Goal: Task Accomplishment & Management: Use online tool/utility

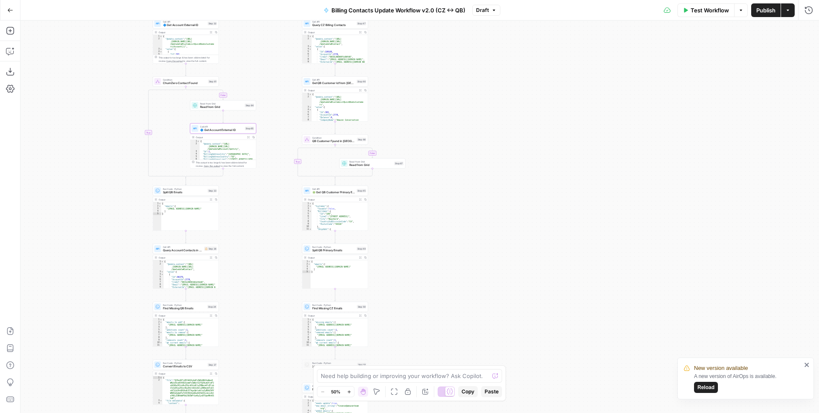
click at [275, 226] on div "false true false true true false true false true false Workflow Set Inputs Inpu…" at bounding box center [419, 216] width 798 height 392
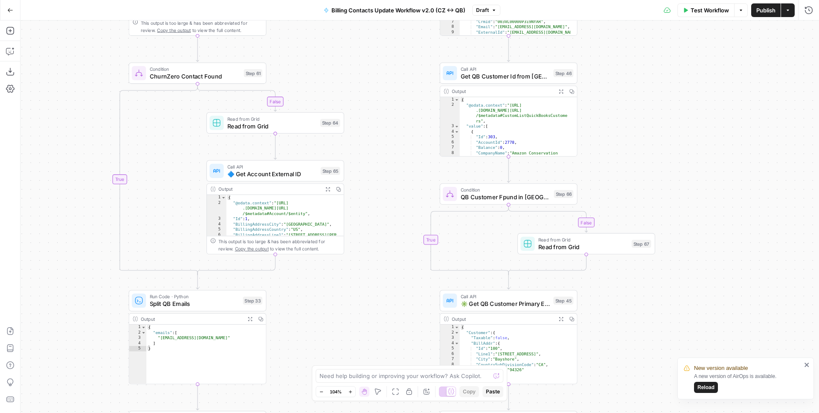
drag, startPoint x: 262, startPoint y: 175, endPoint x: 361, endPoint y: 274, distance: 139.6
click at [361, 275] on div "false true false true true false true false true false Workflow Set Inputs Inpu…" at bounding box center [419, 216] width 798 height 392
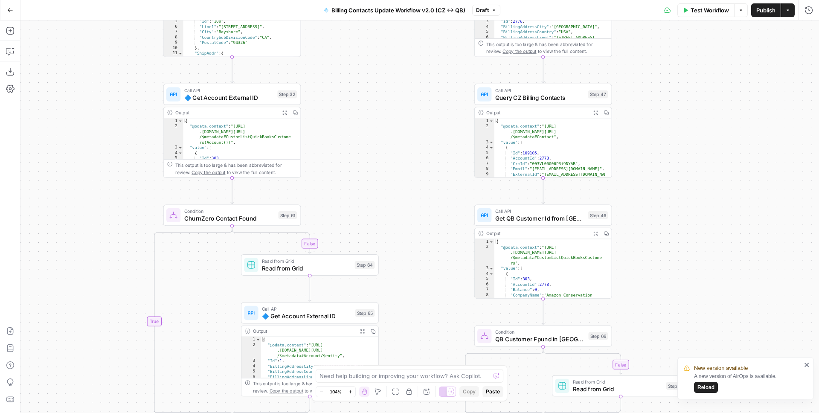
drag, startPoint x: 359, startPoint y: 121, endPoint x: 388, endPoint y: 275, distance: 156.7
click at [389, 273] on div "false true false true true false true false true false Workflow Set Inputs Inpu…" at bounding box center [419, 216] width 798 height 392
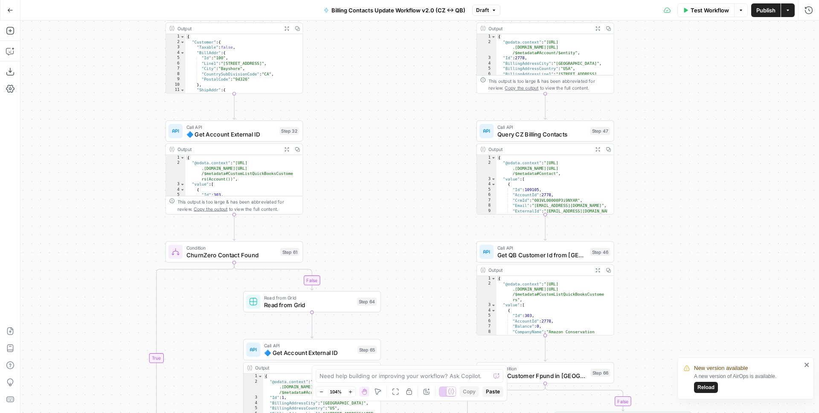
drag, startPoint x: 352, startPoint y: 145, endPoint x: 386, endPoint y: 300, distance: 158.0
click at [386, 299] on div "false true false true true false true false true false Workflow Set Inputs Inpu…" at bounding box center [419, 216] width 798 height 392
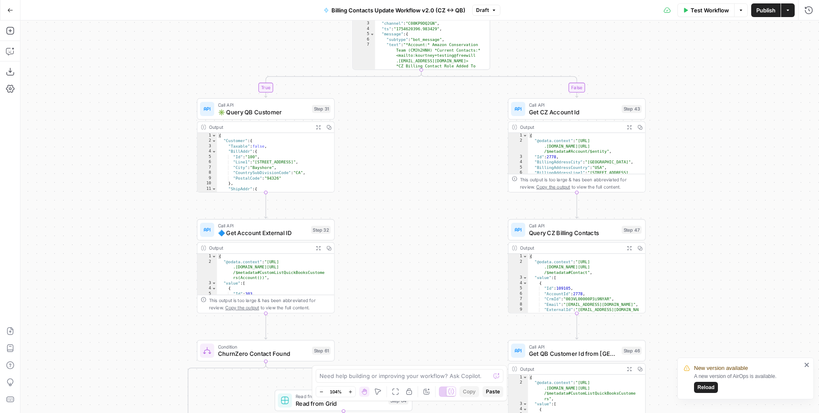
click at [255, 233] on span "🔷 Get Account External ID" at bounding box center [263, 232] width 90 height 9
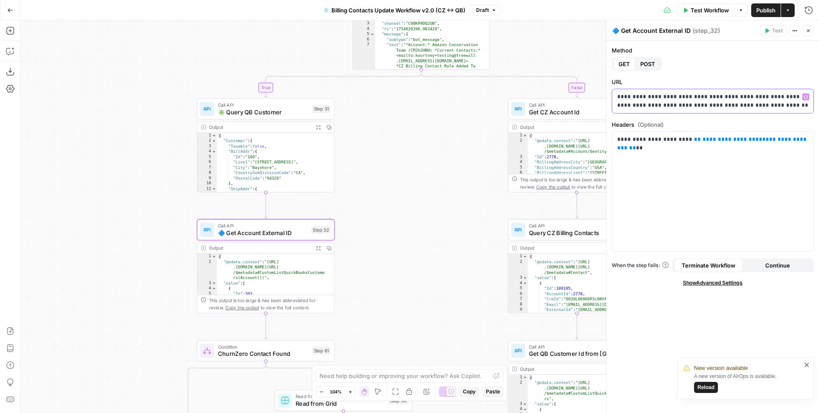
click at [713, 107] on p "**********" at bounding box center [712, 101] width 191 height 17
click at [805, 96] on icon "button" at bounding box center [805, 97] width 4 height 4
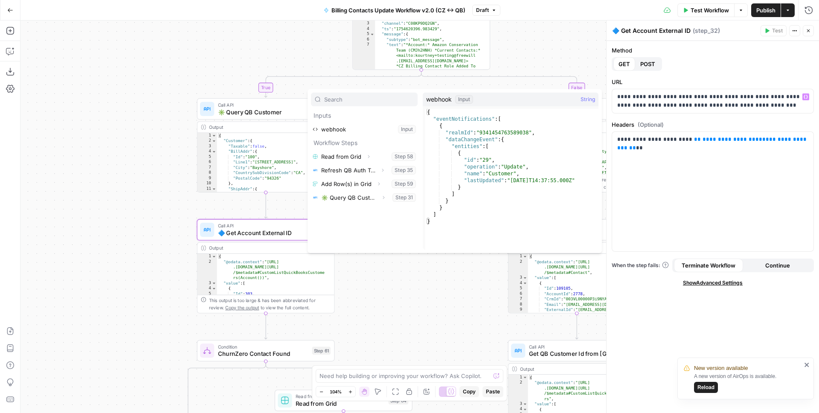
click at [753, 65] on div "Method GET POST" at bounding box center [713, 58] width 202 height 25
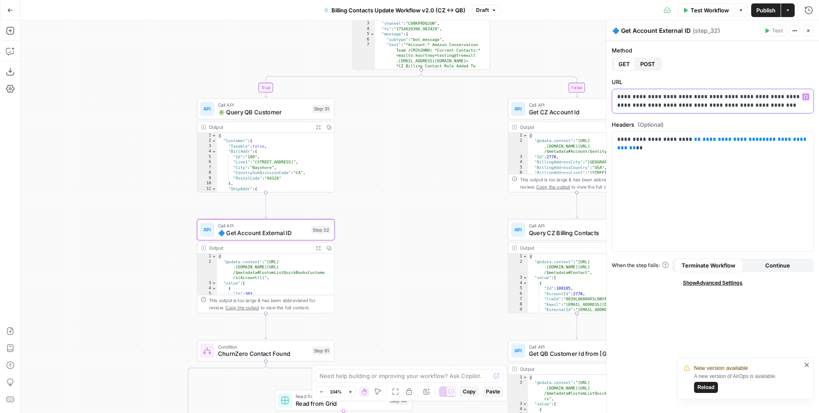
click at [706, 106] on p "**********" at bounding box center [712, 101] width 191 height 17
click at [705, 106] on p "**********" at bounding box center [712, 101] width 191 height 17
click at [806, 98] on icon "button" at bounding box center [805, 97] width 4 height 4
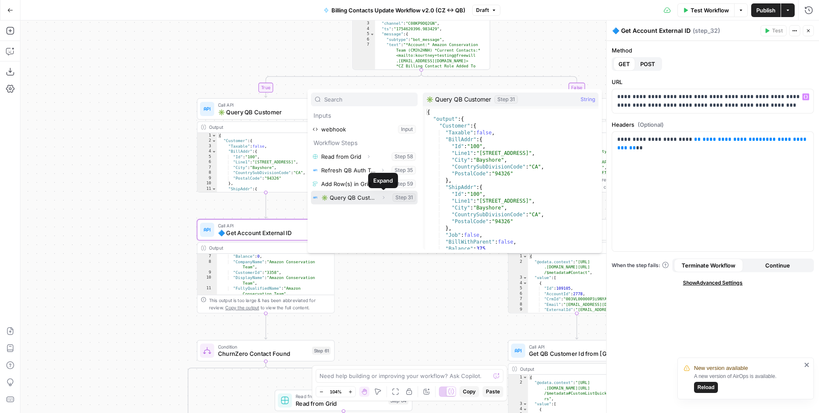
click at [381, 199] on icon "button" at bounding box center [383, 197] width 5 height 5
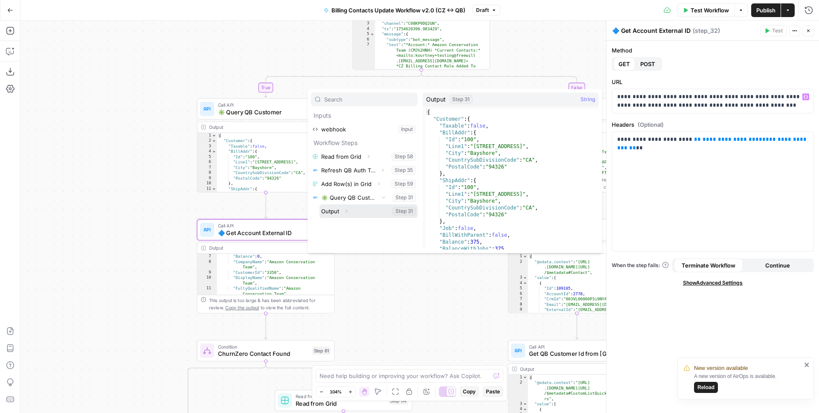
click at [342, 214] on button "Expand" at bounding box center [346, 211] width 11 height 11
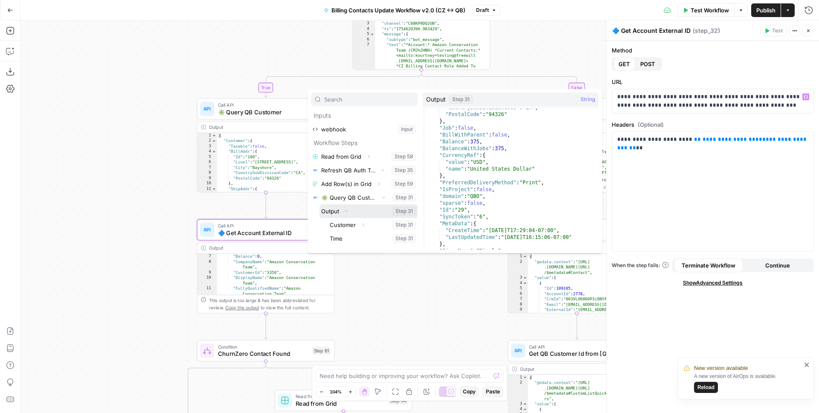
scroll to position [100, 0]
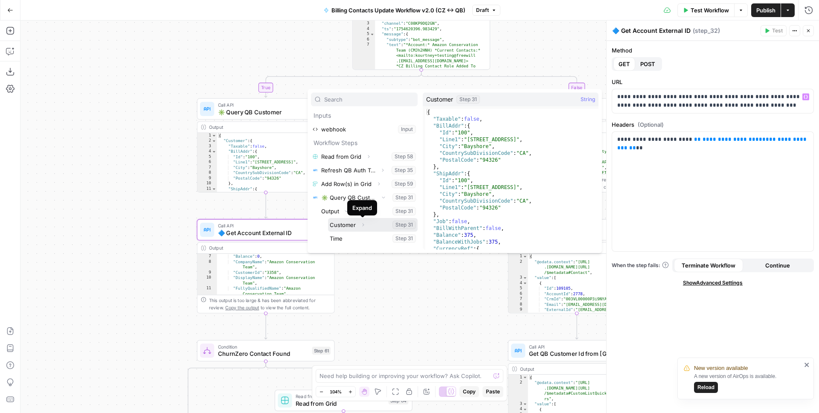
click at [362, 225] on icon "button" at bounding box center [362, 224] width 5 height 5
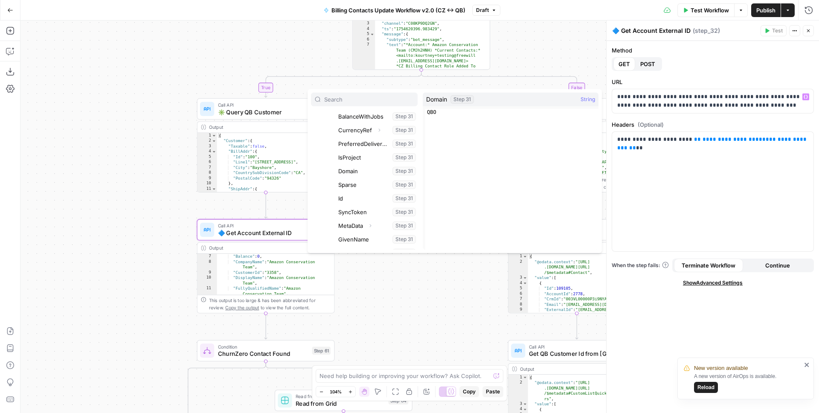
scroll to position [212, 0]
click at [353, 188] on button "Select variable Id" at bounding box center [376, 190] width 81 height 14
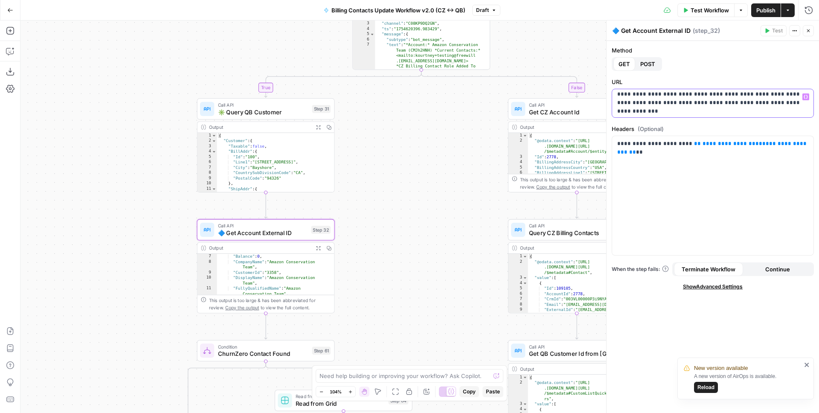
scroll to position [0, 0]
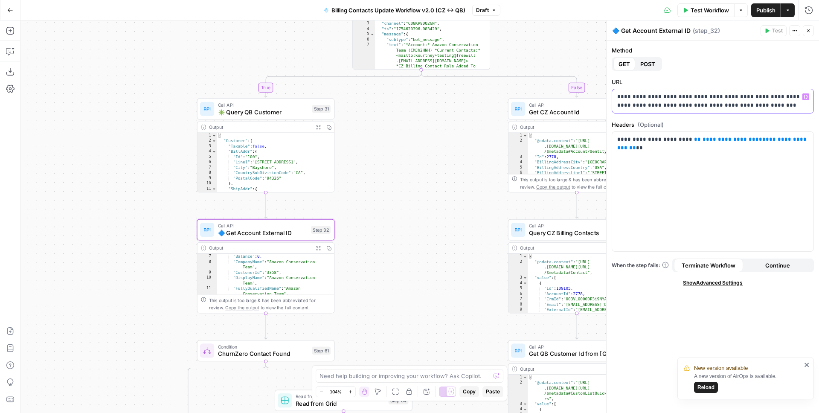
click at [804, 96] on icon "button" at bounding box center [805, 97] width 4 height 4
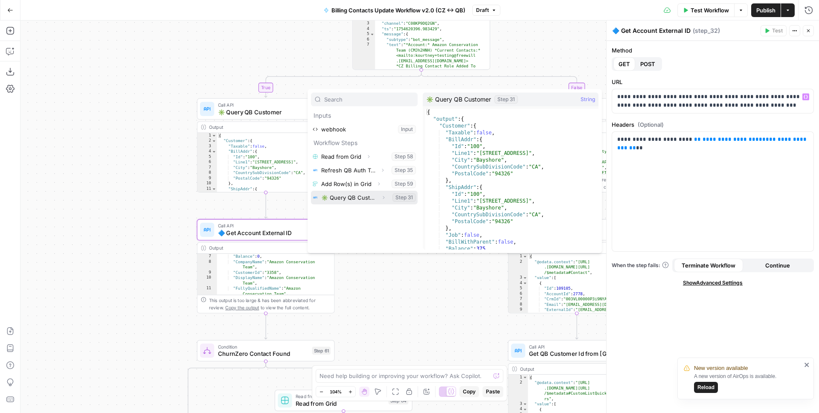
click at [384, 197] on icon "button" at bounding box center [383, 197] width 5 height 5
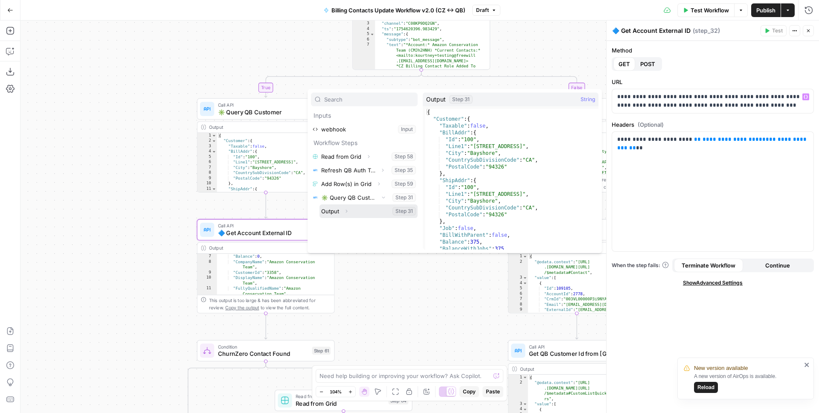
click at [347, 212] on icon "button" at bounding box center [346, 211] width 5 height 5
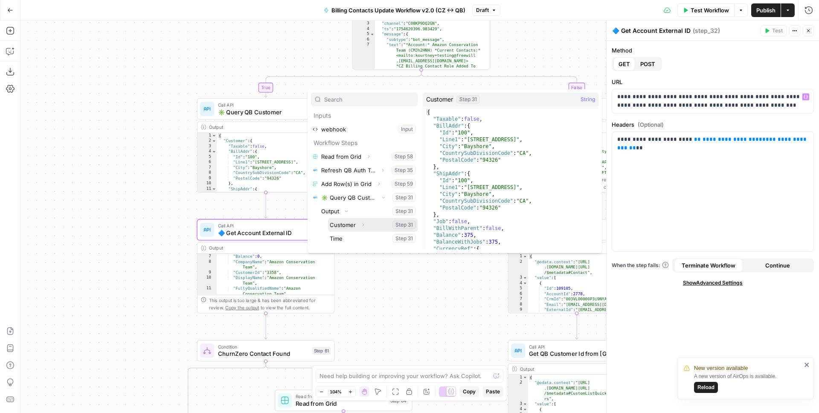
click at [362, 225] on icon "button" at bounding box center [363, 224] width 2 height 3
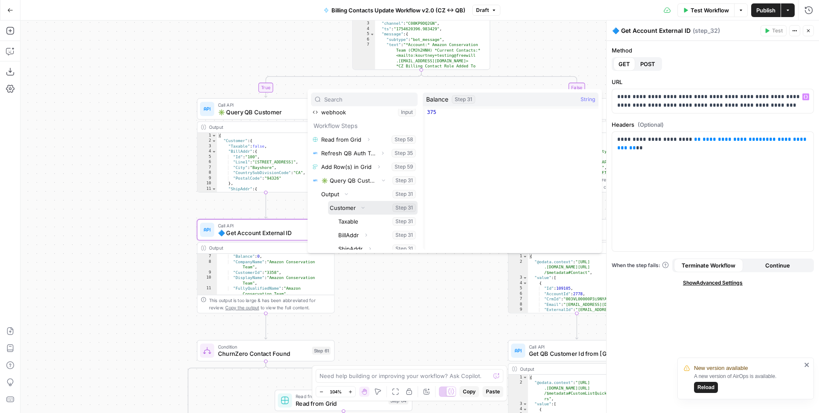
scroll to position [231, 0]
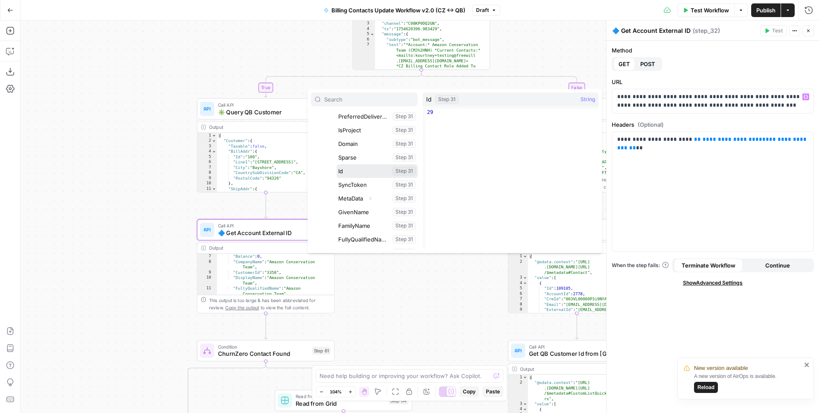
click at [353, 174] on button "Select variable Id" at bounding box center [376, 171] width 81 height 14
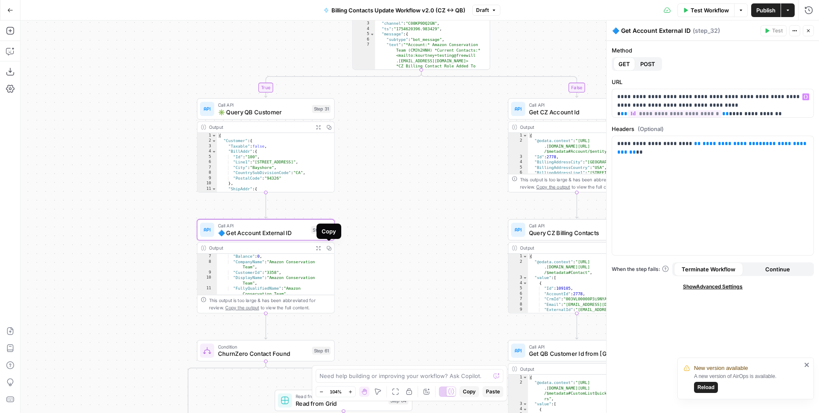
click at [391, 275] on div "false true false true true false true false true false Workflow Set Inputs Inpu…" at bounding box center [419, 216] width 798 height 392
click at [299, 107] on span "✳️ Query QB Customer" at bounding box center [262, 110] width 90 height 9
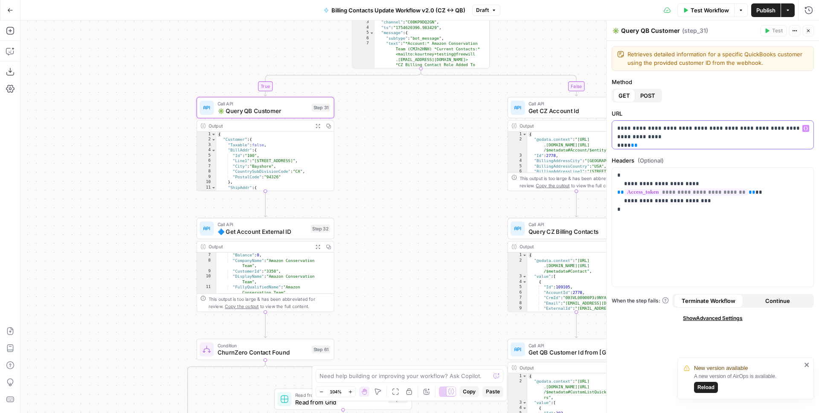
click at [732, 135] on p "**********" at bounding box center [709, 141] width 185 height 34
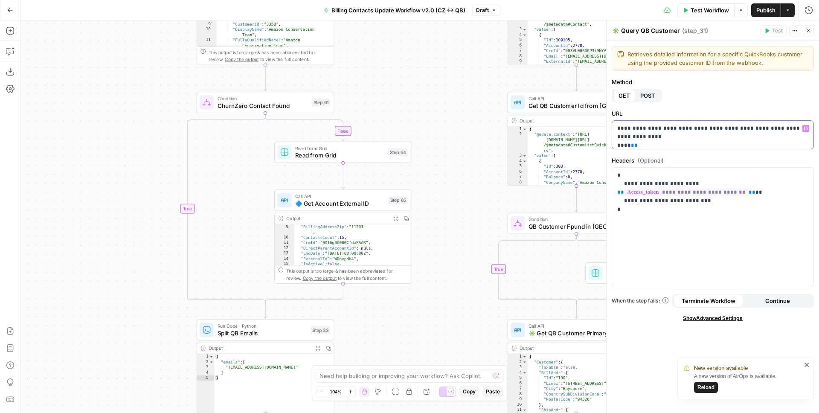
scroll to position [51, 0]
click at [328, 204] on span "🔷 Get Account External ID" at bounding box center [340, 203] width 90 height 9
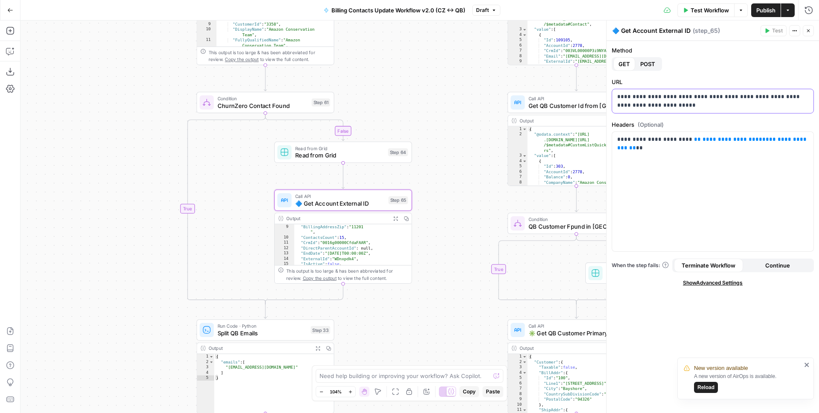
click at [638, 105] on p "**********" at bounding box center [712, 101] width 191 height 17
click at [806, 99] on button "Variables Menu" at bounding box center [805, 96] width 7 height 7
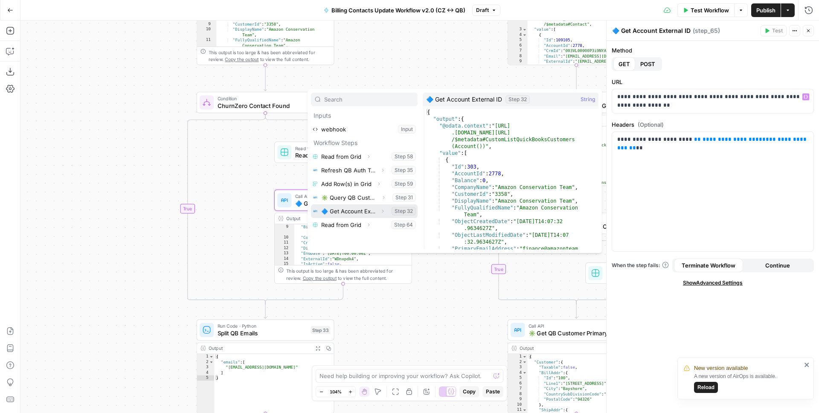
click at [376, 212] on button "Select variable 🔷 Get Account External ID" at bounding box center [364, 211] width 107 height 14
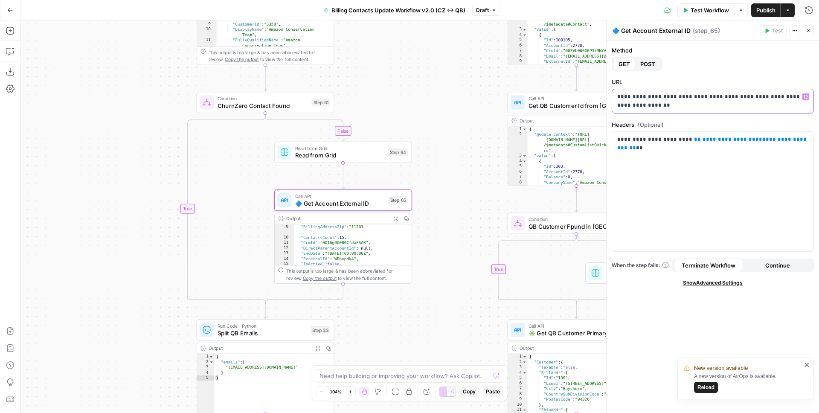
click at [804, 96] on icon "button" at bounding box center [805, 97] width 4 height 4
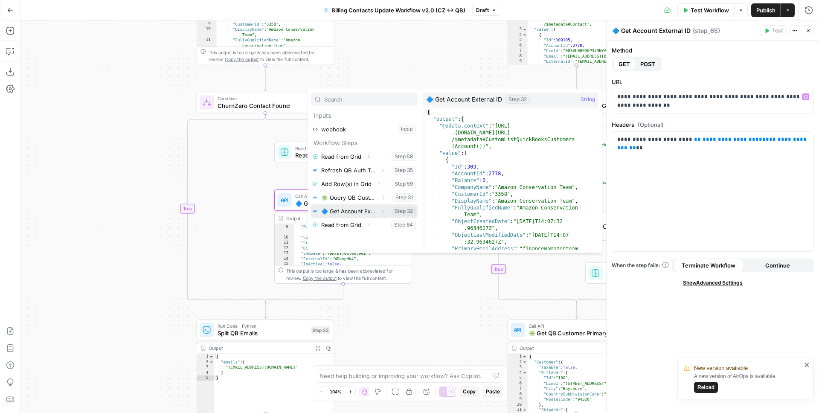
click at [380, 212] on icon "button" at bounding box center [382, 211] width 5 height 5
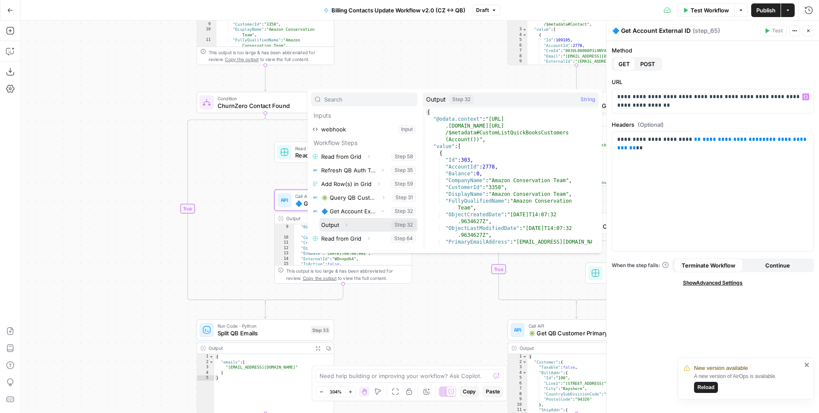
click at [346, 226] on icon "button" at bounding box center [347, 224] width 2 height 3
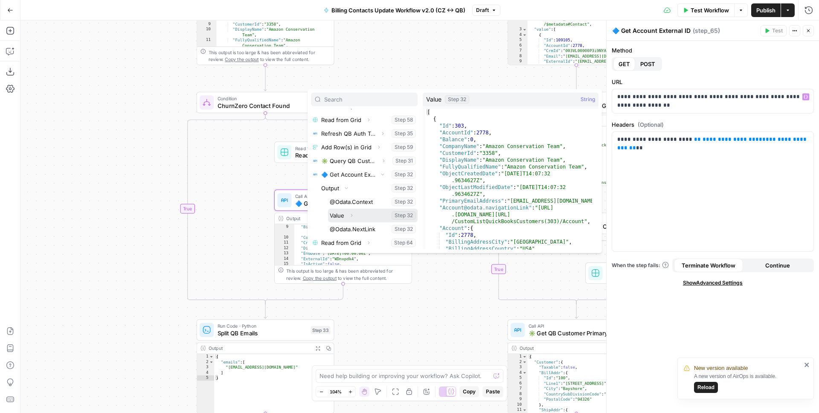
click at [351, 216] on icon "button" at bounding box center [351, 215] width 5 height 5
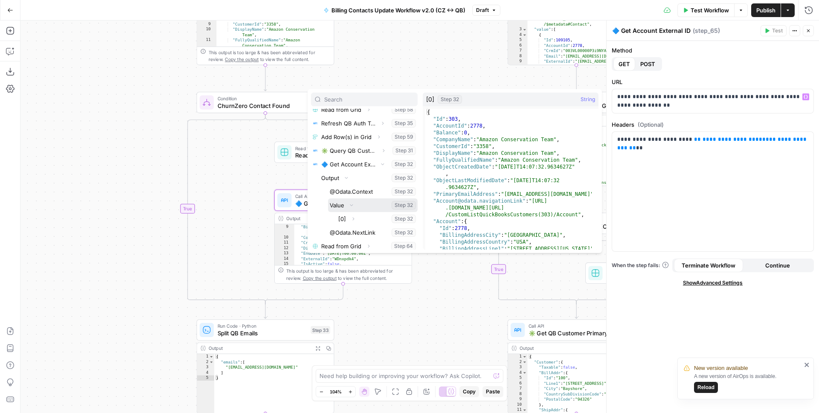
scroll to position [50, 0]
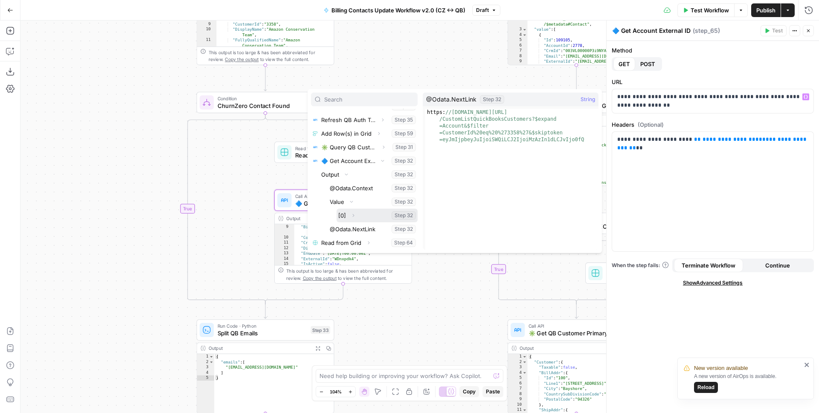
click at [354, 216] on icon "button" at bounding box center [353, 215] width 5 height 5
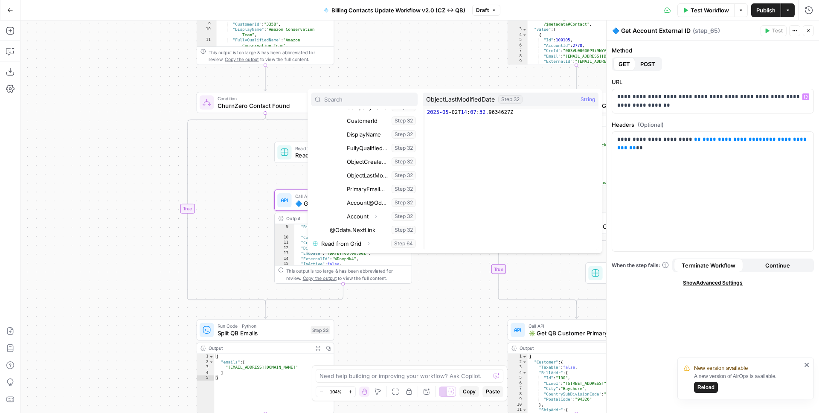
scroll to position [214, 0]
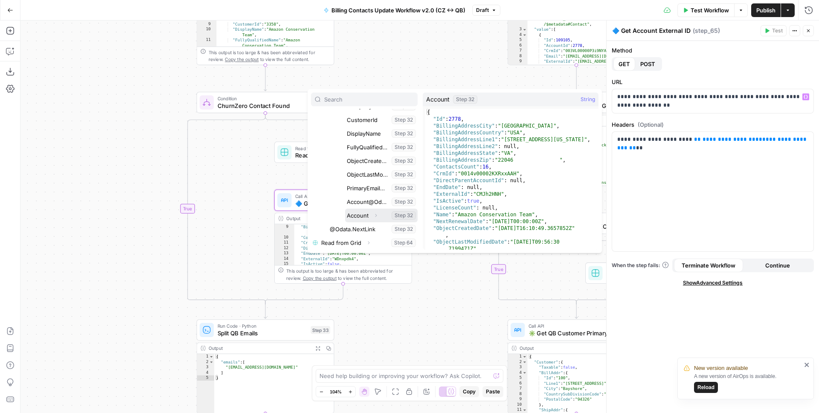
click at [374, 215] on icon "button" at bounding box center [375, 215] width 5 height 5
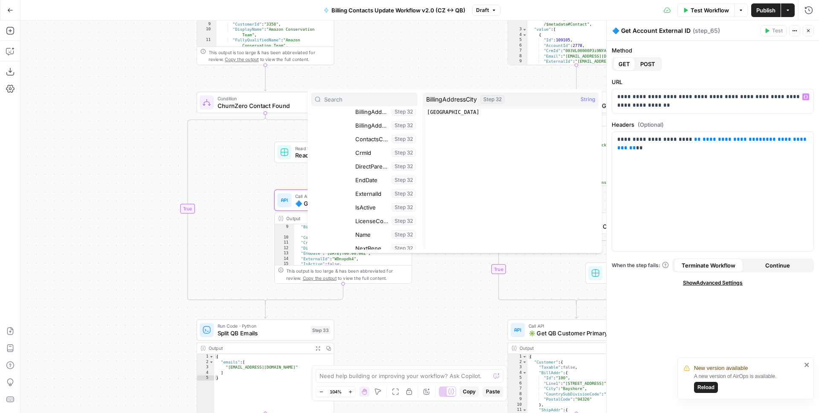
scroll to position [404, 0]
click at [366, 191] on button "Select variable ExternalId" at bounding box center [386, 189] width 64 height 14
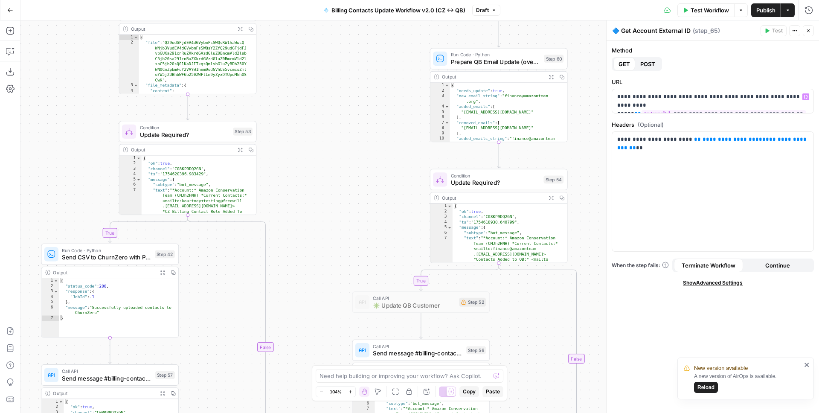
drag, startPoint x: 403, startPoint y: 263, endPoint x: 286, endPoint y: 302, distance: 122.7
click at [297, 305] on div "false true false true true false true false true false Workflow Set Inputs Inpu…" at bounding box center [419, 216] width 798 height 392
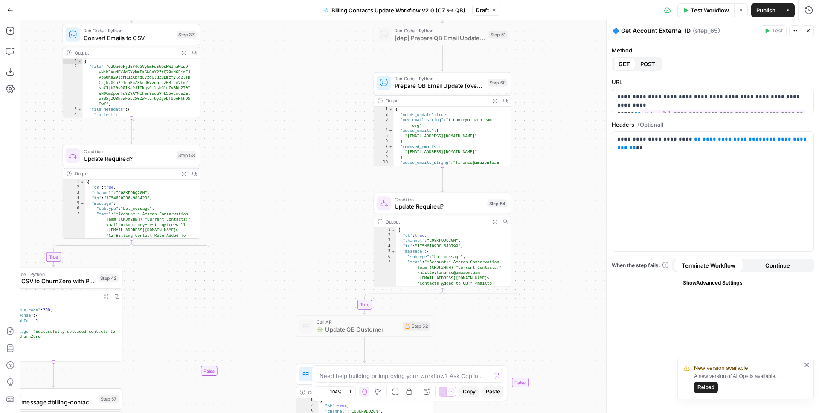
drag, startPoint x: 337, startPoint y: 218, endPoint x: 307, endPoint y: 241, distance: 36.8
click at [307, 241] on div "false true false true true false true false true false Workflow Set Inputs Inpu…" at bounding box center [419, 216] width 798 height 392
click at [402, 328] on div "Step 52" at bounding box center [415, 326] width 26 height 9
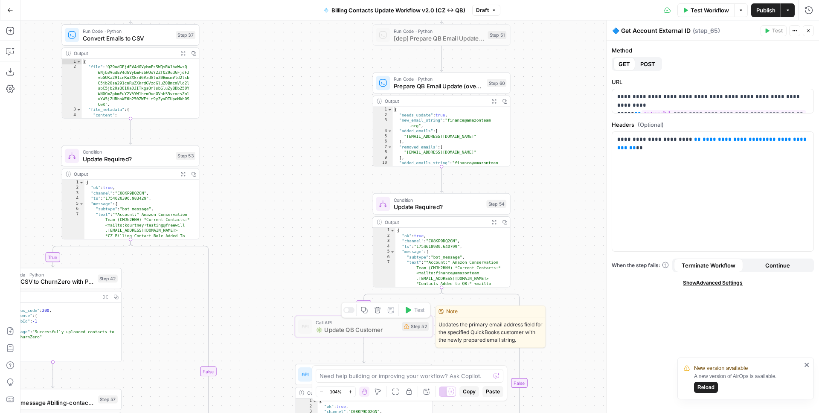
click at [346, 326] on span "✳️ Update QB Customer" at bounding box center [357, 329] width 83 height 9
click at [351, 310] on div at bounding box center [348, 310] width 11 height 6
click at [359, 332] on span "✳️ Update QB Customer" at bounding box center [357, 329] width 83 height 9
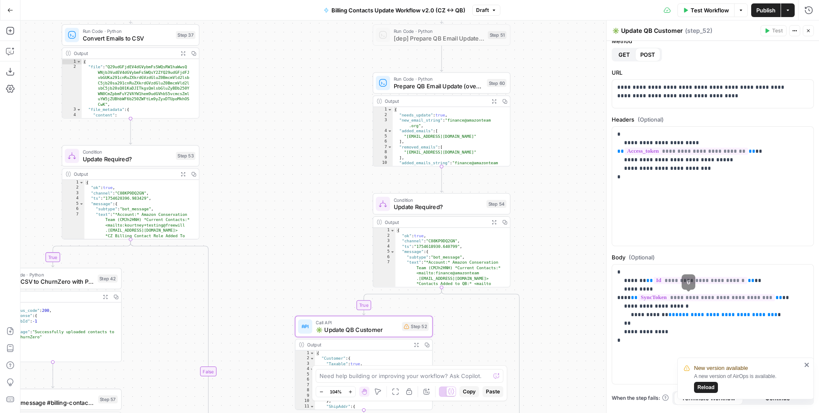
scroll to position [52, 0]
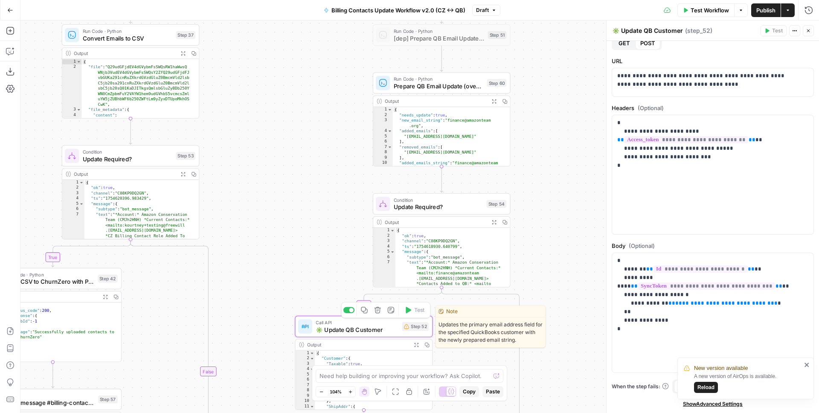
click at [348, 310] on div at bounding box center [348, 310] width 11 height 6
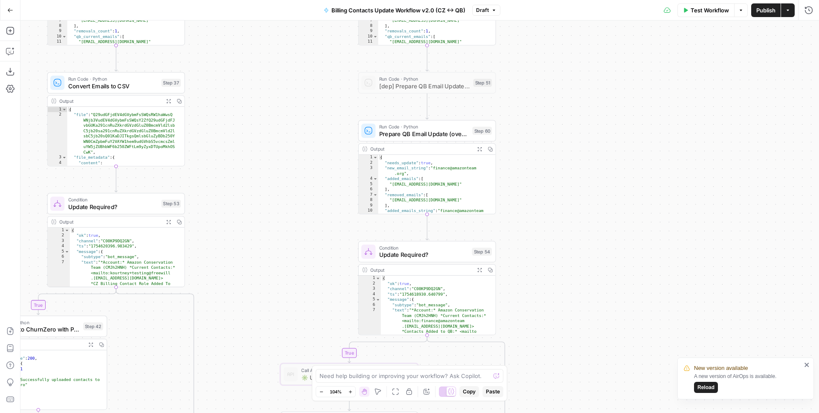
drag, startPoint x: 330, startPoint y: 214, endPoint x: 300, endPoint y: 307, distance: 98.6
click at [301, 306] on div "false true false true true false true false true false Workflow Set Inputs Inpu…" at bounding box center [419, 216] width 798 height 392
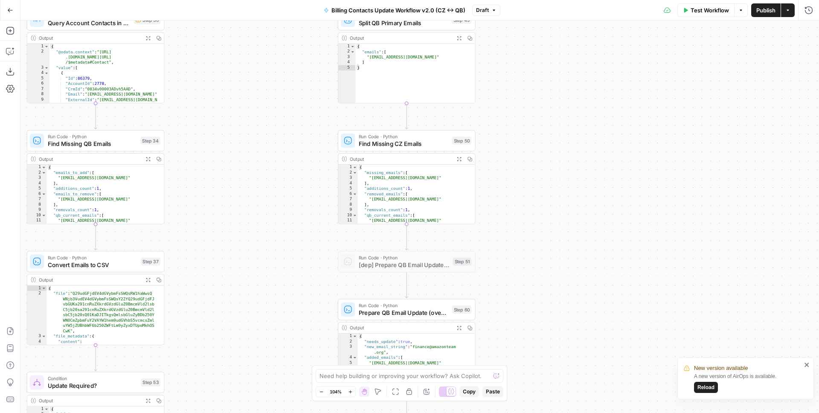
drag, startPoint x: 319, startPoint y: 224, endPoint x: 313, endPoint y: 358, distance: 134.5
click at [313, 358] on div "false true false true true false true false true false Workflow Set Inputs Inpu…" at bounding box center [419, 216] width 798 height 392
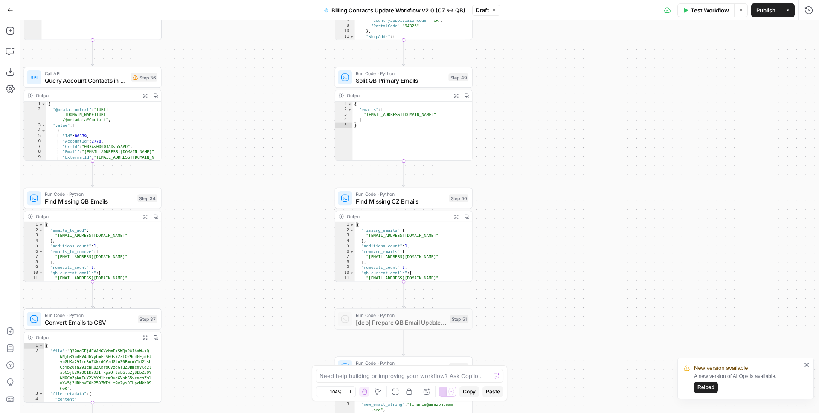
drag, startPoint x: 336, startPoint y: 235, endPoint x: 328, endPoint y: 319, distance: 84.0
click at [328, 317] on div "false true false true true false true false true false Workflow Set Inputs Inpu…" at bounding box center [419, 216] width 798 height 392
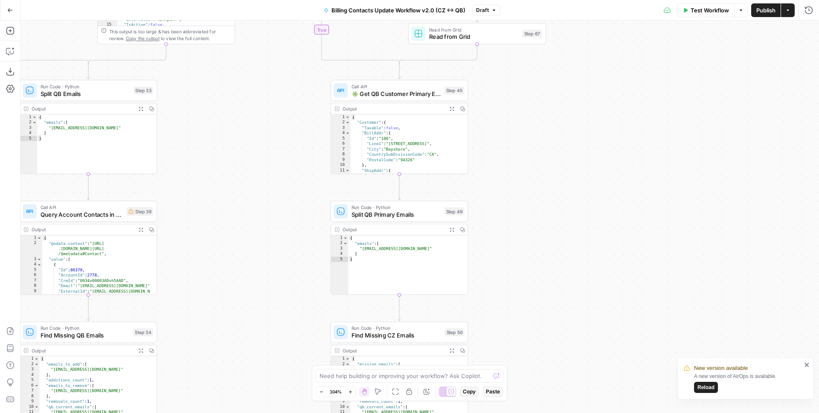
drag, startPoint x: 316, startPoint y: 246, endPoint x: 316, endPoint y: 347, distance: 100.6
click at [316, 345] on div "false true false true true false true false true false Workflow Set Inputs Inpu…" at bounding box center [419, 216] width 798 height 392
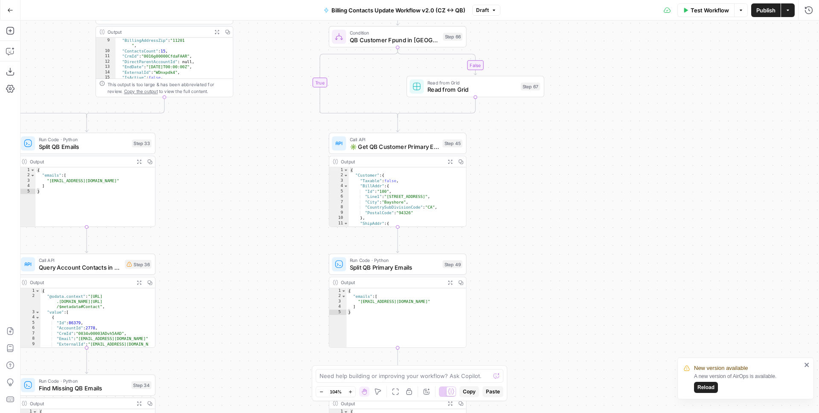
drag, startPoint x: 291, startPoint y: 255, endPoint x: 288, endPoint y: 360, distance: 105.0
click at [288, 360] on div "false true false true true false true false true false Workflow Set Inputs Inpu…" at bounding box center [419, 216] width 798 height 392
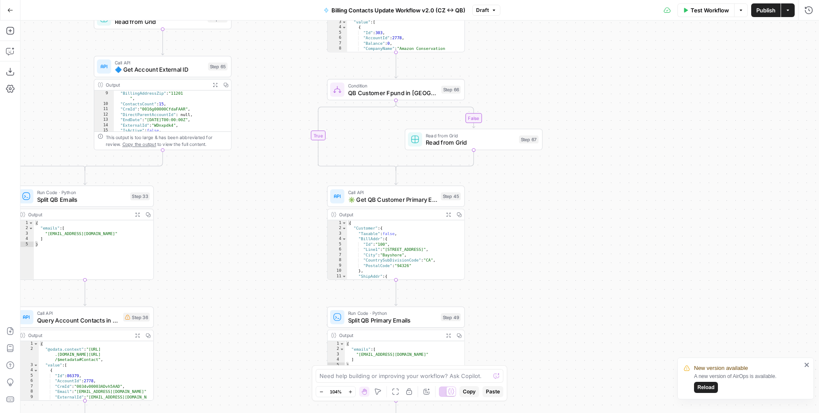
click at [394, 194] on span "Call API" at bounding box center [392, 191] width 89 height 7
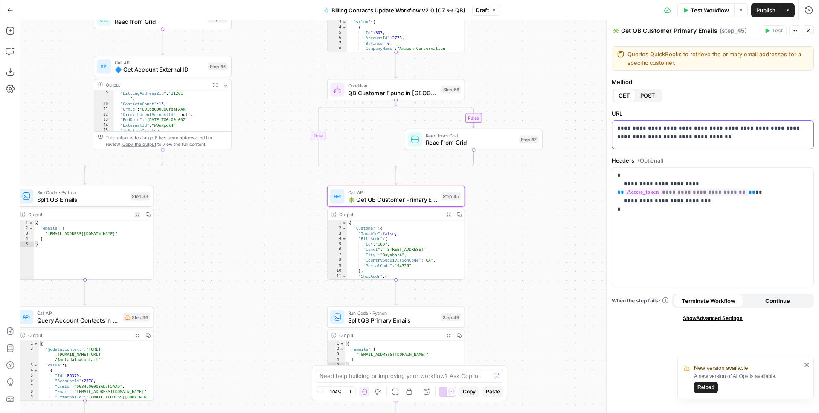
click at [626, 146] on p "**********" at bounding box center [709, 137] width 185 height 26
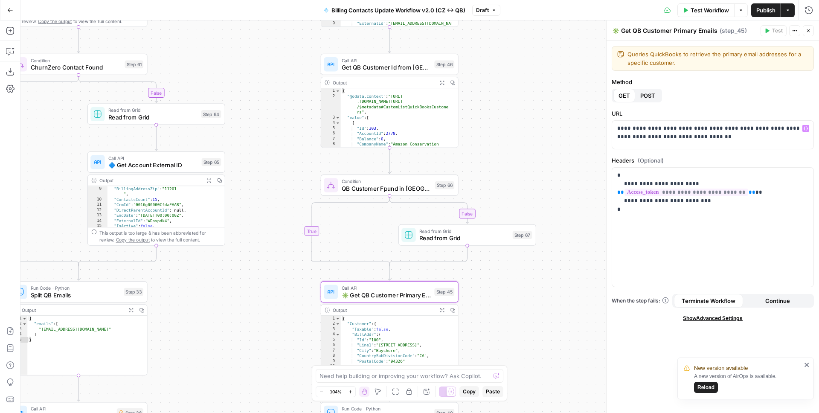
drag, startPoint x: 484, startPoint y: 218, endPoint x: 475, endPoint y: 369, distance: 150.8
click at [476, 368] on body "New version available A new version of AirOps is available. Reload FreeWill New…" at bounding box center [409, 206] width 819 height 413
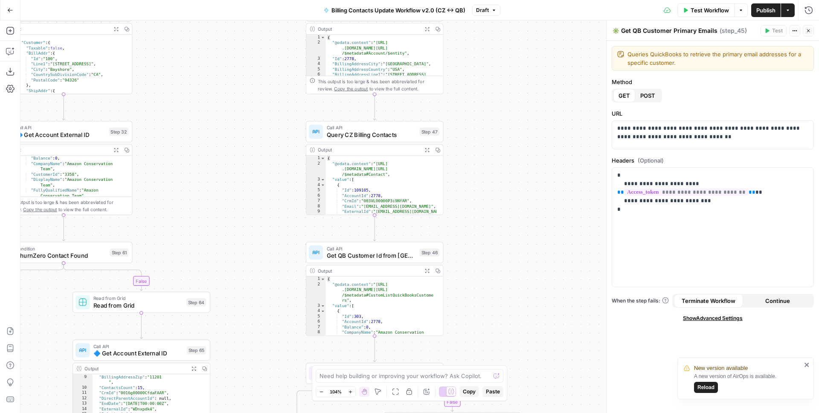
drag, startPoint x: 507, startPoint y: 163, endPoint x: 494, endPoint y: 318, distance: 155.0
click at [494, 318] on div "false true false true true false true false true false Workflow Set Inputs Inpu…" at bounding box center [419, 216] width 798 height 392
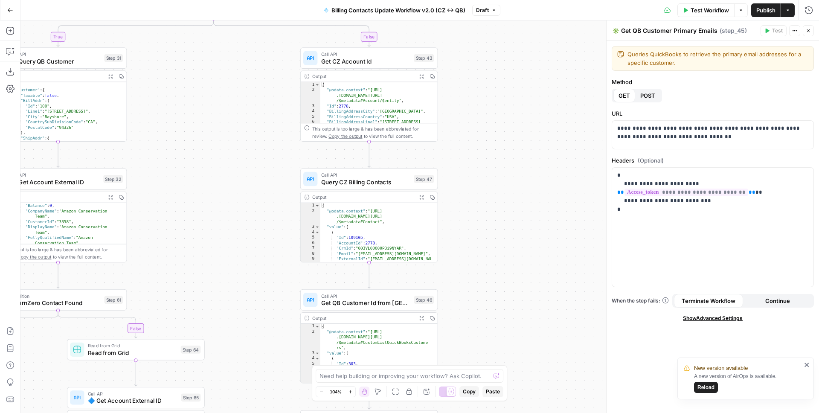
drag, startPoint x: 510, startPoint y: 202, endPoint x: 500, endPoint y: 330, distance: 129.2
click at [500, 330] on div "false true false true true false true false true false Workflow Set Inputs Inpu…" at bounding box center [419, 216] width 798 height 392
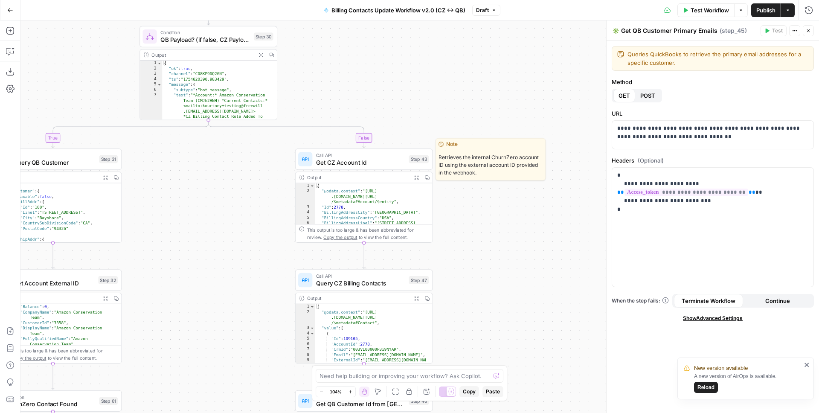
click at [359, 162] on span "Get CZ Account Id" at bounding box center [360, 162] width 89 height 9
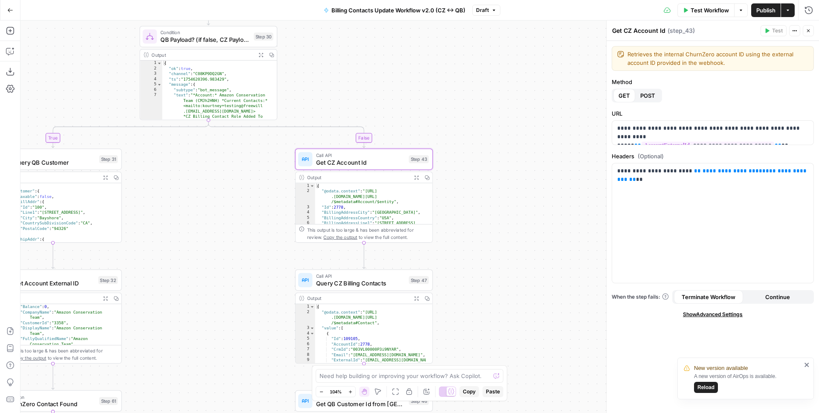
click at [364, 281] on span "Query CZ Billing Contacts" at bounding box center [360, 282] width 89 height 9
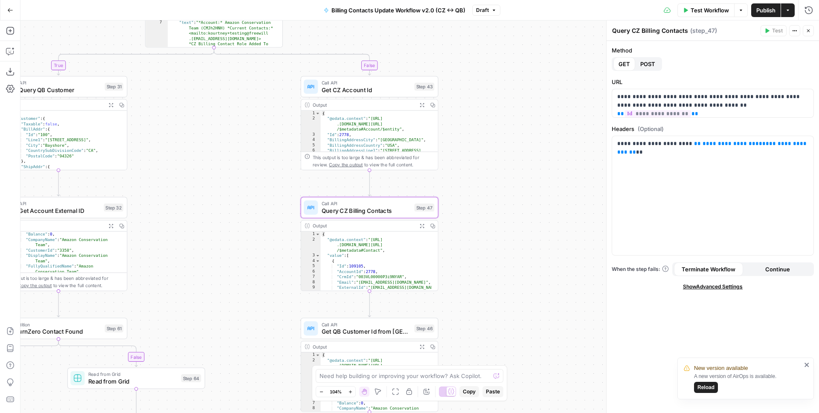
drag, startPoint x: 463, startPoint y: 319, endPoint x: 464, endPoint y: 144, distance: 175.3
click at [463, 148] on div "false true false true true false true false true false Workflow Set Inputs Inpu…" at bounding box center [419, 216] width 798 height 392
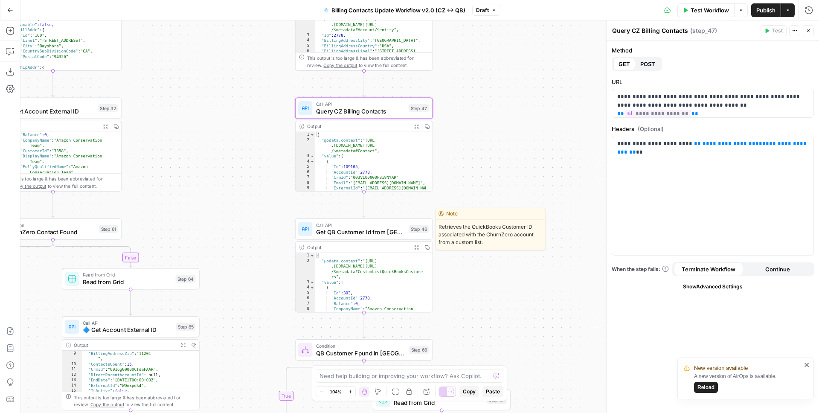
click at [378, 236] on div "Call API Get QB Customer Id from CZ Step 46 Copy step Delete step Edit Note Test" at bounding box center [364, 228] width 138 height 21
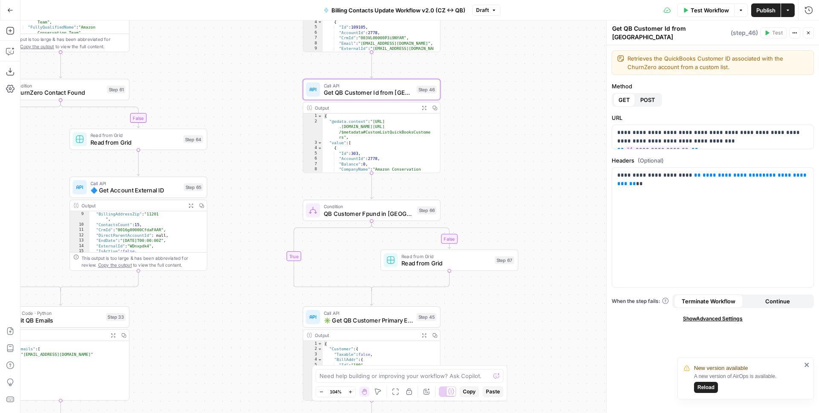
drag, startPoint x: 467, startPoint y: 308, endPoint x: 473, endPoint y: 169, distance: 138.7
click at [475, 168] on div "false true false true true false true false true false Workflow Set Inputs Inpu…" at bounding box center [419, 216] width 798 height 392
click at [374, 213] on span "QB Customer Fpund in CZ?" at bounding box center [369, 213] width 90 height 9
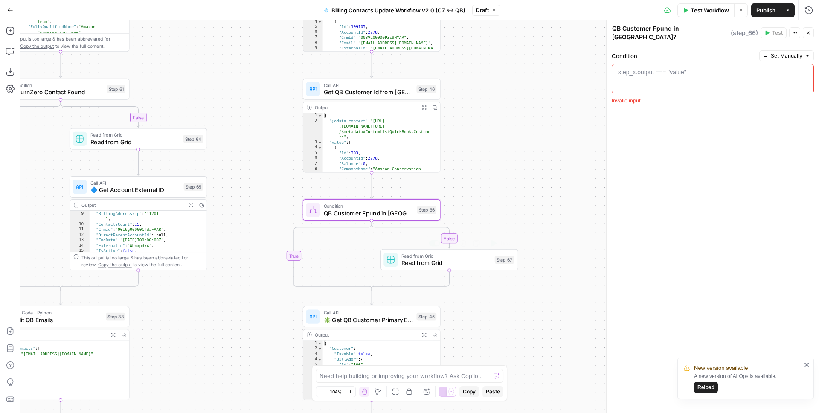
click at [435, 262] on span "Read from Grid" at bounding box center [446, 262] width 90 height 9
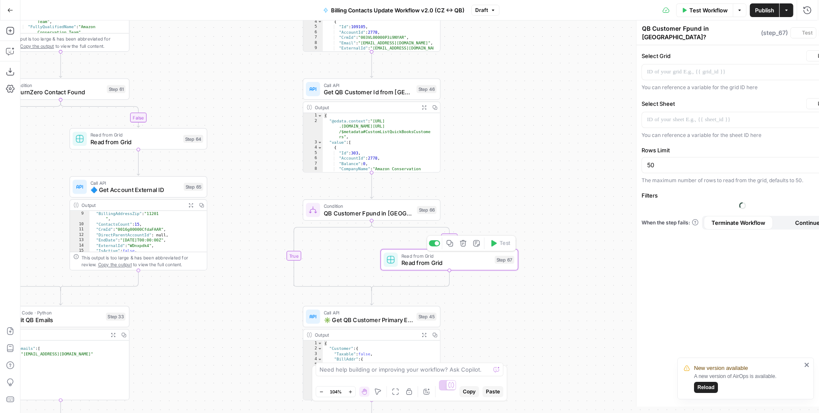
type textarea "Read from Grid"
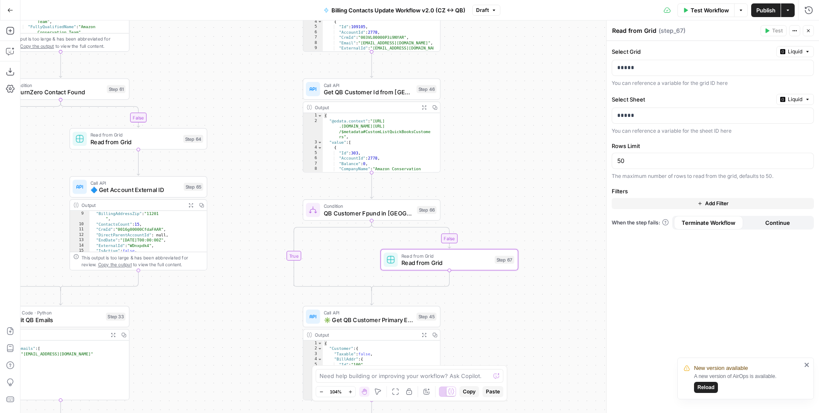
click at [385, 213] on span "QB Customer Fpund in CZ?" at bounding box center [369, 213] width 90 height 9
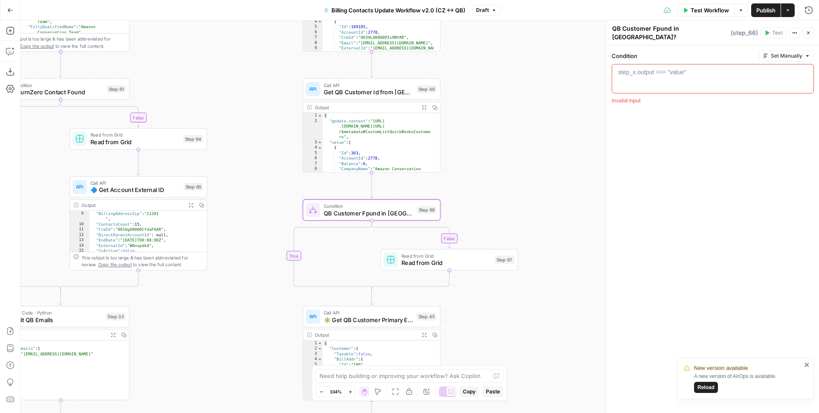
click at [402, 215] on span "QB Customer Fpund in CZ?" at bounding box center [369, 213] width 90 height 9
click at [662, 31] on textarea "QB Customer Fpund in CZ?" at bounding box center [670, 32] width 116 height 17
type textarea "QB Customer Found in [GEOGRAPHIC_DATA]?"
click at [482, 175] on div "false true false true true false true false true false Workflow Set Inputs Inpu…" at bounding box center [419, 216] width 798 height 392
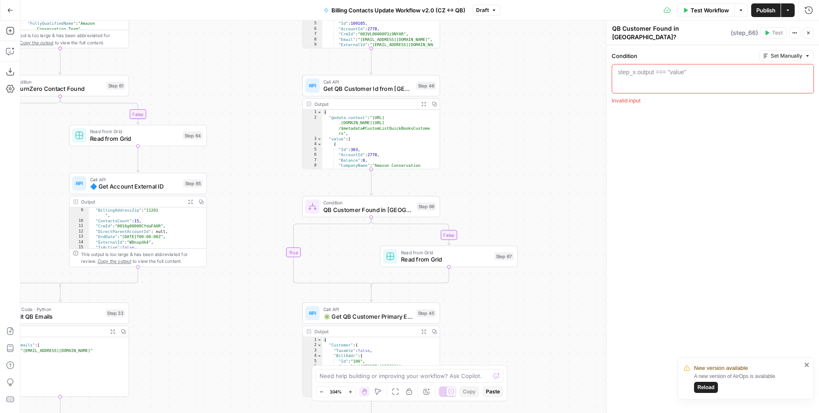
drag, startPoint x: 504, startPoint y: 325, endPoint x: 477, endPoint y: 196, distance: 132.5
click at [478, 201] on div "false true false true true false true false true false Workflow Set Inputs Inpu…" at bounding box center [419, 216] width 798 height 392
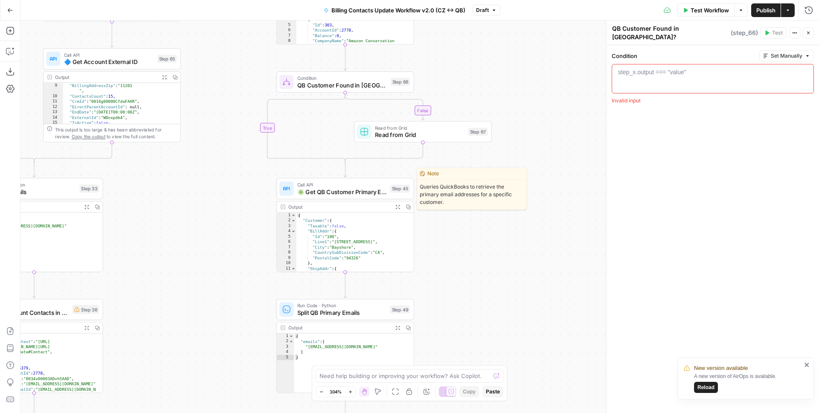
click at [352, 191] on span "✳️ Get QB Customer Primary Emails" at bounding box center [341, 191] width 89 height 9
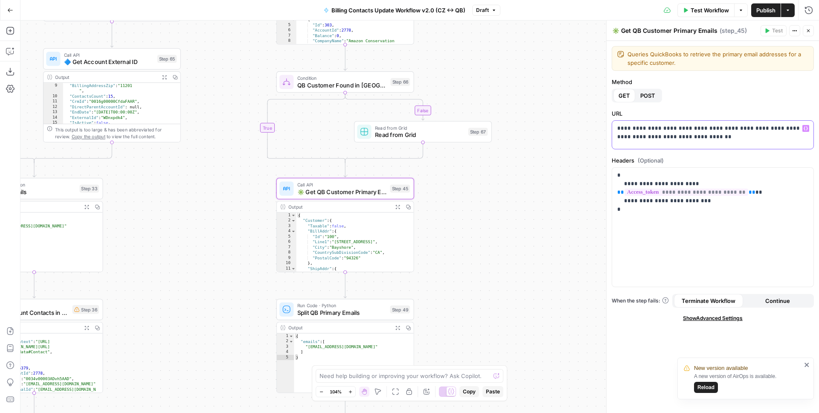
click at [624, 145] on p "**********" at bounding box center [709, 137] width 185 height 26
click at [806, 128] on icon "button" at bounding box center [805, 128] width 4 height 4
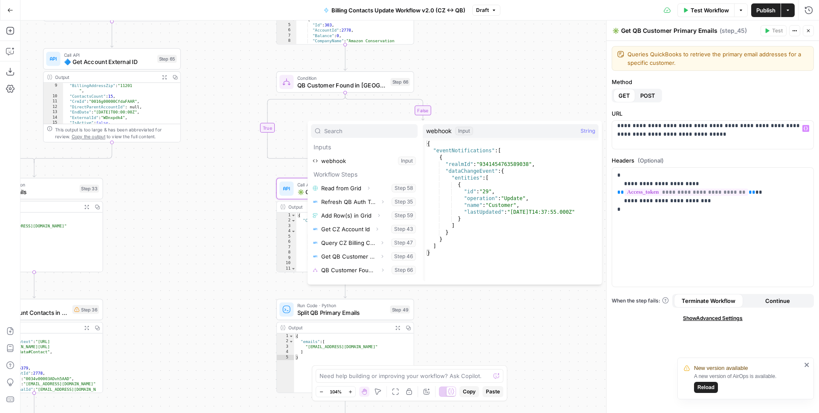
click at [500, 84] on div "false true false true true false true false true false Workflow Set Inputs Inpu…" at bounding box center [419, 216] width 798 height 392
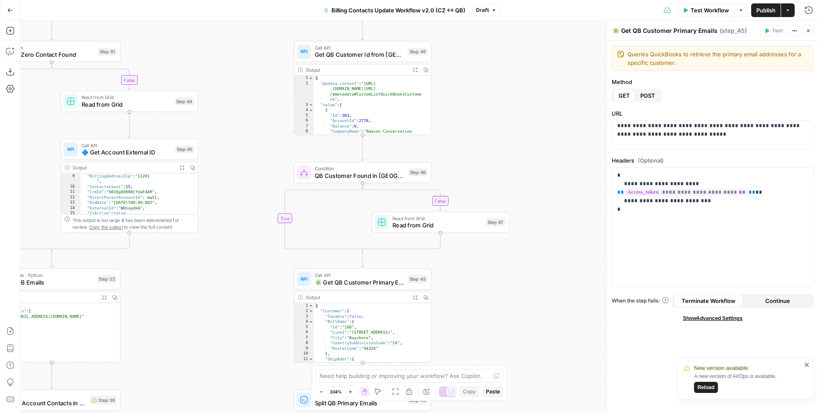
drag, startPoint x: 211, startPoint y: 186, endPoint x: 229, endPoint y: 268, distance: 83.7
click at [229, 270] on div "false true false true true false true false true false Workflow Set Inputs Inpu…" at bounding box center [419, 216] width 798 height 392
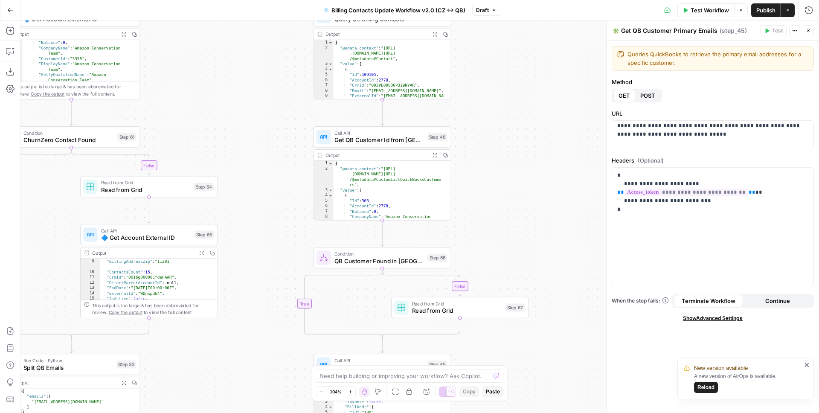
drag, startPoint x: 221, startPoint y: 186, endPoint x: 235, endPoint y: 268, distance: 83.4
click at [240, 299] on div "false true false true true false true false true false Workflow Set Inputs Inpu…" at bounding box center [419, 216] width 798 height 392
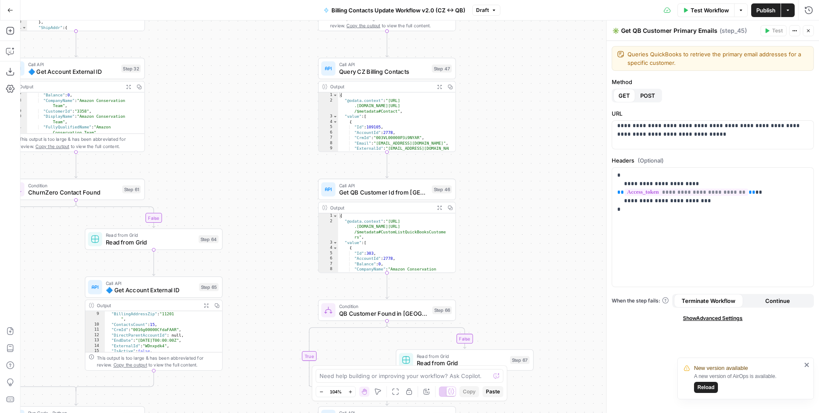
drag, startPoint x: 244, startPoint y: 176, endPoint x: 256, endPoint y: 316, distance: 140.3
click at [256, 316] on div "false true false true true false true false true false Workflow Set Inputs Inpu…" at bounding box center [419, 216] width 798 height 392
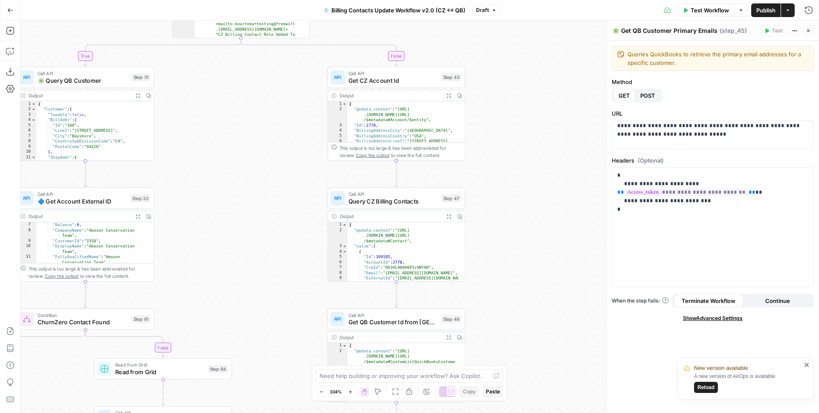
drag, startPoint x: 257, startPoint y: 268, endPoint x: 224, endPoint y: 164, distance: 108.8
click at [224, 165] on div "false true false true true false true false true false Workflow Set Inputs Inpu…" at bounding box center [419, 216] width 798 height 392
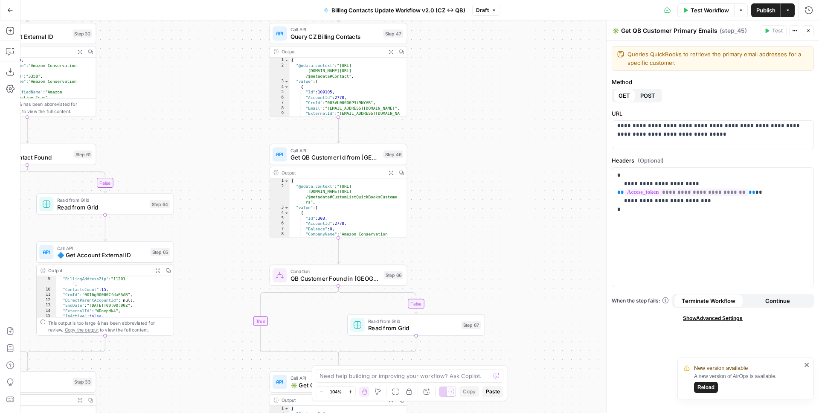
drag, startPoint x: 470, startPoint y: 312, endPoint x: 427, endPoint y: 158, distance: 160.0
click at [428, 162] on div "false true false true true false true false true false Workflow Set Inputs Inpu…" at bounding box center [419, 216] width 798 height 392
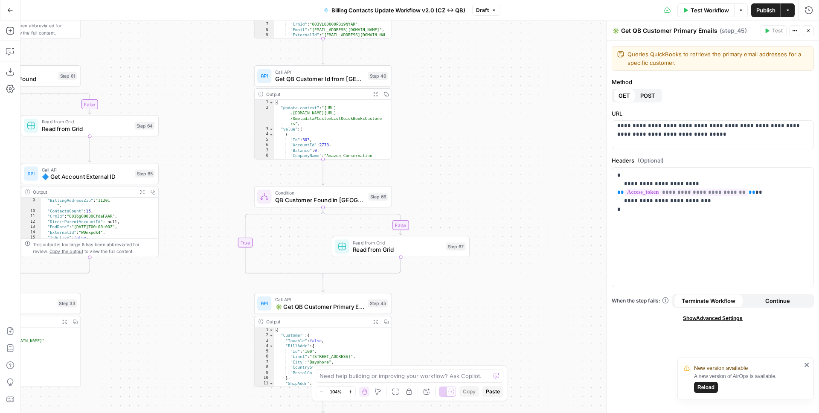
drag, startPoint x: 449, startPoint y: 179, endPoint x: 439, endPoint y: 142, distance: 37.8
click at [444, 156] on div "false true false true true false true false true false Workflow Set Inputs Inpu…" at bounding box center [419, 216] width 798 height 392
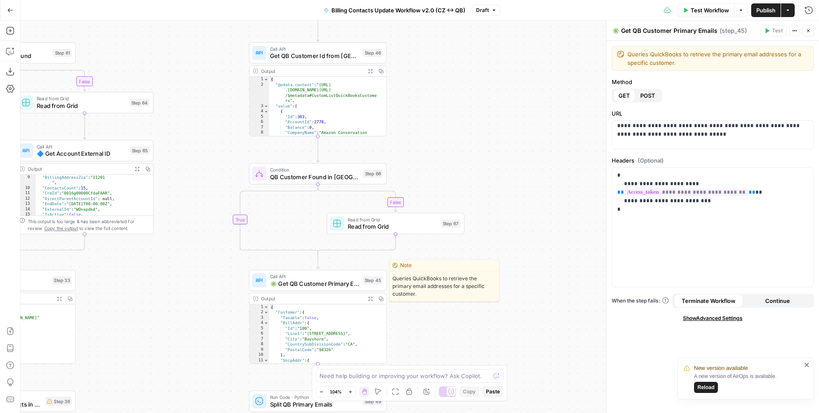
click at [313, 285] on span "✳️ Get QB Customer Primary Emails" at bounding box center [314, 283] width 89 height 9
click at [310, 283] on span "✳️ Get QB Customer Primary Emails" at bounding box center [314, 283] width 89 height 9
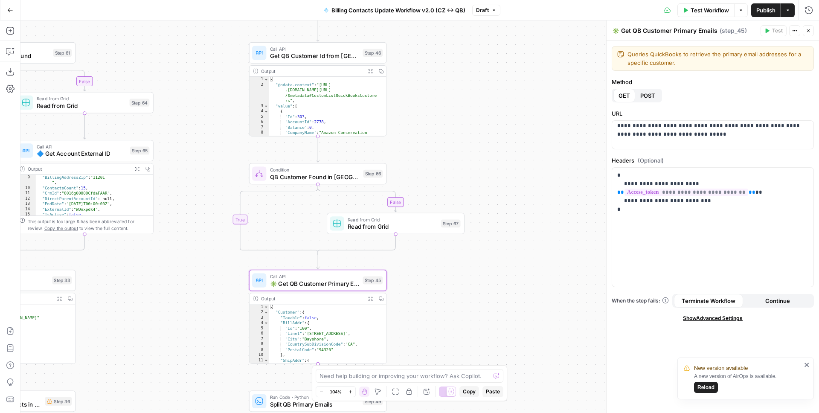
click at [339, 279] on span "✳️ Get QB Customer Primary Emails" at bounding box center [314, 283] width 89 height 9
click at [638, 136] on p "**********" at bounding box center [709, 135] width 185 height 26
click at [620, 143] on p "**********" at bounding box center [709, 133] width 185 height 26
click at [681, 127] on p "**********" at bounding box center [709, 133] width 185 height 26
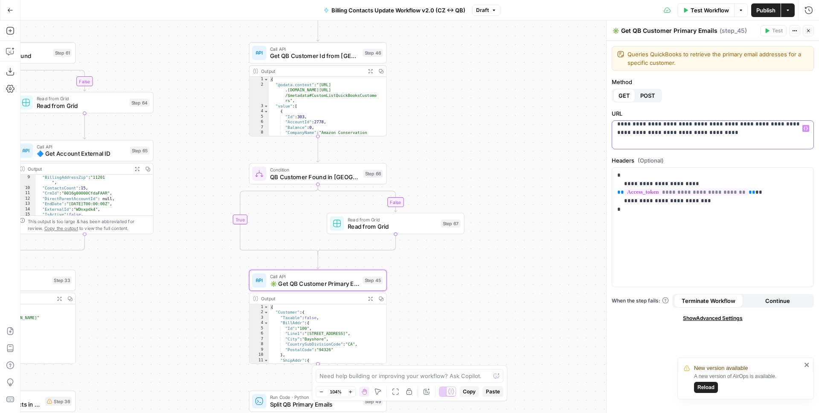
click at [631, 141] on p "**********" at bounding box center [709, 133] width 185 height 26
click at [318, 174] on span "QB Customer Found in [GEOGRAPHIC_DATA]?" at bounding box center [315, 176] width 90 height 9
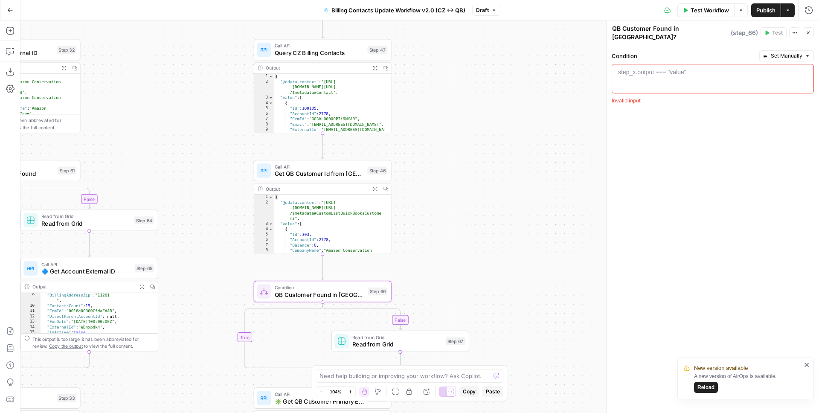
drag, startPoint x: 463, startPoint y: 102, endPoint x: 468, endPoint y: 220, distance: 117.8
click at [468, 220] on div "false true false true true false true false true false Workflow Set Inputs Inpu…" at bounding box center [419, 216] width 798 height 392
click at [10, 52] on icon "button" at bounding box center [10, 51] width 9 height 9
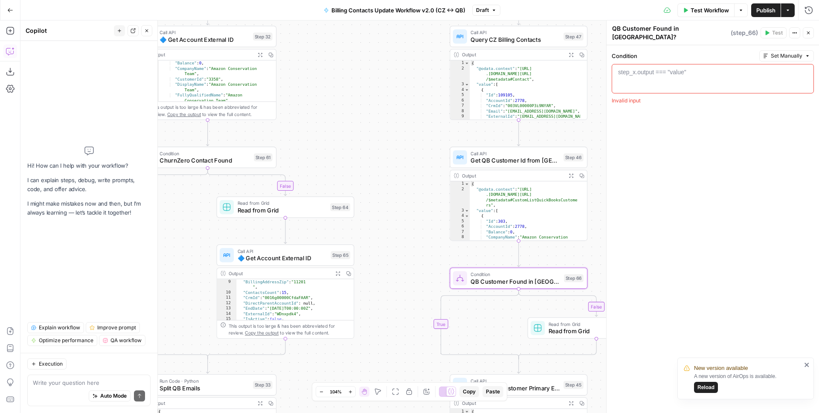
drag, startPoint x: 507, startPoint y: 280, endPoint x: 406, endPoint y: 266, distance: 102.9
click at [406, 266] on div "false true false true true false true false true false Workflow Set Inputs Inpu…" at bounding box center [419, 216] width 798 height 392
click at [58, 381] on textarea at bounding box center [89, 382] width 112 height 9
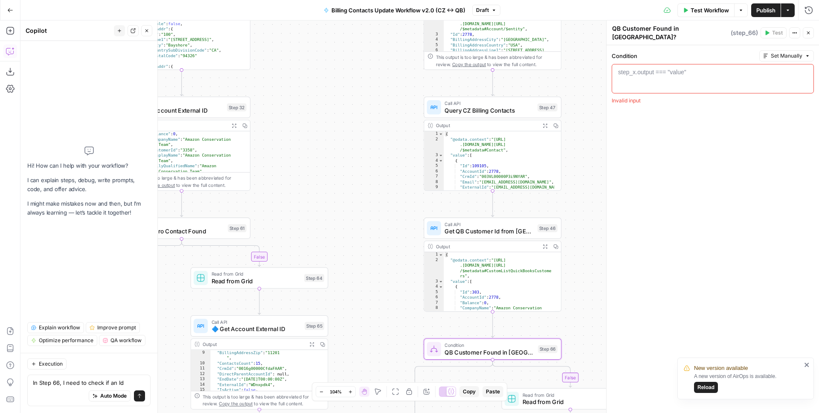
drag, startPoint x: 594, startPoint y: 197, endPoint x: 564, endPoint y: 321, distance: 127.3
click at [565, 321] on div "false true false true true false true false true false Workflow Set Inputs Inpu…" at bounding box center [419, 216] width 798 height 392
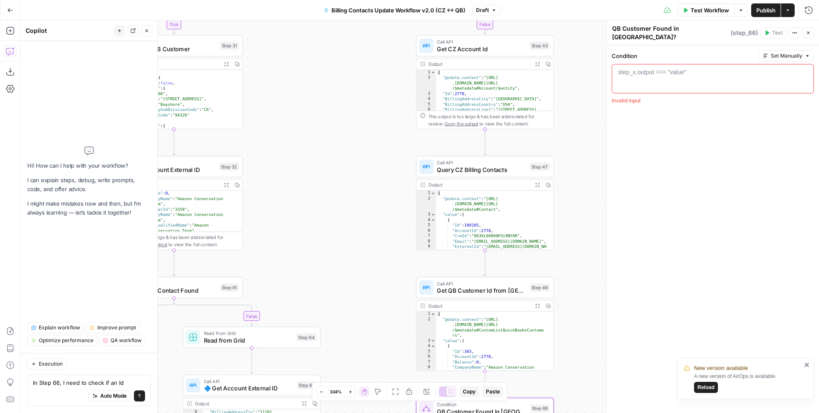
drag, startPoint x: 580, startPoint y: 204, endPoint x: 532, endPoint y: 362, distance: 165.4
click at [532, 359] on div "false true false true true false true false true false Workflow Set Inputs Inpu…" at bounding box center [419, 216] width 798 height 392
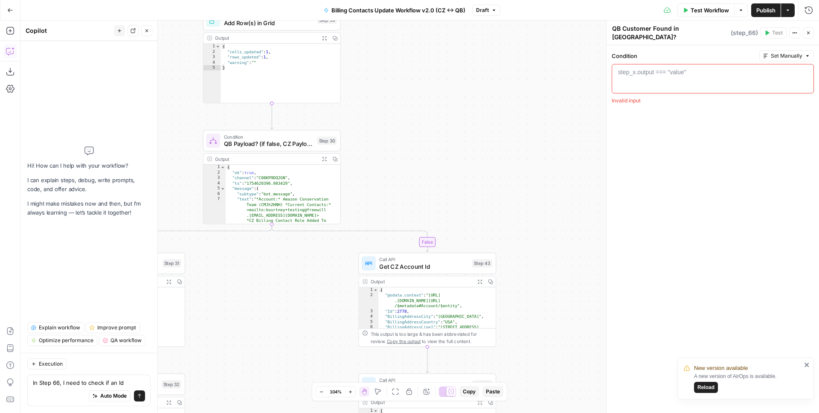
drag, startPoint x: 572, startPoint y: 204, endPoint x: 577, endPoint y: 338, distance: 134.0
click at [575, 341] on div "false true false true true false true false true false Workflow Set Inputs Inpu…" at bounding box center [419, 216] width 798 height 392
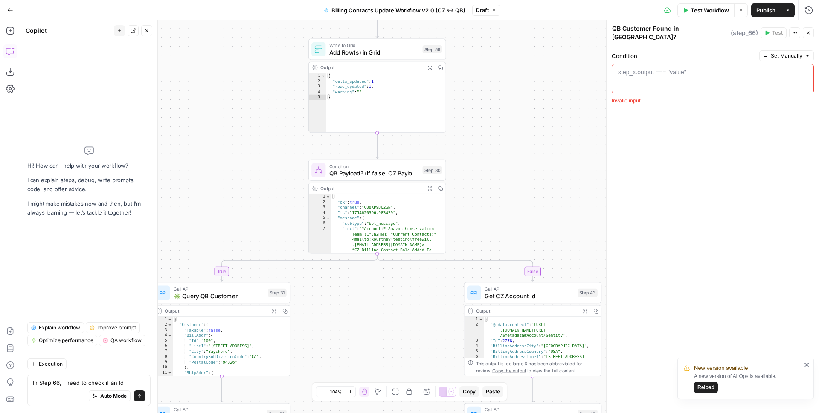
drag, startPoint x: 519, startPoint y: 219, endPoint x: 593, endPoint y: 186, distance: 80.4
click at [593, 186] on div "false true false true true false true false true false Workflow Set Inputs Inpu…" at bounding box center [419, 216] width 798 height 392
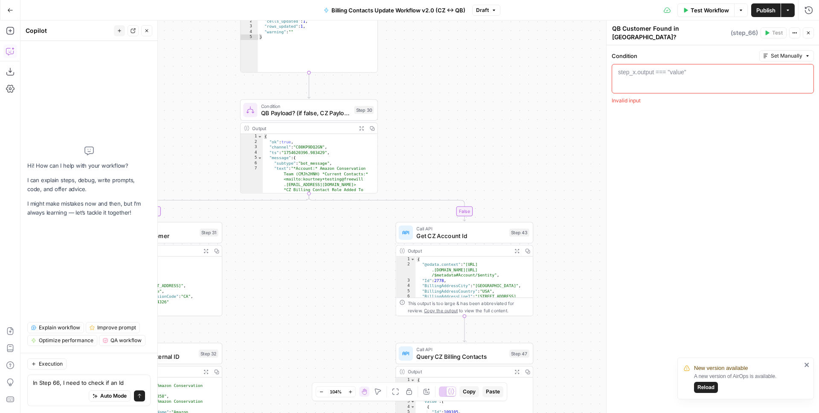
drag, startPoint x: 545, startPoint y: 203, endPoint x: 420, endPoint y: 111, distance: 154.9
click at [426, 115] on div "false true false true true false true false true false Workflow Set Inputs Inpu…" at bounding box center [419, 216] width 798 height 392
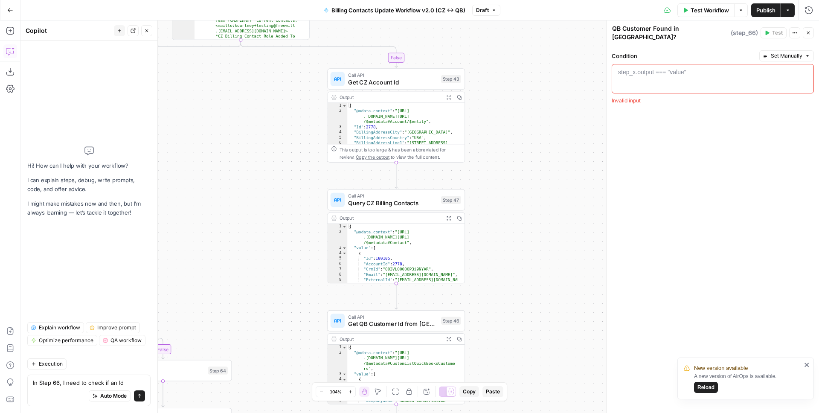
drag, startPoint x: 508, startPoint y: 261, endPoint x: 491, endPoint y: 144, distance: 117.6
click at [491, 145] on div "false true false true true false true false true false Workflow Set Inputs Inpu…" at bounding box center [419, 216] width 798 height 392
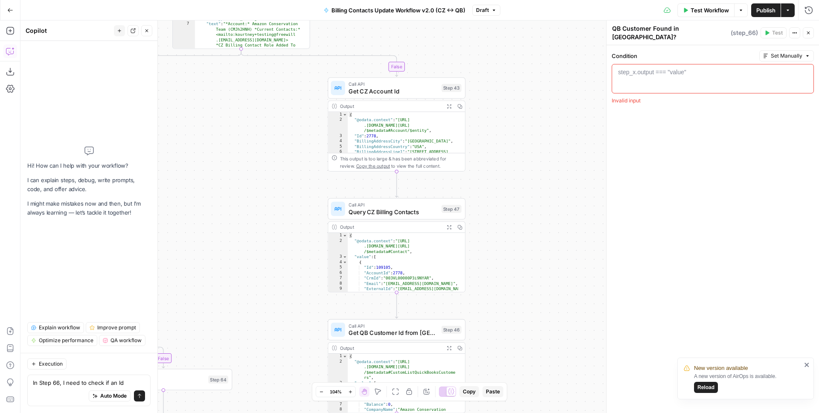
drag, startPoint x: 500, startPoint y: 145, endPoint x: 504, endPoint y: 128, distance: 18.4
click at [504, 131] on div "false true false true true false true false true false Workflow Set Inputs Inpu…" at bounding box center [419, 216] width 798 height 392
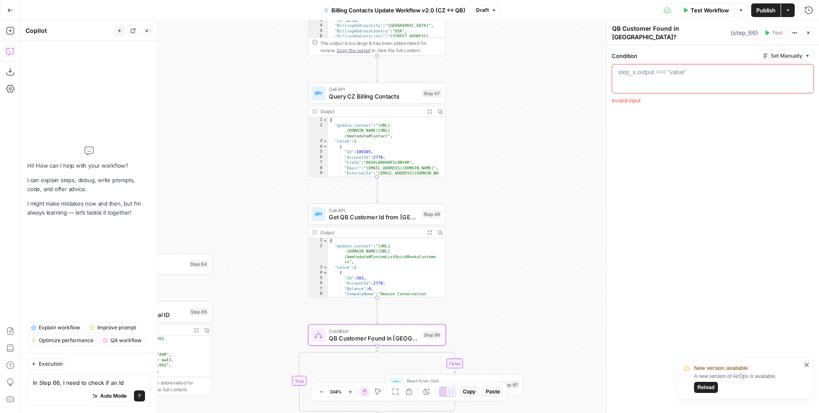
drag, startPoint x: 514, startPoint y: 252, endPoint x: 489, endPoint y: 131, distance: 123.7
click at [489, 132] on div "false true false true true false true false true false Workflow Set Inputs Inpu…" at bounding box center [419, 216] width 798 height 392
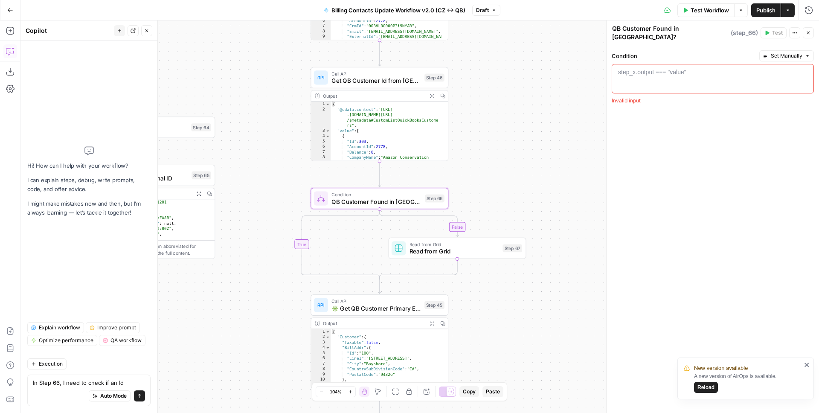
drag, startPoint x: 485, startPoint y: 247, endPoint x: 490, endPoint y: 142, distance: 105.0
click at [490, 140] on div "false true false true true false true false true false Workflow Set Inputs Inpu…" at bounding box center [419, 216] width 798 height 392
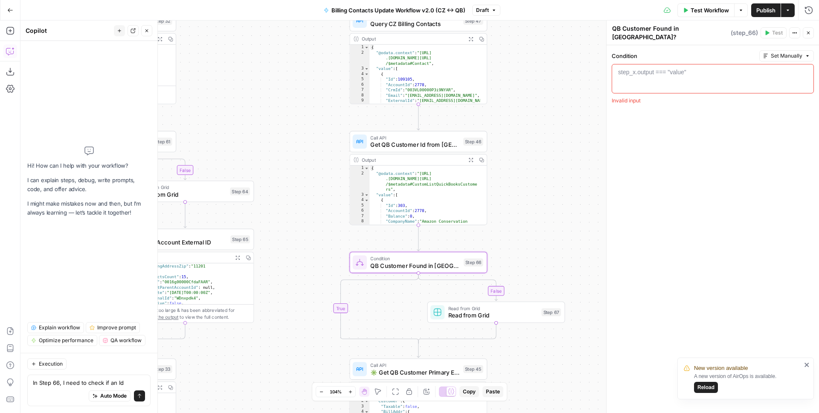
drag, startPoint x: 490, startPoint y: 143, endPoint x: 524, endPoint y: 208, distance: 73.6
click at [529, 211] on div "false true false true true false true false true false Workflow Set Inputs Inpu…" at bounding box center [419, 216] width 798 height 392
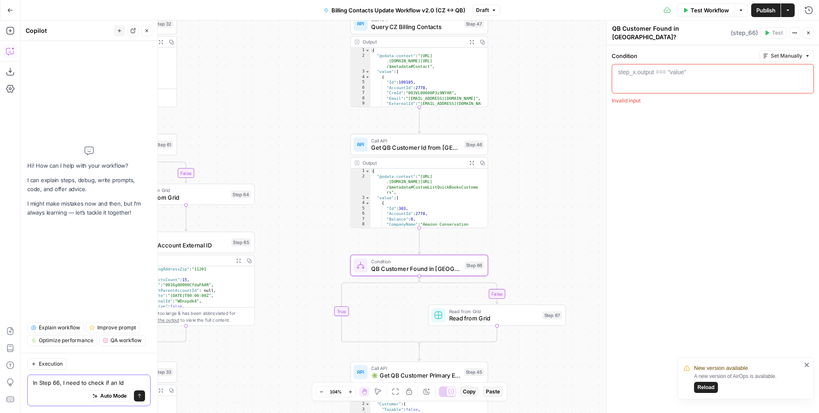
click at [124, 383] on textarea "In Step 66, I need to check if an Id" at bounding box center [89, 382] width 112 height 9
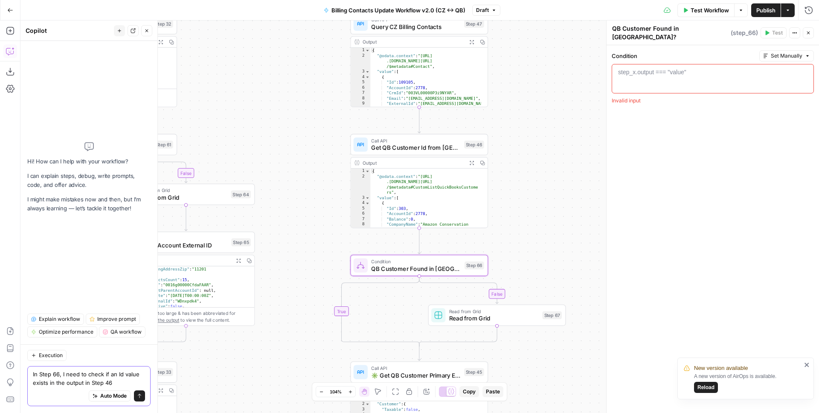
type textarea "In Step 66, I need to check if an Id value exists in the output in Step 46"
click at [139, 398] on icon "submit" at bounding box center [139, 395] width 5 height 5
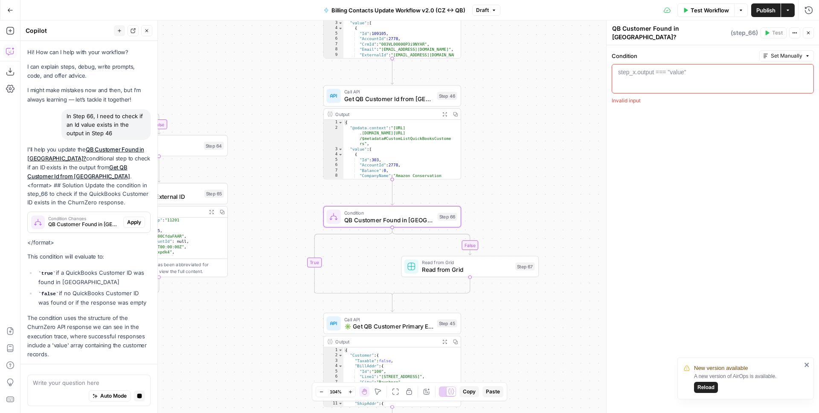
click at [130, 218] on span "Apply" at bounding box center [134, 222] width 14 height 8
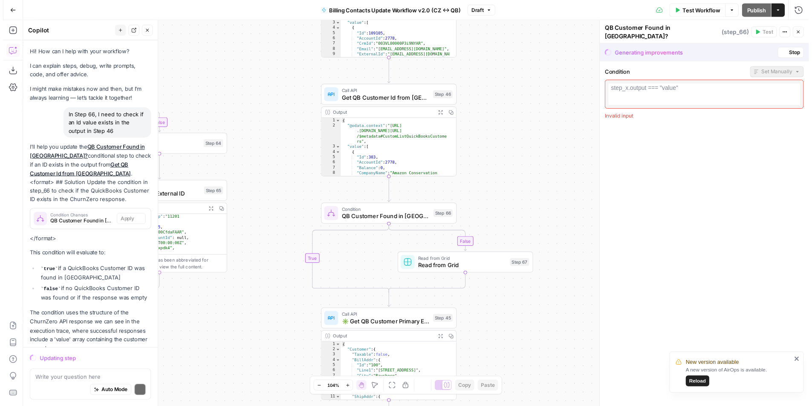
scroll to position [25, 0]
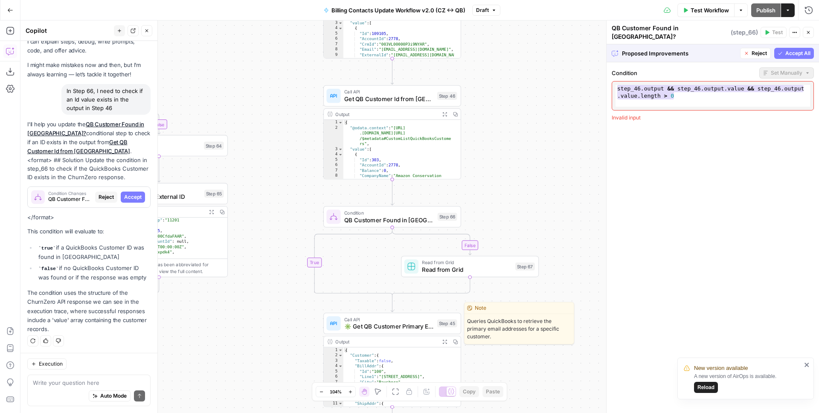
click at [395, 329] on span "✳️ Get QB Customer Primary Emails" at bounding box center [388, 326] width 89 height 9
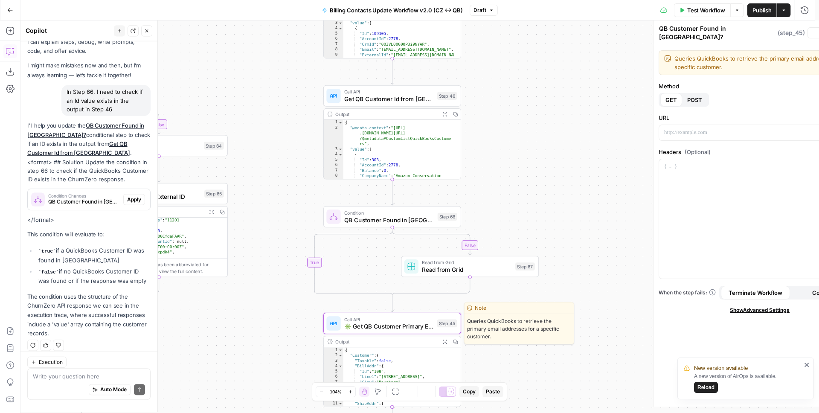
type textarea "✳️ Get QB Customer Primary Emails"
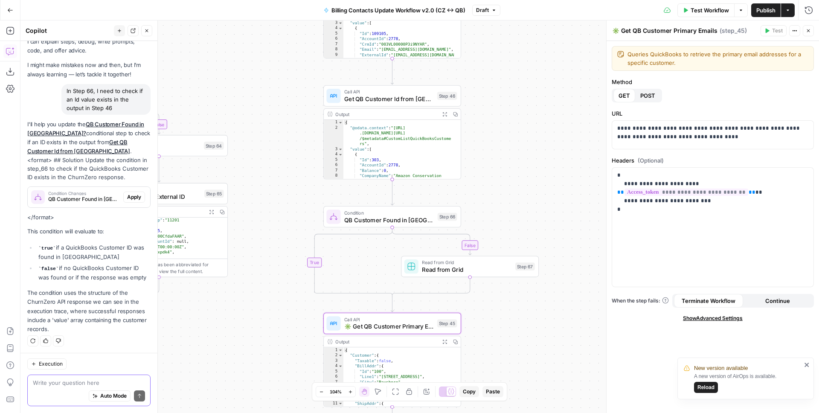
click at [81, 381] on textarea at bounding box center [89, 382] width 112 height 9
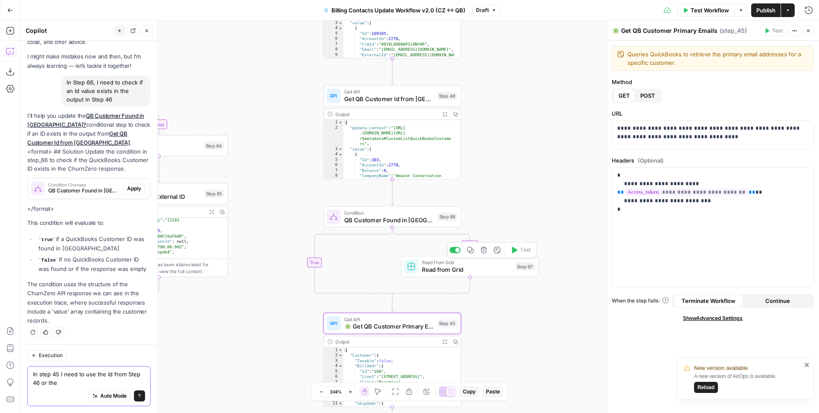
type textarea "In step 45 I need to use the Id from Step 46 or the"
click at [457, 268] on span "Read from Grid" at bounding box center [467, 269] width 90 height 9
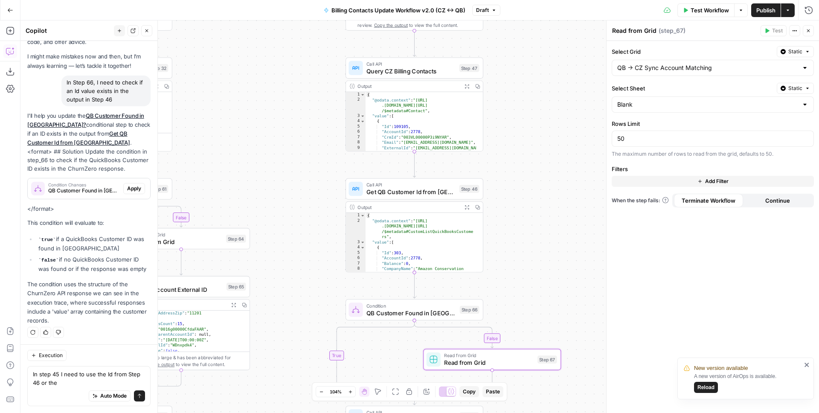
drag, startPoint x: 508, startPoint y: 137, endPoint x: 530, endPoint y: 233, distance: 98.1
click at [530, 233] on div "false true false true true false true false true false Workflow Set Inputs Inpu…" at bounding box center [419, 216] width 798 height 392
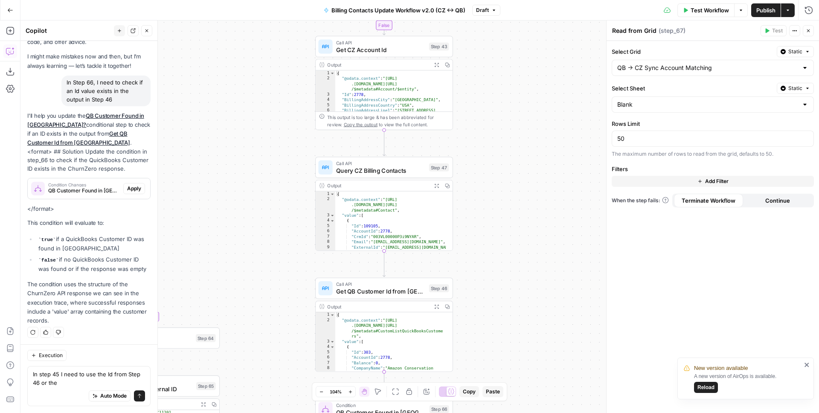
drag, startPoint x: 548, startPoint y: 179, endPoint x: 507, endPoint y: 293, distance: 121.3
click at [507, 293] on div "false true false true true false true false true false Workflow Set Inputs Inpu…" at bounding box center [419, 216] width 798 height 392
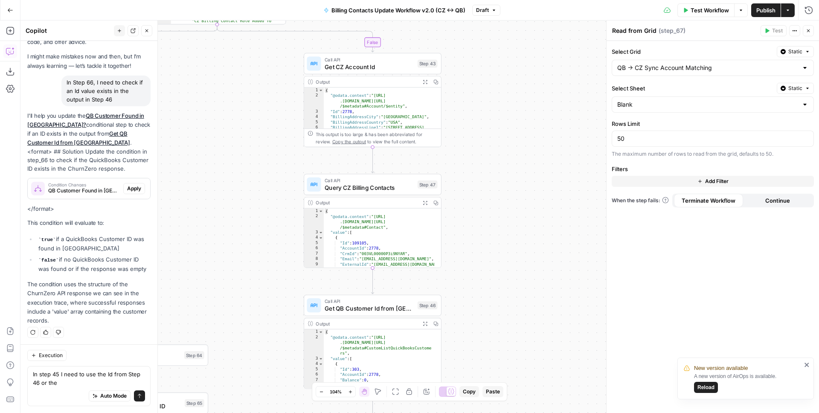
click at [677, 180] on button "Add Filter" at bounding box center [713, 181] width 202 height 11
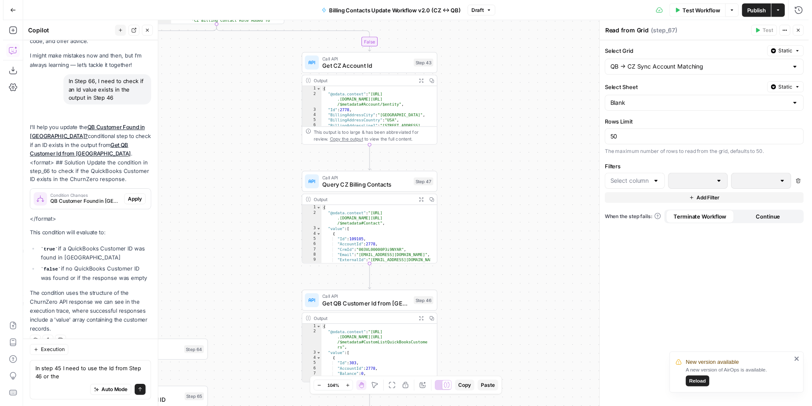
scroll to position [47, 0]
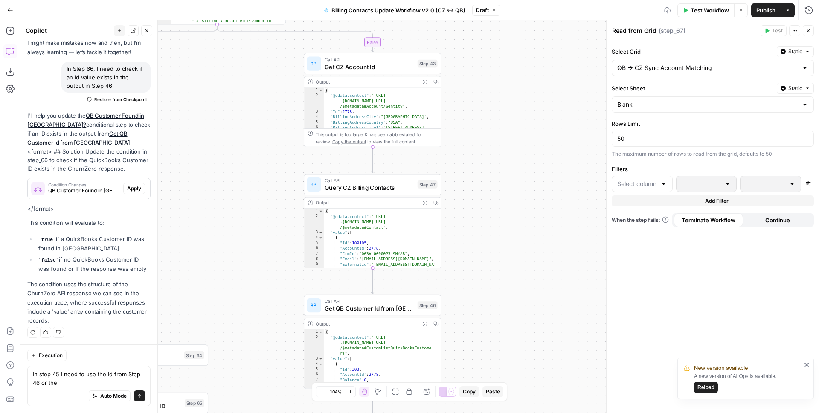
click at [638, 188] on div at bounding box center [642, 184] width 61 height 16
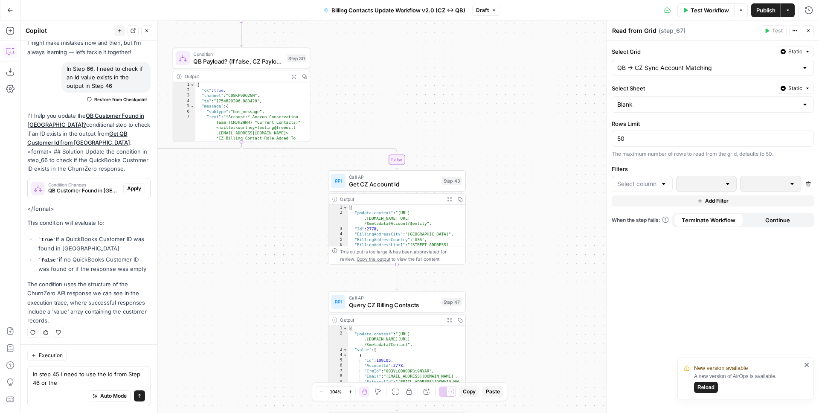
drag, startPoint x: 481, startPoint y: 210, endPoint x: 507, endPoint y: 333, distance: 126.0
click at [507, 333] on div "false true false true true false true false true false Workflow Set Inputs Inpu…" at bounding box center [419, 216] width 798 height 392
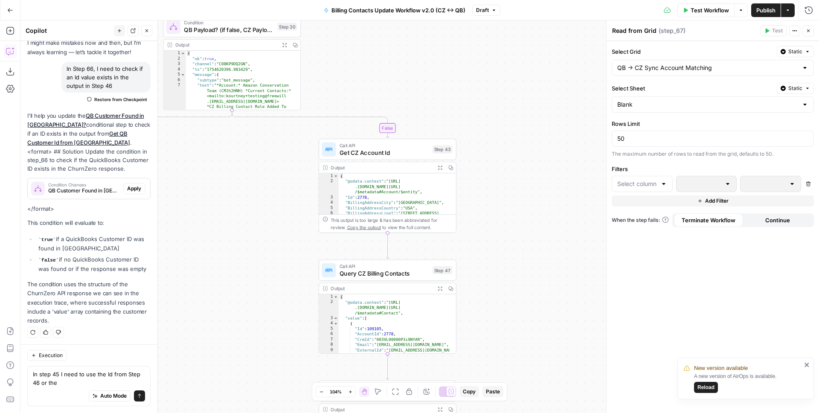
drag, startPoint x: 519, startPoint y: 254, endPoint x: 487, endPoint y: 150, distance: 108.9
click at [490, 158] on div "false true false true true false true false true false Workflow Set Inputs Inpu…" at bounding box center [419, 216] width 798 height 392
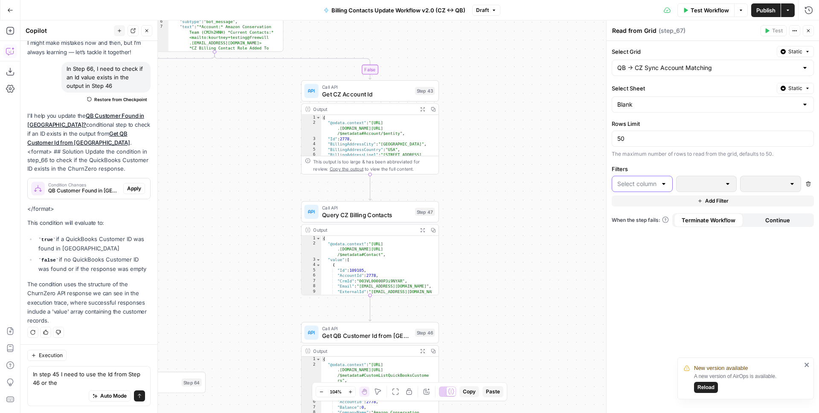
click at [652, 180] on input "text" at bounding box center [637, 184] width 40 height 9
click at [649, 230] on span "CZ External ID" at bounding box center [654, 229] width 53 height 9
type input "CZ External ID"
click at [365, 215] on span "Query CZ Billing Contacts" at bounding box center [366, 214] width 89 height 9
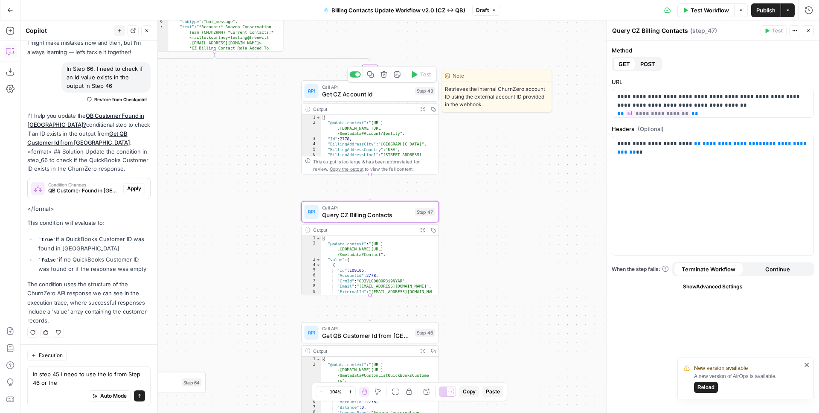
click at [354, 95] on span "Get CZ Account Id" at bounding box center [366, 94] width 89 height 9
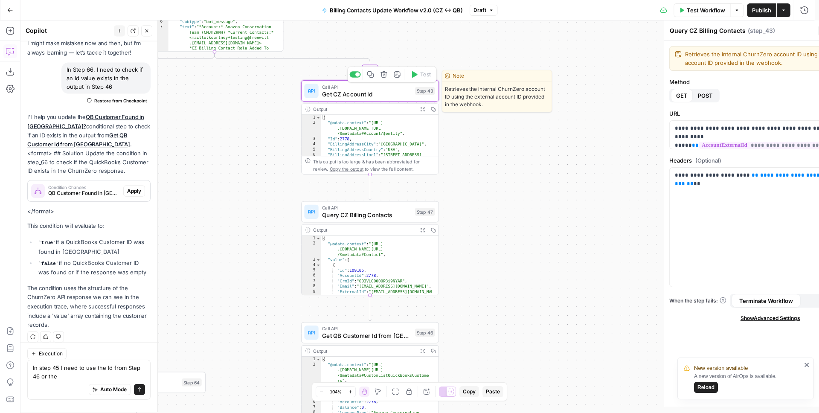
type textarea "Get CZ Account Id"
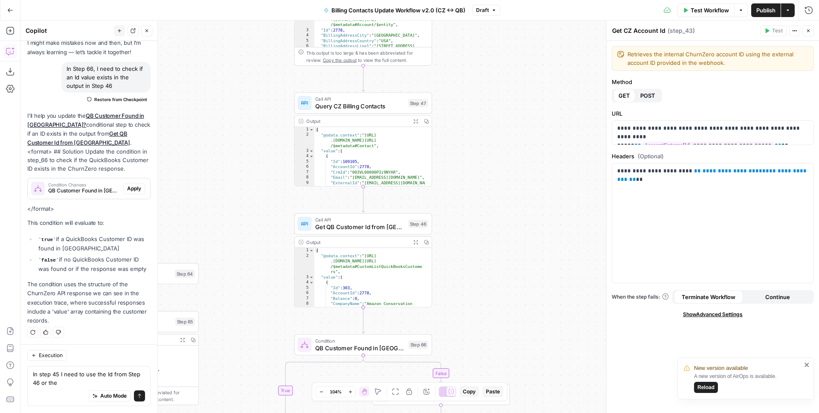
drag, startPoint x: 484, startPoint y: 315, endPoint x: 477, endPoint y: 197, distance: 117.5
click at [478, 201] on div "false true false true true false true false true false Workflow Set Inputs Inpu…" at bounding box center [419, 216] width 798 height 392
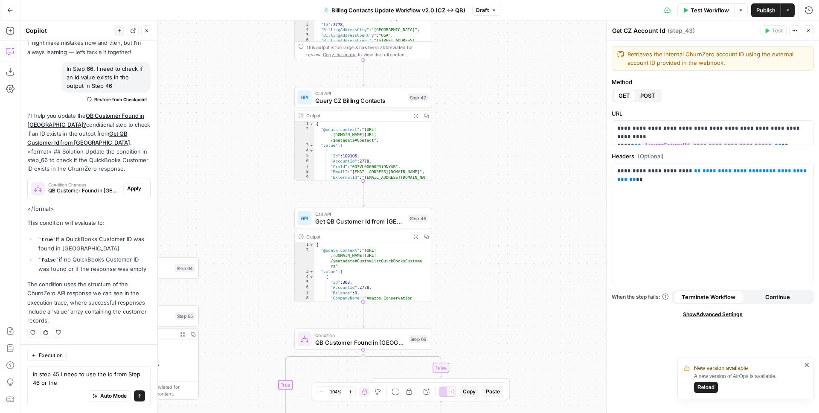
click at [335, 217] on span "Get QB Customer Id from [GEOGRAPHIC_DATA]" at bounding box center [359, 221] width 89 height 9
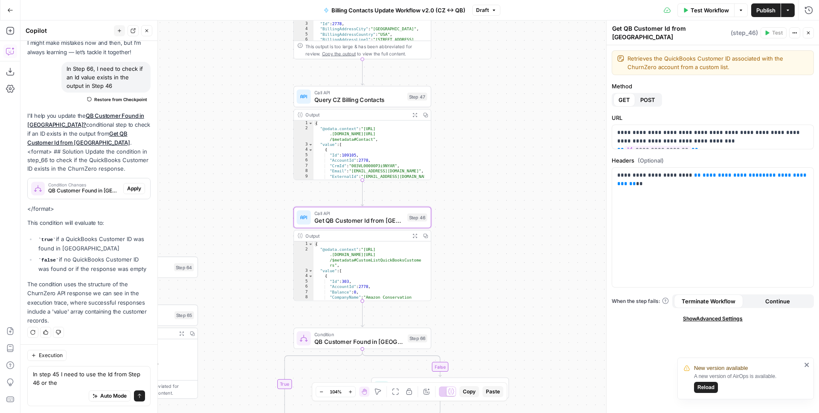
drag, startPoint x: 513, startPoint y: 296, endPoint x: 496, endPoint y: 205, distance: 92.4
click at [500, 220] on div "false true false true true false true false true false Workflow Set Inputs Inpu…" at bounding box center [419, 216] width 798 height 392
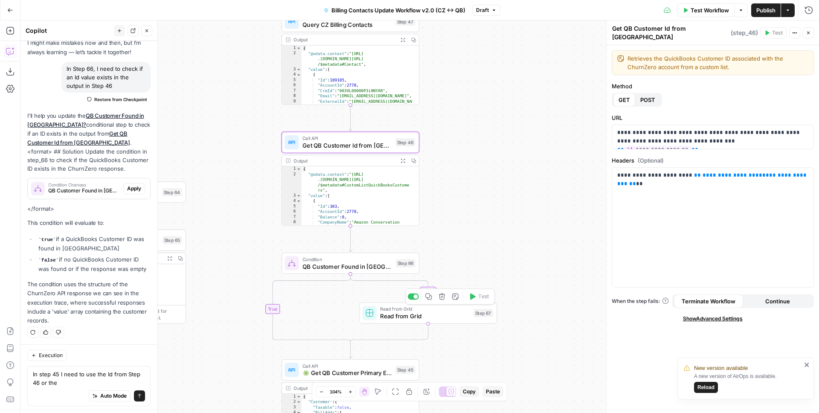
click at [439, 320] on span "Read from Grid" at bounding box center [425, 316] width 90 height 9
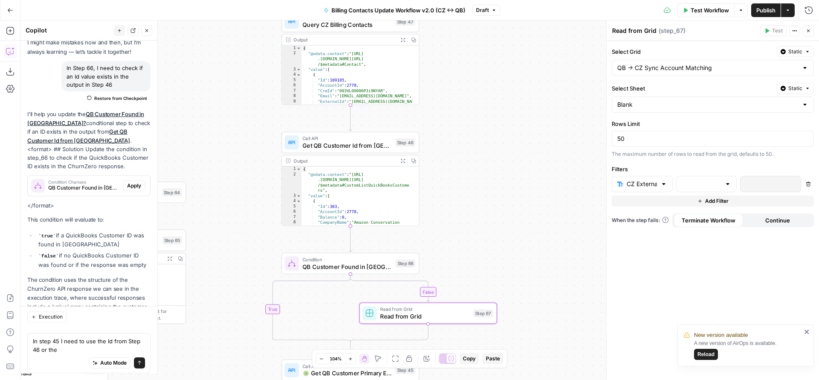
scroll to position [81, 0]
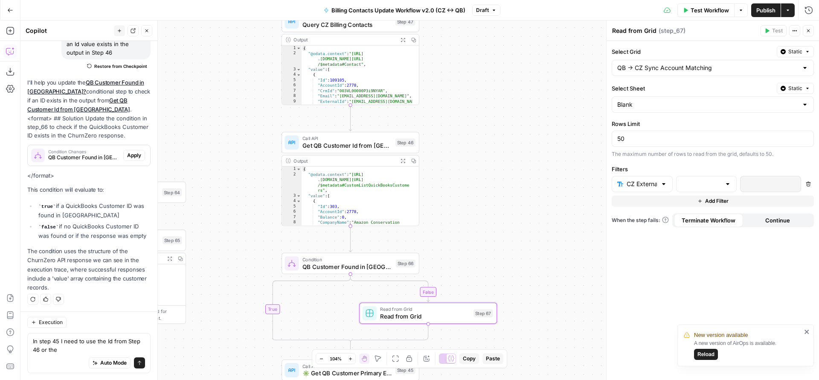
click at [662, 183] on div at bounding box center [663, 184] width 7 height 9
type input "CZ External ID"
click at [696, 183] on input "text" at bounding box center [701, 184] width 40 height 9
click at [696, 255] on span "is equal to" at bounding box center [704, 253] width 43 height 9
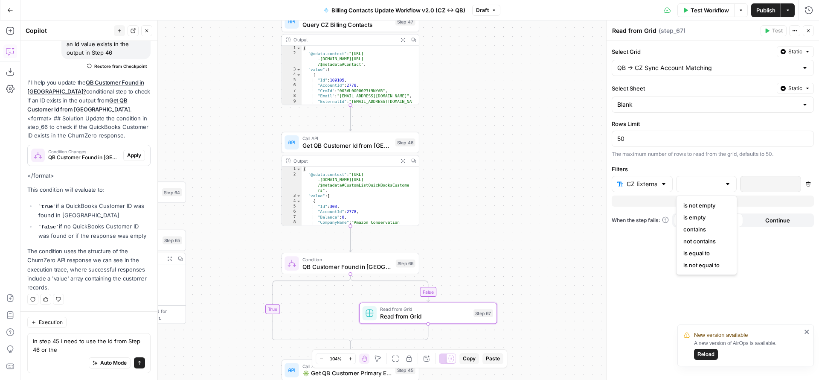
type input "is equal to"
click at [753, 187] on p at bounding box center [763, 184] width 36 height 9
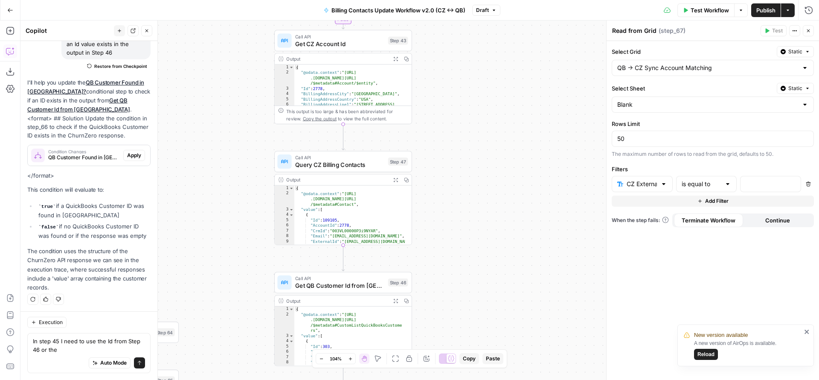
drag, startPoint x: 526, startPoint y: 183, endPoint x: 519, endPoint y: 316, distance: 133.7
click at [519, 316] on div "false true false true true false true false true false Workflow Set Inputs Inpu…" at bounding box center [419, 199] width 798 height 359
click at [764, 181] on p at bounding box center [763, 184] width 36 height 9
click at [794, 183] on icon "button" at bounding box center [793, 184] width 4 height 4
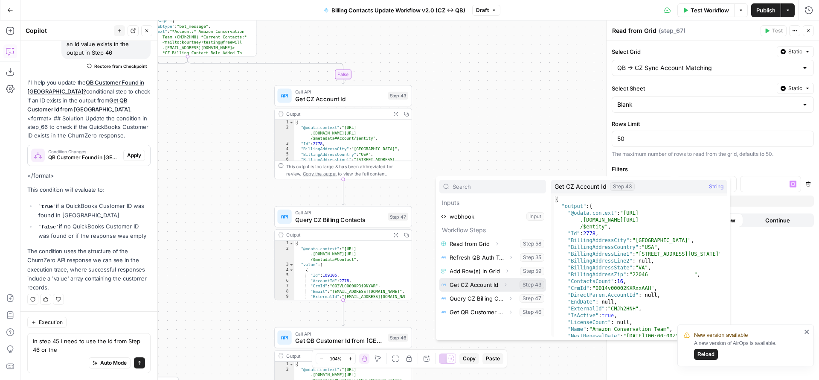
click at [501, 284] on button "Expand" at bounding box center [505, 284] width 11 height 11
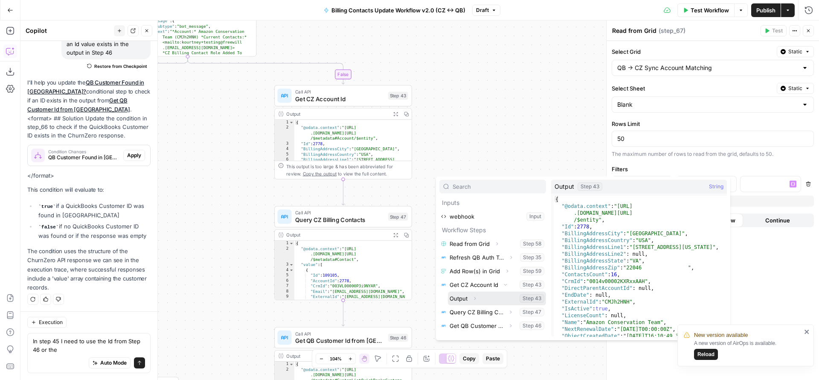
click at [477, 298] on span "Expand" at bounding box center [477, 298] width 0 height 0
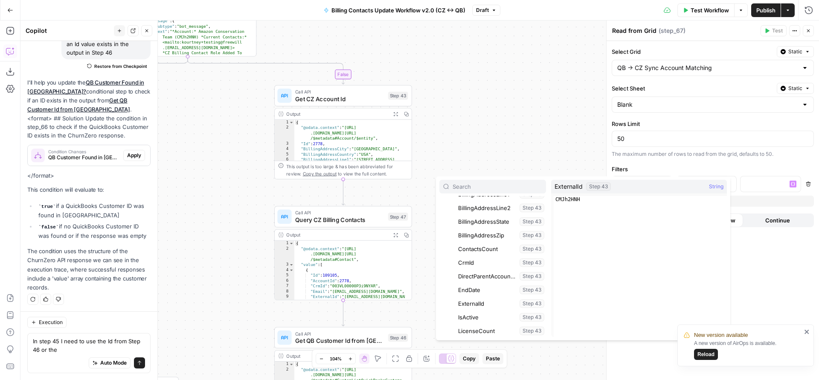
scroll to position [174, 0]
click at [484, 301] on button "Select variable ExternalId" at bounding box center [501, 302] width 90 height 14
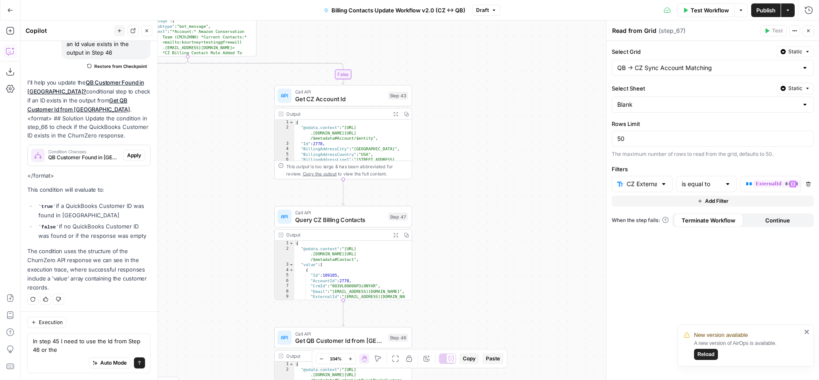
click at [678, 266] on form "**********" at bounding box center [712, 210] width 212 height 339
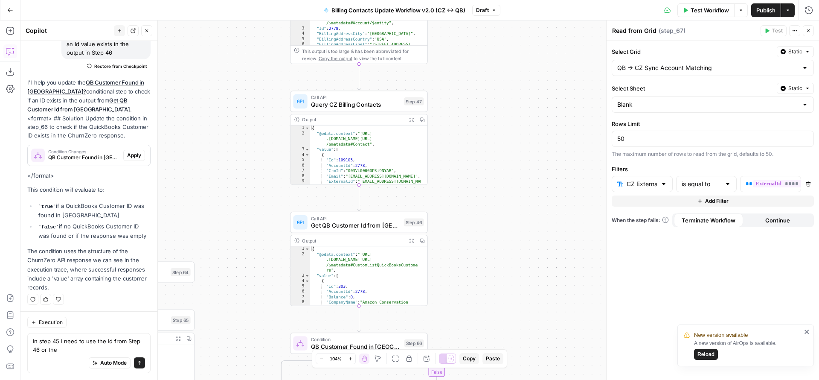
drag, startPoint x: 486, startPoint y: 280, endPoint x: 501, endPoint y: 153, distance: 127.6
click at [501, 153] on div "false true false true true false true false true false Workflow Set Inputs Inpu…" at bounding box center [419, 199] width 798 height 359
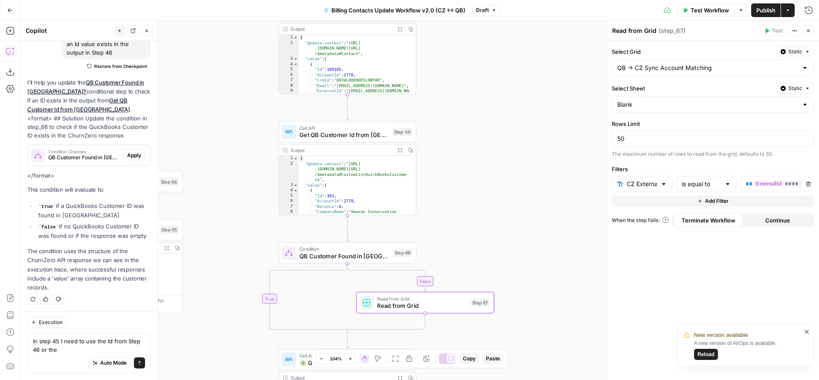
drag, startPoint x: 493, startPoint y: 232, endPoint x: 480, endPoint y: 152, distance: 81.2
click at [481, 153] on div "false true false true true false true false true false Workflow Set Inputs Inpu…" at bounding box center [419, 199] width 798 height 359
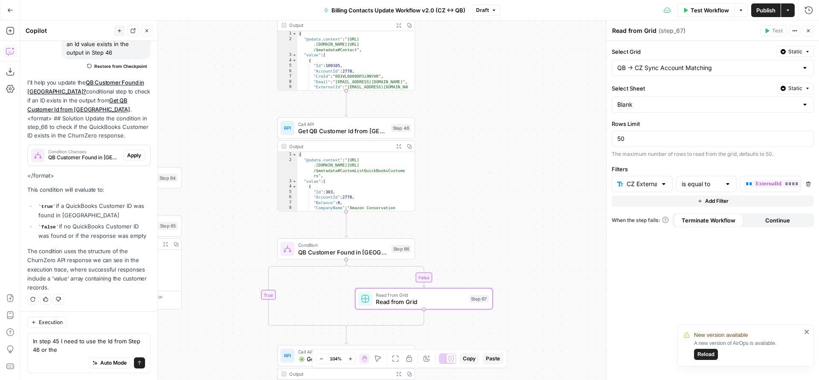
click at [476, 262] on div "false true false true true false true false true false Workflow Set Inputs Inpu…" at bounding box center [419, 199] width 798 height 359
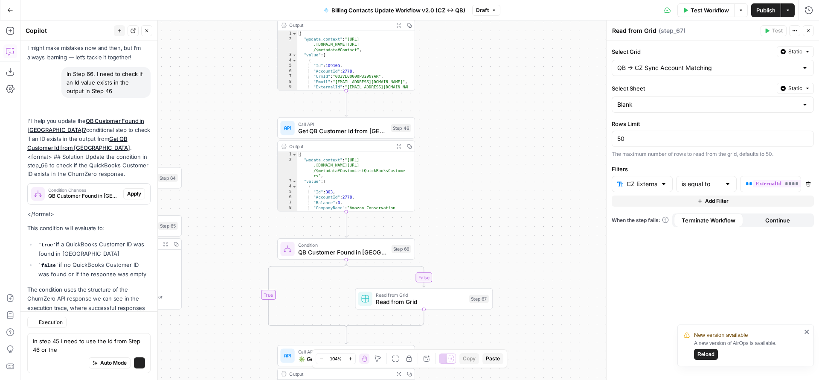
scroll to position [81, 0]
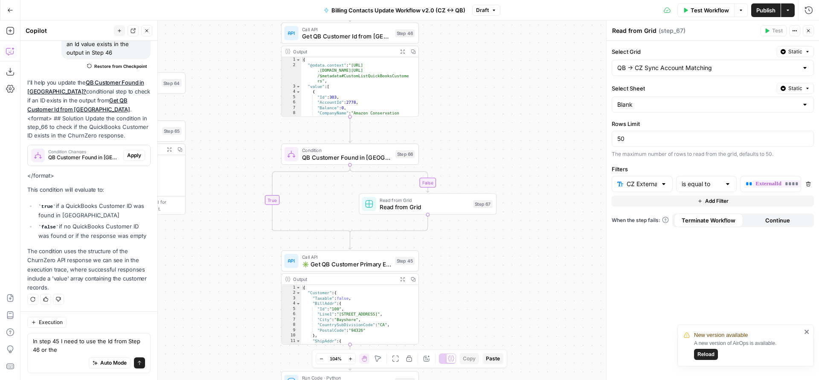
drag, startPoint x: 496, startPoint y: 249, endPoint x: 500, endPoint y: 154, distance: 94.7
click at [500, 154] on div "false true false true true false true false true false Workflow Set Inputs Inpu…" at bounding box center [419, 199] width 798 height 359
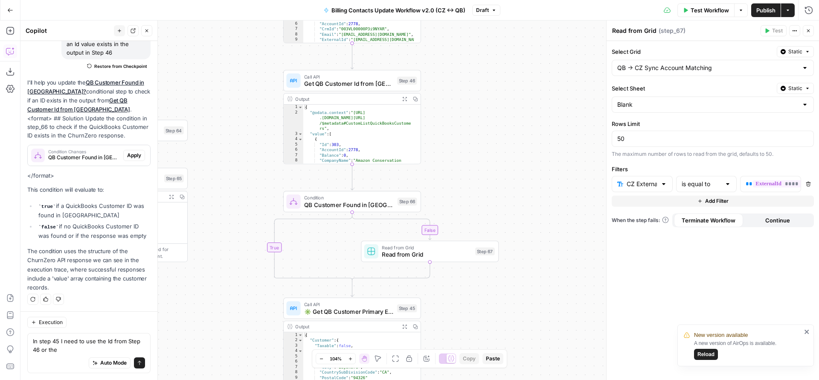
drag, startPoint x: 478, startPoint y: 98, endPoint x: 486, endPoint y: 206, distance: 107.8
click at [486, 206] on div "false true false true true false true false true false Workflow Set Inputs Inpu…" at bounding box center [419, 199] width 798 height 359
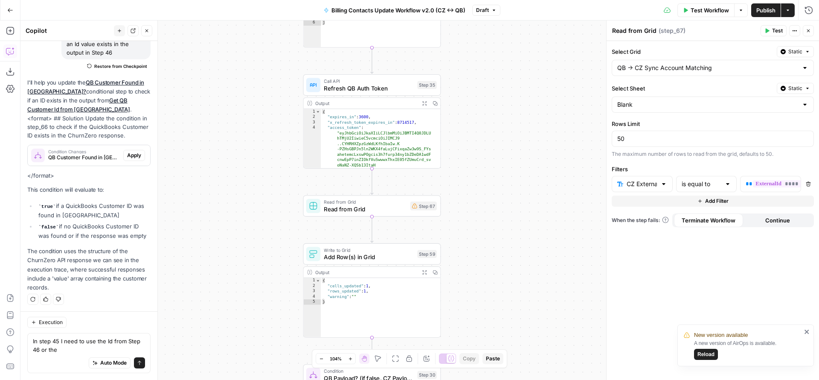
drag, startPoint x: 327, startPoint y: 155, endPoint x: 496, endPoint y: 205, distance: 176.5
click at [496, 205] on div "false true true true false true false true false false Workflow Set Inputs Inpu…" at bounding box center [419, 199] width 798 height 359
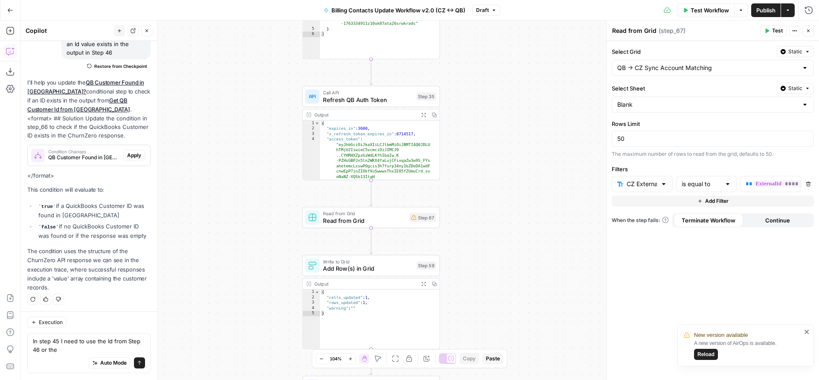
drag, startPoint x: 477, startPoint y: 153, endPoint x: 475, endPoint y: 232, distance: 79.8
click at [475, 232] on div "false true true true false true false true false false Workflow Set Inputs Inpu…" at bounding box center [419, 199] width 798 height 359
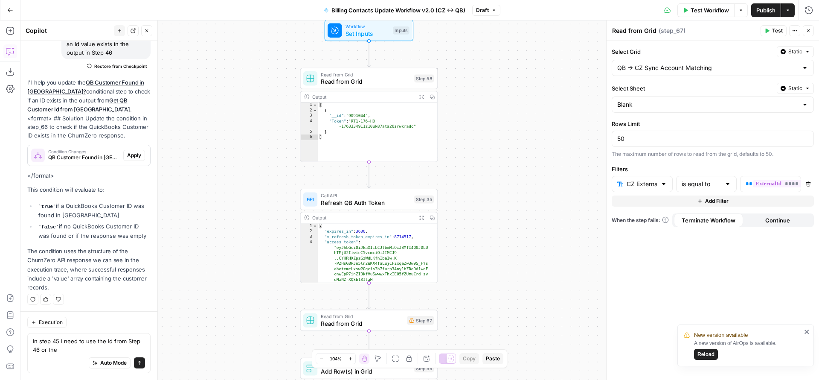
drag, startPoint x: 473, startPoint y: 198, endPoint x: 471, endPoint y: 256, distance: 58.0
click at [472, 260] on div "false true true true false true false true false false Workflow Set Inputs Inpu…" at bounding box center [419, 199] width 798 height 359
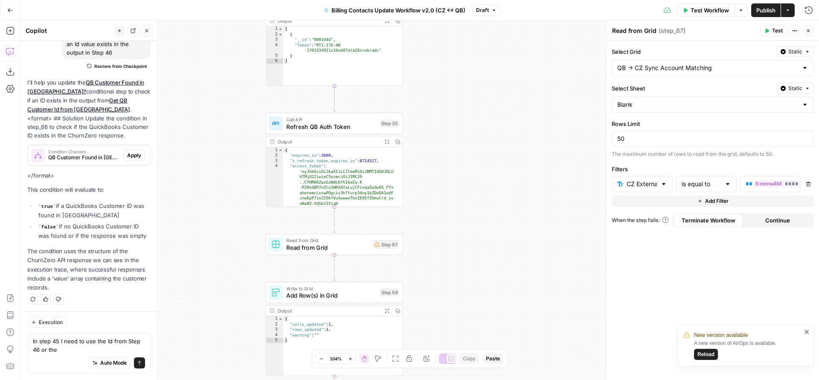
drag, startPoint x: 473, startPoint y: 235, endPoint x: 438, endPoint y: 128, distance: 112.9
click at [438, 128] on div "false true true true false true false true false false Workflow Set Inputs Inpu…" at bounding box center [419, 199] width 798 height 359
click at [317, 276] on div at bounding box center [319, 275] width 11 height 6
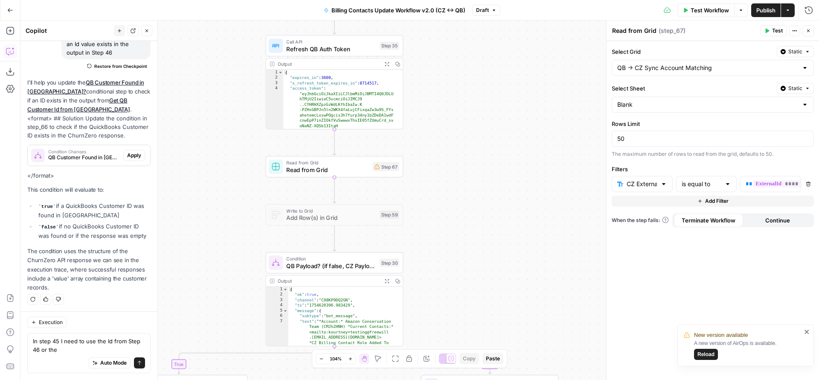
drag, startPoint x: 460, startPoint y: 301, endPoint x: 443, endPoint y: 215, distance: 87.0
click at [460, 227] on div "false true true true false true false true false false Workflow Set Inputs Inpu…" at bounding box center [419, 199] width 798 height 359
click at [317, 149] on div at bounding box center [316, 151] width 4 height 4
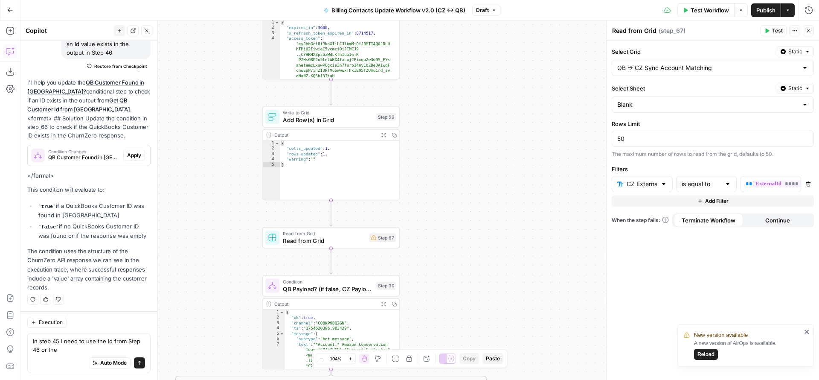
drag, startPoint x: 444, startPoint y: 268, endPoint x: 438, endPoint y: 161, distance: 107.6
click at [438, 161] on div "false true true true false true false true false false Workflow Set Inputs Inpu…" at bounding box center [419, 199] width 798 height 359
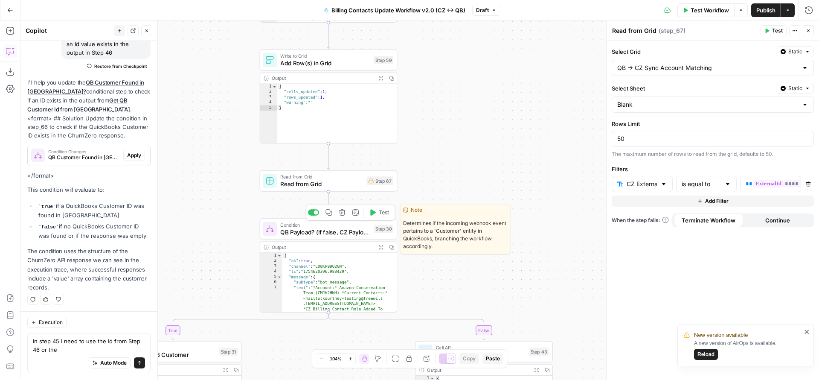
click at [309, 213] on div at bounding box center [313, 212] width 11 height 6
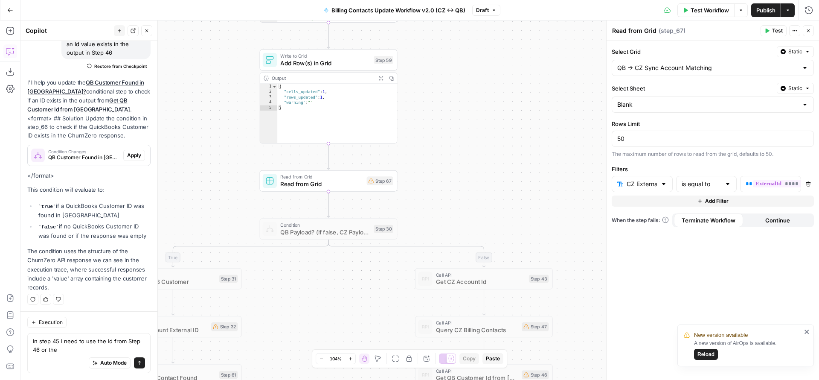
click at [332, 180] on span "Read from Grid" at bounding box center [321, 184] width 83 height 9
click at [748, 185] on span "**" at bounding box center [748, 184] width 7 height 6
drag, startPoint x: 747, startPoint y: 184, endPoint x: 826, endPoint y: 186, distance: 78.9
click at [818, 186] on html "New version available A new version of AirOps is available. Reload FreeWill New…" at bounding box center [409, 190] width 819 height 380
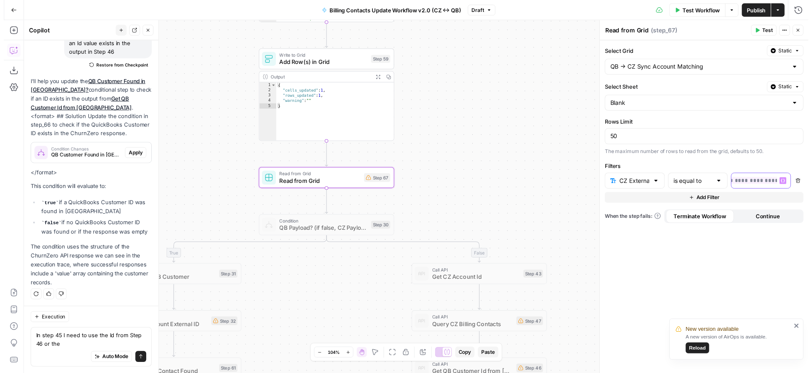
scroll to position [0, 0]
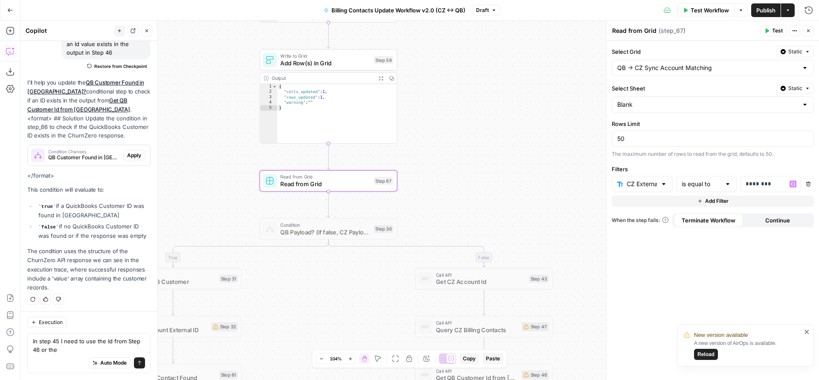
click at [776, 30] on span "Test" at bounding box center [777, 31] width 11 height 8
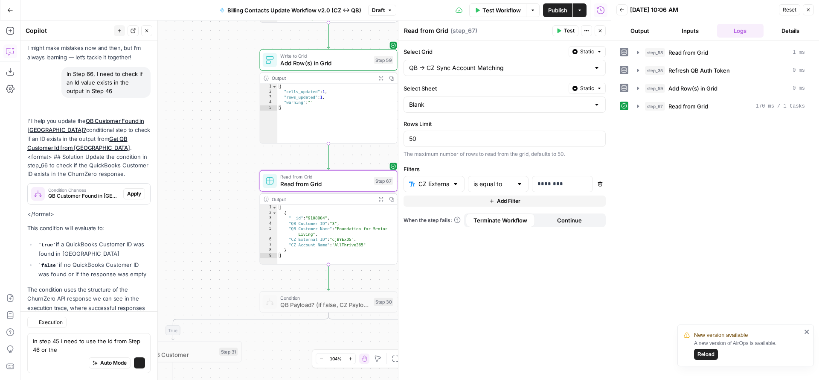
scroll to position [81, 0]
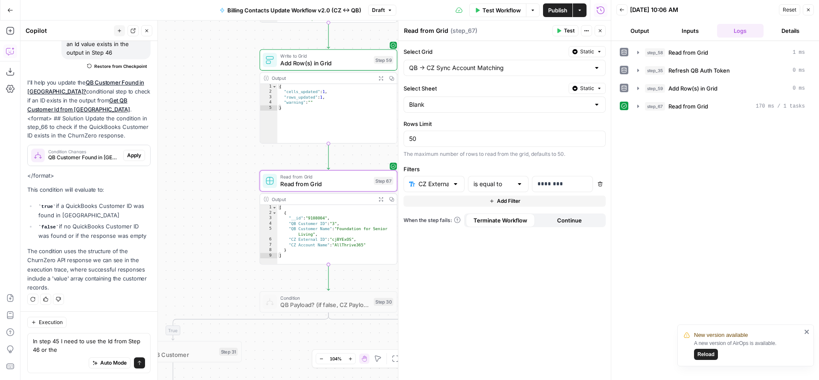
click at [806, 11] on icon "button" at bounding box center [808, 9] width 5 height 5
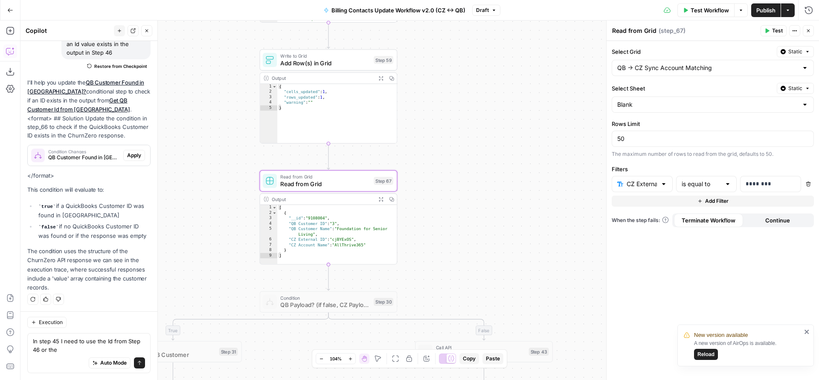
click at [363, 282] on hr at bounding box center [363, 285] width 0 height 12
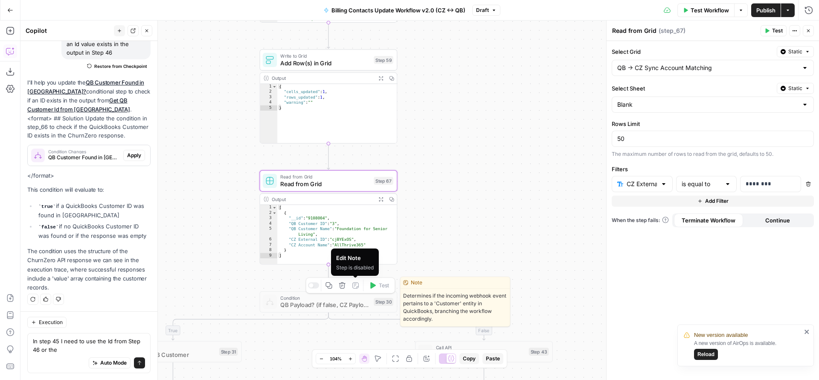
click at [317, 286] on div at bounding box center [313, 285] width 11 height 6
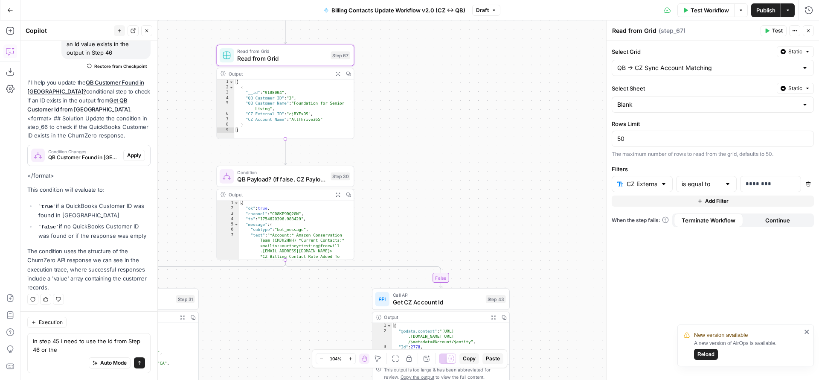
drag, startPoint x: 466, startPoint y: 213, endPoint x: 412, endPoint y: 89, distance: 134.8
click at [429, 98] on div "false true true true false true false true false false Workflow Set Inputs Inpu…" at bounding box center [419, 199] width 798 height 359
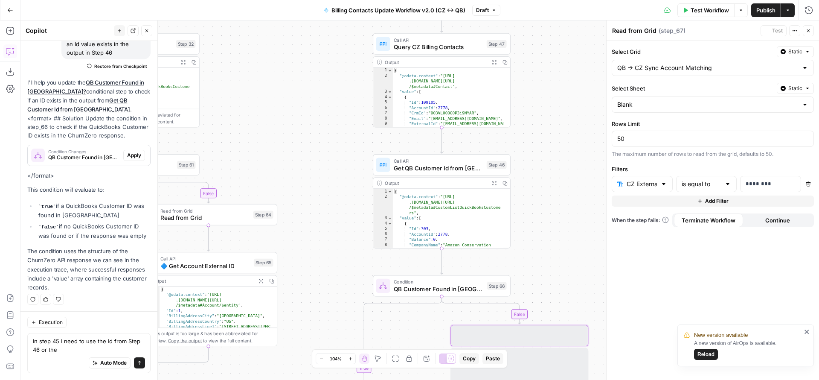
scroll to position [0, 0]
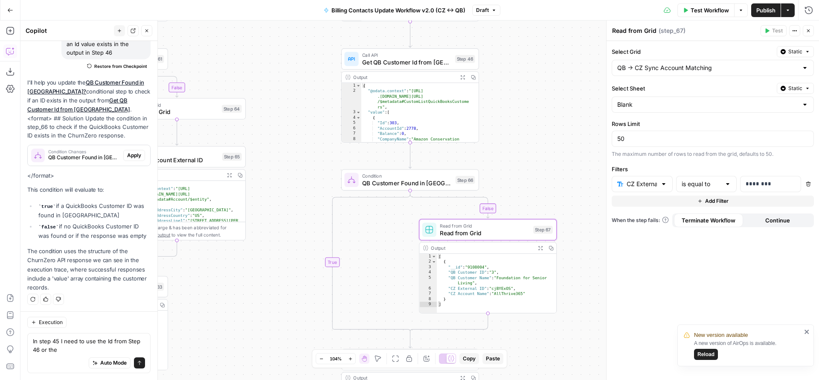
drag, startPoint x: 557, startPoint y: 281, endPoint x: 495, endPoint y: 92, distance: 199.0
click at [500, 99] on div "false true true true false false true false true false Workflow Set Inputs Inpu…" at bounding box center [419, 199] width 798 height 359
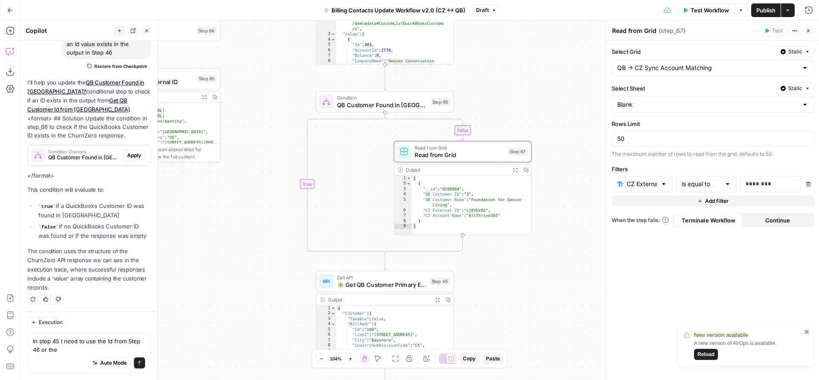
click at [553, 214] on div "false true true true false false true false true false Workflow Set Inputs Inpu…" at bounding box center [419, 199] width 798 height 359
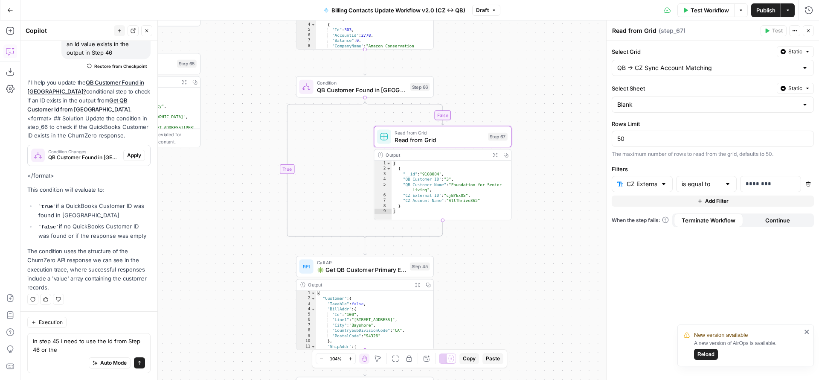
drag, startPoint x: 550, startPoint y: 207, endPoint x: 530, endPoint y: 191, distance: 25.4
click at [530, 192] on div "false true true true false false true false true false Workflow Set Inputs Inpu…" at bounding box center [419, 199] width 798 height 359
click at [67, 351] on textarea "In step 45 I need to use the Id from Step 46 or the" at bounding box center [89, 344] width 112 height 17
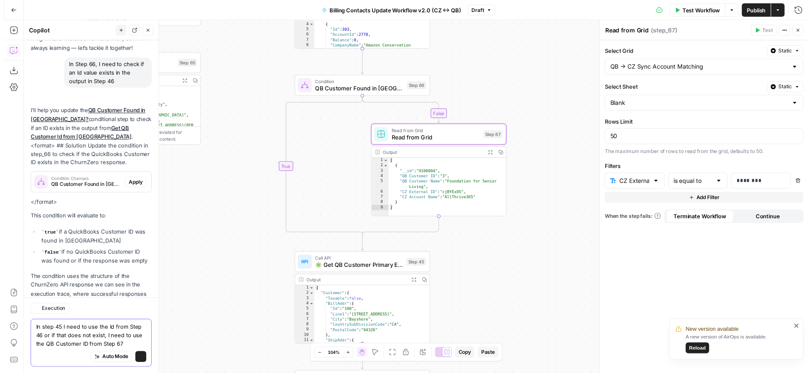
scroll to position [89, 0]
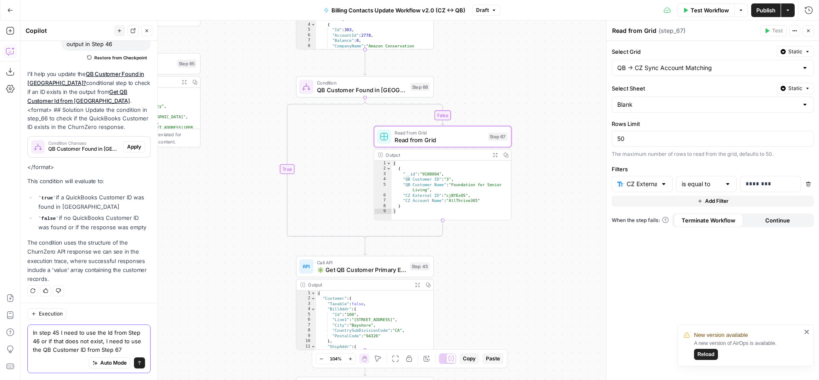
type textarea "In step 45 I need to use the Id from Step 46 or if that does not exist, I need …"
click at [58, 333] on textarea "In step 45 I need to use the Id from Step 46 or if that does not exist, I need …" at bounding box center [89, 341] width 112 height 26
click at [346, 269] on span "✳️ Get QB Customer Primary Emails" at bounding box center [361, 269] width 89 height 9
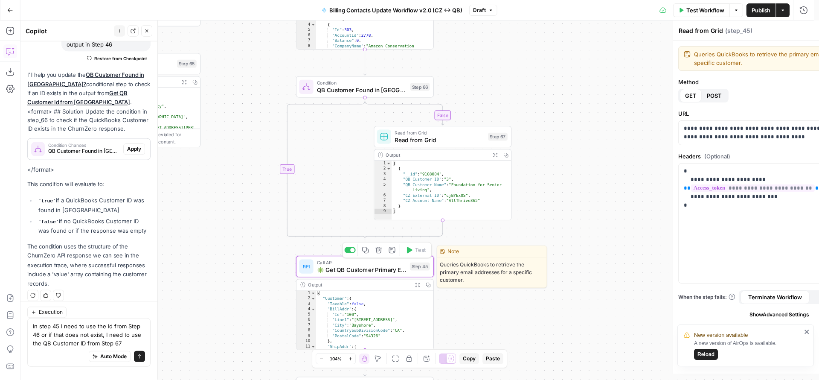
type textarea "✳️ Get QB Customer Primary Emails"
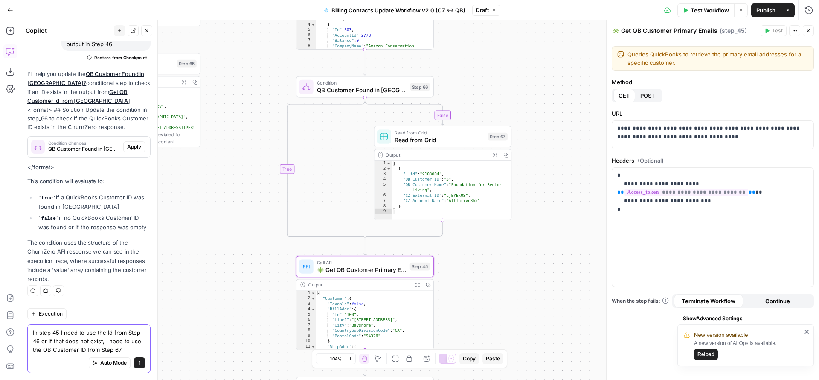
click at [59, 333] on textarea "In step 45 I need to use the Id from Step 46 or if that does not exist, I need …" at bounding box center [89, 341] width 112 height 26
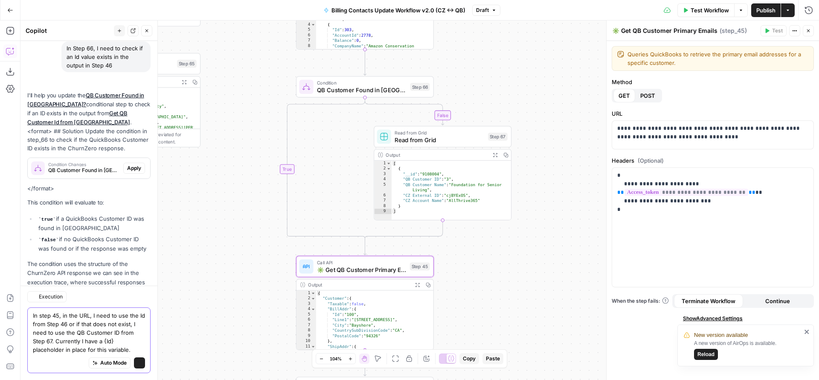
scroll to position [106, 0]
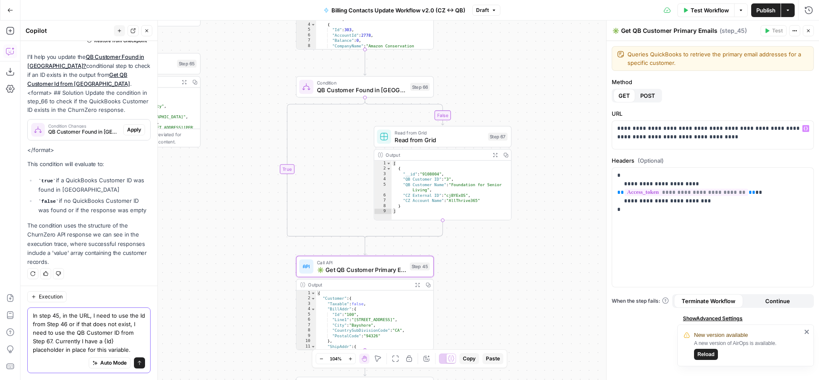
type textarea "In step 45, in the URL, I need to use the Id from Step 46 or if that does not e…"
click at [627, 146] on p "**********" at bounding box center [709, 137] width 185 height 26
click at [622, 145] on p "**********" at bounding box center [709, 137] width 185 height 26
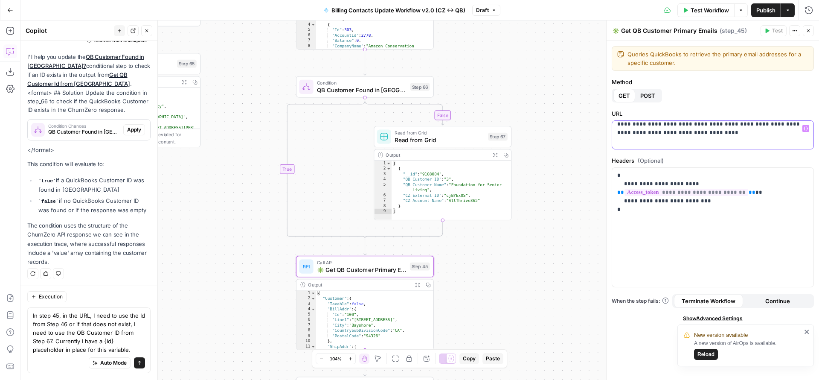
click at [628, 145] on div "**********" at bounding box center [712, 135] width 201 height 28
click at [629, 141] on p "**********" at bounding box center [709, 133] width 185 height 26
click at [134, 358] on button "Send" at bounding box center [139, 362] width 11 height 11
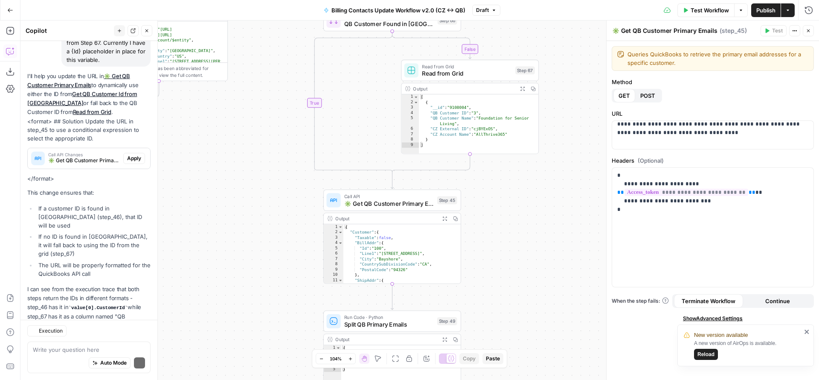
scroll to position [414, 0]
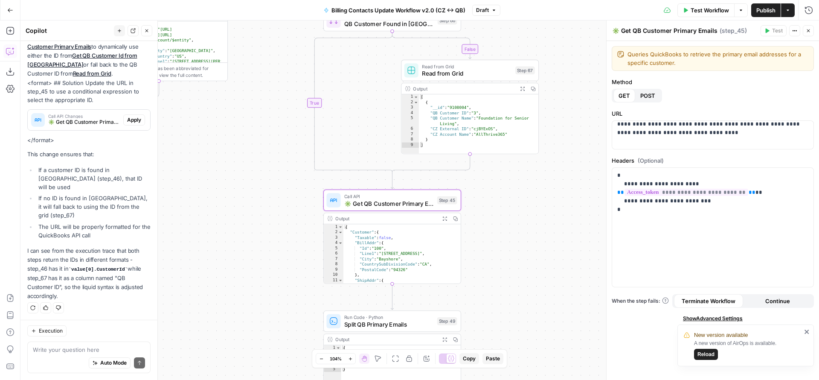
click at [127, 124] on span "Apply" at bounding box center [134, 120] width 14 height 8
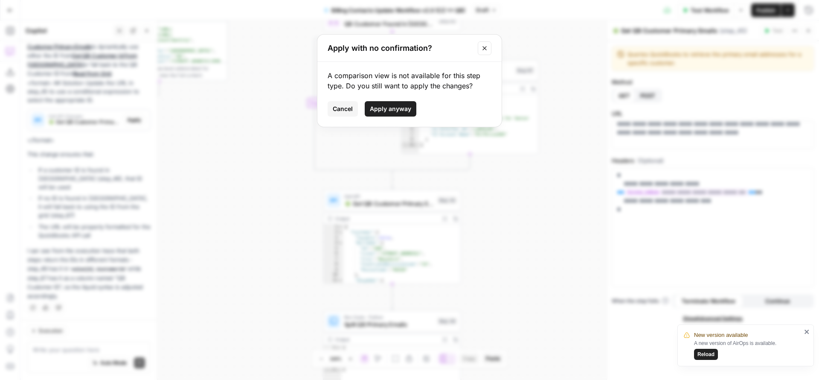
click at [402, 113] on button "Apply anyway" at bounding box center [391, 108] width 52 height 15
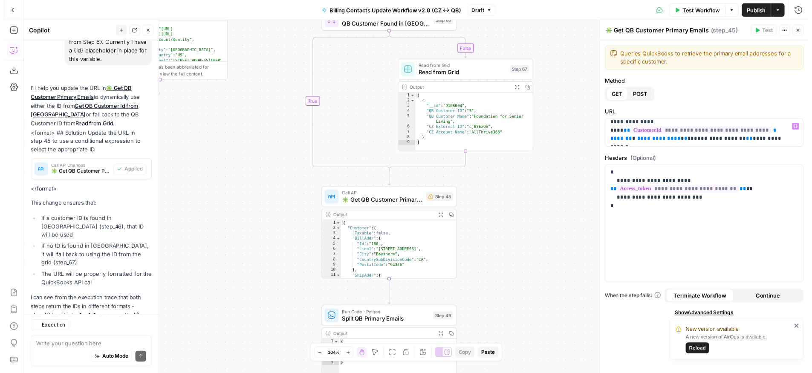
scroll to position [428, 0]
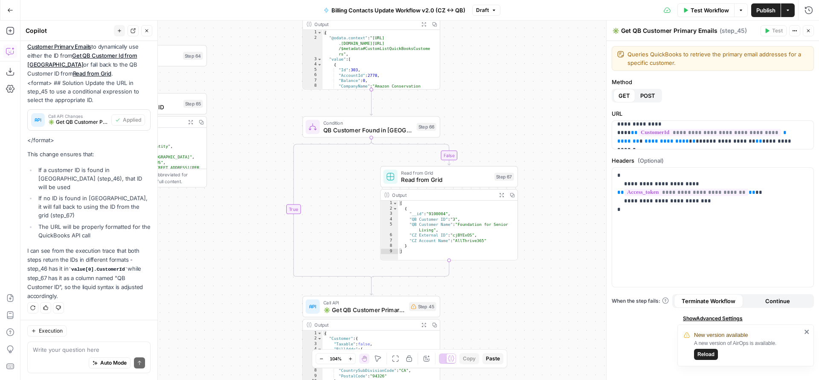
drag, startPoint x: 568, startPoint y: 148, endPoint x: 546, endPoint y: 254, distance: 108.3
click at [546, 254] on div "false true true true false false true false true false Workflow Set Inputs Inpu…" at bounding box center [419, 199] width 798 height 359
click at [757, 13] on span "Publish" at bounding box center [765, 10] width 19 height 9
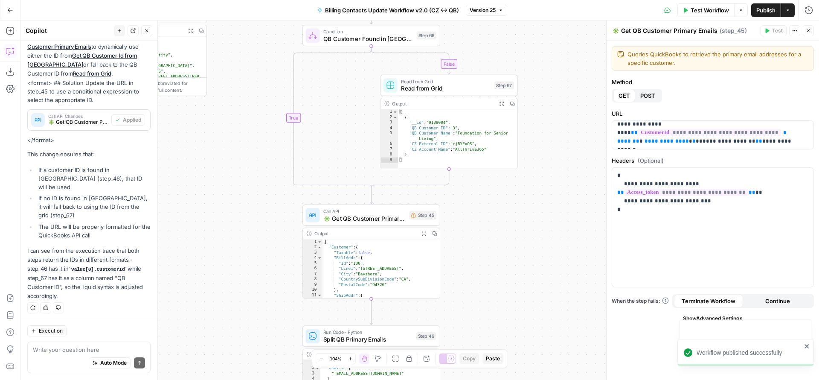
drag, startPoint x: 565, startPoint y: 208, endPoint x: 562, endPoint y: 81, distance: 127.1
click at [564, 78] on div "false true true true false false true false true false Workflow Set Inputs Inpu…" at bounding box center [419, 199] width 798 height 359
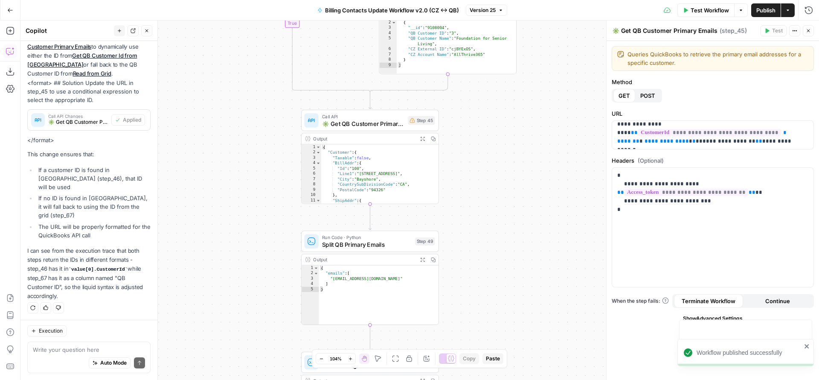
drag, startPoint x: 528, startPoint y: 234, endPoint x: 528, endPoint y: 172, distance: 61.8
click at [528, 172] on div "false true true true false false true false true false Workflow Set Inputs Inpu…" at bounding box center [419, 199] width 798 height 359
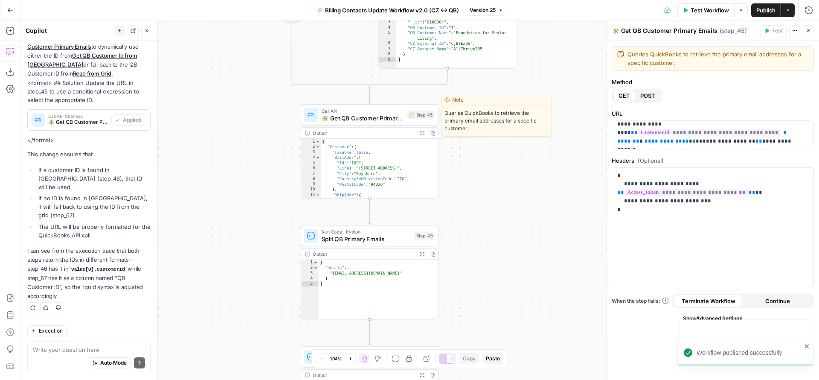
click at [370, 111] on span "Call API" at bounding box center [363, 110] width 82 height 7
click at [368, 116] on span "✳️ Get QB Customer Primary Emails" at bounding box center [363, 117] width 82 height 9
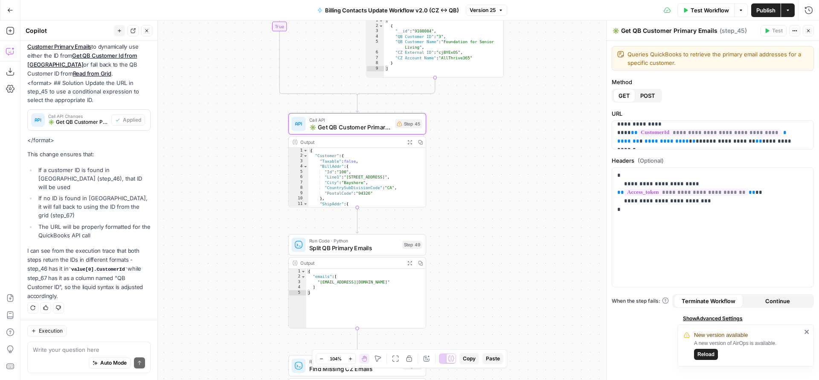
drag, startPoint x: 506, startPoint y: 213, endPoint x: 494, endPoint y: 222, distance: 15.3
click at [494, 222] on div "false true true true false false true false true false Workflow Set Inputs Inpu…" at bounding box center [419, 199] width 798 height 359
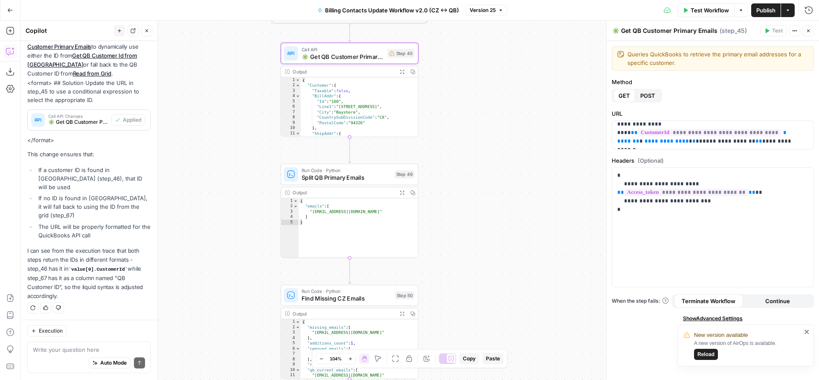
drag, startPoint x: 494, startPoint y: 222, endPoint x: 481, endPoint y: 106, distance: 116.3
click at [482, 111] on div "false true true true false false true false true false Workflow Set Inputs Inpu…" at bounding box center [419, 199] width 798 height 359
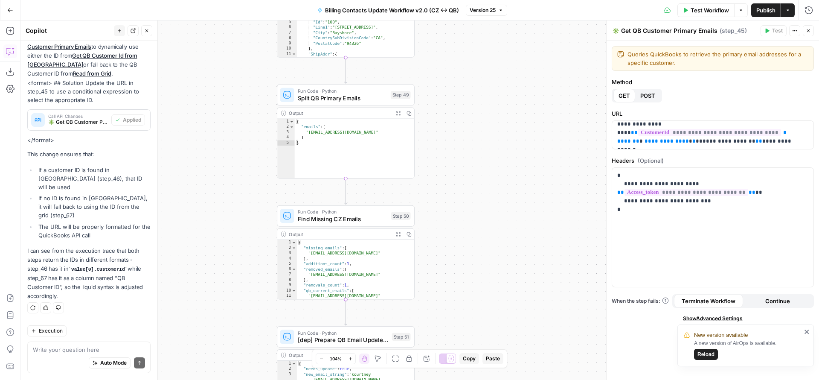
drag, startPoint x: 471, startPoint y: 202, endPoint x: 474, endPoint y: 126, distance: 75.9
click at [474, 128] on div "false true true true false false true false true false Workflow Set Inputs Inpu…" at bounding box center [419, 199] width 798 height 359
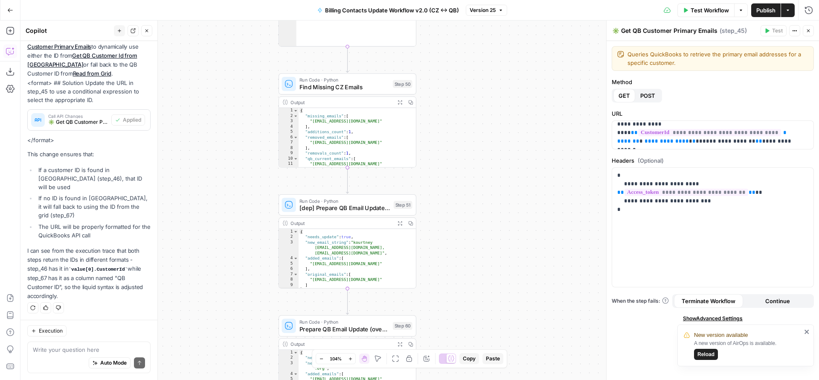
drag, startPoint x: 470, startPoint y: 232, endPoint x: 471, endPoint y: 128, distance: 104.5
click at [471, 128] on div "false true true true false false true false true false Workflow Set Inputs Inpu…" at bounding box center [419, 199] width 798 height 359
drag, startPoint x: 471, startPoint y: 128, endPoint x: 444, endPoint y: 357, distance: 230.1
click at [444, 357] on body "New version available A new version of AirOps is available. Reload FreeWill New…" at bounding box center [409, 190] width 819 height 380
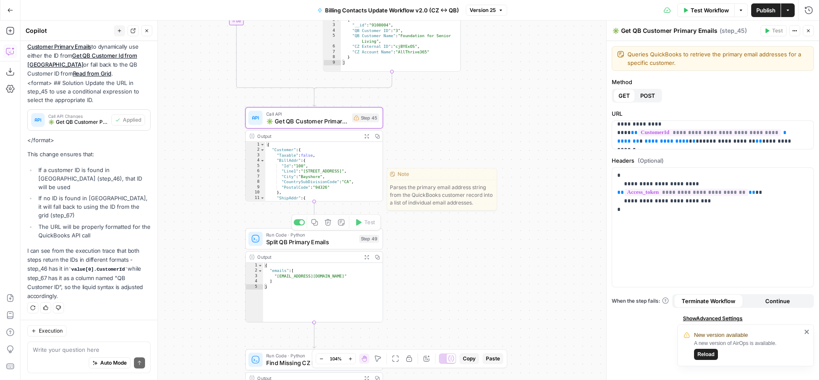
drag, startPoint x: 433, startPoint y: 138, endPoint x: 429, endPoint y: 244, distance: 106.3
click at [429, 244] on div "false true true true false false true false true false Workflow Set Inputs Inpu…" at bounding box center [419, 199] width 798 height 359
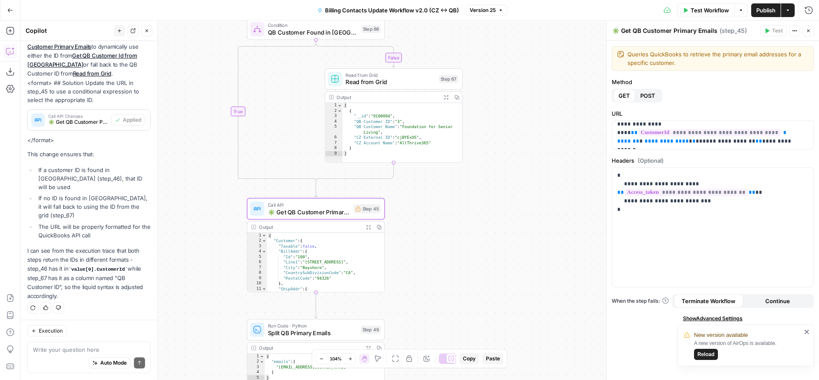
drag, startPoint x: 458, startPoint y: 203, endPoint x: 456, endPoint y: 300, distance: 97.7
click at [456, 300] on div "false true true true false false true false true false Workflow Set Inputs Inpu…" at bounding box center [419, 199] width 798 height 359
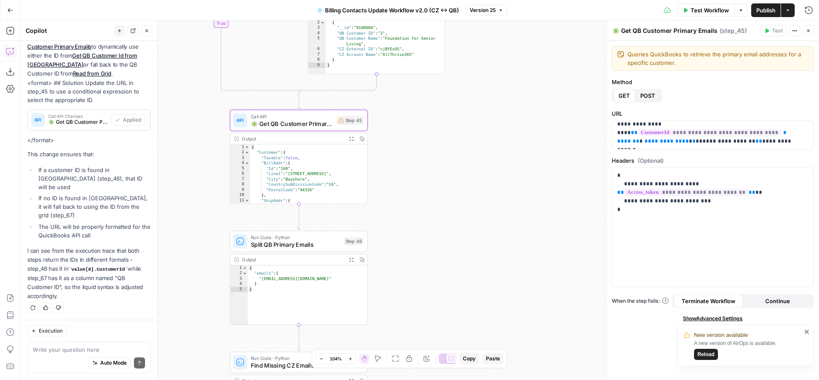
drag, startPoint x: 426, startPoint y: 322, endPoint x: 409, endPoint y: 203, distance: 119.3
click at [409, 204] on div "false true true true false false true false true false Workflow Set Inputs Inpu…" at bounding box center [419, 199] width 798 height 359
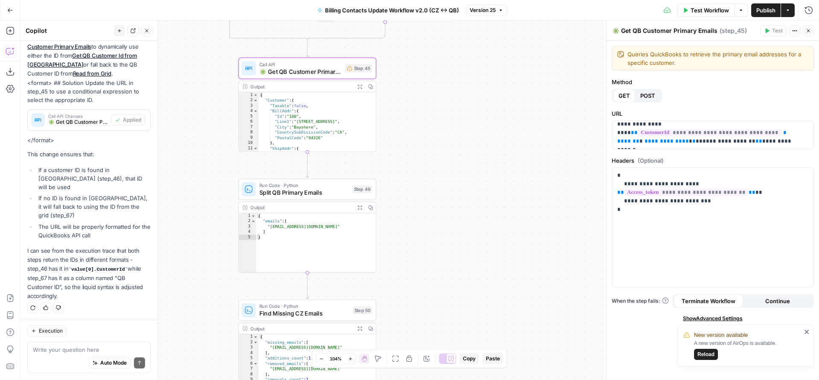
drag, startPoint x: 419, startPoint y: 281, endPoint x: 444, endPoint y: 119, distance: 163.9
click at [446, 142] on div "false true true true false false true false true false Workflow Set Inputs Inpu…" at bounding box center [419, 199] width 798 height 359
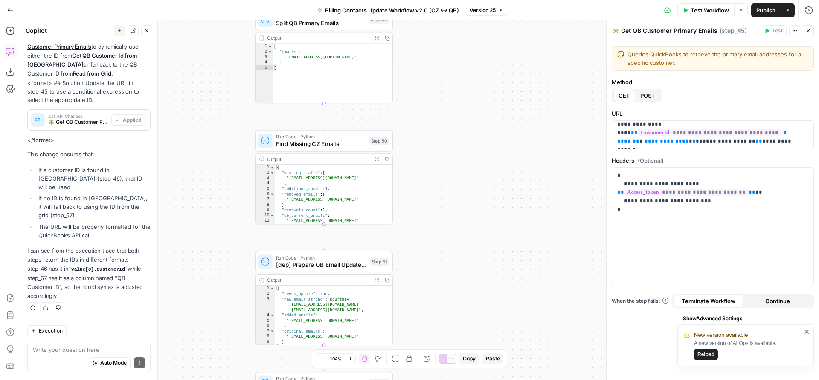
drag, startPoint x: 429, startPoint y: 246, endPoint x: 427, endPoint y: 131, distance: 115.2
click at [427, 144] on div "false true true true false false true false true false Workflow Set Inputs Inpu…" at bounding box center [419, 199] width 798 height 359
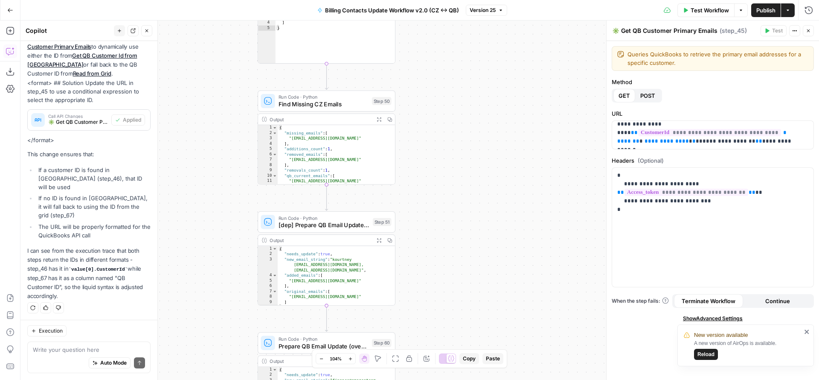
drag, startPoint x: 427, startPoint y: 242, endPoint x: 422, endPoint y: 106, distance: 136.1
click at [422, 106] on div "false true true true false false true false true false Workflow Set Inputs Inpu…" at bounding box center [419, 199] width 798 height 359
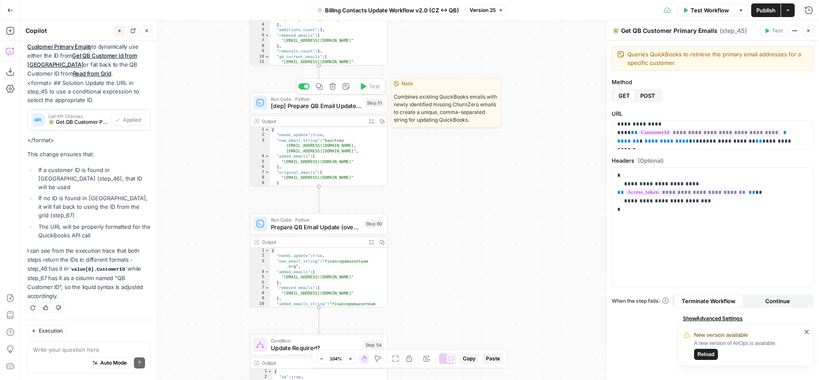
click at [301, 87] on div at bounding box center [303, 86] width 11 height 6
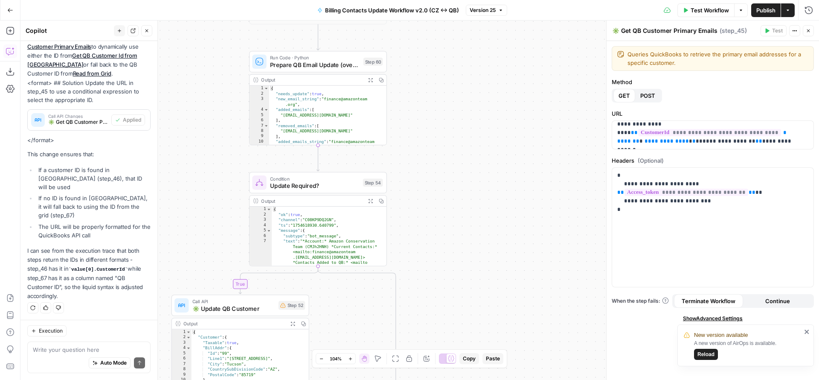
drag, startPoint x: 438, startPoint y: 229, endPoint x: 439, endPoint y: 98, distance: 130.5
click at [439, 101] on div "false true true true false false true false true false Workflow Set Inputs Inpu…" at bounding box center [419, 199] width 798 height 359
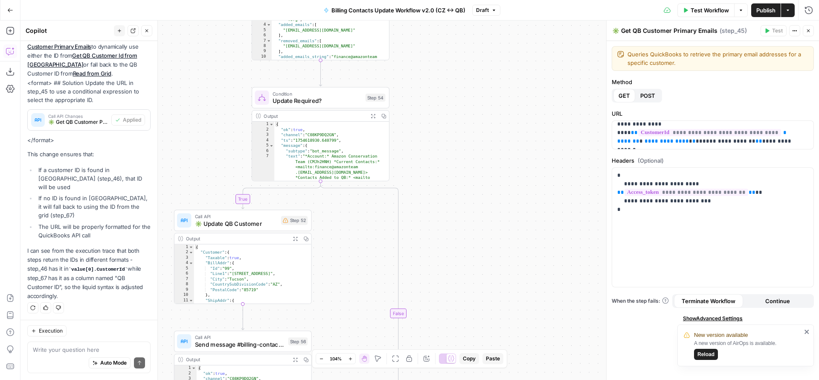
drag, startPoint x: 443, startPoint y: 214, endPoint x: 448, endPoint y: 110, distance: 104.2
click at [449, 115] on div "false true true true false false true false true false Workflow Set Inputs Inpu…" at bounding box center [419, 199] width 798 height 359
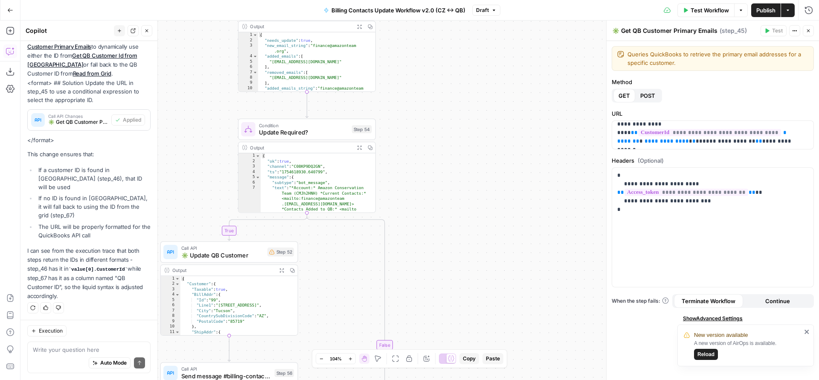
drag, startPoint x: 479, startPoint y: 139, endPoint x: 458, endPoint y: 296, distance: 157.5
click at [458, 295] on div "false true true true false false true false true false Workflow Set Inputs Inpu…" at bounding box center [419, 199] width 798 height 359
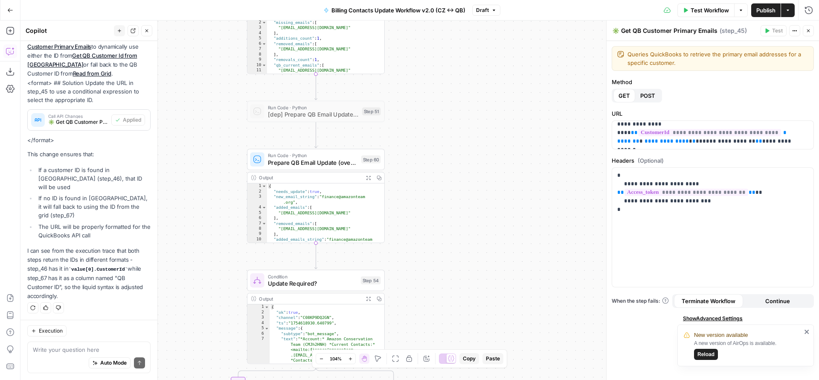
drag, startPoint x: 444, startPoint y: 203, endPoint x: 461, endPoint y: 311, distance: 109.2
click at [461, 311] on div "false true true true false false true false true false Workflow Set Inputs Inpu…" at bounding box center [419, 199] width 798 height 359
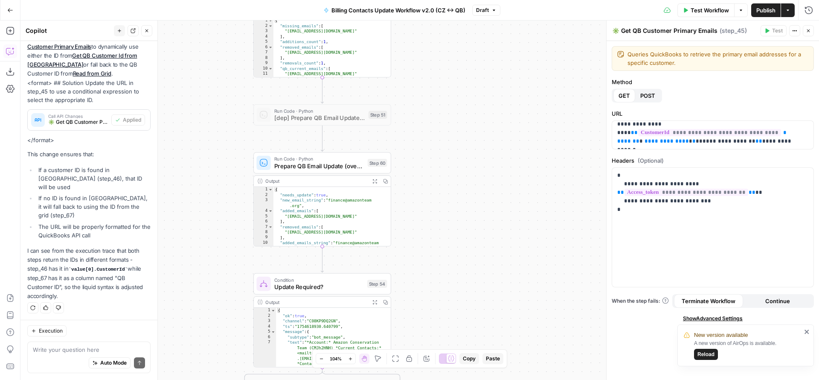
drag, startPoint x: 455, startPoint y: 225, endPoint x: 460, endPoint y: 110, distance: 114.8
click at [460, 115] on div "false true true true false false true false true false Workflow Set Inputs Inpu…" at bounding box center [419, 199] width 798 height 359
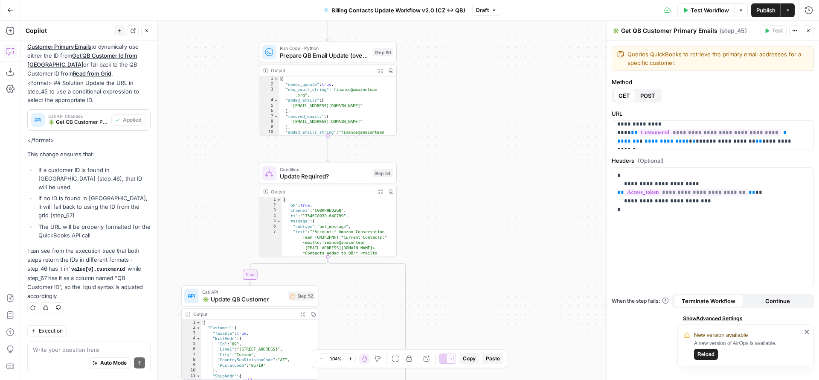
drag, startPoint x: 472, startPoint y: 241, endPoint x: 470, endPoint y: 125, distance: 115.6
click at [471, 126] on div "false true true true false false true false true false Workflow Set Inputs Inpu…" at bounding box center [419, 199] width 798 height 359
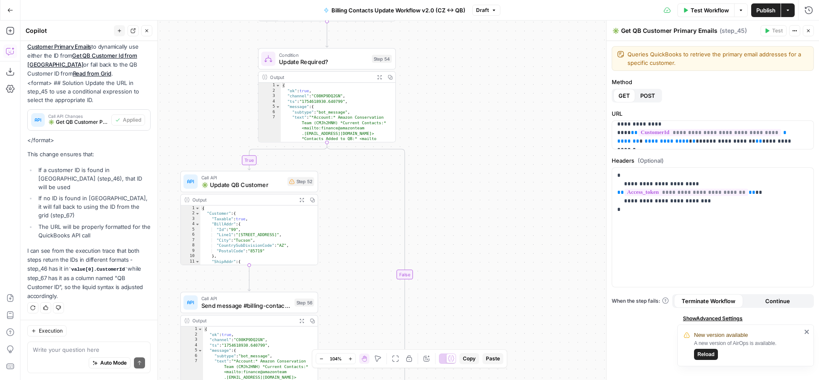
click at [263, 186] on span "✳️ Update QB Customer" at bounding box center [242, 184] width 83 height 9
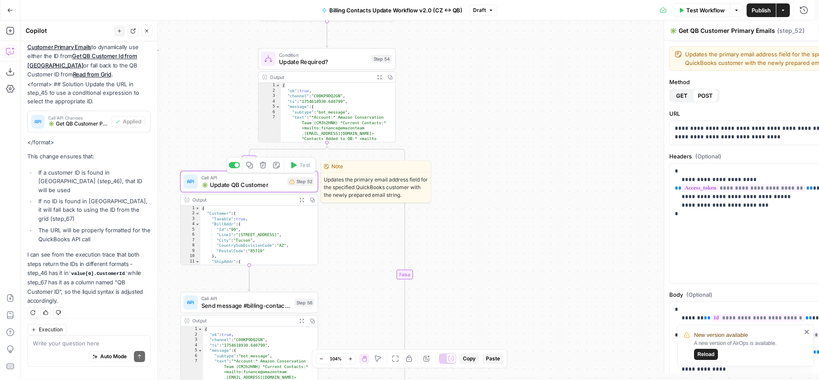
type textarea "✳️ Update QB Customer"
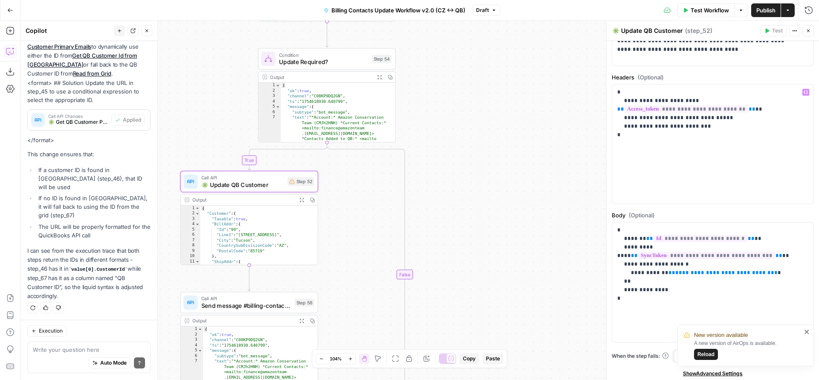
scroll to position [86, 0]
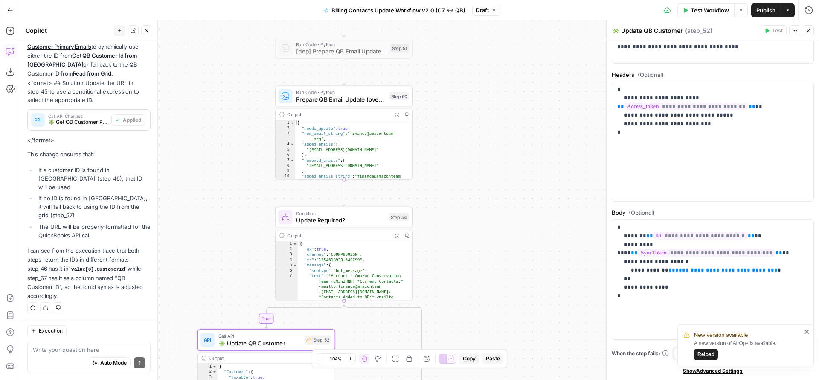
drag, startPoint x: 449, startPoint y: 143, endPoint x: 467, endPoint y: 275, distance: 133.8
click at [467, 302] on div "false true true true false false true false true false Workflow Set Inputs Inpu…" at bounding box center [419, 199] width 798 height 359
drag, startPoint x: 756, startPoint y: 271, endPoint x: 663, endPoint y: 272, distance: 93.0
click at [663, 272] on p "**********" at bounding box center [709, 261] width 185 height 77
click at [803, 226] on icon "button" at bounding box center [805, 227] width 4 height 4
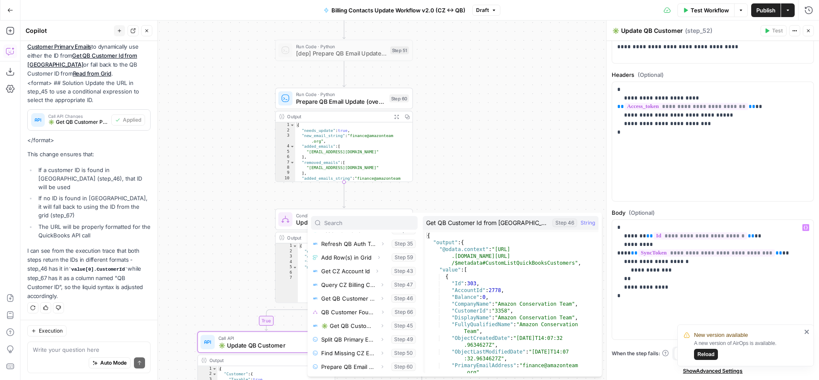
scroll to position [50, 0]
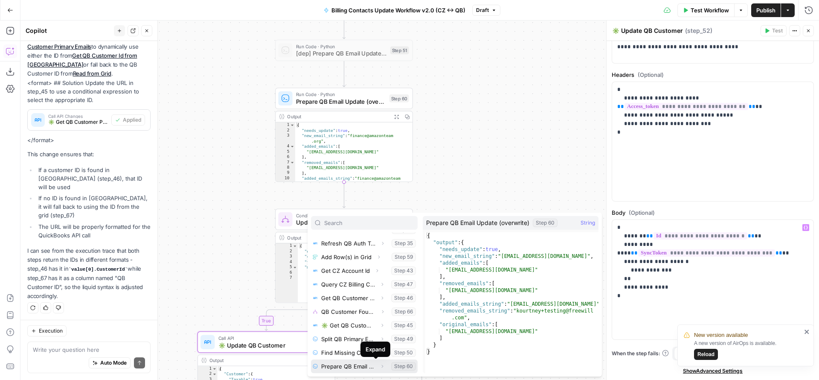
click at [380, 365] on icon "button" at bounding box center [382, 365] width 5 height 5
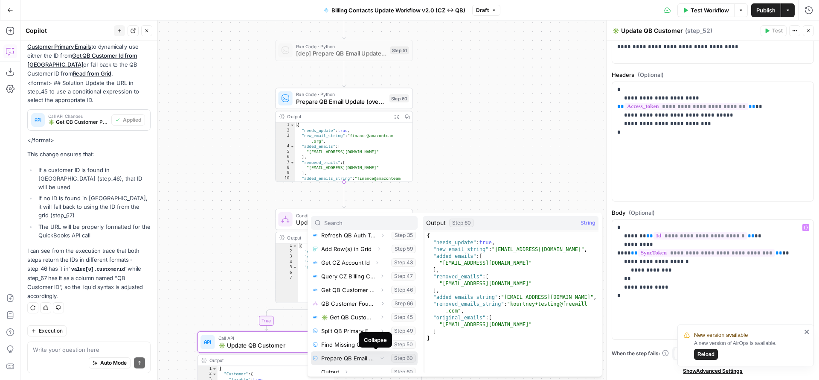
scroll to position [64, 0]
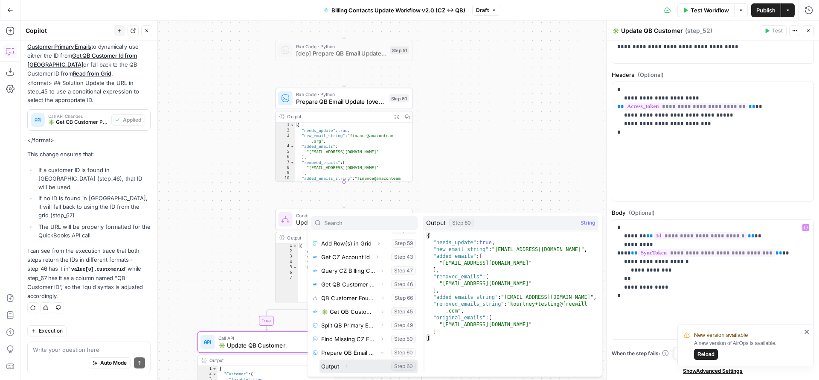
click at [350, 367] on button "Expand" at bounding box center [346, 365] width 11 height 11
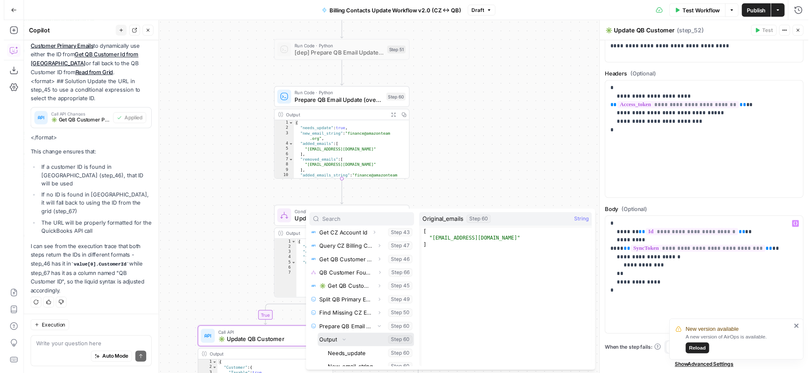
scroll to position [159, 0]
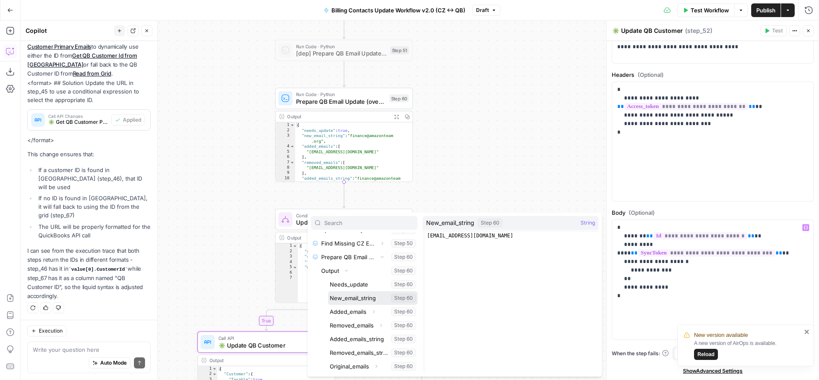
click at [355, 299] on button "Select variable New_email_string" at bounding box center [373, 298] width 90 height 14
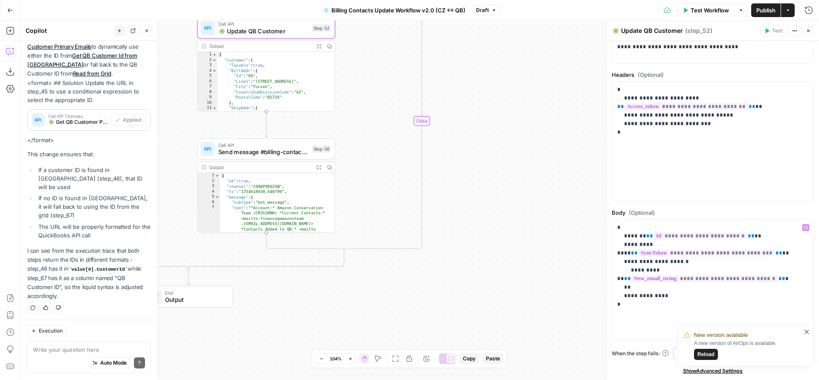
click at [762, 8] on span "Publish" at bounding box center [765, 10] width 19 height 9
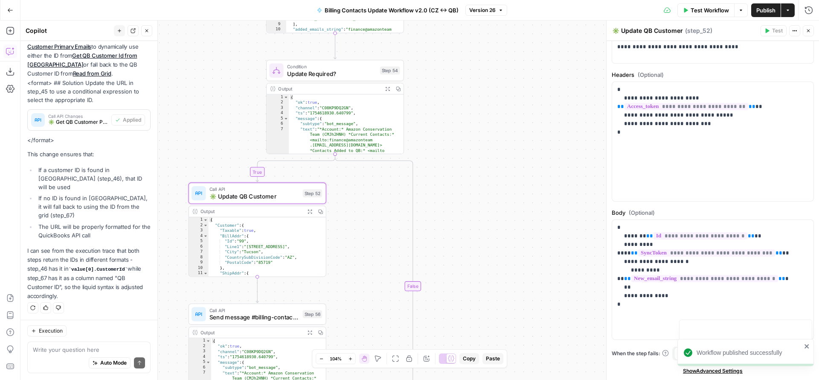
drag, startPoint x: 511, startPoint y: 170, endPoint x: 502, endPoint y: 336, distance: 167.0
click at [502, 336] on div "false true true true false false true false true false Workflow Set Inputs Inpu…" at bounding box center [419, 199] width 798 height 359
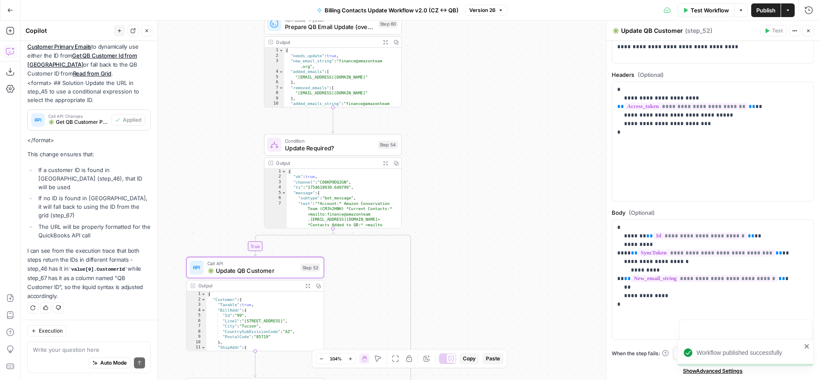
drag, startPoint x: 519, startPoint y: 174, endPoint x: 517, endPoint y: 303, distance: 128.4
click at [517, 297] on div "false true true true false false true false true false Workflow Set Inputs Inpu…" at bounding box center [419, 199] width 798 height 359
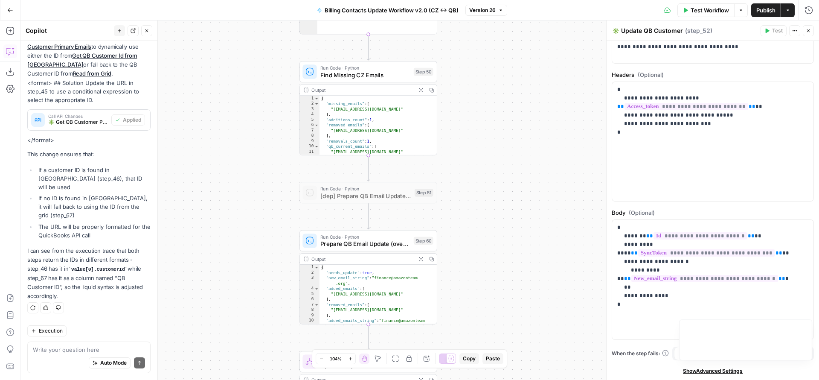
drag, startPoint x: 512, startPoint y: 184, endPoint x: 546, endPoint y: 349, distance: 168.6
click at [546, 349] on div "false true true true false false true false true false Workflow Set Inputs Inpu…" at bounding box center [419, 199] width 798 height 359
drag, startPoint x: 522, startPoint y: 224, endPoint x: 518, endPoint y: 330, distance: 106.7
click at [517, 326] on div "false true true true false false true false true false Workflow Set Inputs Inpu…" at bounding box center [419, 199] width 798 height 359
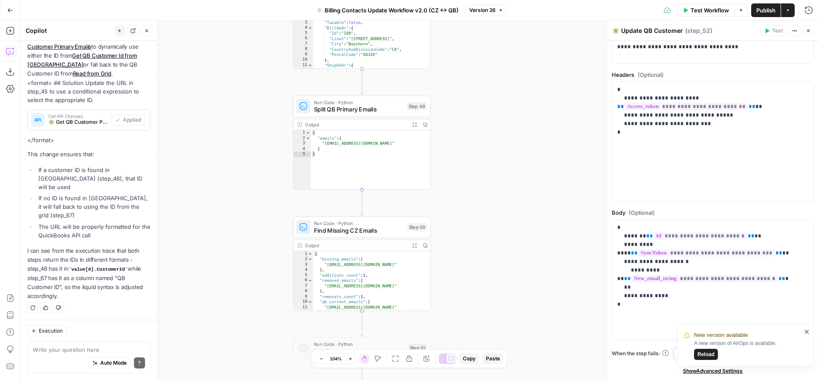
drag, startPoint x: 508, startPoint y: 210, endPoint x: 506, endPoint y: 325, distance: 115.2
click at [506, 321] on div "false true true true false false true false true false Workflow Set Inputs Inpu…" at bounding box center [419, 199] width 798 height 359
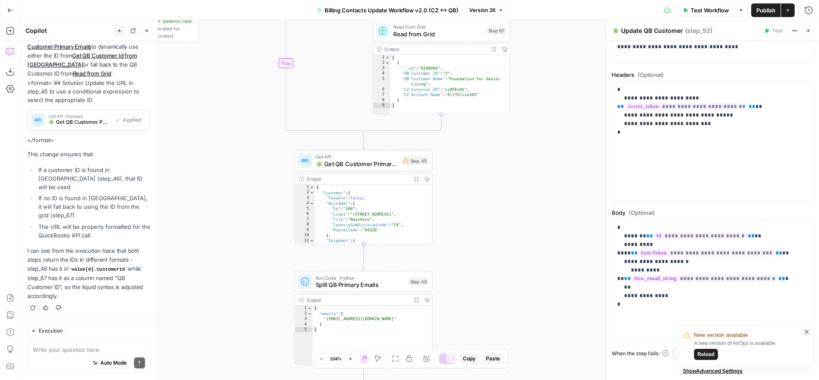
drag, startPoint x: 497, startPoint y: 207, endPoint x: 499, endPoint y: 329, distance: 122.4
click at [499, 329] on div "false true true true false false true false true false Workflow Set Inputs Inpu…" at bounding box center [419, 199] width 798 height 359
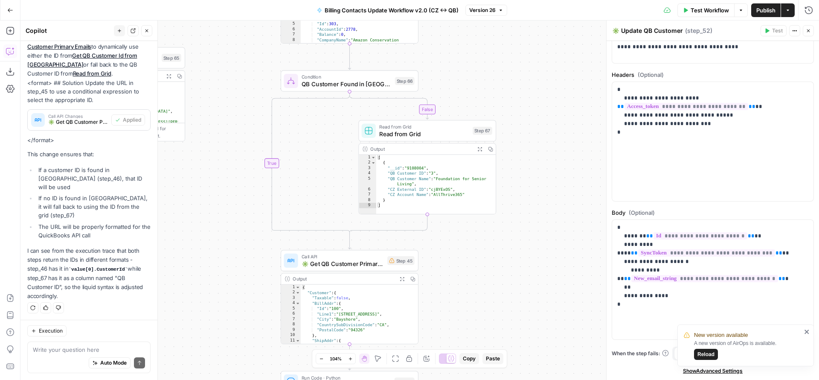
drag, startPoint x: 561, startPoint y: 151, endPoint x: 547, endPoint y: 246, distance: 96.1
click at [547, 246] on div "false true true true false false true false true false Workflow Set Inputs Inpu…" at bounding box center [419, 199] width 798 height 359
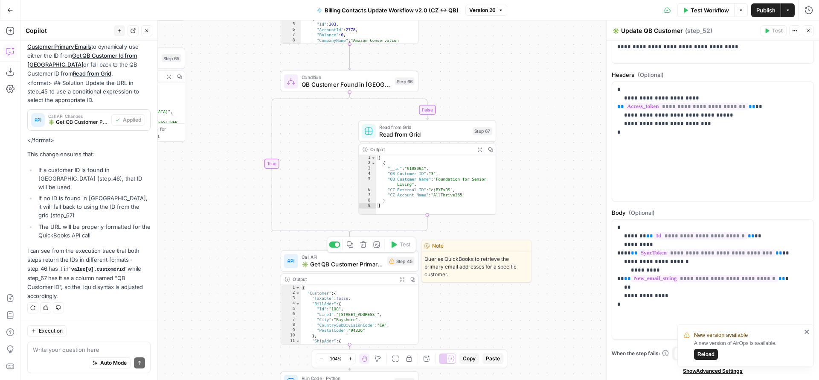
click at [370, 266] on span "✳️ Get QB Customer Primary Emails" at bounding box center [342, 263] width 82 height 9
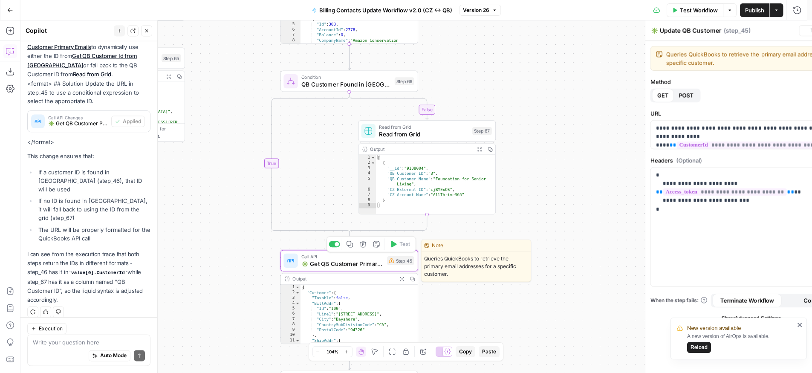
type textarea "✳️ Get QB Customer Primary Emails"
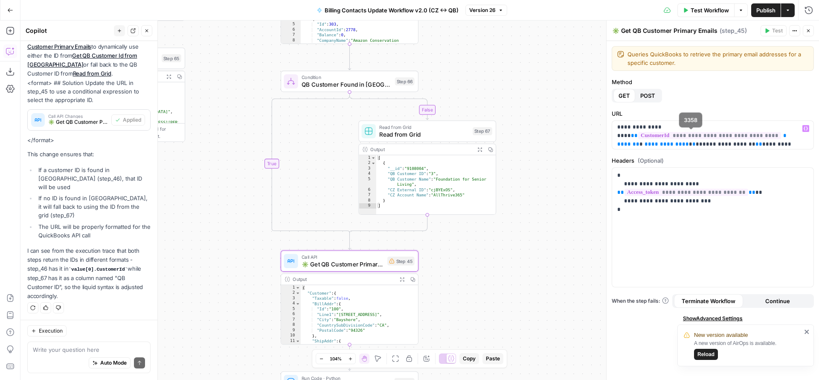
scroll to position [13, 0]
click at [644, 141] on span "**********" at bounding box center [666, 141] width 44 height 6
click at [710, 142] on span "**********" at bounding box center [726, 141] width 49 height 6
click at [805, 127] on icon "button" at bounding box center [805, 128] width 4 height 4
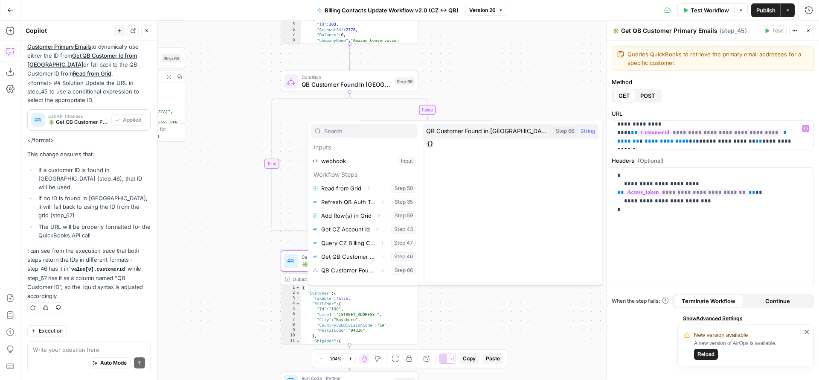
click at [463, 316] on div "false true true true false false true false true false Workflow Set Inputs Inpu…" at bounding box center [419, 199] width 798 height 359
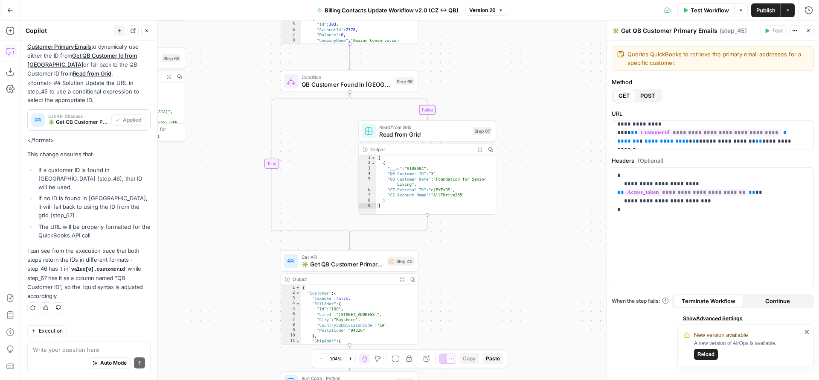
click at [99, 354] on div "Auto Mode Send" at bounding box center [89, 363] width 112 height 19
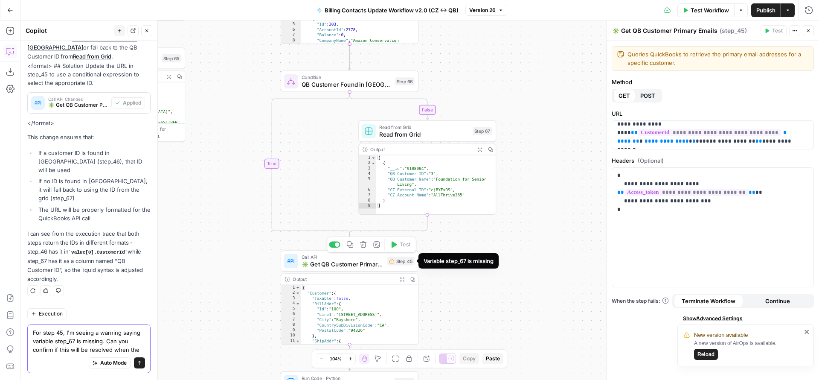
scroll to position [453, 0]
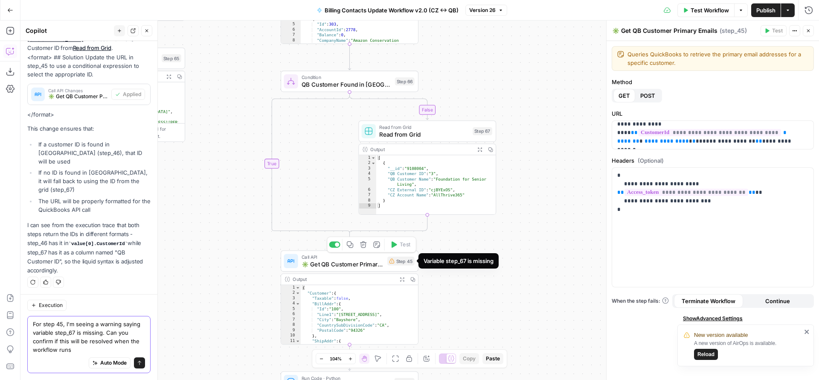
type textarea "For step 45, I'm seeing a warning saying variable step_67 is missing. Can you c…"
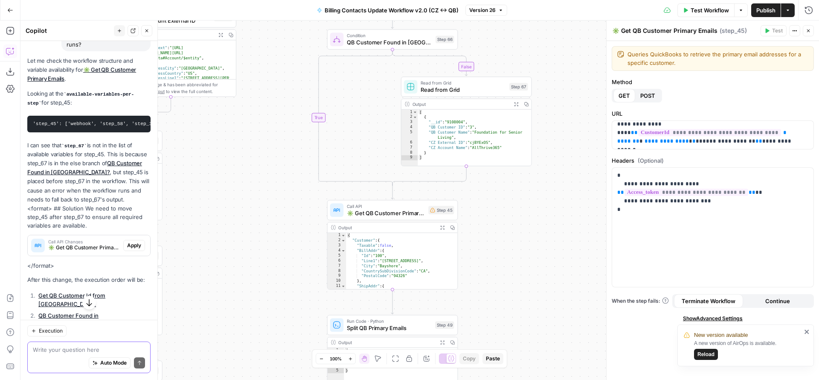
scroll to position [811, 0]
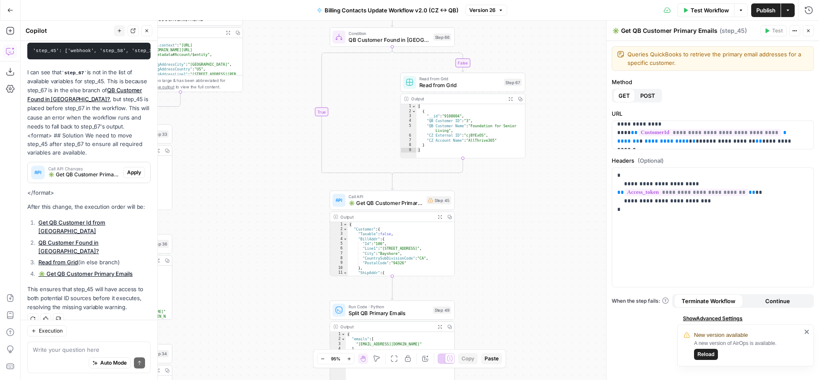
drag, startPoint x: 39, startPoint y: 279, endPoint x: 132, endPoint y: 298, distance: 94.9
click at [132, 298] on p "This ensures that step_45 will have access to both potential ID sources before …" at bounding box center [88, 297] width 123 height 27
click at [759, 10] on span "Publish" at bounding box center [765, 10] width 19 height 9
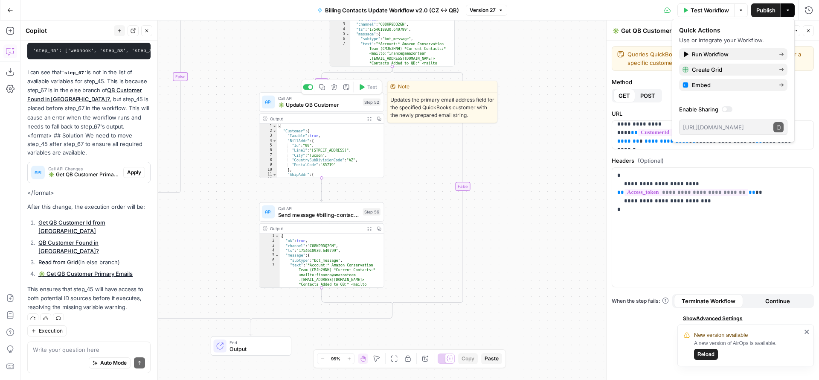
click at [307, 86] on div at bounding box center [308, 87] width 10 height 6
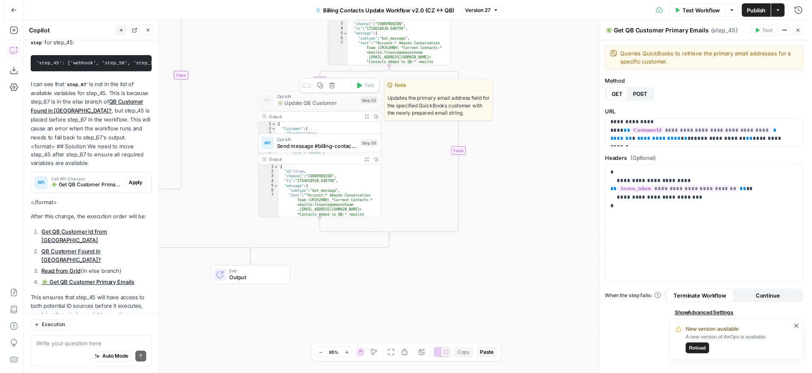
scroll to position [825, 0]
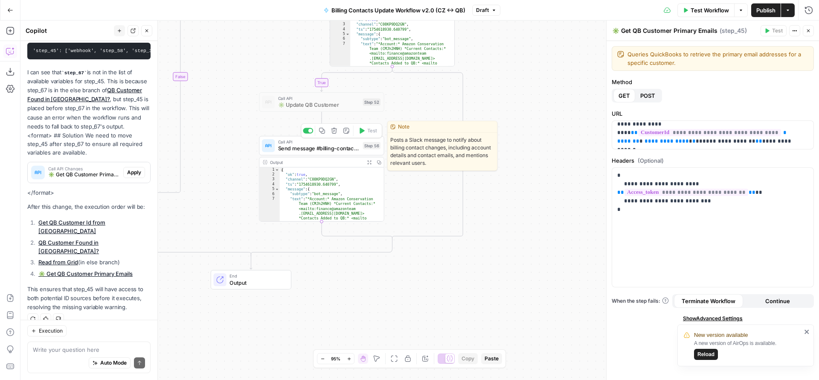
click at [308, 132] on div at bounding box center [308, 131] width 10 height 6
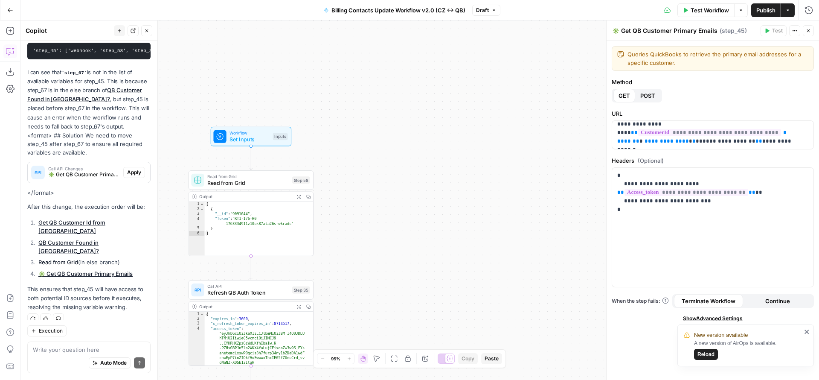
click at [710, 6] on span "Test Workflow" at bounding box center [709, 10] width 38 height 9
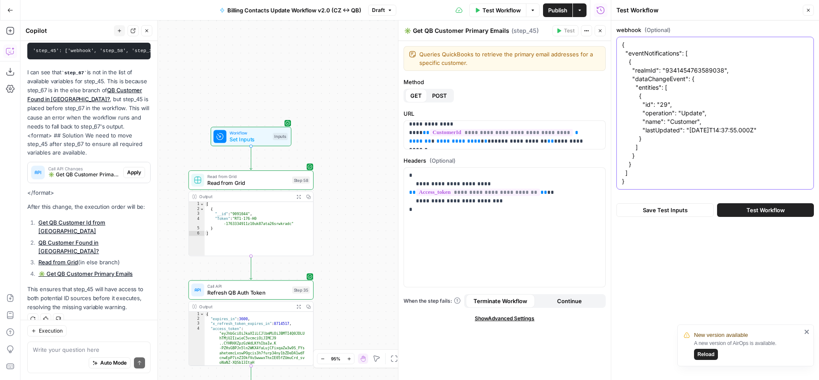
click at [672, 97] on textarea "{ "eventNotifications": [ { "realmId": "9341454763589038", "dataChangeEvent": {…" at bounding box center [715, 113] width 186 height 145
paste textarea "accountExternalId": "CMJh2HNH" }"
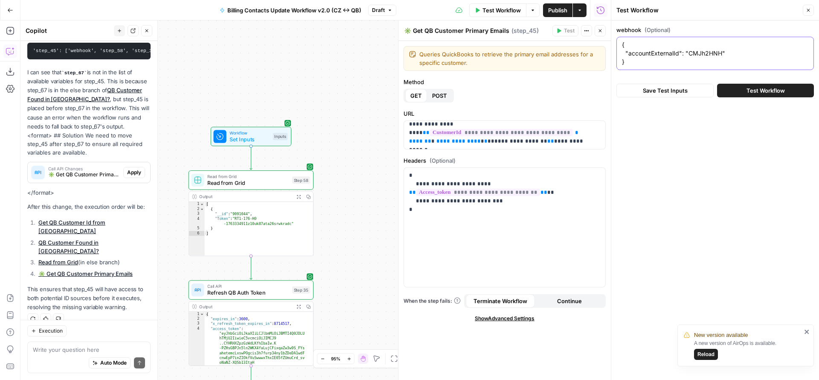
scroll to position [0, 0]
type textarea "{ "accountExternalId": "CMJh2HNH" }"
click at [762, 92] on span "Test Workflow" at bounding box center [765, 90] width 38 height 9
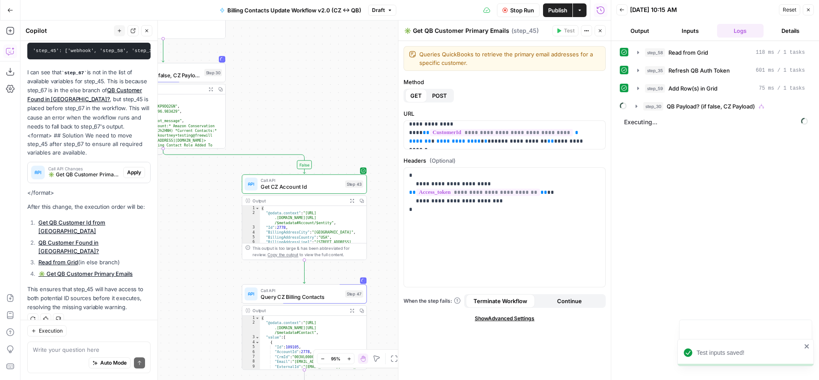
drag, startPoint x: 286, startPoint y: 282, endPoint x: 186, endPoint y: 167, distance: 152.3
click at [186, 183] on div "false true true true false false true false true false Workflow Set Inputs Inpu…" at bounding box center [315, 199] width 590 height 359
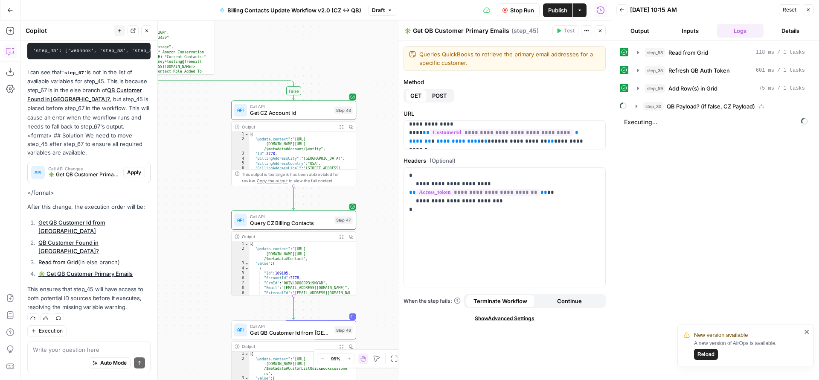
drag, startPoint x: 371, startPoint y: 277, endPoint x: 371, endPoint y: 125, distance: 151.8
click at [373, 134] on div "false true true true false false true false true false Workflow Set Inputs Inpu…" at bounding box center [315, 199] width 590 height 359
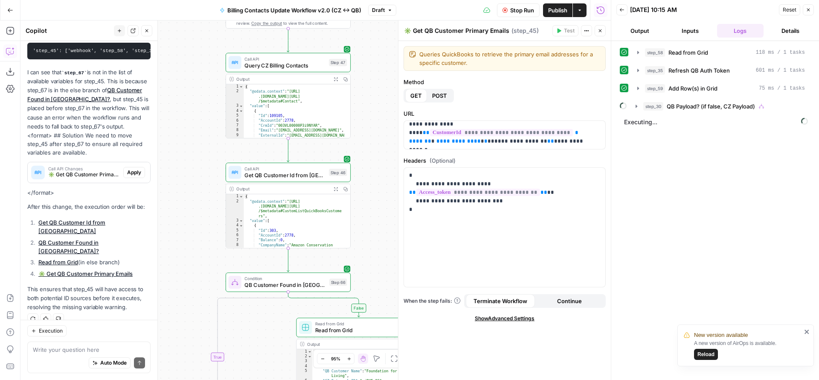
drag, startPoint x: 391, startPoint y: 255, endPoint x: 394, endPoint y: 127, distance: 128.0
click at [394, 127] on body "New version available A new version of AirOps is available. Reload FreeWill New…" at bounding box center [409, 190] width 819 height 380
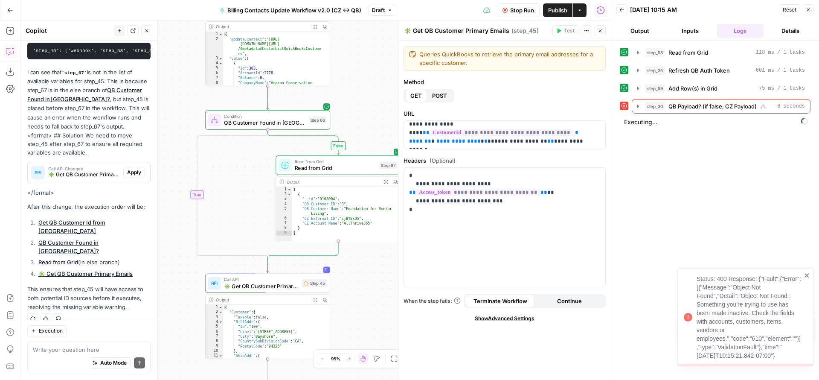
drag, startPoint x: 386, startPoint y: 191, endPoint x: 357, endPoint y: 118, distance: 78.6
click at [358, 120] on div "false true true true false false true false true false Workflow Set Inputs Inpu…" at bounding box center [315, 199] width 590 height 359
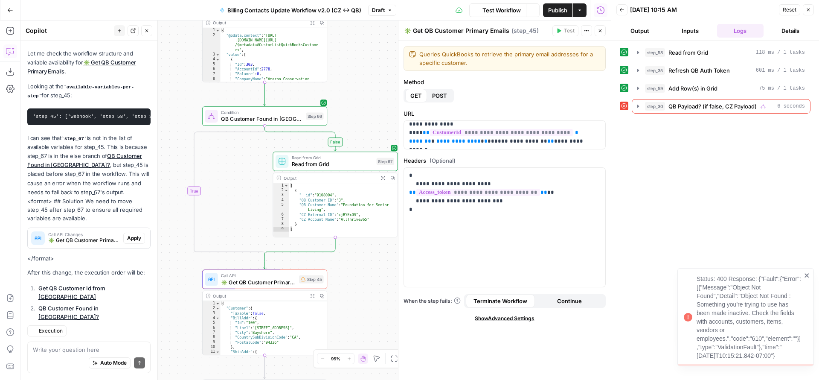
scroll to position [825, 0]
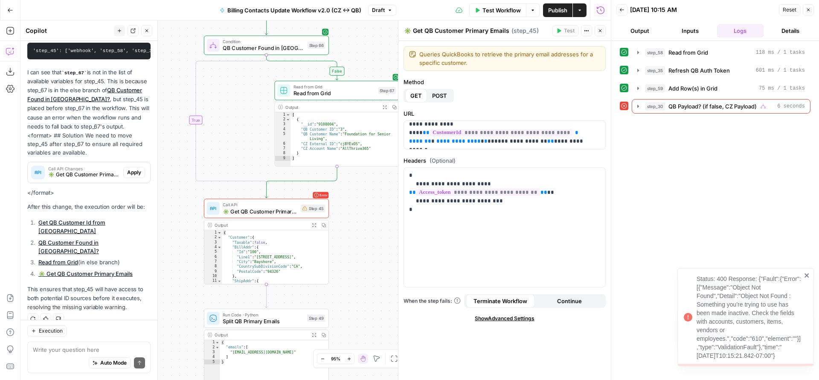
drag, startPoint x: 357, startPoint y: 280, endPoint x: 358, endPoint y: 206, distance: 73.4
click at [358, 206] on div "false true true true false false true false true false Workflow Set Inputs Inpu…" at bounding box center [315, 199] width 590 height 359
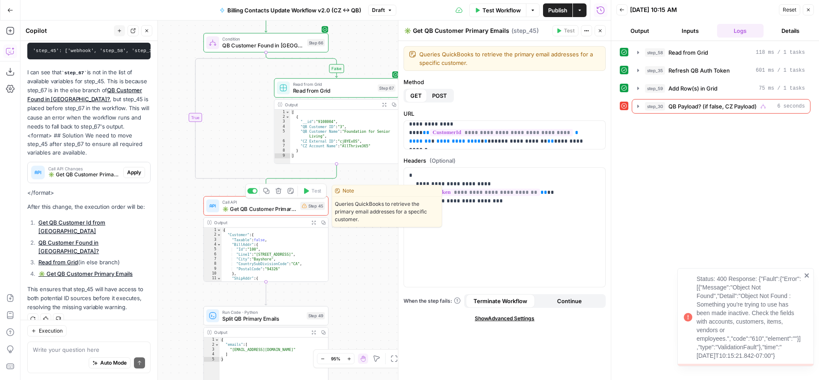
click at [285, 206] on span "✳️ Get QB Customer Primary Emails" at bounding box center [259, 208] width 75 height 8
click at [269, 206] on span "✳️ Get QB Customer Primary Emails" at bounding box center [259, 208] width 75 height 8
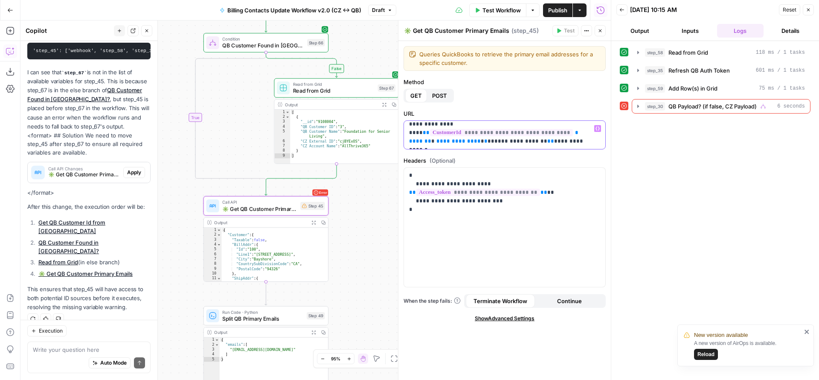
click at [574, 141] on p "**********" at bounding box center [501, 128] width 185 height 34
click at [597, 129] on icon "button" at bounding box center [597, 128] width 4 height 4
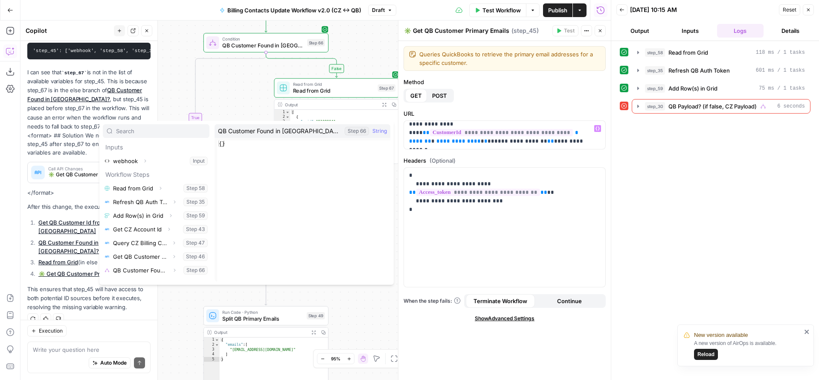
click at [374, 313] on div "false true true true false false true false true false Workflow Set Inputs Inpu…" at bounding box center [315, 199] width 590 height 359
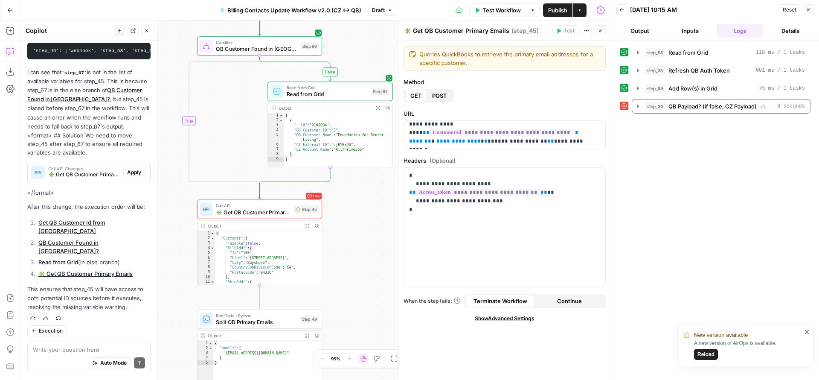
drag, startPoint x: 365, startPoint y: 194, endPoint x: 292, endPoint y: 212, distance: 75.8
click at [292, 212] on div "false true true true false false true false true false Workflow Set Inputs Inpu…" at bounding box center [315, 199] width 590 height 359
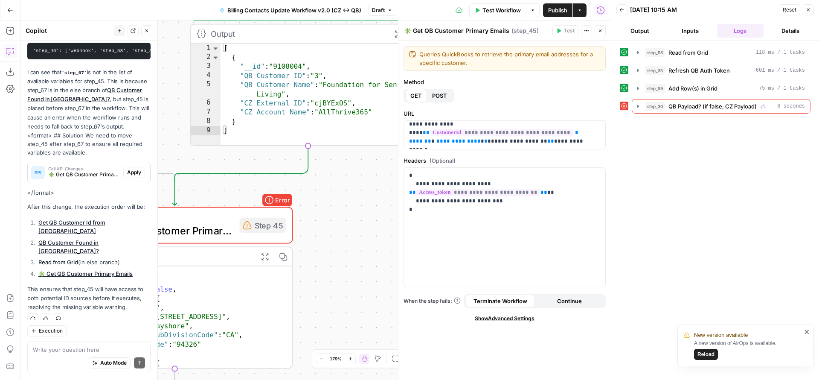
drag, startPoint x: 272, startPoint y: 220, endPoint x: 377, endPoint y: 222, distance: 105.3
click at [377, 222] on div "false true true true false false true false true false Workflow Set Inputs Inpu…" at bounding box center [315, 199] width 590 height 359
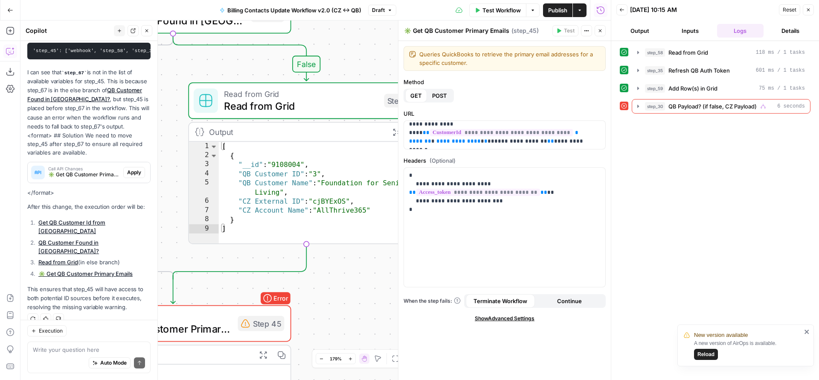
drag, startPoint x: 358, startPoint y: 214, endPoint x: 321, endPoint y: 321, distance: 113.3
click at [320, 321] on div "false true true true false false true false true false Workflow Set Inputs Inpu…" at bounding box center [315, 199] width 590 height 359
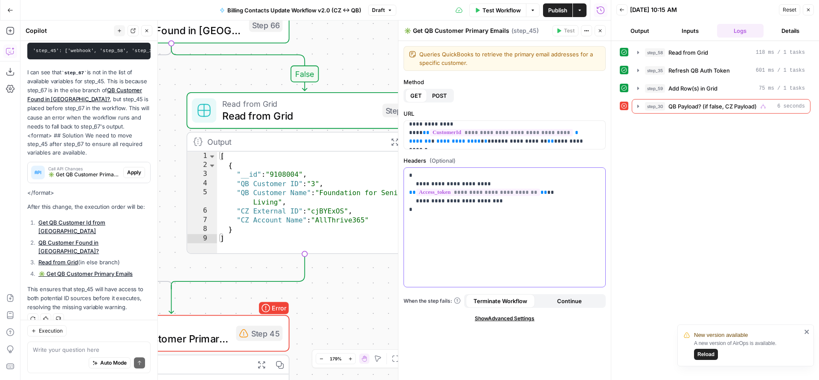
click at [509, 238] on div "**********" at bounding box center [504, 227] width 201 height 119
click at [594, 176] on button "Variables Menu" at bounding box center [597, 175] width 7 height 7
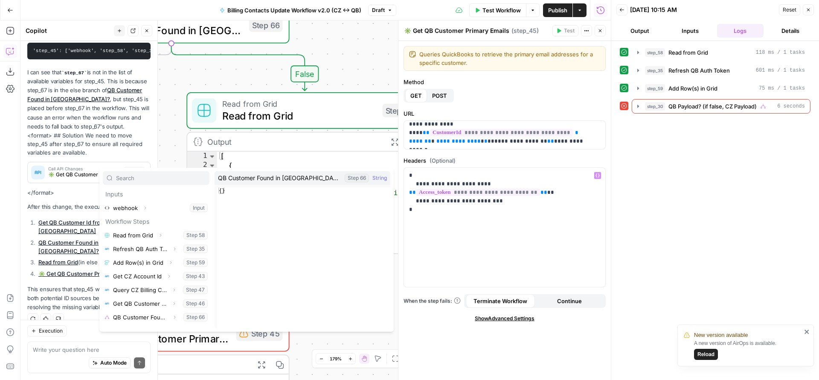
click at [311, 339] on div "Zoom Out ⌘ -" at bounding box center [321, 341] width 39 height 9
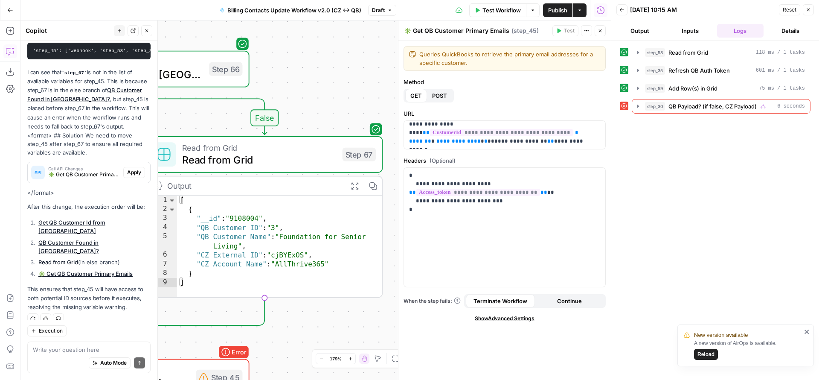
drag, startPoint x: 348, startPoint y: 283, endPoint x: 342, endPoint y: 337, distance: 54.6
click at [342, 337] on div "false true true true false false true false true false Workflow Set Inputs Inpu…" at bounding box center [315, 199] width 590 height 359
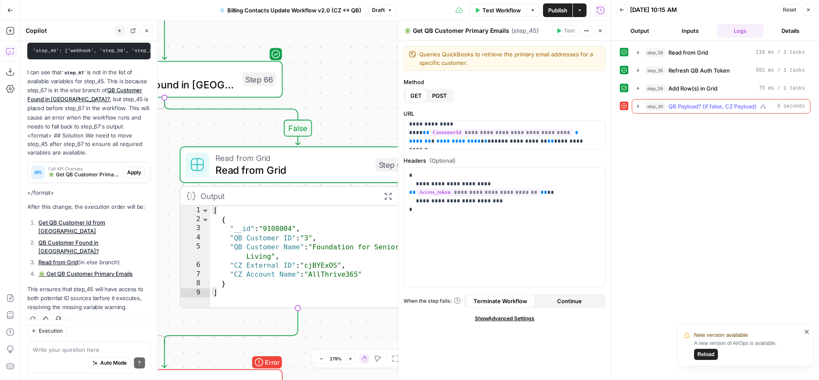
click at [638, 106] on icon "button" at bounding box center [638, 105] width 2 height 3
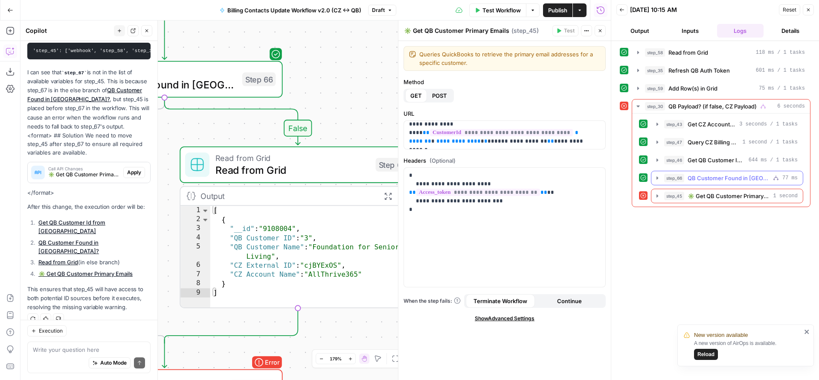
click at [656, 180] on icon "button" at bounding box center [657, 177] width 7 height 7
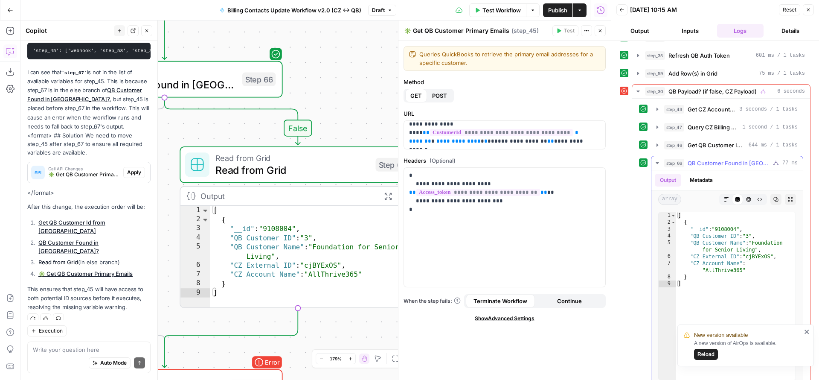
scroll to position [17, 0]
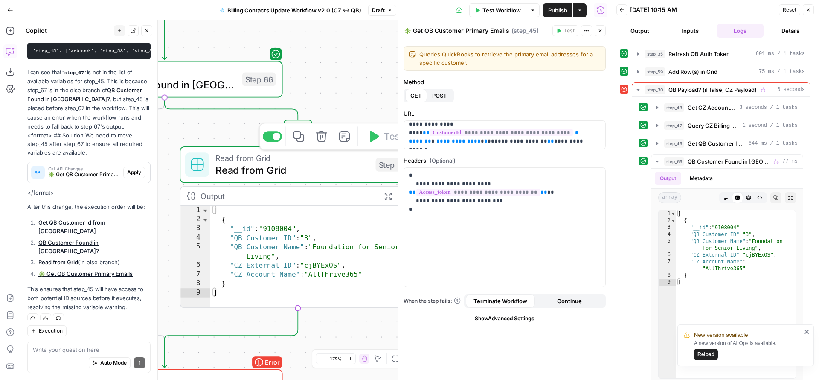
click at [299, 166] on span "Read from Grid" at bounding box center [292, 169] width 154 height 15
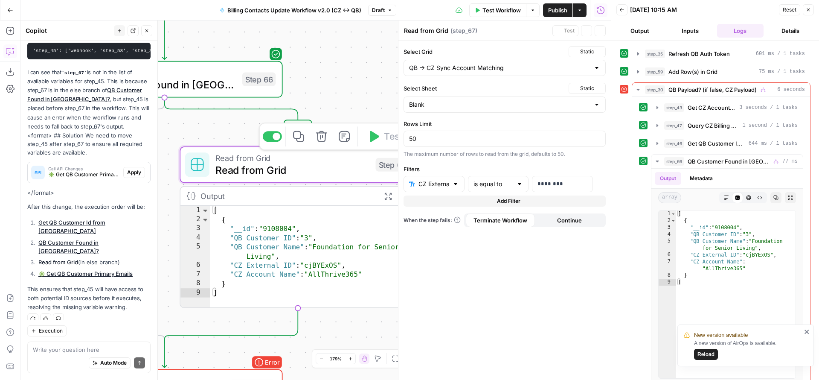
scroll to position [825, 0]
click at [545, 182] on p "********" at bounding box center [562, 184] width 50 height 9
click at [545, 182] on p "********" at bounding box center [555, 184] width 36 height 9
copy p "********"
click at [587, 182] on button "Variables Menu" at bounding box center [584, 183] width 7 height 7
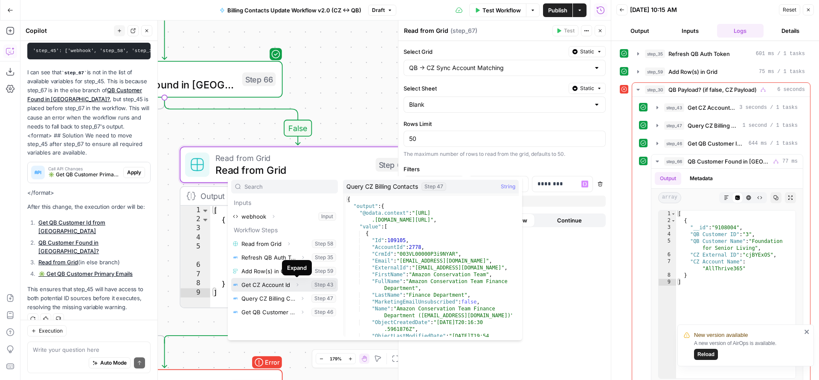
click at [297, 284] on icon "button" at bounding box center [297, 284] width 5 height 5
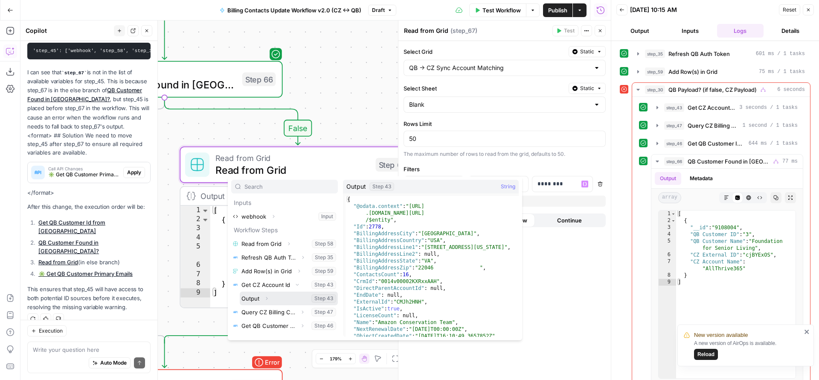
click at [263, 299] on button "Expand" at bounding box center [266, 298] width 11 height 11
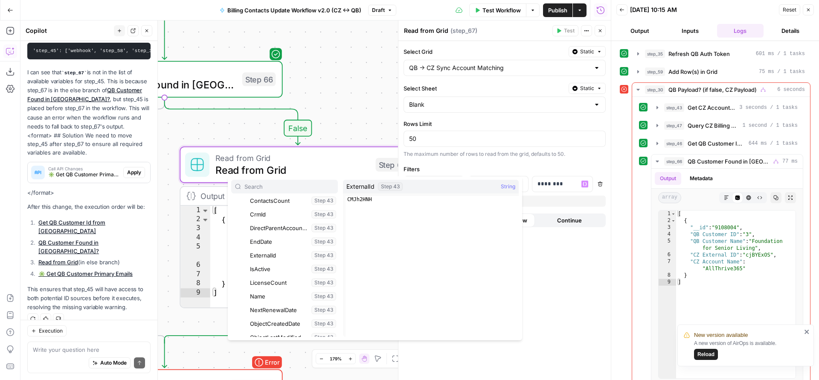
scroll to position [222, 0]
click at [282, 253] on button "Select variable ExternalId" at bounding box center [293, 253] width 90 height 14
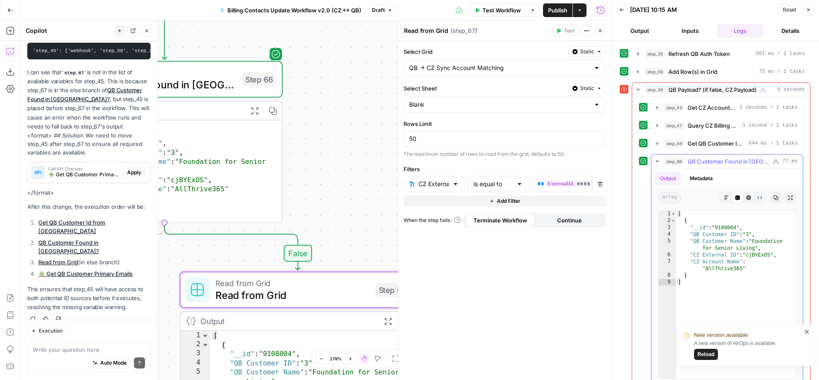
type textarea "**********"
click at [756, 252] on div "[ { "__id" : "9108004" , "QB Customer ID" : "3" , "QB Customer Name" : "Foundat…" at bounding box center [735, 300] width 119 height 181
click at [486, 10] on span "Test Workflow" at bounding box center [501, 10] width 38 height 9
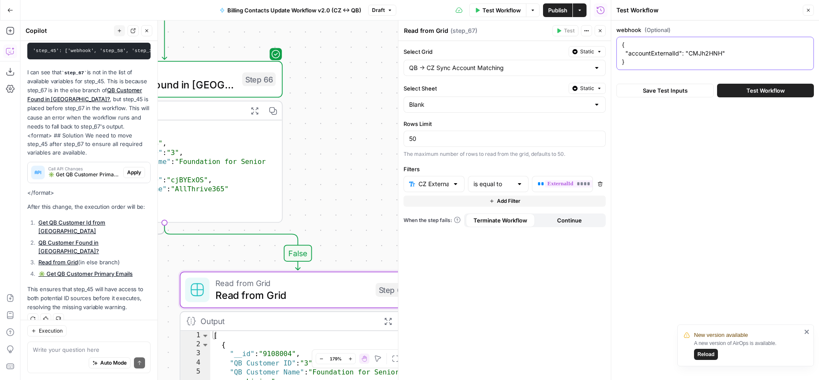
click at [700, 52] on textarea "{ "accountExternalId": "CMJh2HNH" }" at bounding box center [715, 54] width 186 height 26
paste textarea "cjBYExOS"
type textarea "{ "accountExternalId": "cjBYExOS" }"
click at [737, 91] on button "Test Workflow" at bounding box center [765, 91] width 97 height 14
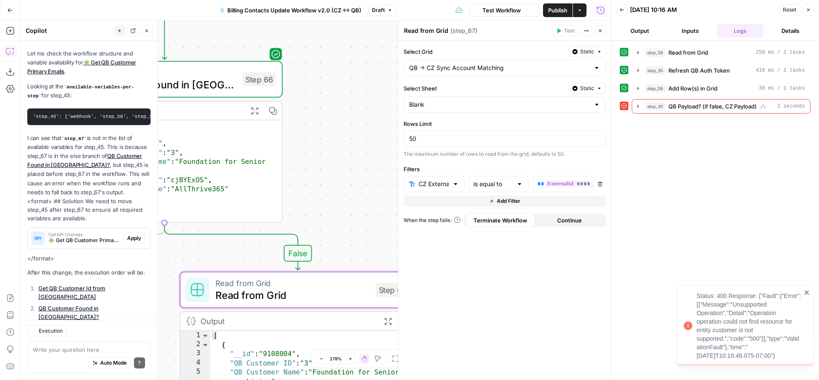
scroll to position [825, 0]
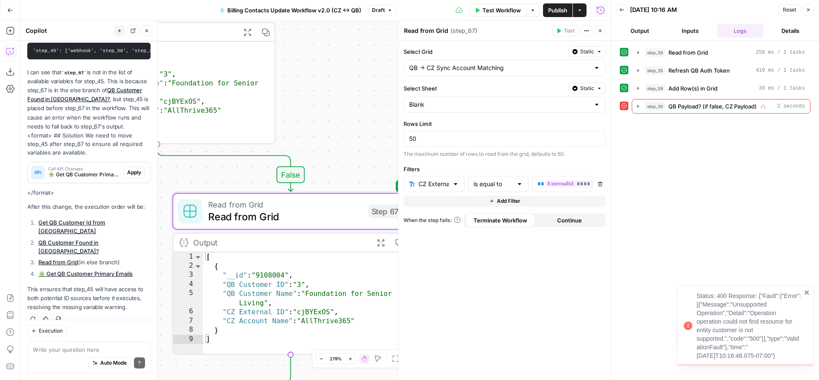
drag, startPoint x: 360, startPoint y: 159, endPoint x: 340, endPoint y: 46, distance: 114.3
click at [342, 50] on div "false true true true false false true false true false Workflow Set Inputs Inpu…" at bounding box center [315, 199] width 590 height 359
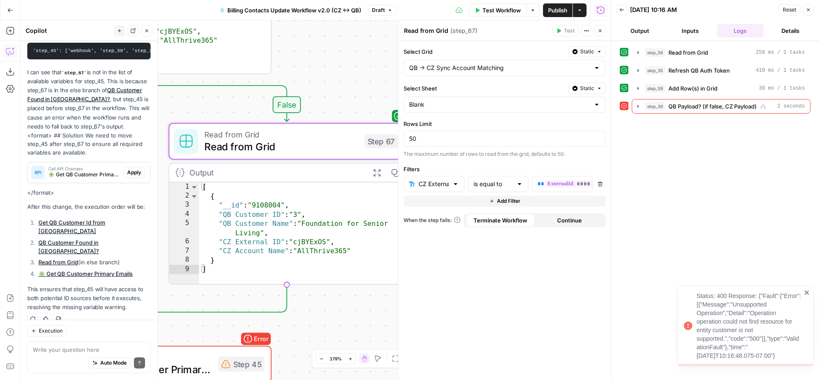
drag, startPoint x: 342, startPoint y: 105, endPoint x: 351, endPoint y: -8, distance: 112.9
click at [351, 0] on html "New version available A new version of AirOps is available. Reload Status: 400 …" at bounding box center [409, 190] width 819 height 380
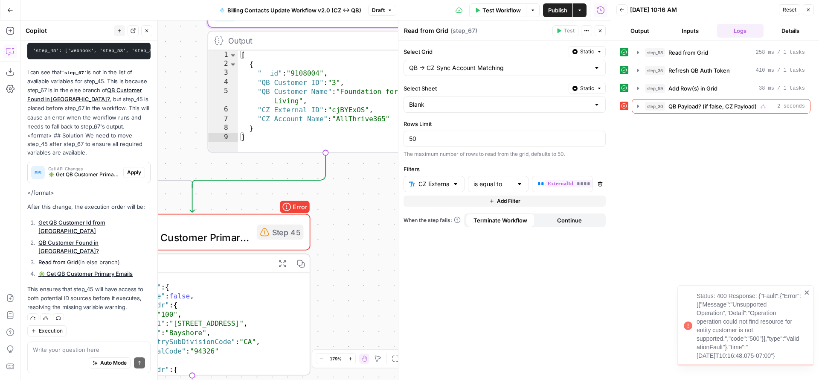
drag, startPoint x: 327, startPoint y: 260, endPoint x: 367, endPoint y: 188, distance: 82.6
click at [367, 188] on div "false true true true false false true false true false Workflow Set Inputs Inpu…" at bounding box center [315, 199] width 590 height 359
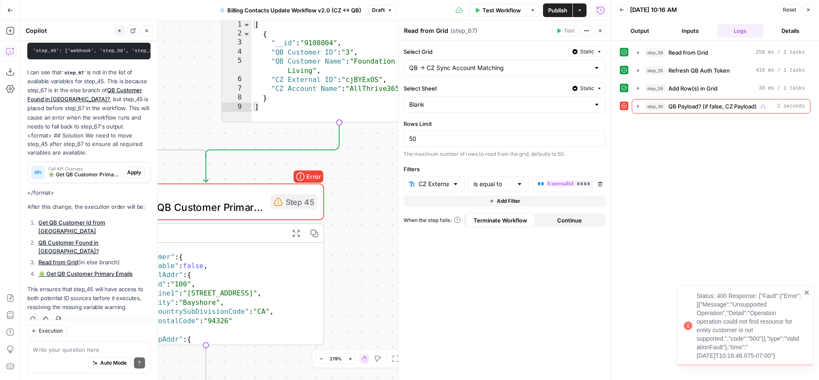
click at [227, 205] on span "✳️ Get QB Customer Primary Emails" at bounding box center [194, 206] width 141 height 15
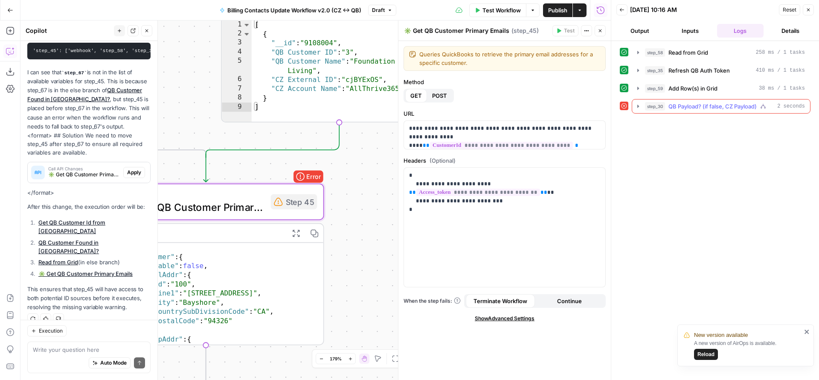
click at [639, 106] on icon "button" at bounding box center [638, 105] width 2 height 3
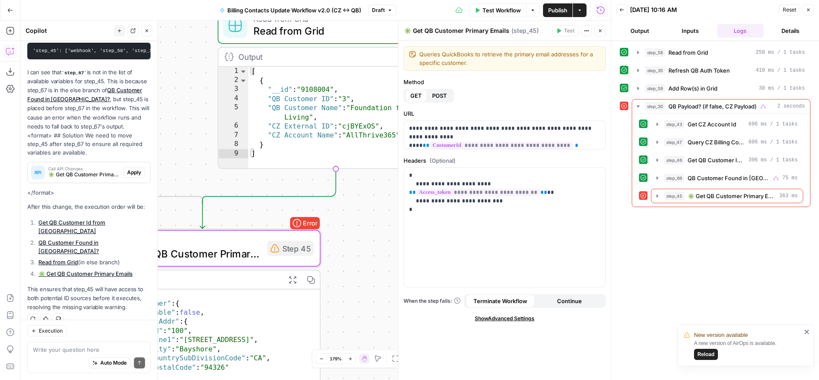
drag, startPoint x: 365, startPoint y: 163, endPoint x: 371, endPoint y: 226, distance: 62.6
click at [369, 224] on div "false true true true false false true false true false Workflow Set Inputs Inpu…" at bounding box center [315, 199] width 590 height 359
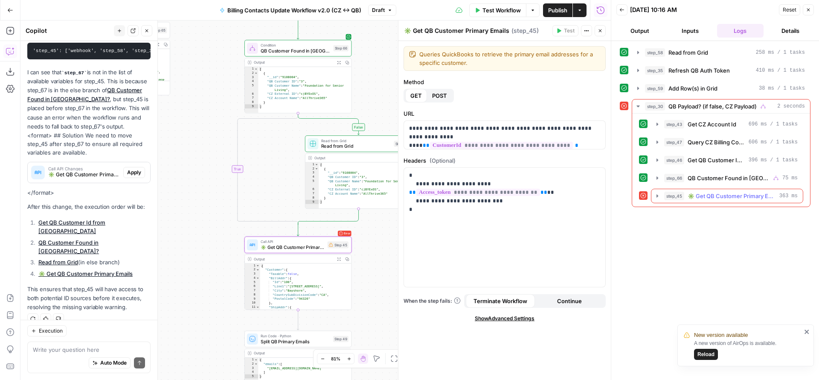
click at [658, 197] on icon "button" at bounding box center [657, 195] width 7 height 7
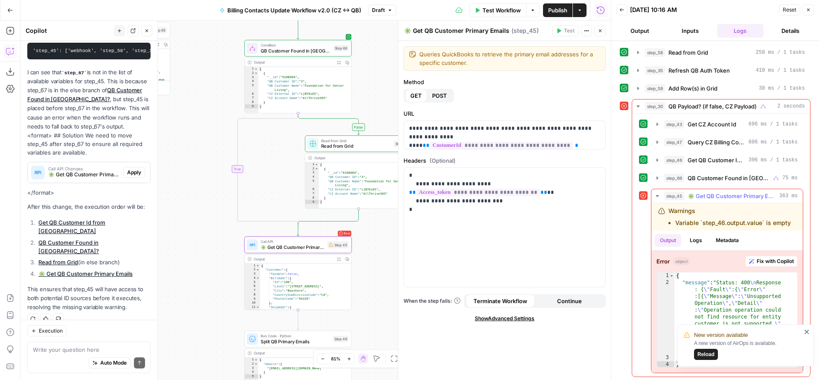
scroll to position [10, 0]
click at [805, 330] on icon "close" at bounding box center [807, 331] width 6 height 7
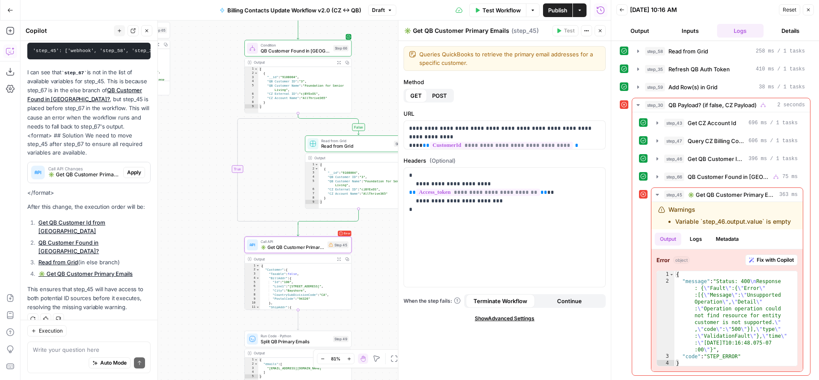
type textarea "**********"
click at [278, 289] on div "{ "Customer" : { "Taxable" : false , "BillAddr" : { "Id" : "100" , "Line1" : "4…" at bounding box center [303, 290] width 86 height 54
click at [757, 257] on span "Fix with Copilot" at bounding box center [775, 260] width 37 height 8
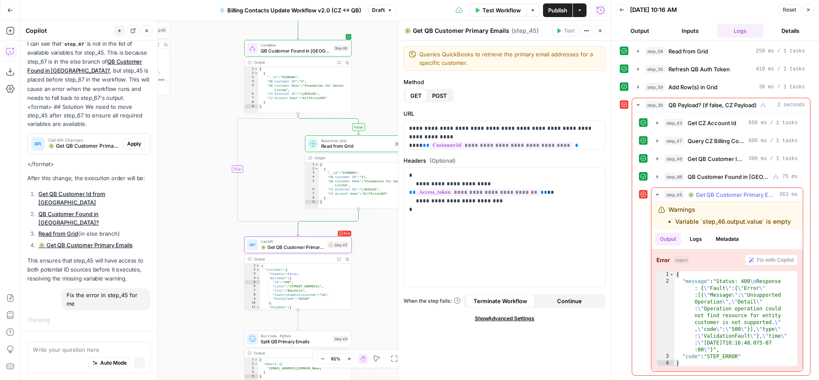
scroll to position [800, 0]
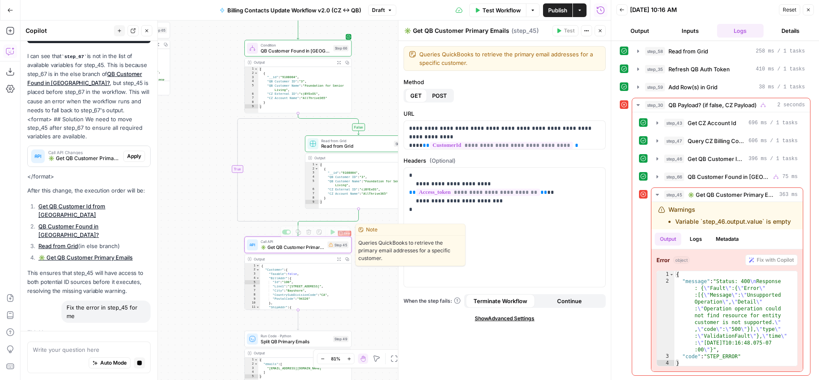
click at [292, 249] on span "✳️ Get QB Customer Primary Emails" at bounding box center [293, 246] width 64 height 7
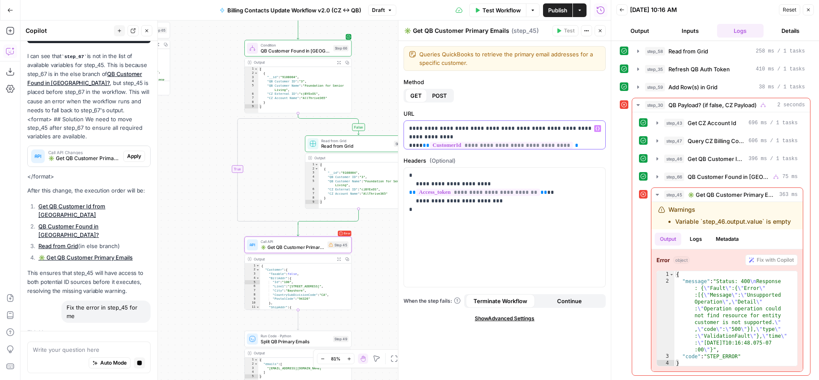
click at [580, 146] on p "**********" at bounding box center [501, 141] width 185 height 34
click at [594, 130] on button "Variables Menu" at bounding box center [597, 128] width 7 height 7
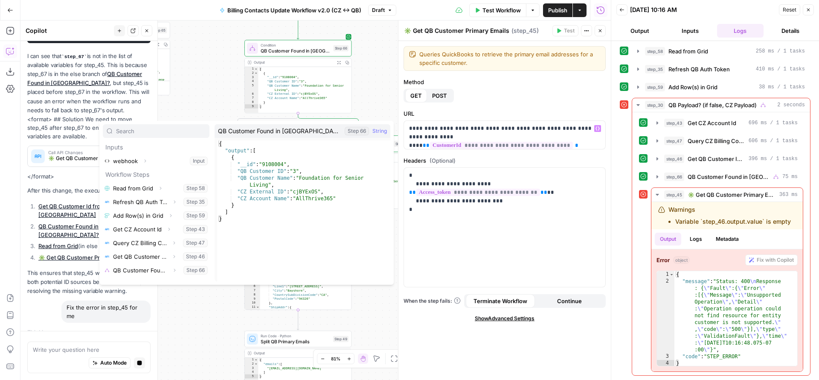
click at [186, 320] on div "false true true true false false true false true false Workflow Set Inputs Inpu…" at bounding box center [315, 199] width 590 height 359
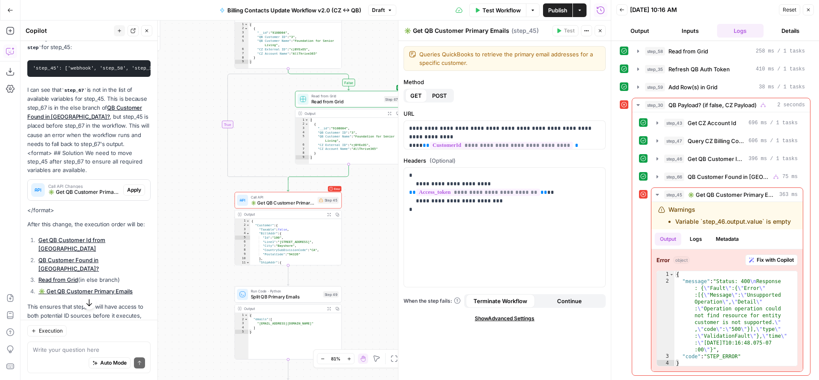
scroll to position [743, 0]
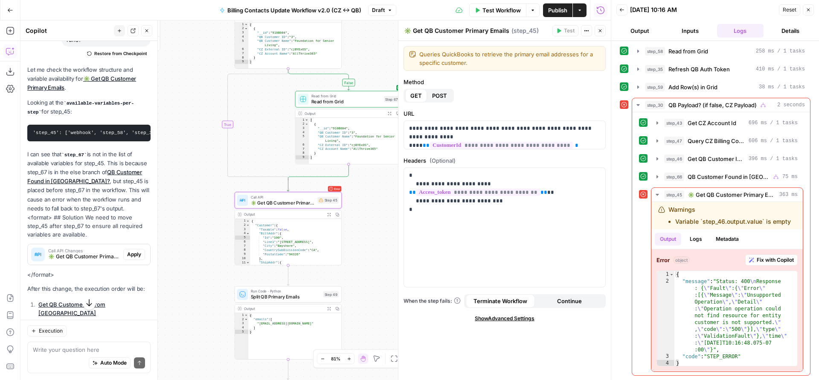
click at [127, 258] on span "Apply" at bounding box center [134, 254] width 14 height 8
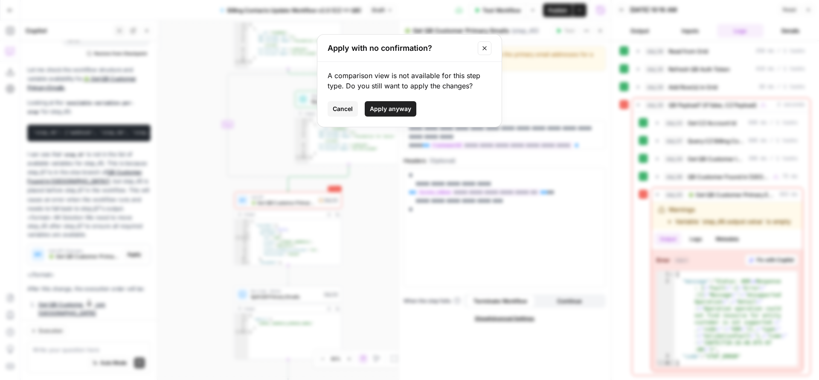
click at [338, 107] on span "Cancel" at bounding box center [343, 108] width 20 height 9
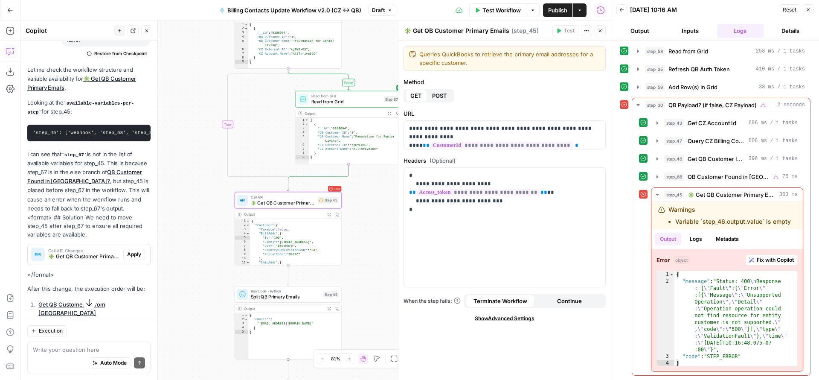
scroll to position [1136, 0]
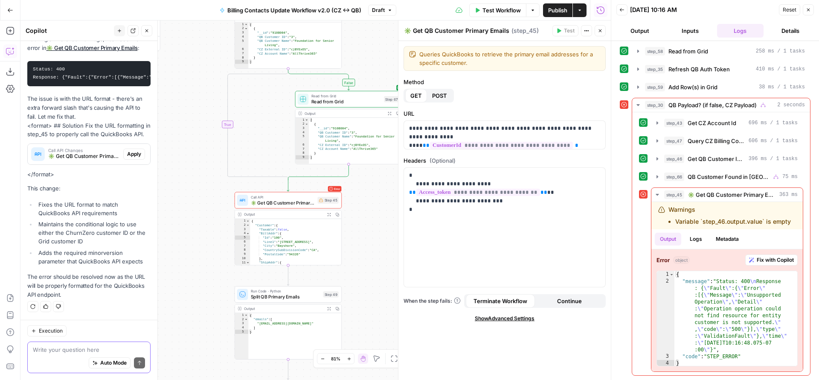
click at [50, 351] on textarea at bounding box center [89, 349] width 112 height 9
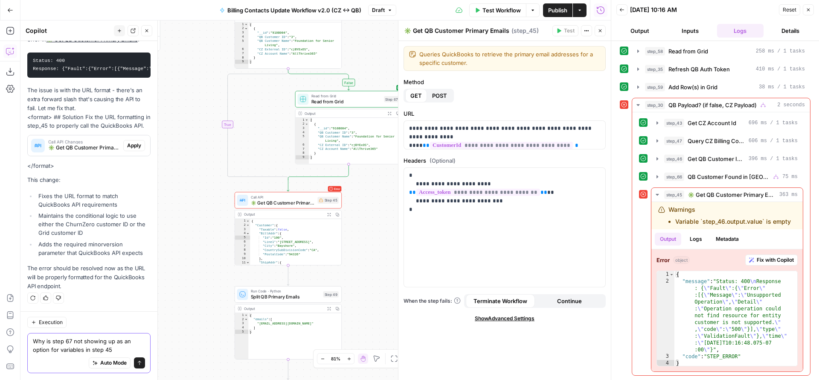
type textarea "Why is step 67 not showing up as an option for variables in step 45?"
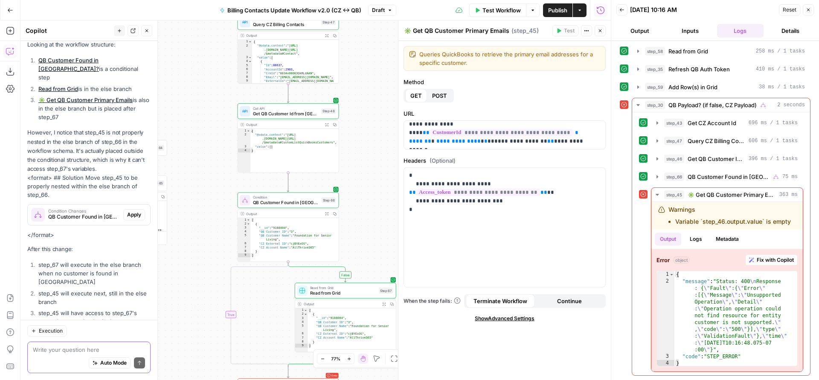
scroll to position [1447, 0]
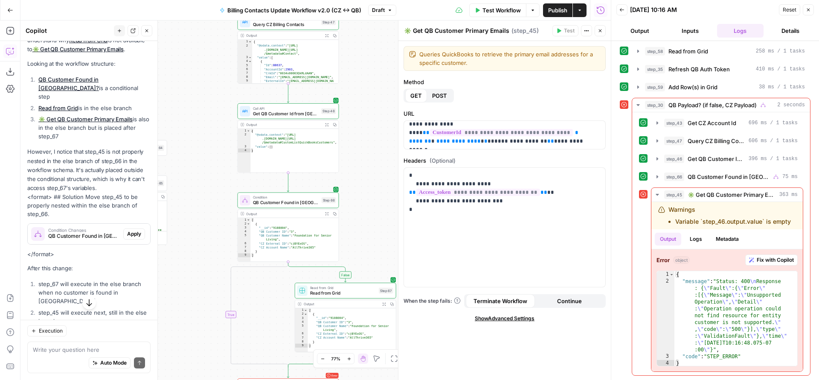
drag, startPoint x: 75, startPoint y: 180, endPoint x: 120, endPoint y: 214, distance: 56.0
click at [120, 214] on div "Let me analyze the workflow structure to understand why Read from Grid is not a…" at bounding box center [88, 206] width 123 height 361
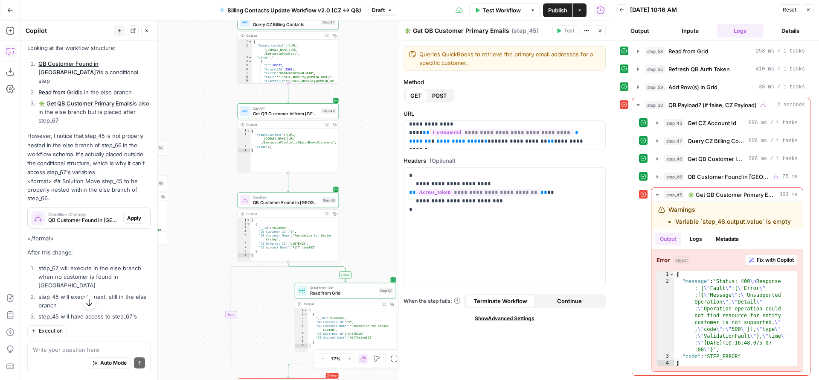
scroll to position [1539, 0]
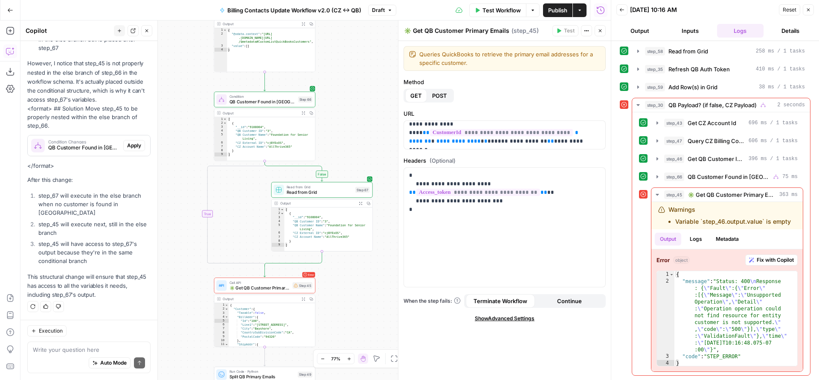
drag, startPoint x: 361, startPoint y: 208, endPoint x: 328, endPoint y: 75, distance: 137.4
click at [329, 73] on div "false true true true false false true false true false Workflow Set Inputs Inpu…" at bounding box center [315, 199] width 590 height 359
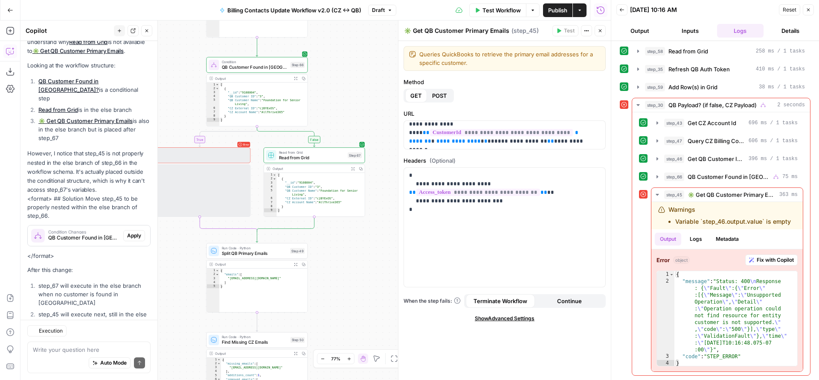
scroll to position [1566, 0]
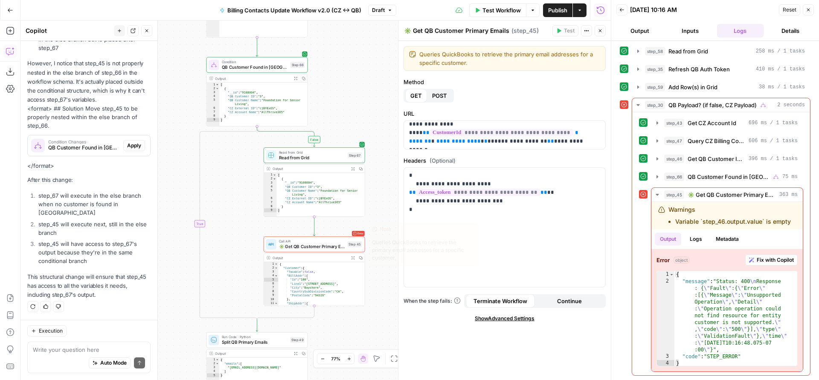
click at [319, 248] on span "✳️ Get QB Customer Primary Emails" at bounding box center [312, 246] width 66 height 6
click at [597, 128] on icon "button" at bounding box center [597, 128] width 4 height 4
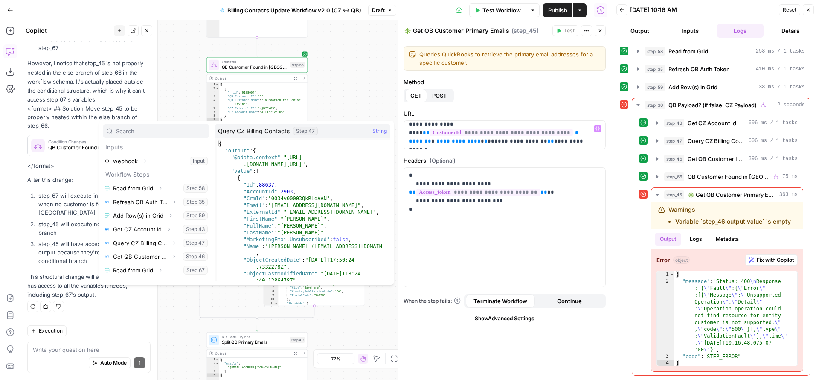
click at [374, 98] on div "false true true true false false true false true false Workflow Set Inputs Inpu…" at bounding box center [315, 199] width 590 height 359
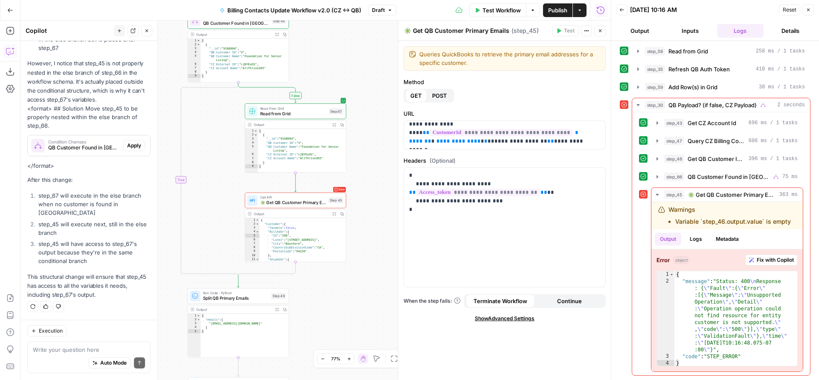
drag, startPoint x: 342, startPoint y: 103, endPoint x: 324, endPoint y: 58, distance: 48.5
click at [324, 58] on div "false true true true false false true false true false Workflow Set Inputs Inpu…" at bounding box center [315, 199] width 590 height 359
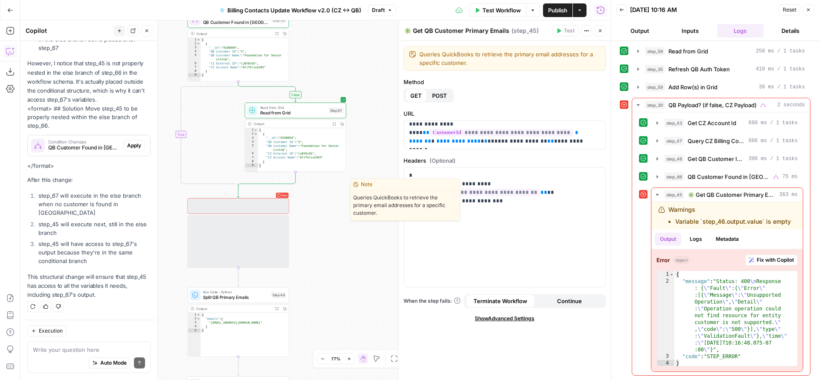
scroll to position [1539, 0]
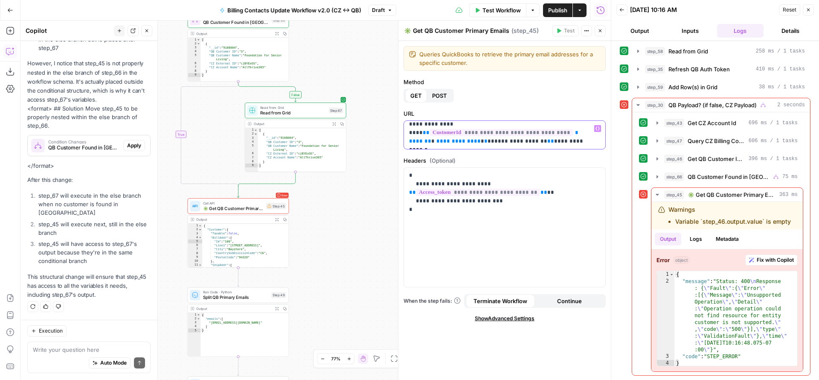
click at [583, 143] on p "**********" at bounding box center [501, 128] width 185 height 34
click at [599, 130] on icon "button" at bounding box center [597, 128] width 4 height 4
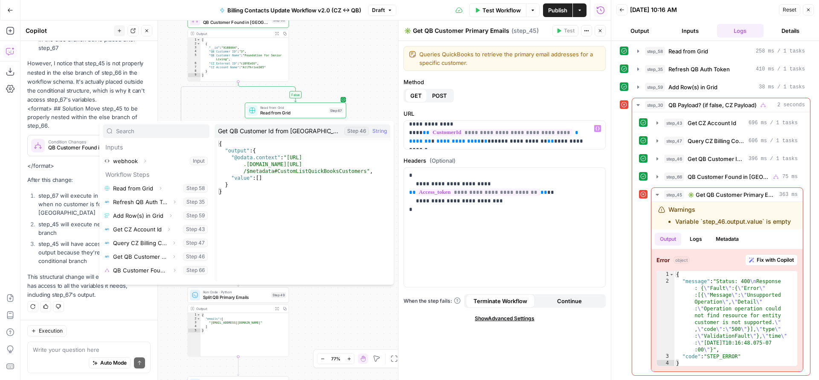
click at [333, 316] on div "false true true true false false true false true false Workflow Set Inputs Inpu…" at bounding box center [315, 199] width 590 height 359
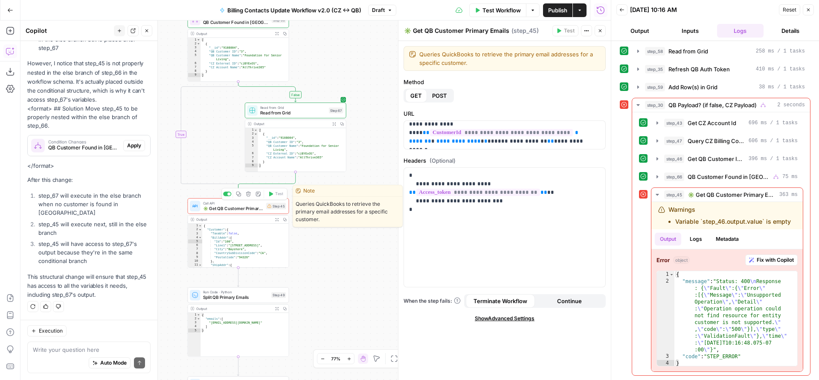
click at [235, 212] on div "Call API ✳️ Get QB Customer Primary Emails Step 45 Copy step Delete step Edit N…" at bounding box center [238, 206] width 101 height 16
click at [230, 207] on span "✳️ Get QB Customer Primary Emails" at bounding box center [233, 208] width 61 height 6
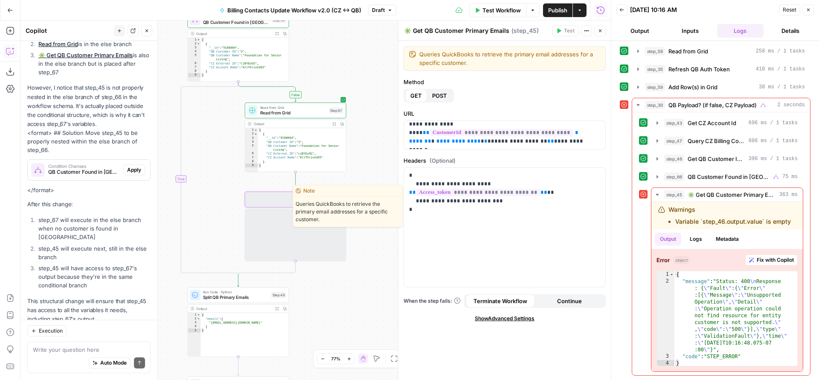
scroll to position [1566, 0]
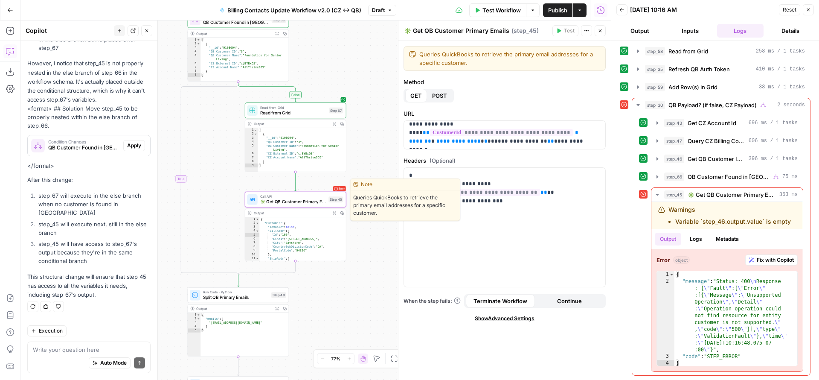
click at [296, 203] on span "✳️ Get QB Customer Primary Emails" at bounding box center [293, 201] width 66 height 6
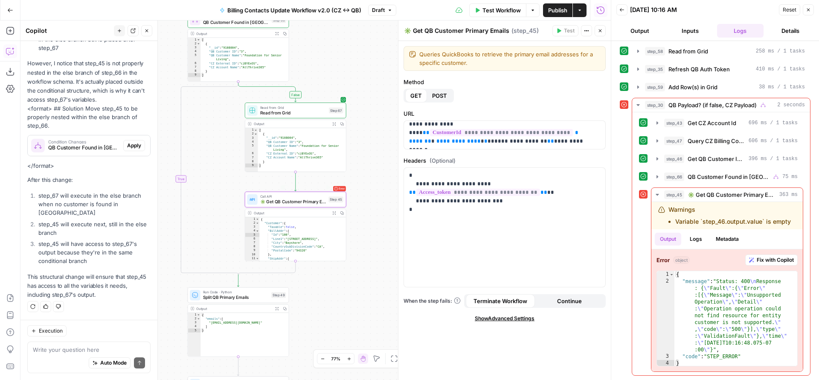
click at [299, 202] on span "✳️ Get QB Customer Primary Emails" at bounding box center [293, 201] width 66 height 6
click at [572, 140] on p "**********" at bounding box center [501, 128] width 185 height 34
click at [597, 129] on icon "button" at bounding box center [597, 128] width 4 height 4
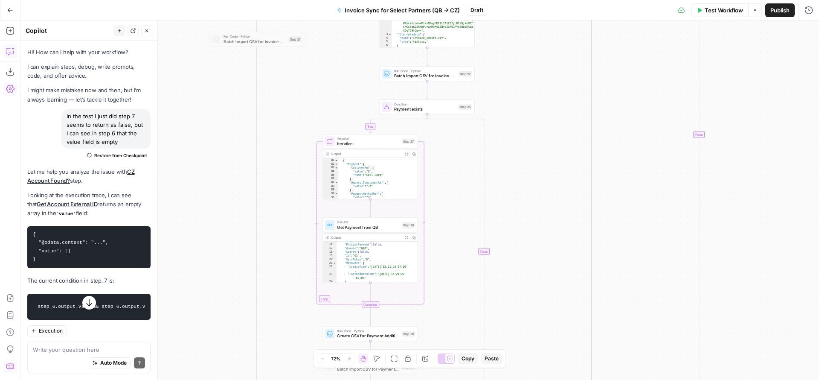
scroll to position [1724, 0]
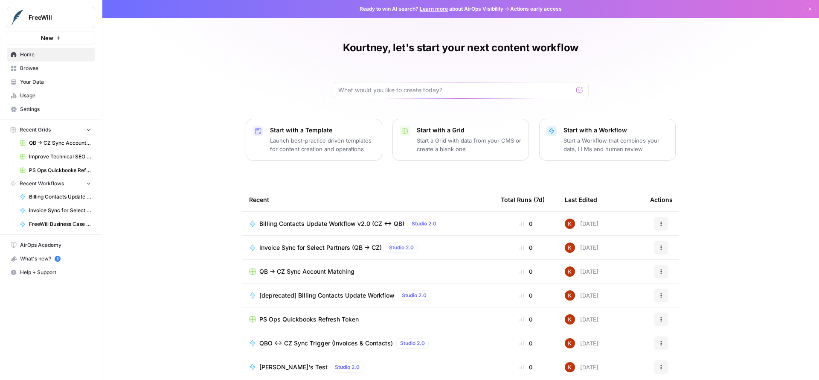
click at [54, 144] on span "QB -> CZ Sync Account Matching" at bounding box center [60, 143] width 62 height 8
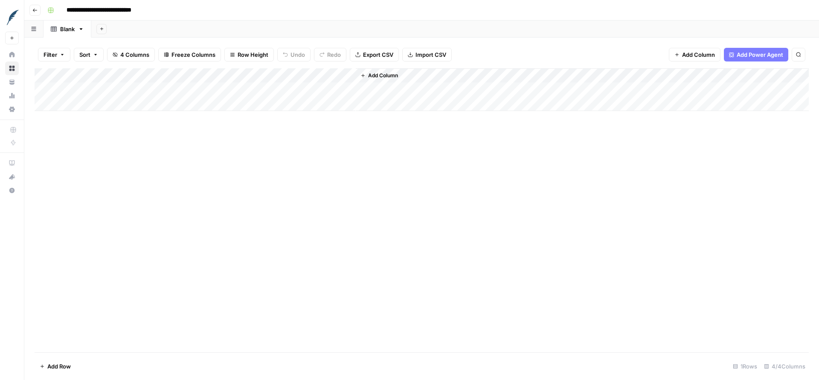
click at [221, 90] on div "Add Column" at bounding box center [422, 89] width 774 height 43
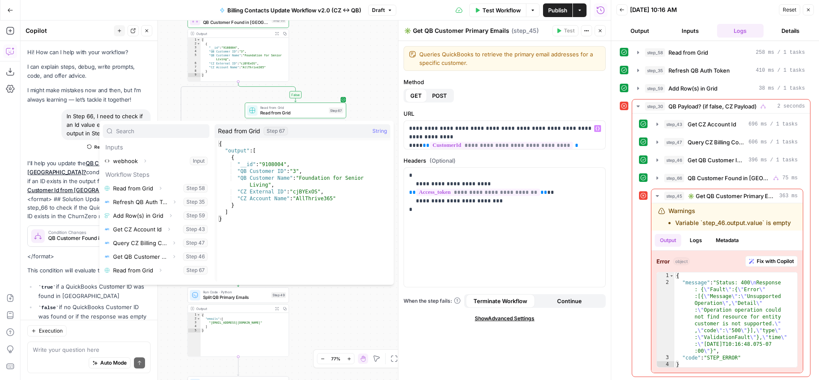
click at [322, 310] on div "false true true true false false true false true false Workflow Set Inputs Inpu…" at bounding box center [315, 199] width 590 height 359
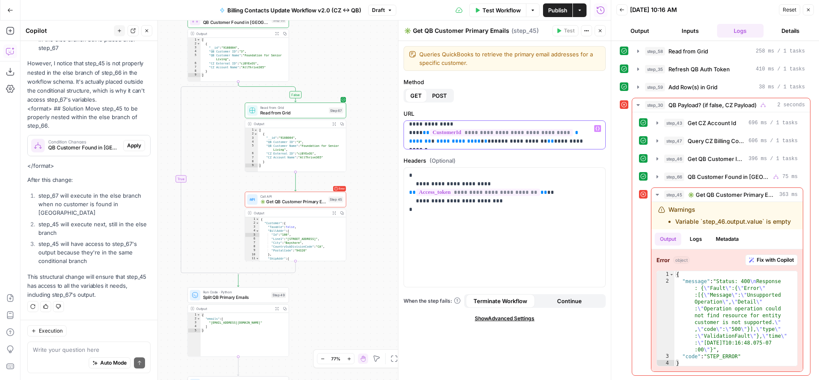
click at [599, 128] on icon "button" at bounding box center [597, 128] width 4 height 4
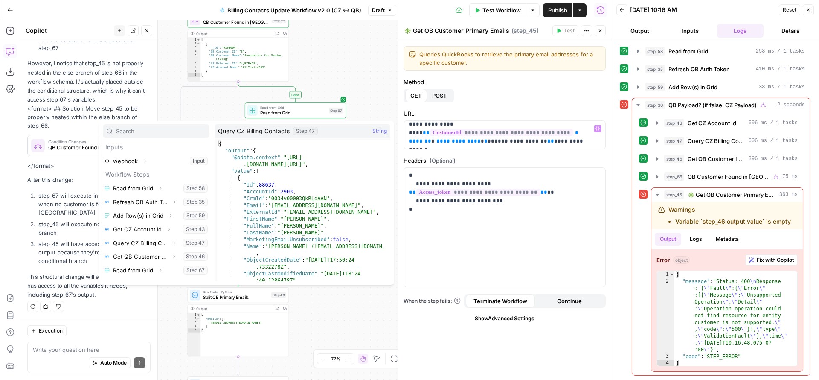
click at [333, 310] on div "false true true true false false true false true false Workflow Set Inputs Inpu…" at bounding box center [315, 199] width 590 height 359
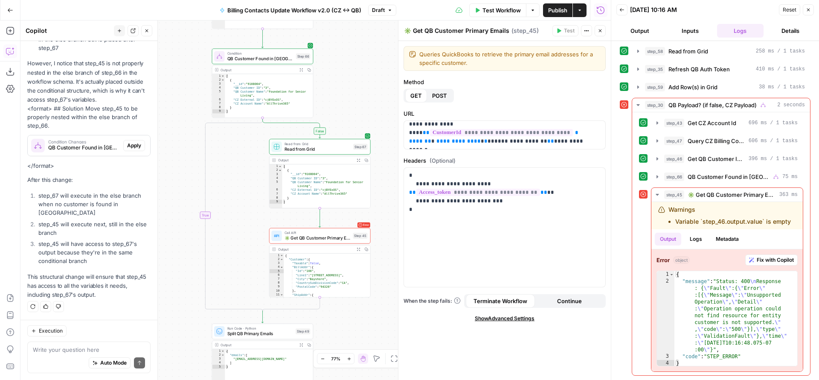
drag, startPoint x: 328, startPoint y: 297, endPoint x: 352, endPoint y: 334, distance: 44.4
click at [352, 334] on div "false true true true false false true false true false Workflow Set Inputs Inpu…" at bounding box center [315, 199] width 590 height 359
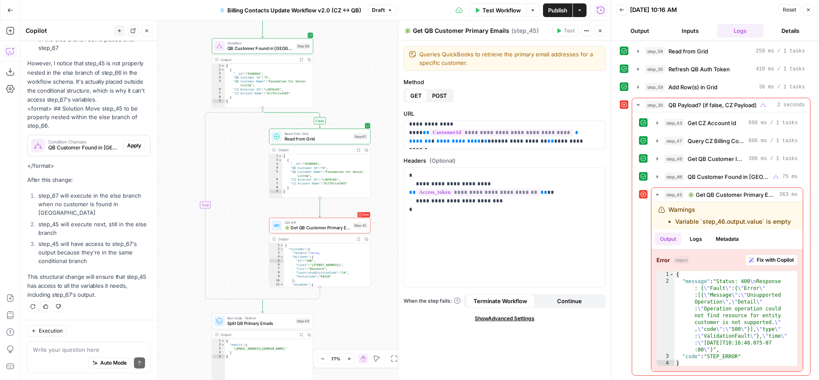
drag, startPoint x: 361, startPoint y: 64, endPoint x: 361, endPoint y: 52, distance: 11.9
click at [361, 52] on div "false true true true false false true false true false Workflow Set Inputs Inpu…" at bounding box center [315, 199] width 590 height 359
click at [56, 354] on div "Auto Mode Send" at bounding box center [89, 363] width 112 height 19
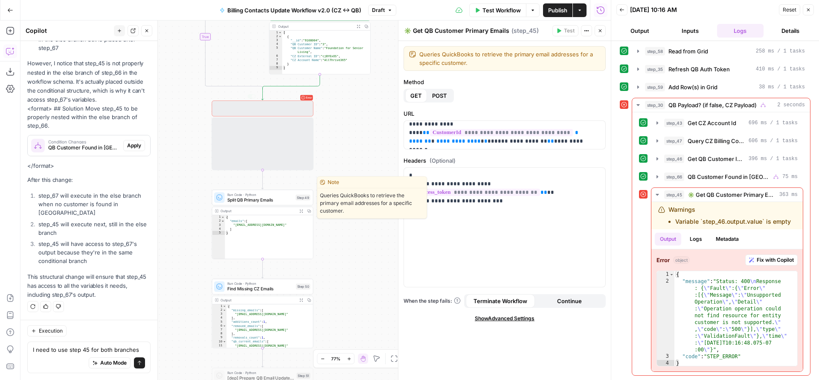
scroll to position [1539, 0]
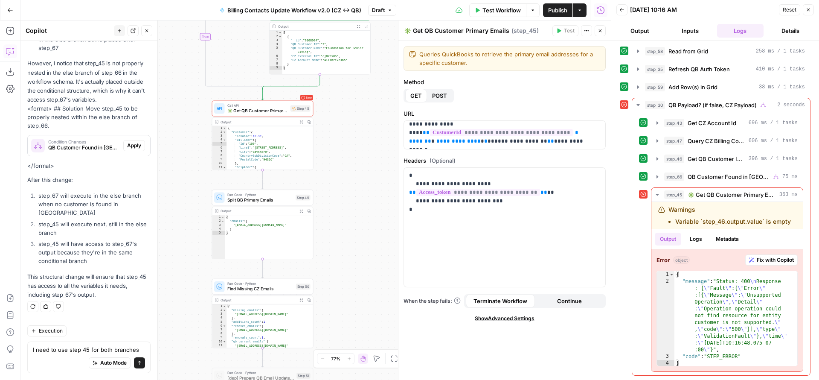
click at [143, 348] on div "I need to use step 45 for both branches I need to use step 45 for both branches…" at bounding box center [88, 357] width 123 height 32
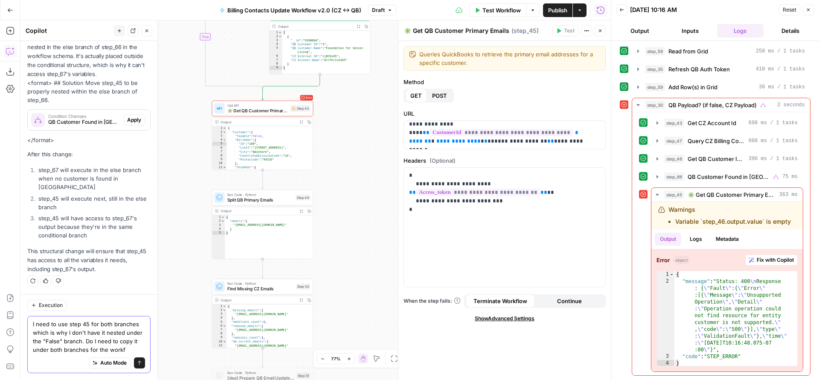
scroll to position [1573, 0]
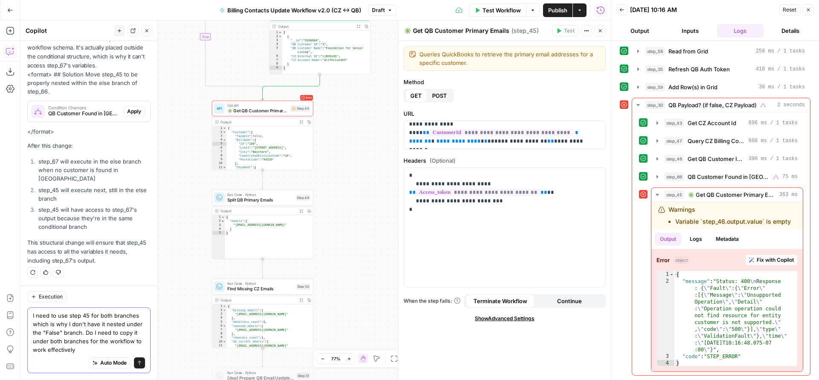
type textarea "I need to use step 45 for both branches which is why I don't have it nested und…"
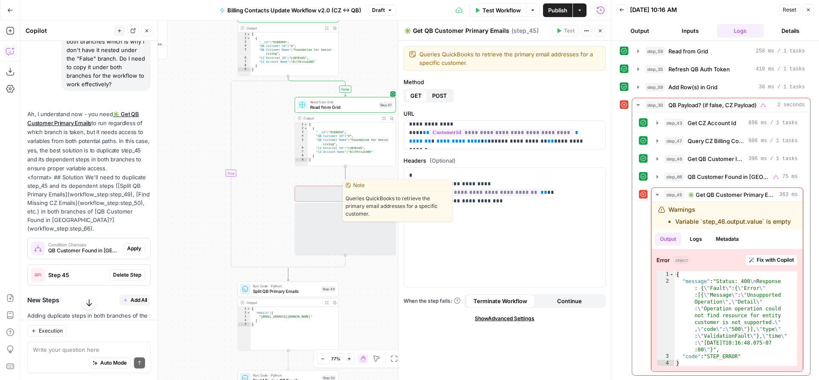
scroll to position [1868, 0]
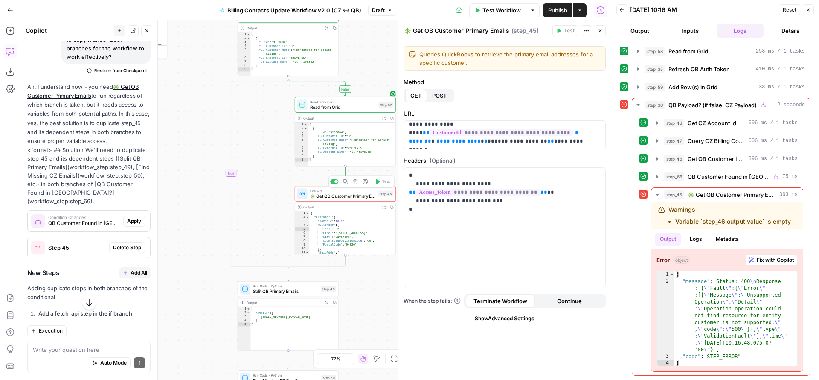
click at [345, 183] on icon "button" at bounding box center [345, 181] width 5 height 5
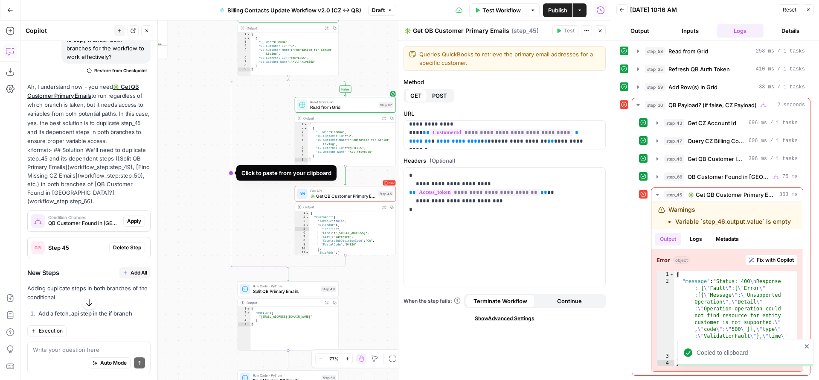
click at [231, 159] on icon "Edge from step_66 to step_66-conditional-end" at bounding box center [259, 173] width 57 height 194
click at [225, 107] on span "✳️ Get QB Customer Primary Emails" at bounding box center [226, 107] width 61 height 6
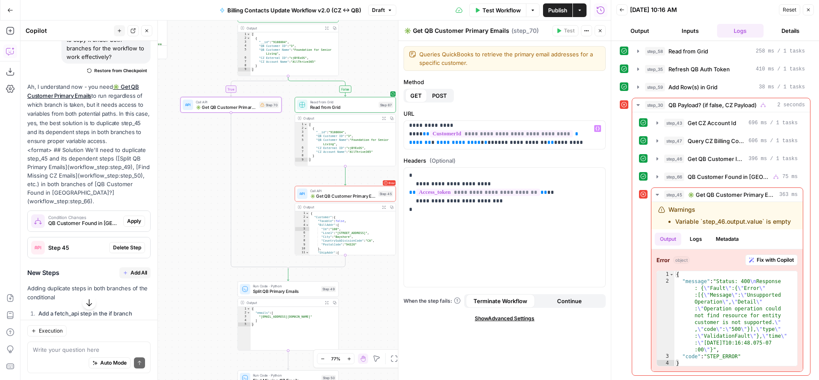
scroll to position [13, 0]
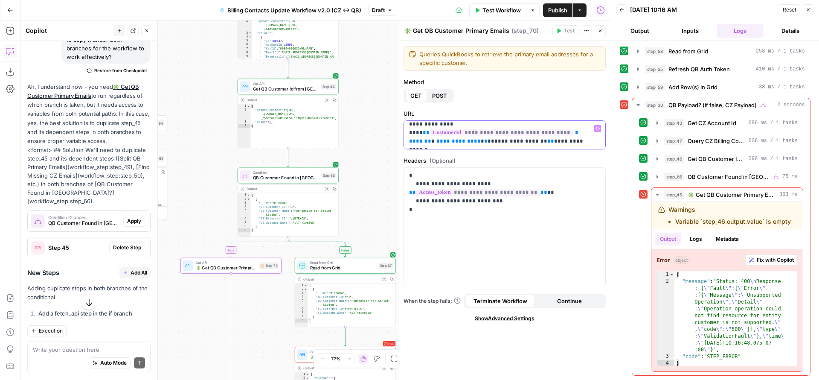
drag, startPoint x: 510, startPoint y: 142, endPoint x: 412, endPoint y: 132, distance: 98.6
click at [412, 132] on p "**********" at bounding box center [501, 128] width 185 height 34
click at [595, 127] on icon "button" at bounding box center [597, 128] width 4 height 4
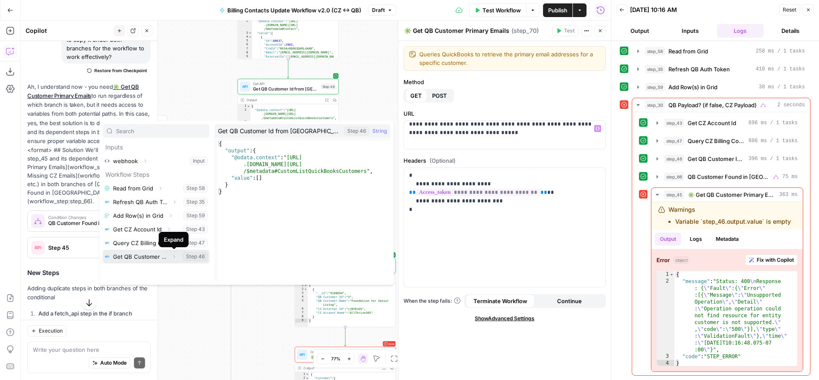
click at [172, 256] on icon "button" at bounding box center [173, 256] width 5 height 5
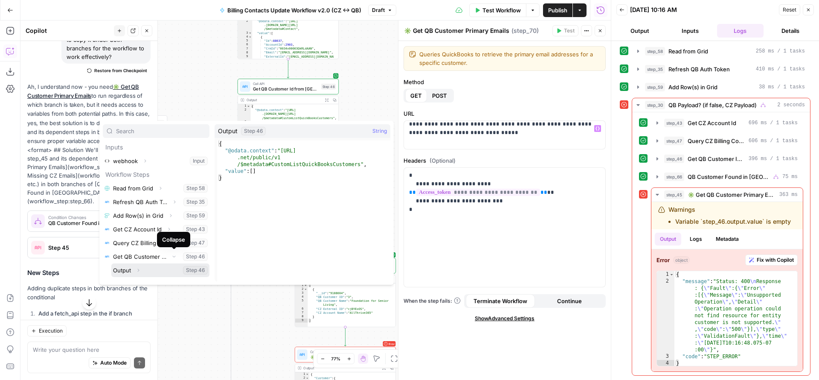
click at [140, 267] on icon "button" at bounding box center [138, 269] width 5 height 5
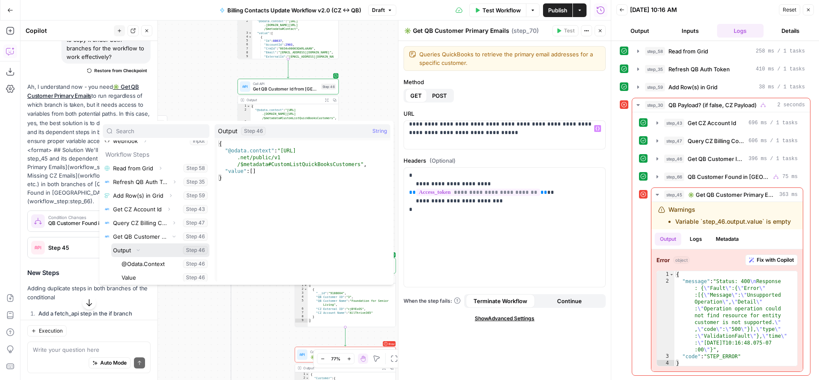
scroll to position [23, 0]
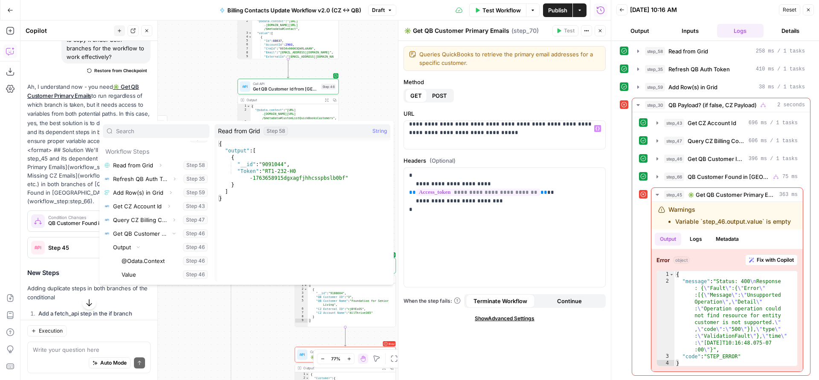
click at [197, 88] on div "false true true true false false true true false false Workflow Set Inputs Inpu…" at bounding box center [315, 199] width 590 height 359
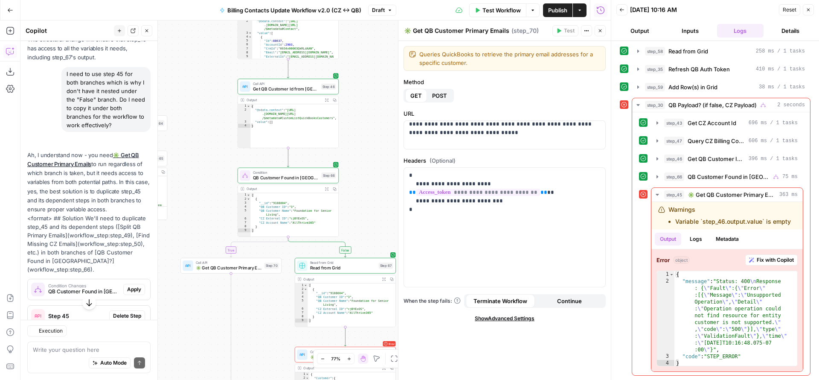
scroll to position [1868, 0]
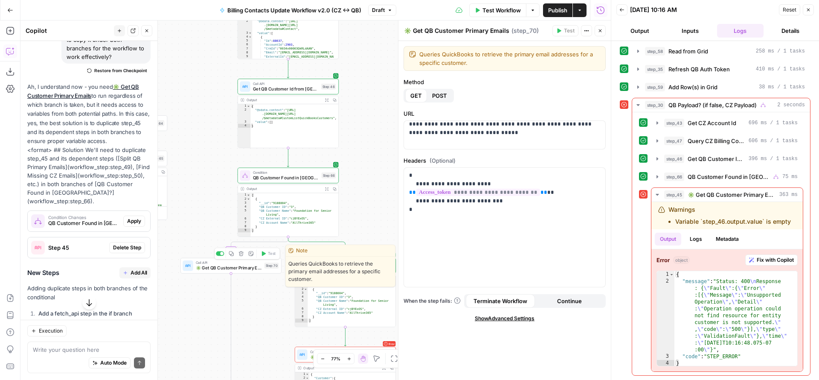
click at [227, 265] on span "✳️ Get QB Customer Primary Emails" at bounding box center [229, 267] width 66 height 6
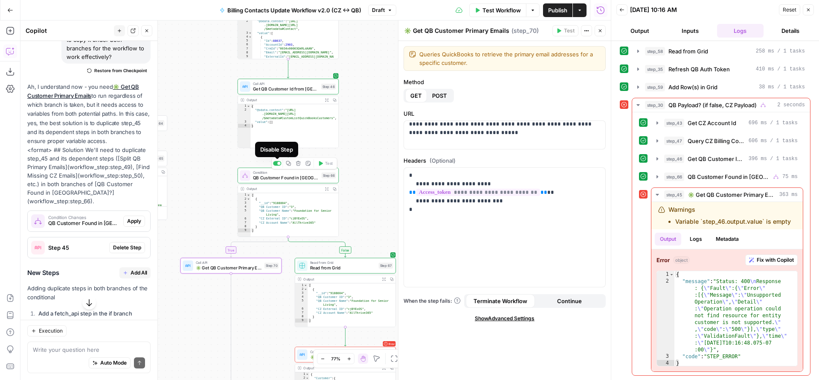
click at [275, 163] on div at bounding box center [277, 163] width 8 height 5
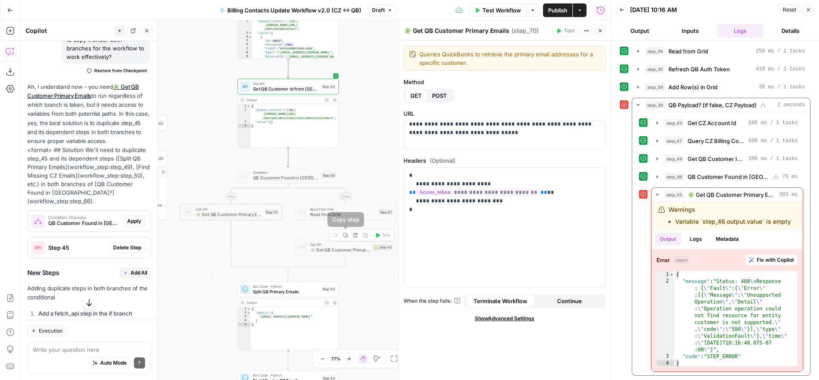
click at [341, 250] on span "✳️ Get QB Customer Primary Emails" at bounding box center [340, 249] width 61 height 6
click at [279, 165] on div "Copy step Delete step Add Note Test" at bounding box center [304, 163] width 66 height 12
click at [278, 163] on div at bounding box center [277, 163] width 8 height 5
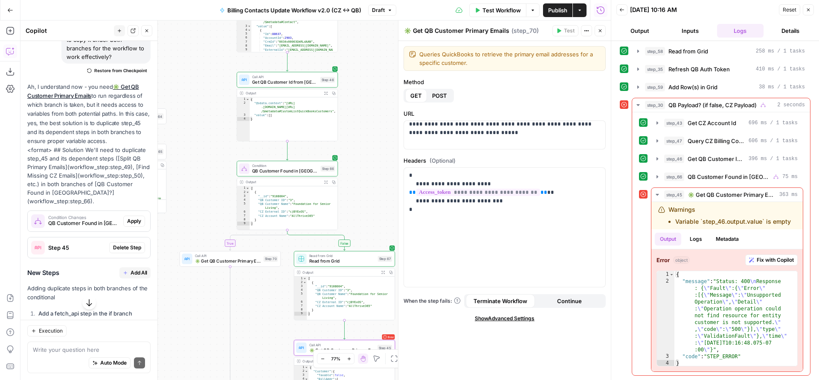
drag, startPoint x: 270, startPoint y: 327, endPoint x: 253, endPoint y: 226, distance: 102.5
click at [253, 226] on div "false true true true false false true true false false Workflow Set Inputs Inpu…" at bounding box center [315, 199] width 590 height 359
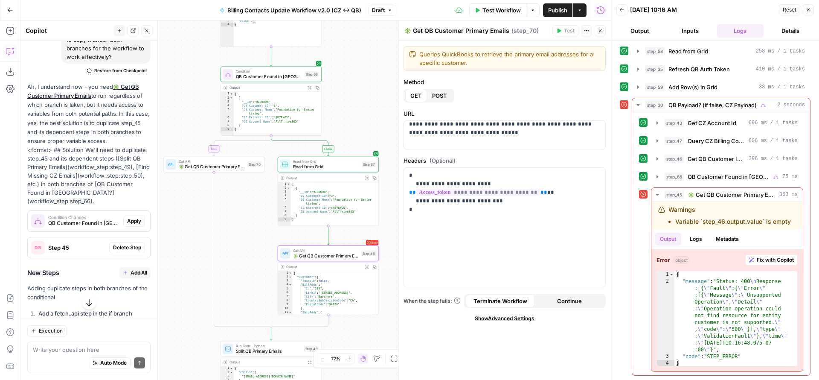
drag, startPoint x: 309, startPoint y: 256, endPoint x: 307, endPoint y: 261, distance: 5.2
click at [309, 256] on span "✳️ Get QB Customer Primary Emails" at bounding box center [326, 255] width 66 height 6
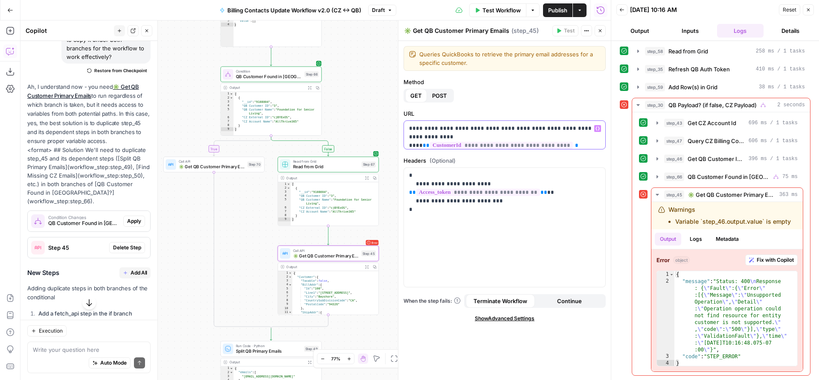
scroll to position [21, 0]
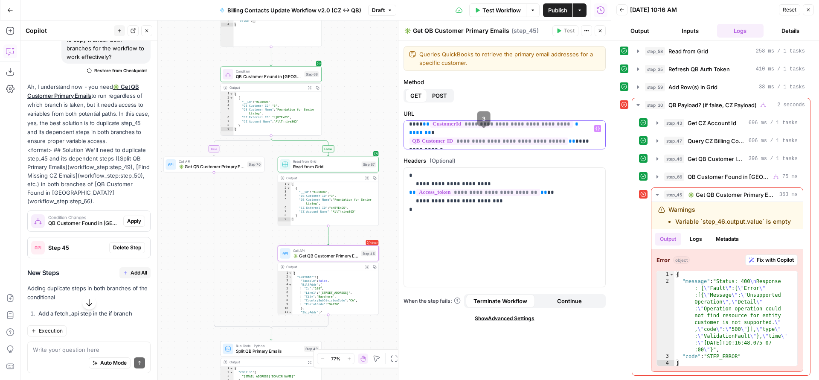
drag, startPoint x: 564, startPoint y: 134, endPoint x: 413, endPoint y: 138, distance: 151.0
click at [412, 141] on p "**********" at bounding box center [501, 124] width 185 height 43
click at [565, 134] on p "**********" at bounding box center [501, 124] width 185 height 43
click at [594, 128] on button "Variables Menu" at bounding box center [597, 128] width 7 height 7
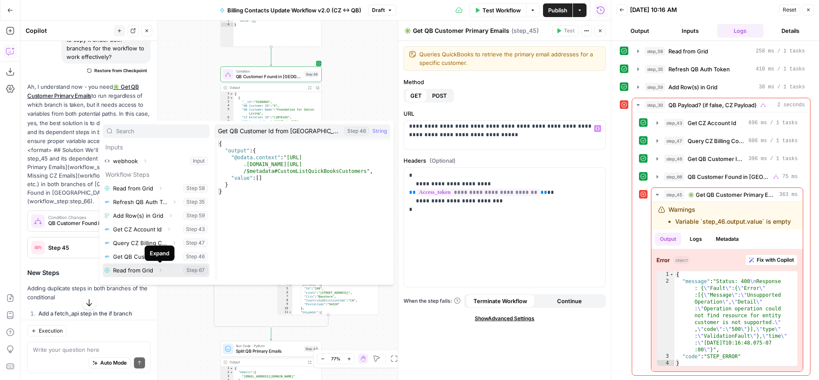
click at [158, 270] on icon "button" at bounding box center [160, 269] width 5 height 5
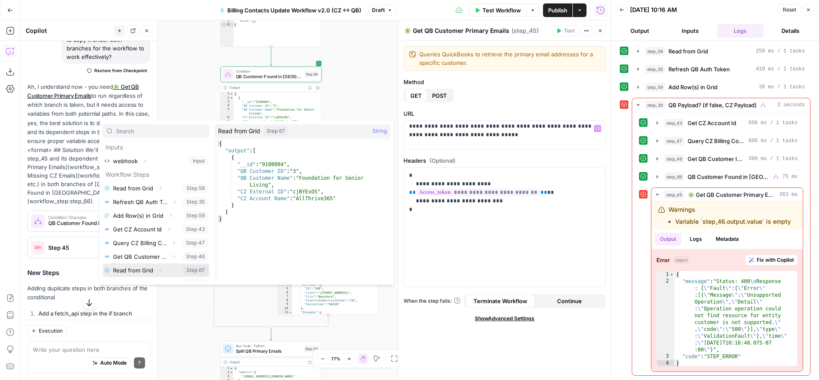
scroll to position [9, 0]
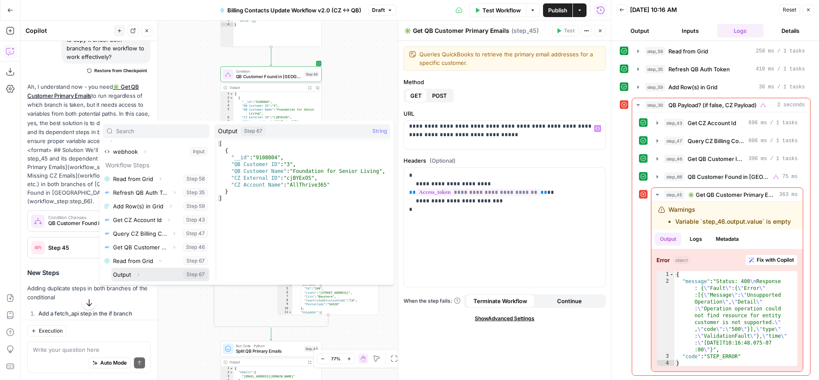
click at [137, 273] on icon "button" at bounding box center [138, 274] width 5 height 5
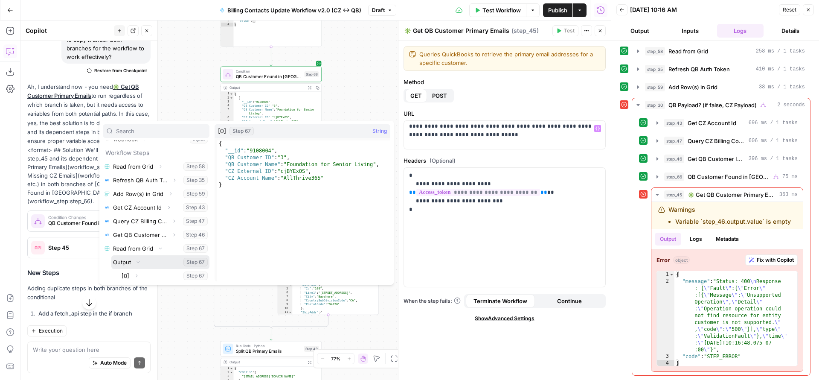
scroll to position [23, 0]
click at [139, 272] on button "Expand" at bounding box center [136, 274] width 11 height 11
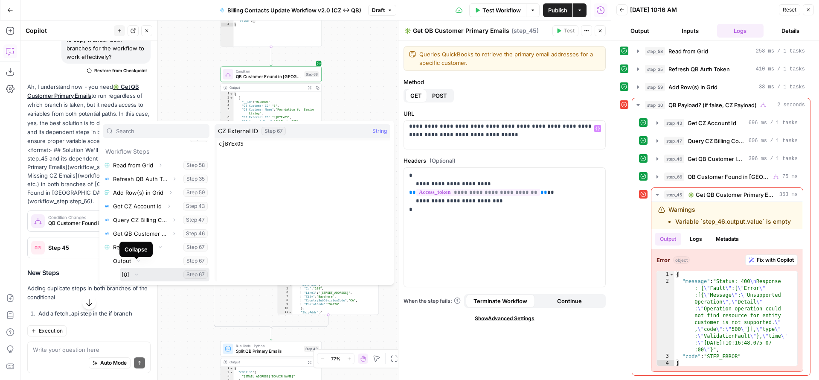
scroll to position [91, 0]
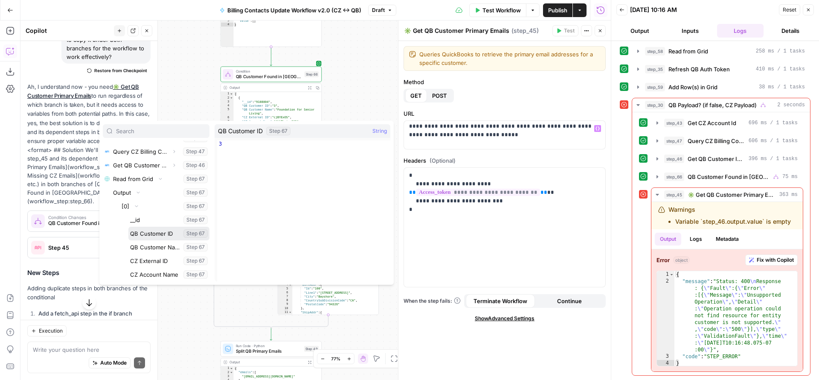
click at [152, 236] on button "Select variable QB Customer ID" at bounding box center [168, 233] width 81 height 14
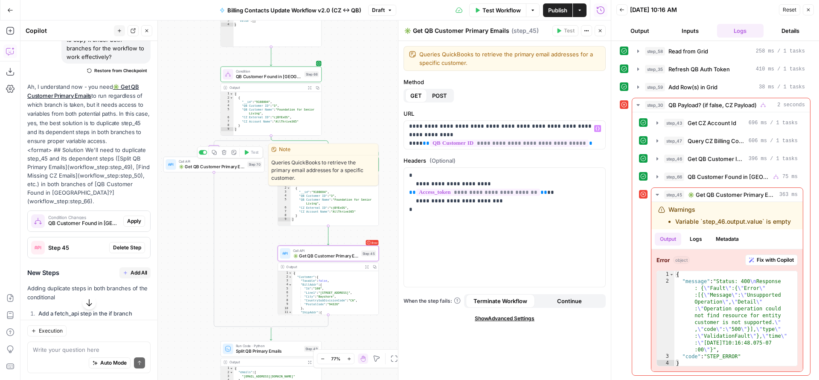
click at [226, 165] on span "✳️ Get QB Customer Primary Emails" at bounding box center [212, 166] width 66 height 6
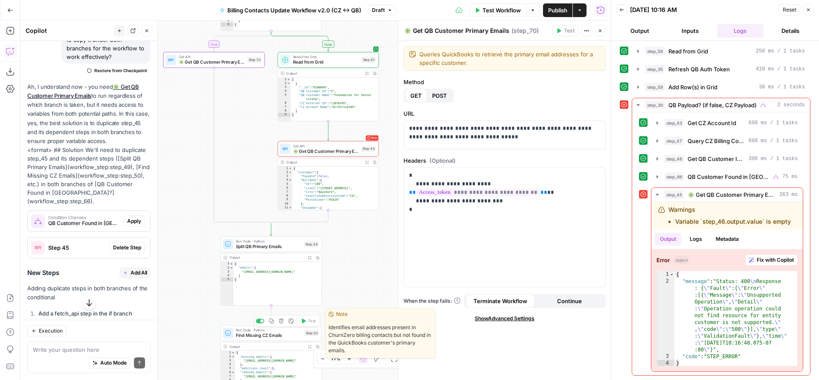
click at [257, 320] on div at bounding box center [260, 320] width 8 height 5
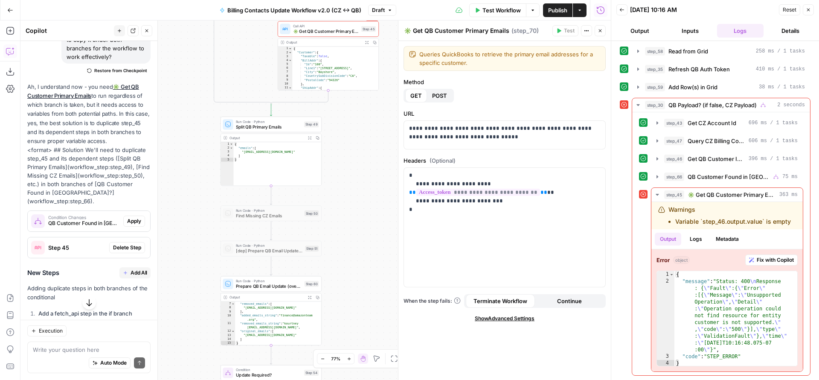
scroll to position [35, 0]
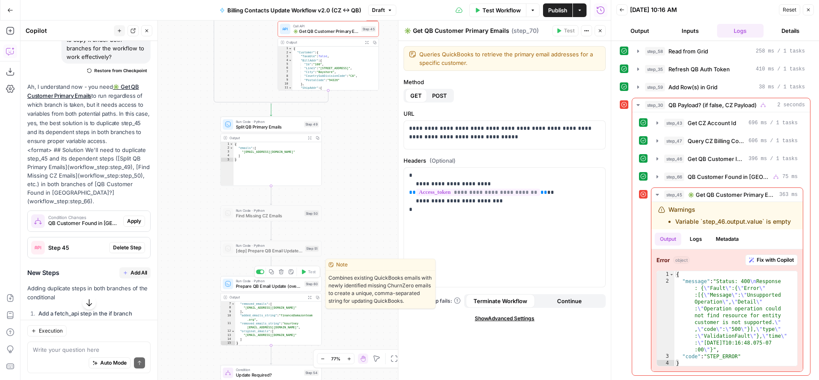
click at [258, 272] on div at bounding box center [260, 271] width 8 height 5
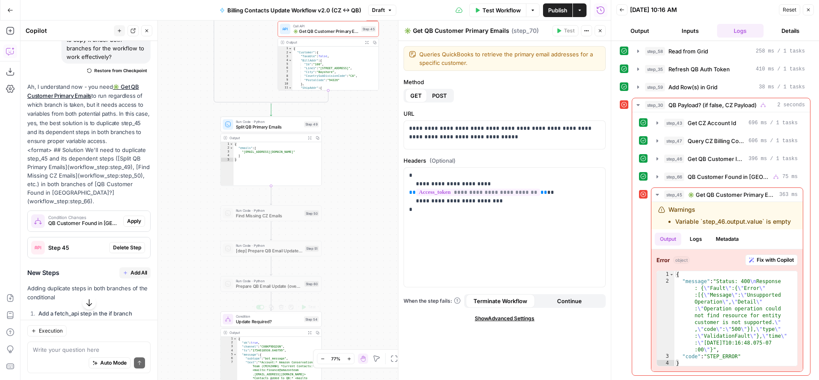
click at [259, 308] on div at bounding box center [260, 306] width 8 height 5
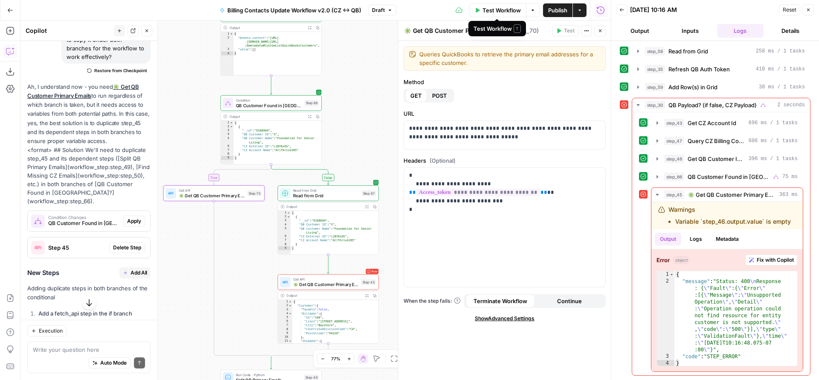
click at [502, 7] on span "Test Workflow" at bounding box center [501, 10] width 38 height 9
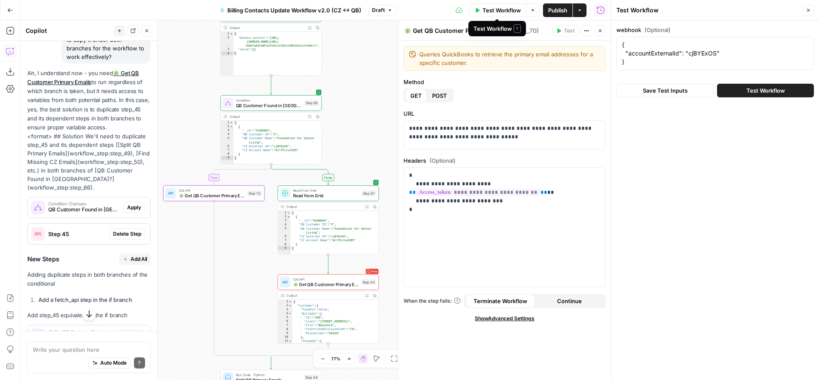
scroll to position [1868, 0]
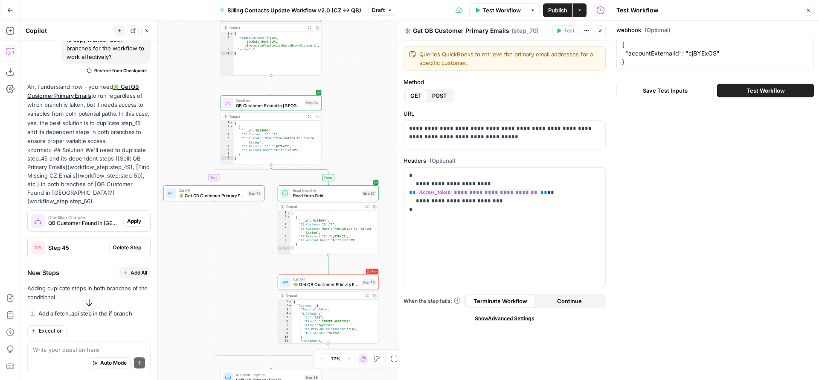
drag, startPoint x: 634, startPoint y: 60, endPoint x: 607, endPoint y: 33, distance: 38.3
click at [611, 33] on div "Test Workflow Close webhook (Optional) { "accountExternalId": "cjBYExOS" } { "a…" at bounding box center [715, 190] width 208 height 380
click at [631, 61] on textarea "{ "accountExternalId": "cjBYExOS" }" at bounding box center [715, 54] width 186 height 26
drag, startPoint x: 629, startPoint y: 64, endPoint x: 617, endPoint y: 40, distance: 27.1
click at [617, 40] on div "{ "accountExternalId": "cjBYExOS" } { "accountExternalId": "cjBYExOS" }" at bounding box center [714, 53] width 197 height 33
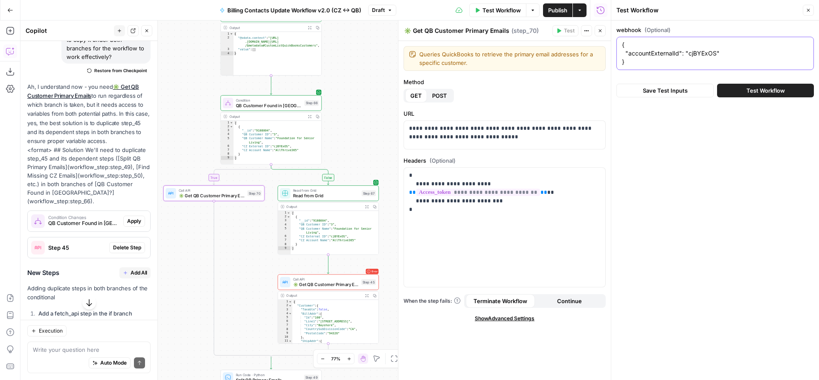
paste textarea "CMJh2HNH"
type textarea "{ "accountExternalId": "CMJh2HNH" }"
click at [747, 90] on span "Test Workflow" at bounding box center [765, 90] width 38 height 9
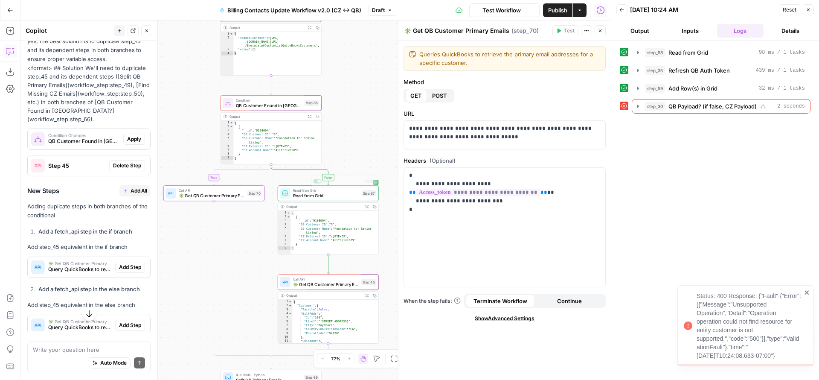
scroll to position [1868, 0]
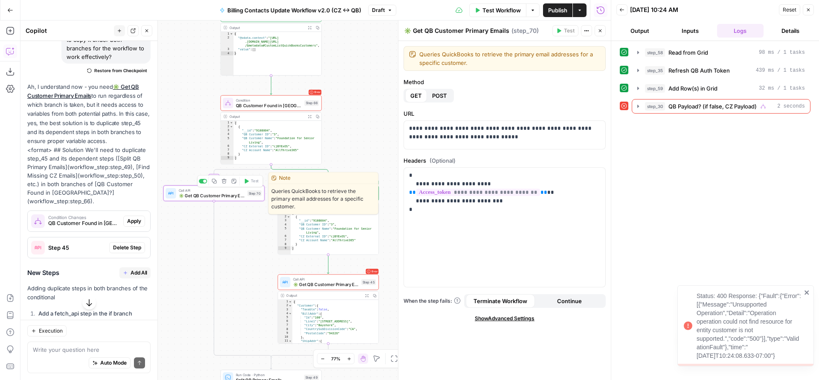
click at [224, 193] on span "✳️ Get QB Customer Primary Emails" at bounding box center [212, 195] width 66 height 6
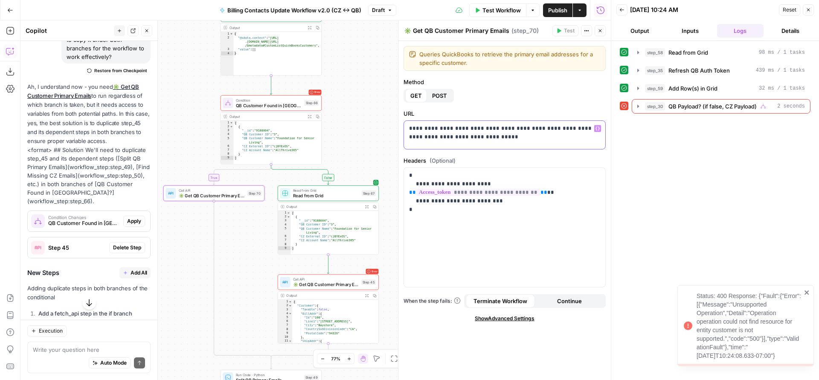
click at [412, 147] on p "**********" at bounding box center [501, 137] width 185 height 26
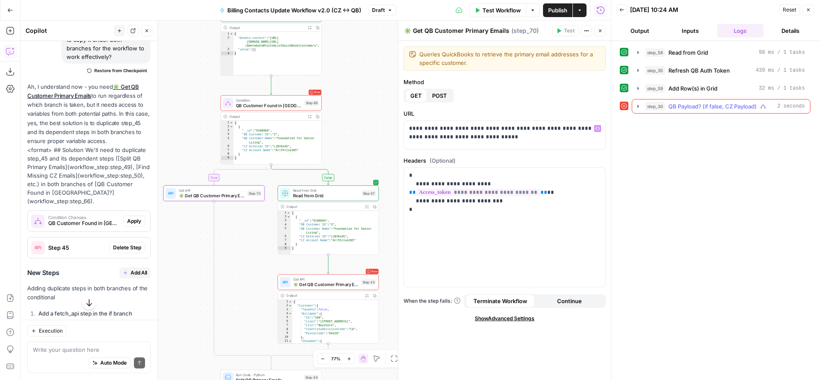
click at [637, 108] on icon "button" at bounding box center [638, 106] width 7 height 7
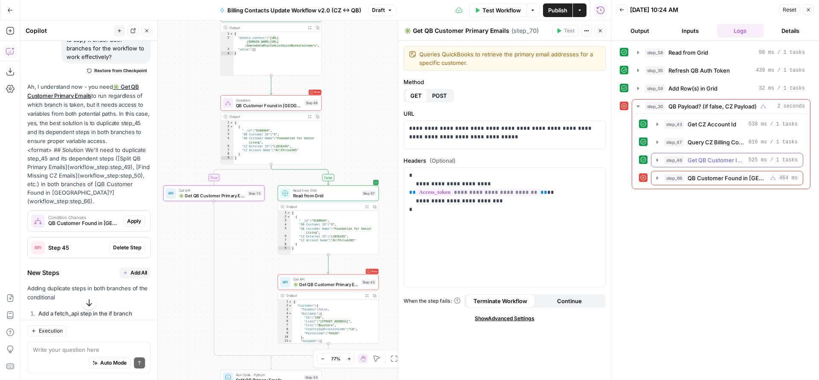
click at [658, 163] on icon "button" at bounding box center [657, 160] width 7 height 7
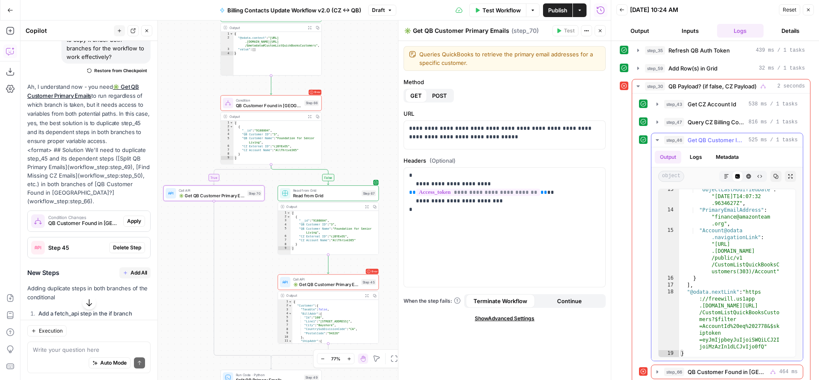
scroll to position [27, 0]
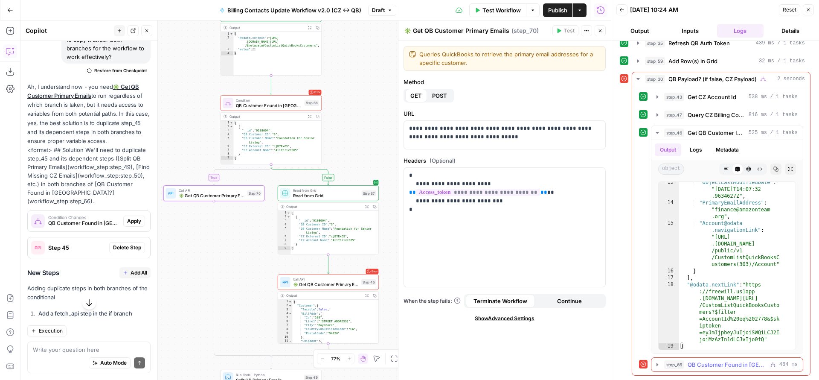
click at [661, 364] on button "step_66 QB Customer Found in [GEOGRAPHIC_DATA]? 464 ms" at bounding box center [726, 364] width 151 height 14
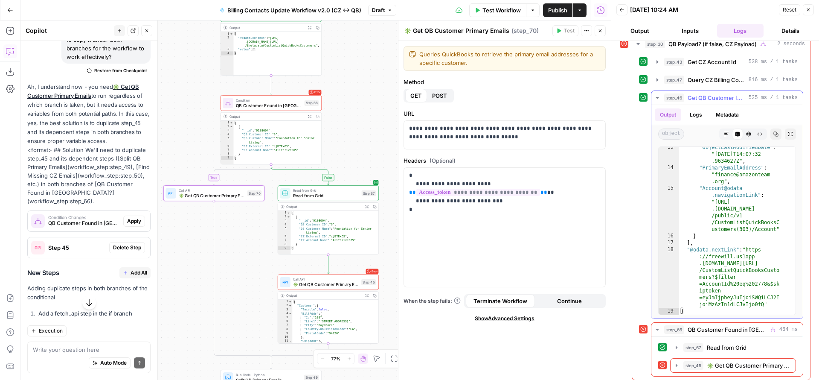
scroll to position [67, 0]
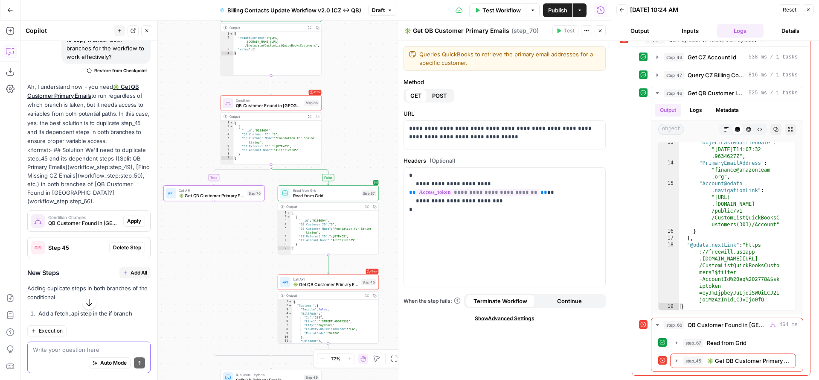
click at [99, 346] on textarea at bounding box center [89, 349] width 112 height 9
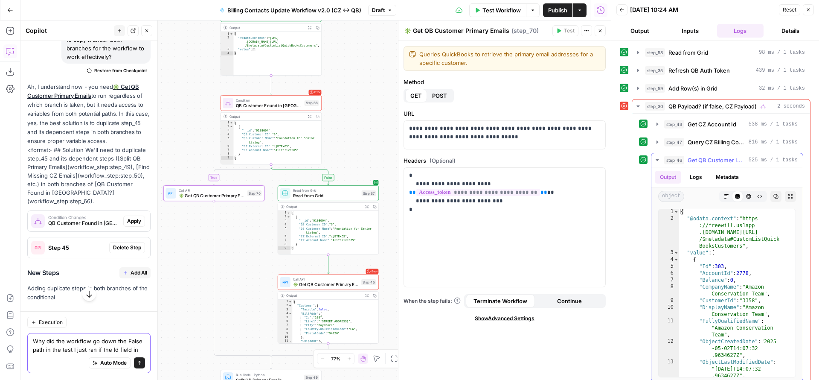
scroll to position [35, 0]
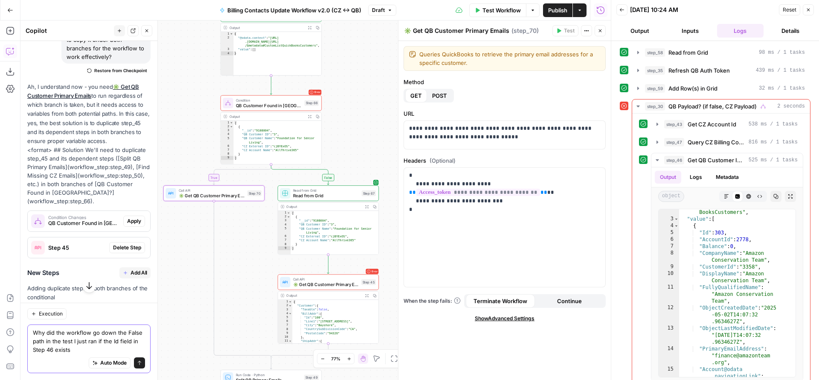
type textarea "Why did the workflow go down the False path in the test I just ran if the Id fi…"
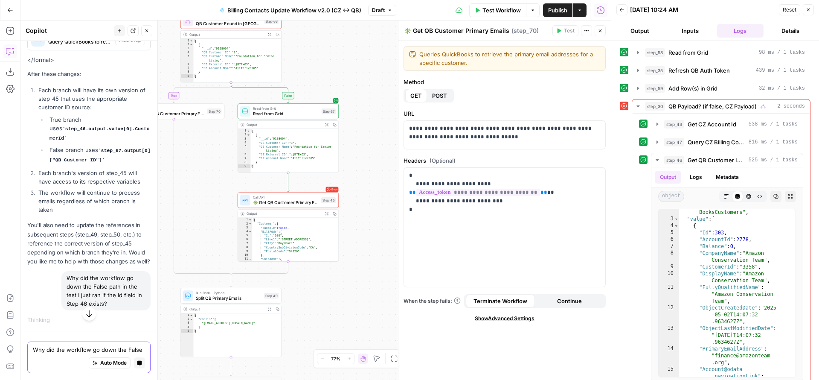
scroll to position [2177, 0]
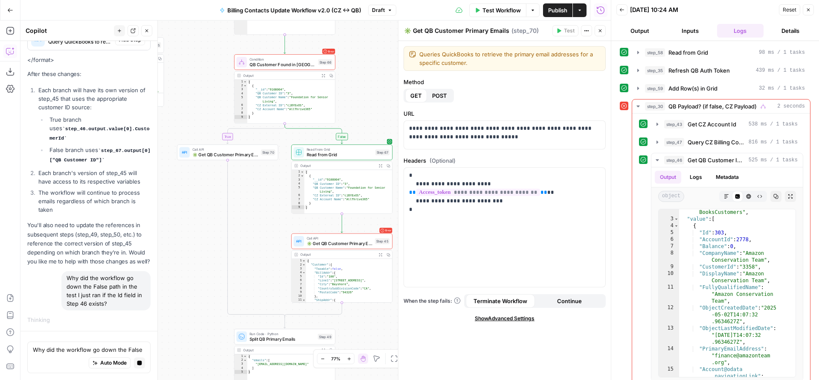
drag, startPoint x: 311, startPoint y: 50, endPoint x: 365, endPoint y: 90, distance: 67.0
click at [365, 90] on div "false true true true false false true true false false Workflow Set Inputs Inpu…" at bounding box center [315, 199] width 590 height 359
click at [281, 65] on span "QB Customer Found in [GEOGRAPHIC_DATA]?" at bounding box center [282, 64] width 66 height 6
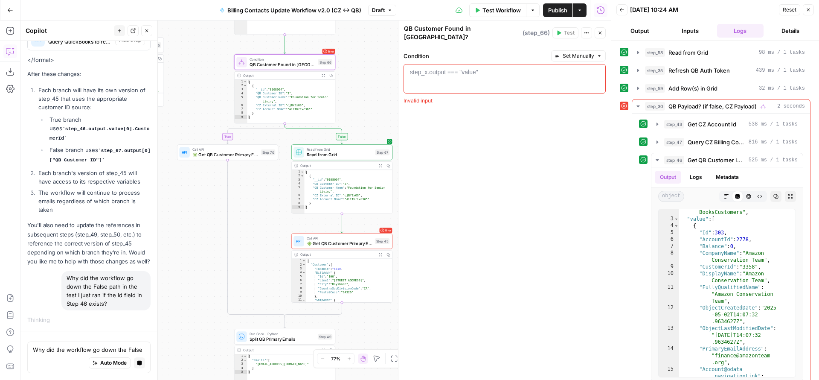
click at [433, 68] on div "step_x.output === "value"" at bounding box center [444, 72] width 68 height 9
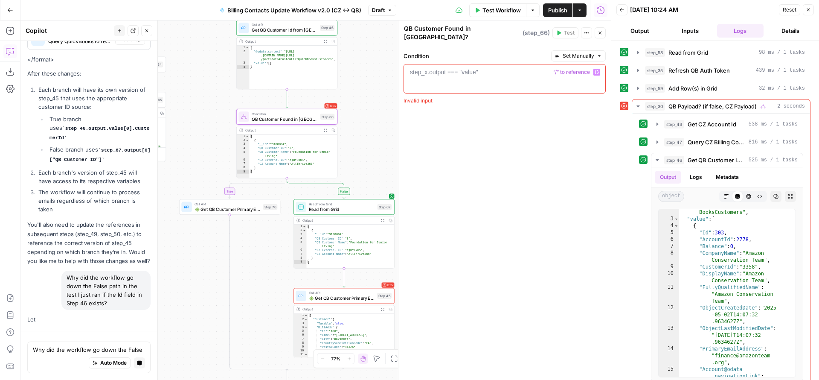
drag, startPoint x: 262, startPoint y: 206, endPoint x: 265, endPoint y: 273, distance: 67.0
click at [265, 273] on div "false true true true false false true true false false Workflow Set Inputs Inpu…" at bounding box center [315, 199] width 590 height 359
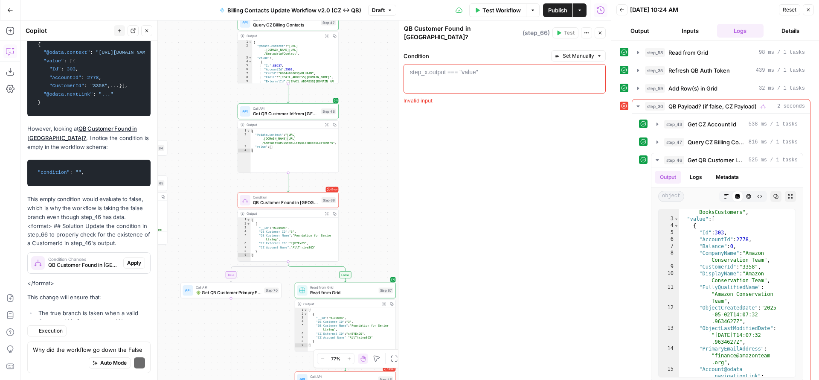
scroll to position [2696, 0]
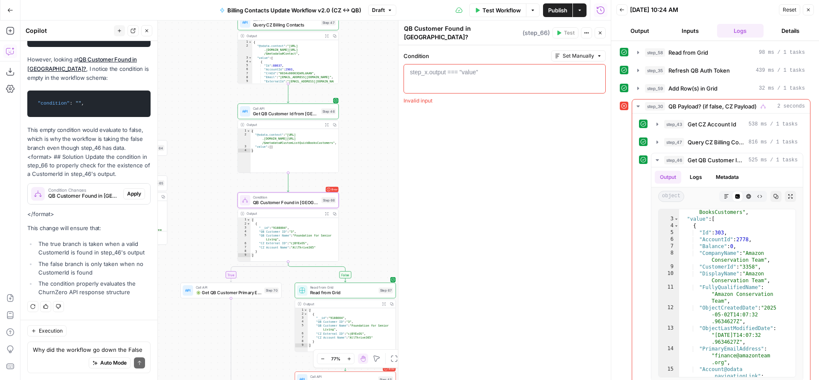
click at [127, 194] on span "Apply" at bounding box center [134, 194] width 14 height 8
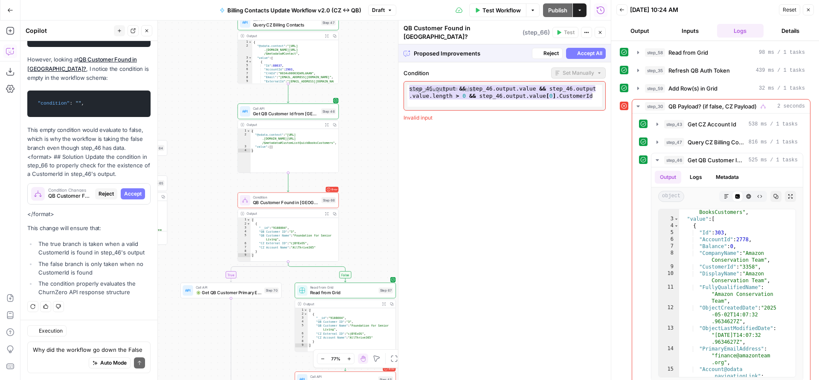
scroll to position [0, 0]
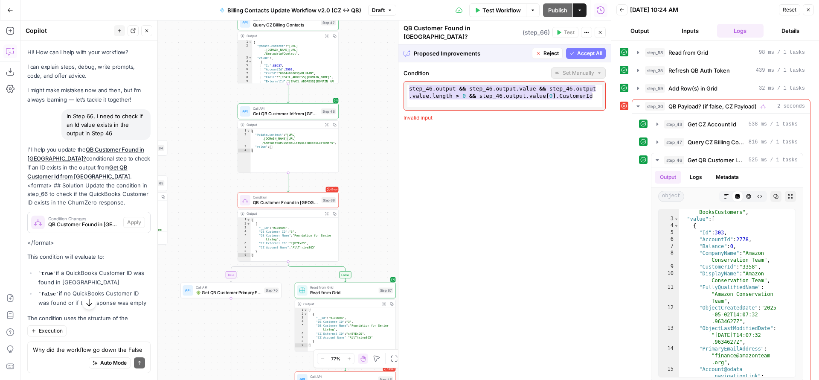
click at [585, 49] on span "Accept All" at bounding box center [589, 53] width 25 height 8
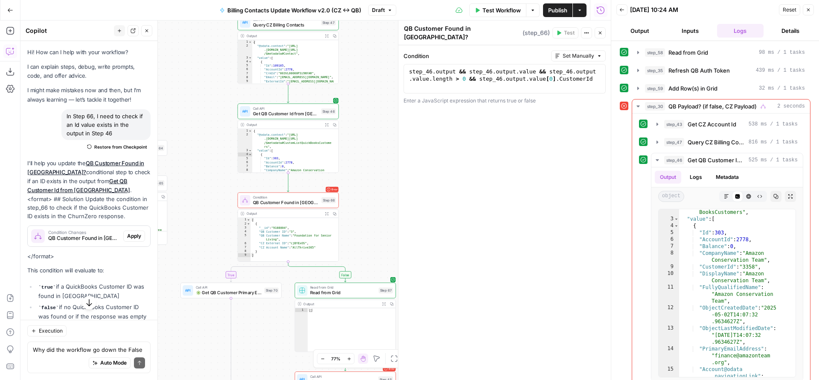
click at [506, 7] on span "Test Workflow" at bounding box center [501, 10] width 38 height 9
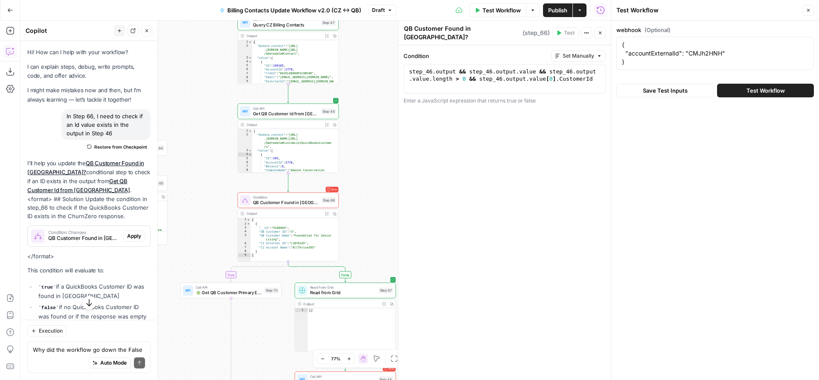
click at [732, 87] on button "Test Workflow" at bounding box center [765, 91] width 97 height 14
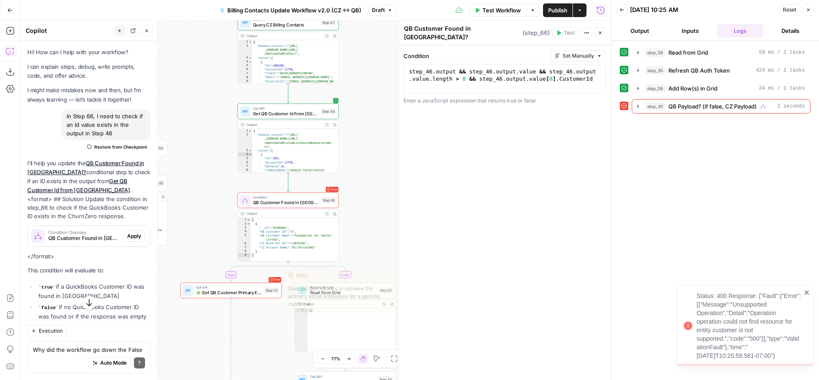
click at [246, 296] on div "Error Call API ✳️ Get QB Customer Primary Emails Step 70 Copy step Delete step …" at bounding box center [230, 290] width 101 height 16
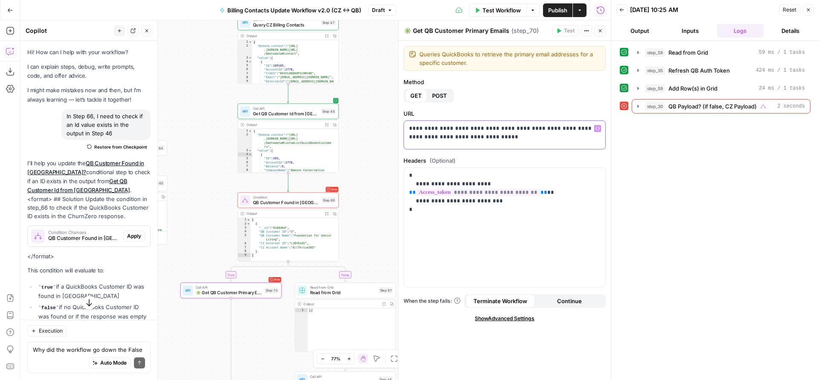
click at [412, 145] on p "**********" at bounding box center [501, 137] width 185 height 26
click at [599, 128] on icon "button" at bounding box center [597, 128] width 4 height 4
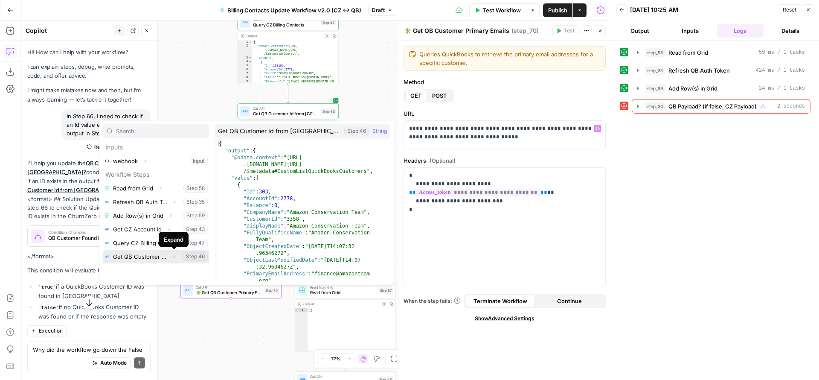
click at [172, 257] on icon "button" at bounding box center [173, 256] width 5 height 5
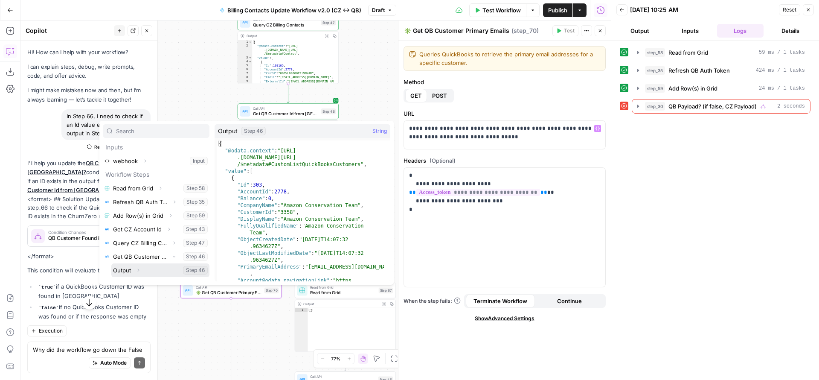
click at [140, 271] on icon "button" at bounding box center [138, 269] width 5 height 5
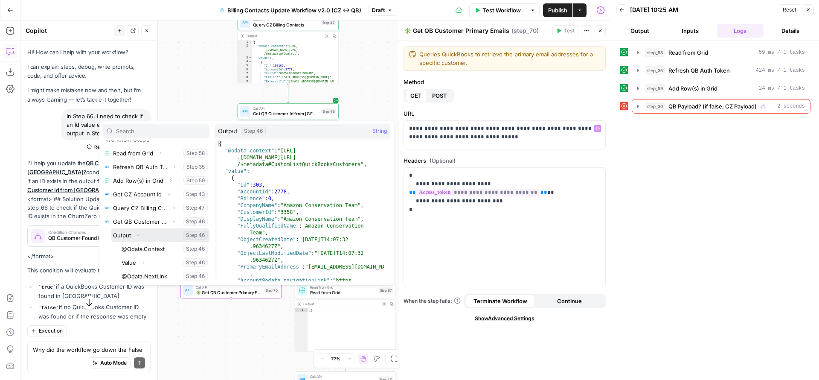
scroll to position [37, 0]
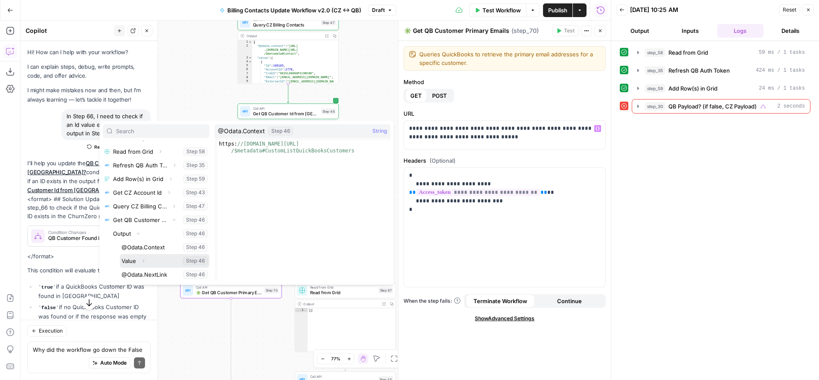
click at [141, 264] on button "Expand" at bounding box center [143, 260] width 11 height 11
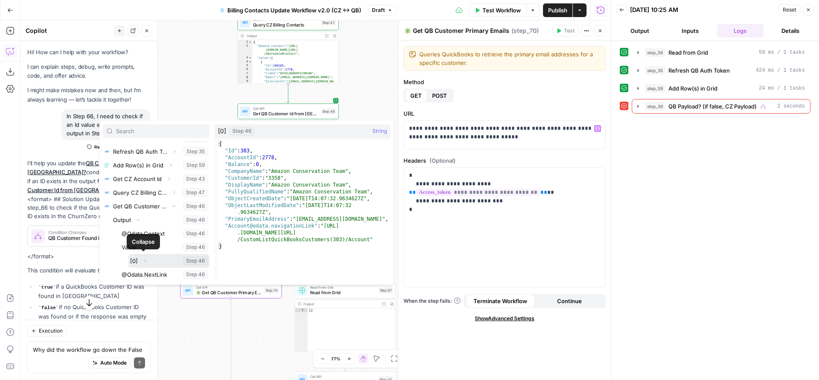
click at [143, 260] on icon "button" at bounding box center [144, 260] width 5 height 5
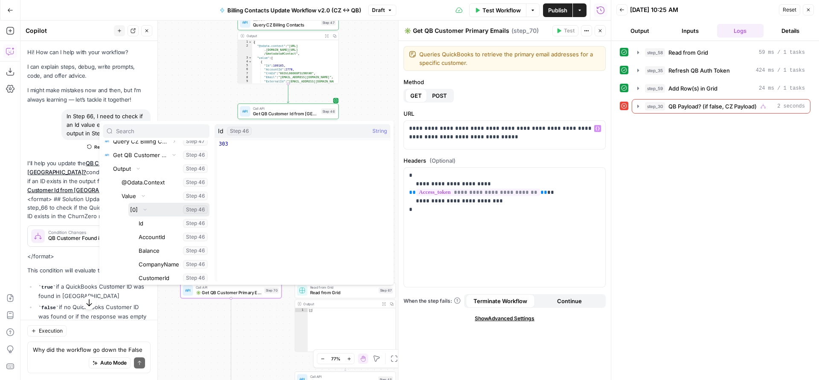
scroll to position [104, 0]
click at [148, 217] on button "Select variable Id" at bounding box center [173, 221] width 72 height 14
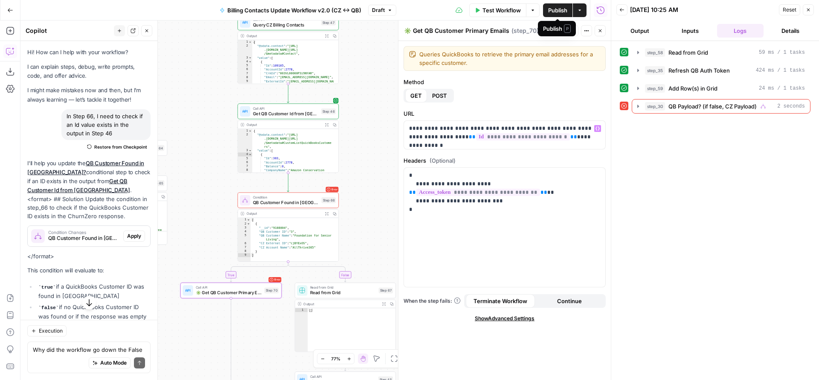
click at [550, 9] on span "Publish" at bounding box center [557, 10] width 19 height 9
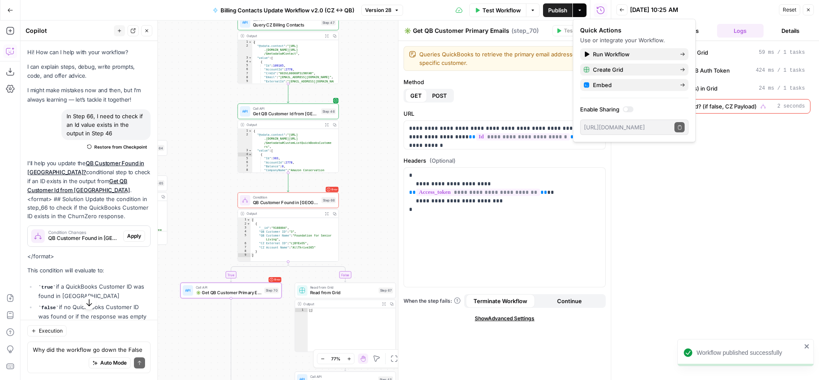
click at [484, 10] on span "Test Workflow" at bounding box center [501, 10] width 38 height 9
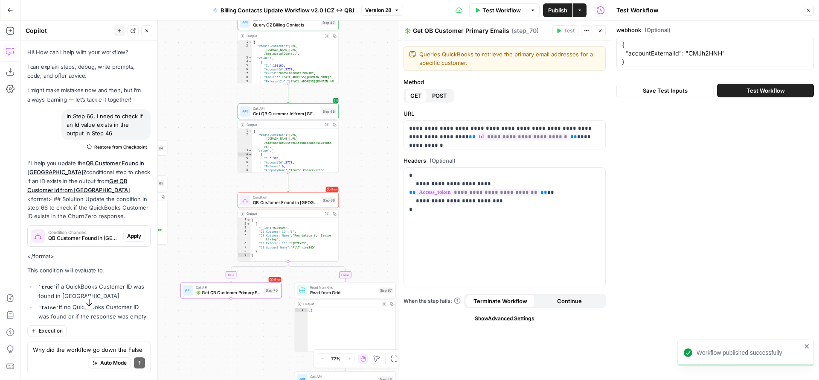
click at [764, 89] on span "Test Workflow" at bounding box center [765, 90] width 38 height 9
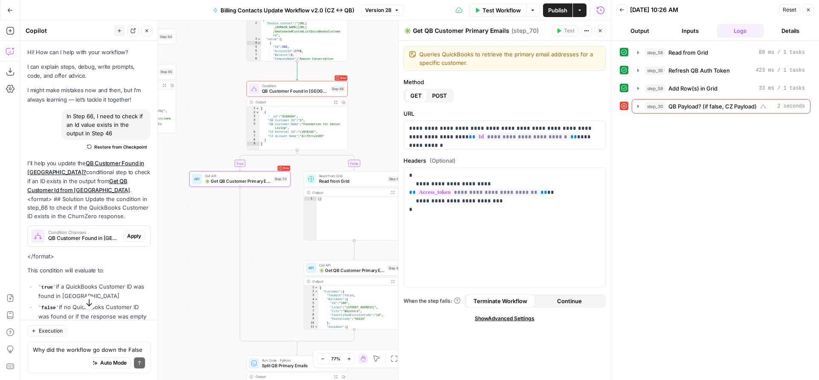
drag, startPoint x: 368, startPoint y: 233, endPoint x: 377, endPoint y: 122, distance: 111.7
click at [377, 122] on div "false true true true false false true true false false Workflow Set Inputs Inpu…" at bounding box center [315, 199] width 590 height 359
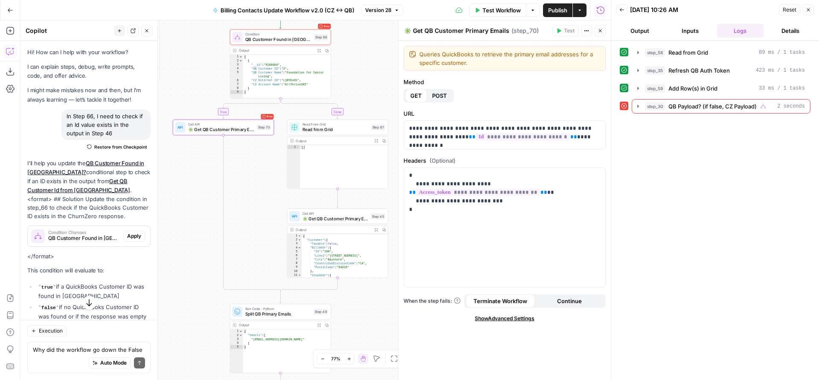
drag, startPoint x: 285, startPoint y: 259, endPoint x: 255, endPoint y: 166, distance: 97.6
click at [255, 166] on div "false true true true false false true true false false Workflow Set Inputs Inpu…" at bounding box center [315, 199] width 590 height 359
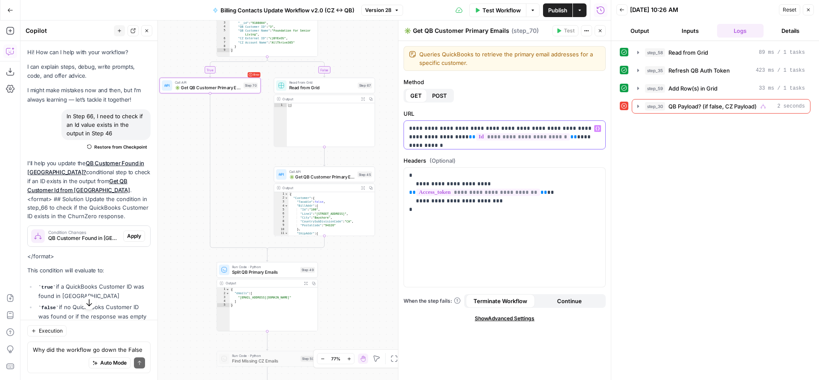
scroll to position [4, 0]
drag, startPoint x: 504, startPoint y: 146, endPoint x: 412, endPoint y: 143, distance: 92.2
click at [412, 143] on p "**********" at bounding box center [501, 133] width 185 height 26
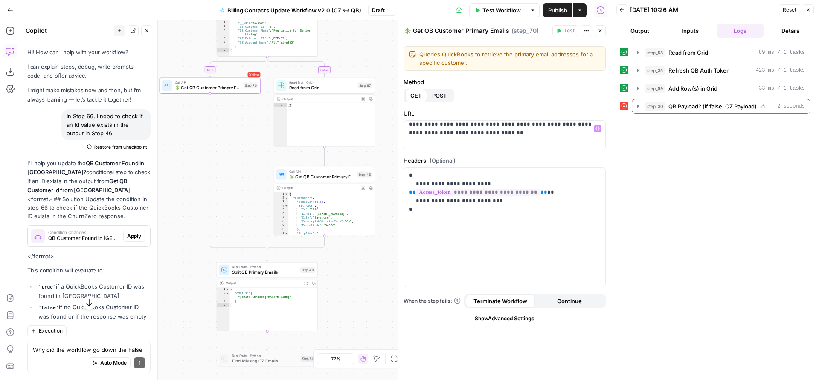
click at [496, 11] on span "Test Workflow" at bounding box center [501, 10] width 38 height 9
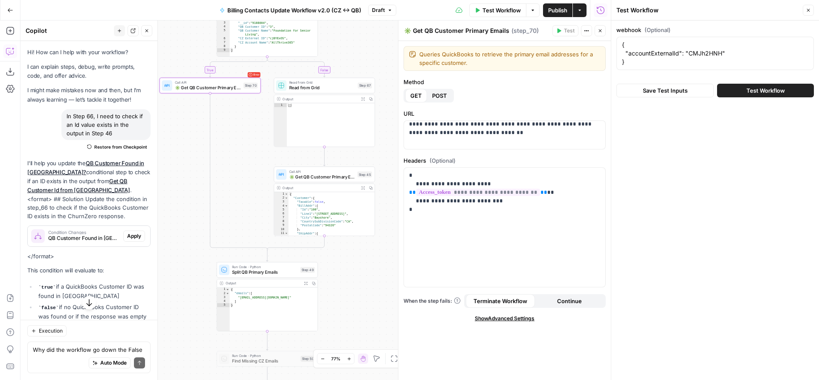
click at [747, 93] on span "Test Workflow" at bounding box center [765, 90] width 38 height 9
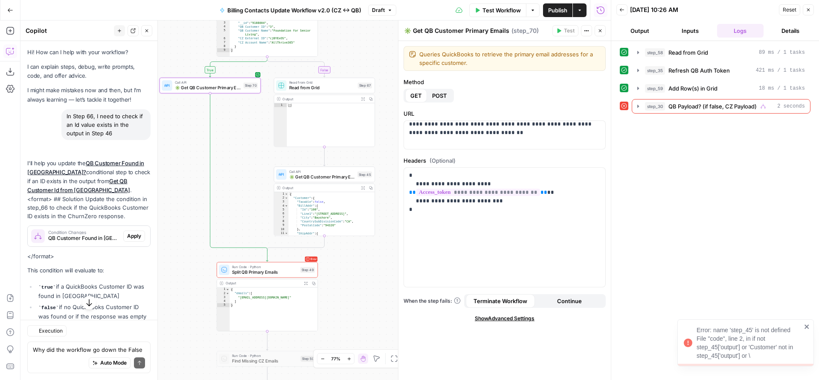
click at [266, 270] on span "Split QB Primary Emails" at bounding box center [265, 272] width 66 height 6
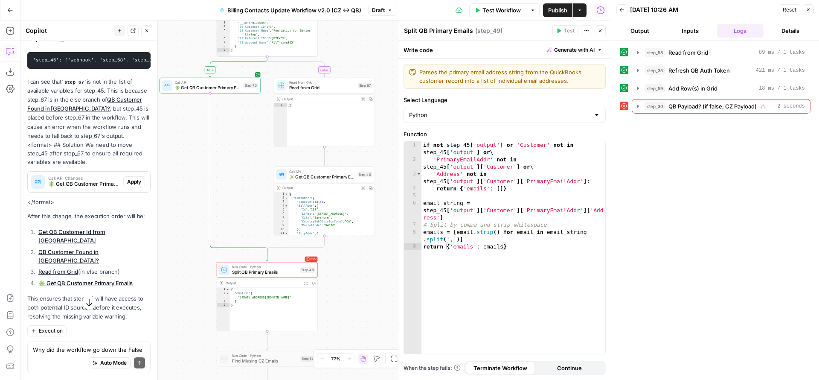
scroll to position [2710, 0]
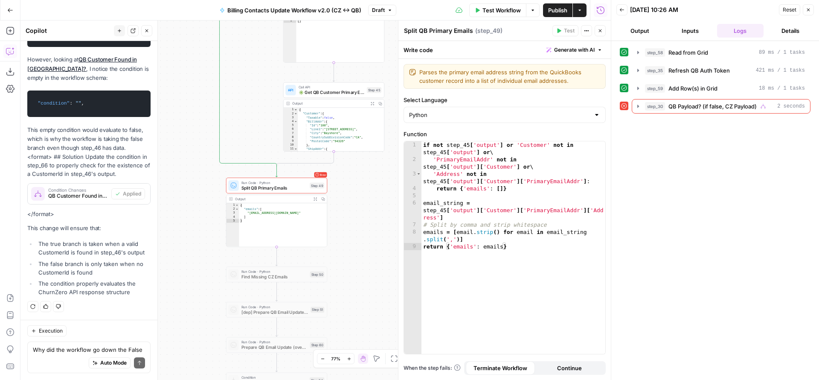
drag, startPoint x: 332, startPoint y: 316, endPoint x: 377, endPoint y: 205, distance: 120.1
click at [377, 205] on div "false true true true false false true true false false Workflow Set Inputs Inpu…" at bounding box center [315, 199] width 590 height 359
click at [62, 356] on div "Auto Mode Send" at bounding box center [89, 363] width 112 height 19
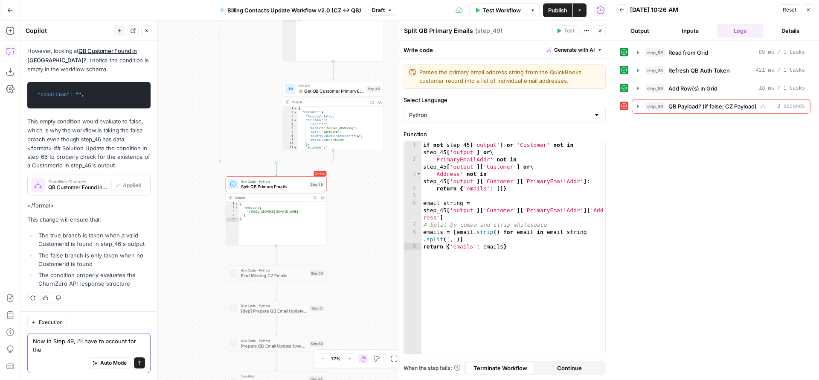
scroll to position [2719, 0]
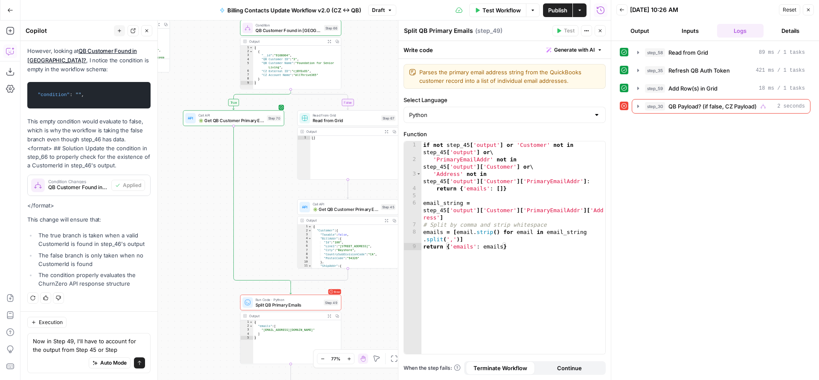
drag, startPoint x: 191, startPoint y: 219, endPoint x: 202, endPoint y: 335, distance: 116.9
click at [205, 354] on div "false true true true false false true true false false Workflow Set Inputs Inpu…" at bounding box center [315, 199] width 590 height 359
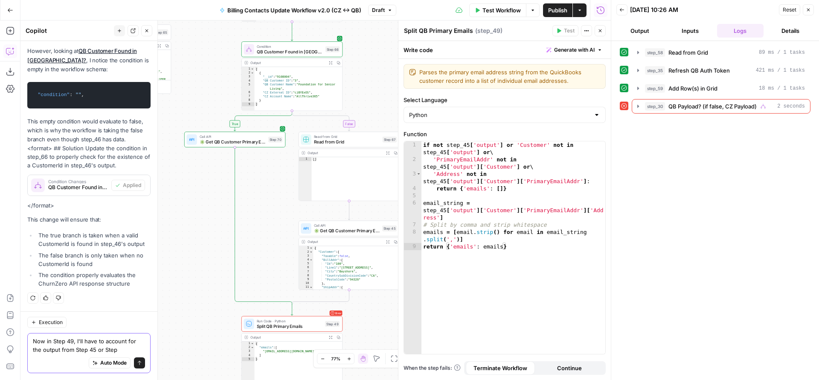
click at [119, 352] on textarea "Now in Step 49, I'll have to account for the output from Step 45 or Step" at bounding box center [89, 344] width 112 height 17
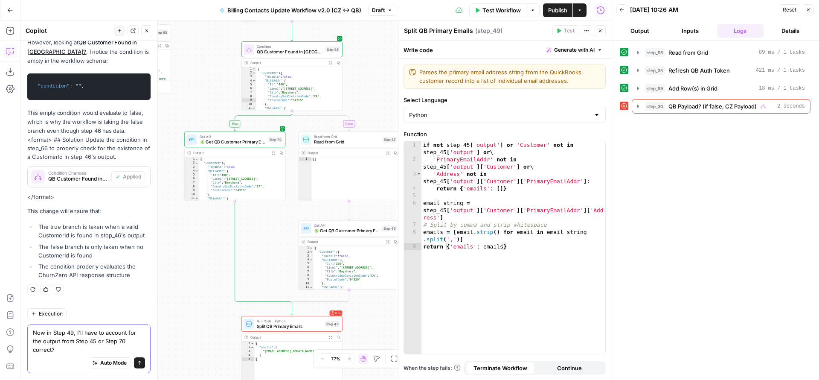
type textarea "Now in Step 49, I'll have to account for the output from Step 45 or Step 70 cor…"
click at [137, 362] on icon "submit" at bounding box center [139, 362] width 5 height 5
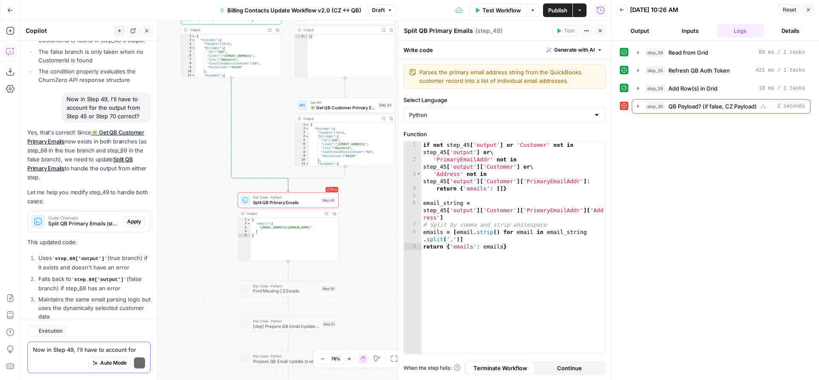
scroll to position [3005, 0]
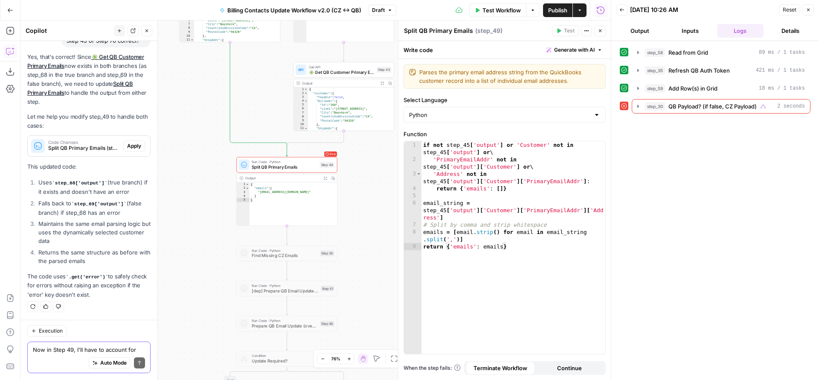
drag, startPoint x: 211, startPoint y: 261, endPoint x: 209, endPoint y: 225, distance: 36.3
click at [209, 225] on div "false true true true false false true true false false Workflow Set Inputs Inpu…" at bounding box center [315, 199] width 590 height 359
click at [127, 142] on span "Apply" at bounding box center [134, 146] width 14 height 8
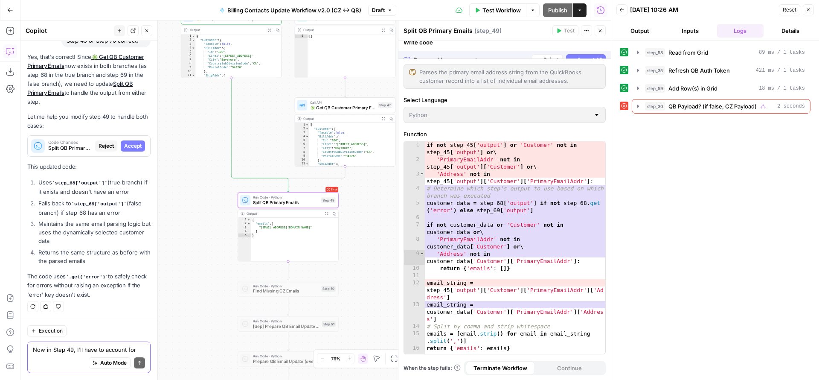
scroll to position [2910, 0]
click at [578, 52] on span "Accept All" at bounding box center [589, 50] width 25 height 8
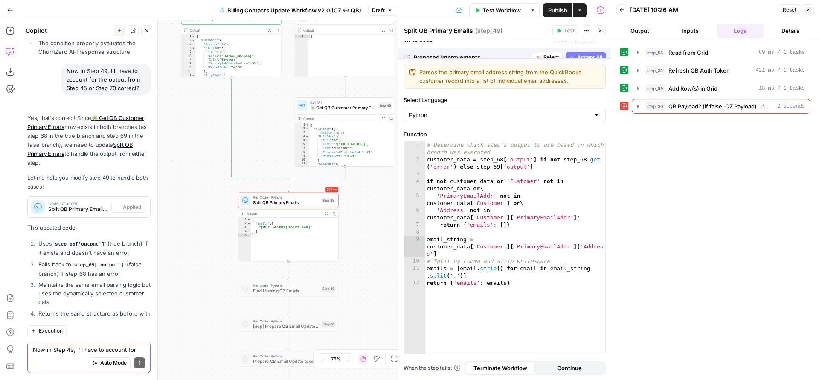
scroll to position [3019, 0]
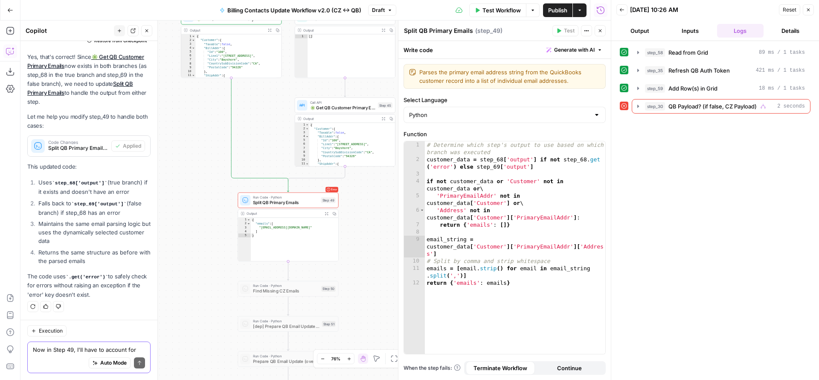
click at [488, 9] on span "Test Workflow" at bounding box center [501, 10] width 38 height 9
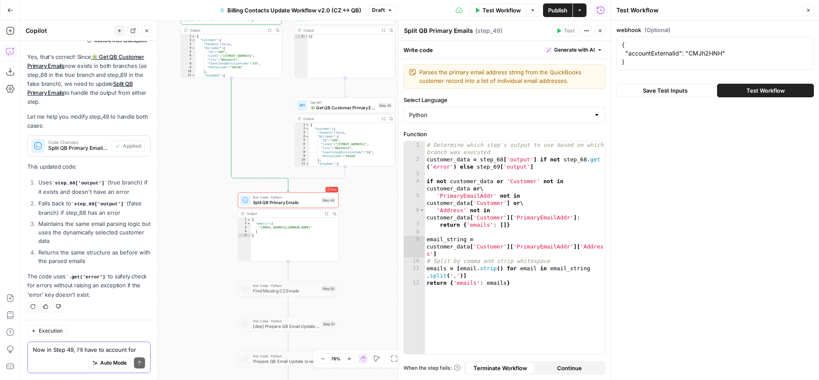
click at [747, 92] on span "Test Workflow" at bounding box center [765, 90] width 38 height 9
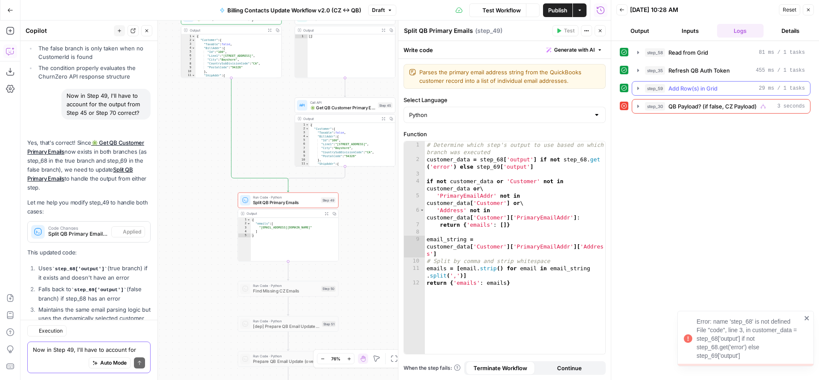
scroll to position [3019, 0]
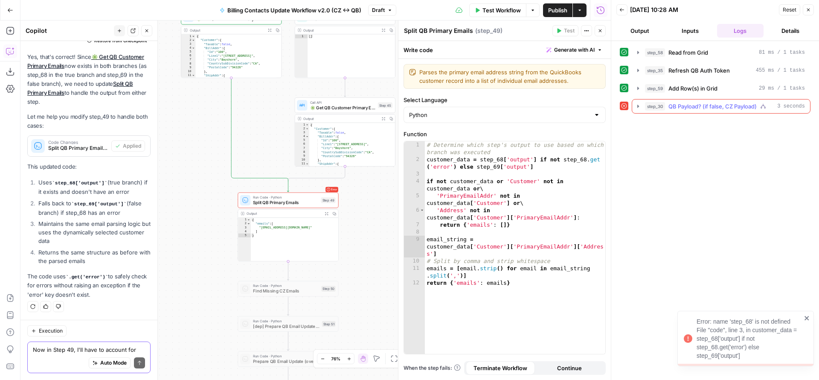
click at [636, 106] on icon "button" at bounding box center [638, 106] width 7 height 7
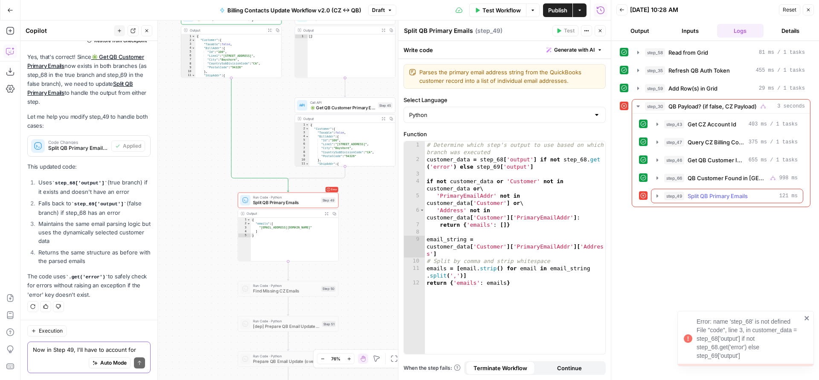
click at [654, 197] on icon "button" at bounding box center [657, 195] width 7 height 7
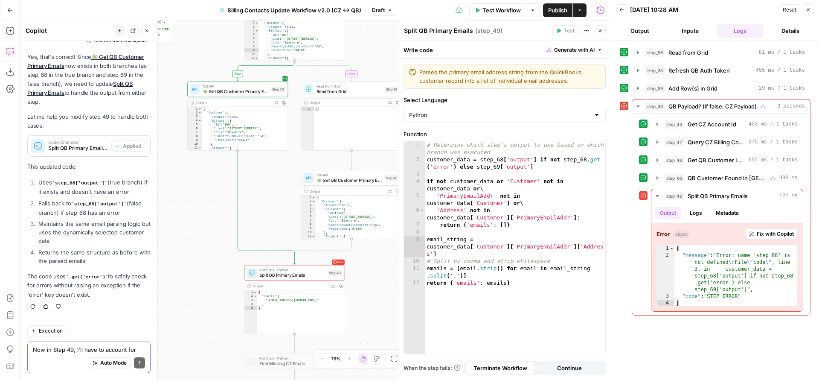
drag, startPoint x: 365, startPoint y: 238, endPoint x: 368, endPoint y: 320, distance: 82.4
click at [368, 321] on div "false true true true false false true true false false Workflow Set Inputs Inpu…" at bounding box center [315, 199] width 590 height 359
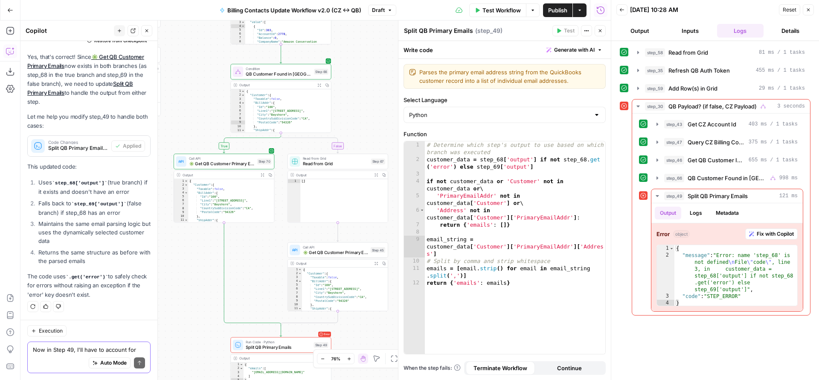
drag, startPoint x: 293, startPoint y: 206, endPoint x: 278, endPoint y: 307, distance: 102.5
click at [278, 307] on div "false true true true false false true true false false Workflow Set Inputs Inpu…" at bounding box center [315, 199] width 590 height 359
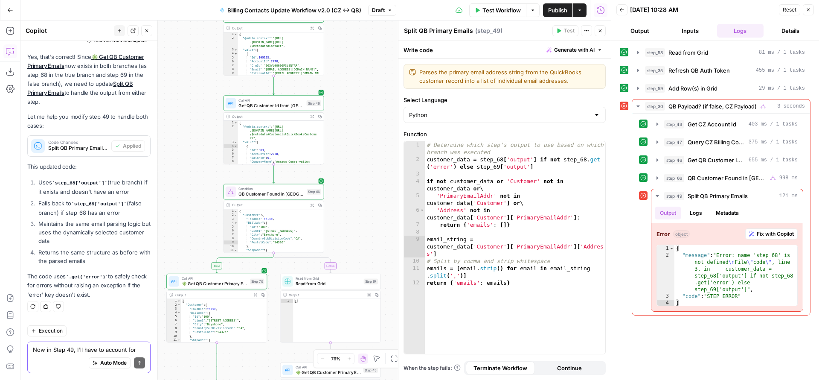
drag, startPoint x: 357, startPoint y: 139, endPoint x: 352, endPoint y: 253, distance: 114.8
click at [352, 253] on div "false true true true false false true true false false Workflow Set Inputs Inpu…" at bounding box center [315, 199] width 590 height 359
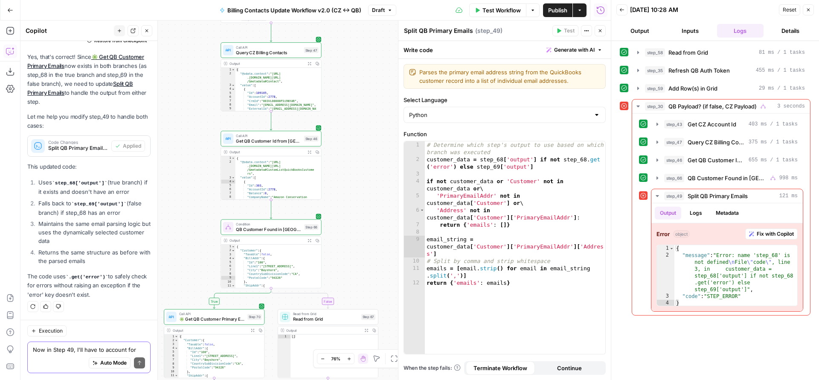
drag, startPoint x: 352, startPoint y: 212, endPoint x: 339, endPoint y: 311, distance: 99.8
click at [339, 309] on div "false true true true false false true true false false Workflow Set Inputs Inpu…" at bounding box center [315, 199] width 590 height 359
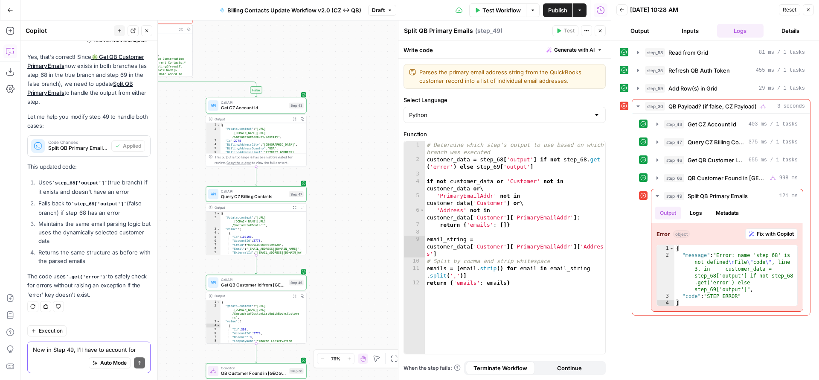
drag, startPoint x: 343, startPoint y: 216, endPoint x: 341, endPoint y: 279, distance: 63.1
click at [341, 278] on div "false true true true false false true true false false Workflow Set Inputs Inpu…" at bounding box center [315, 199] width 590 height 359
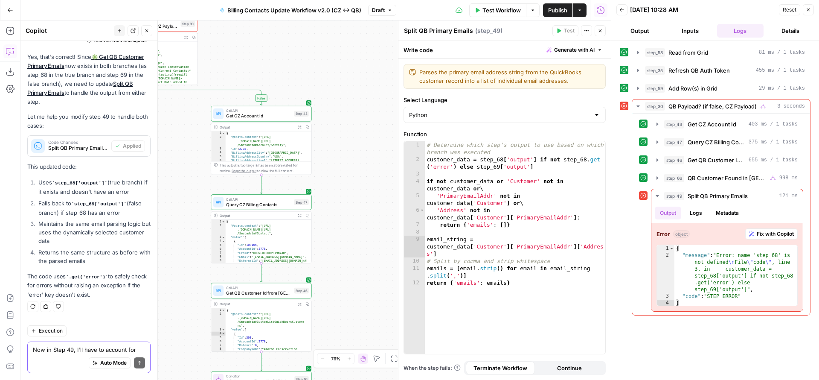
drag, startPoint x: 341, startPoint y: 276, endPoint x: 348, endPoint y: 80, distance: 196.3
click at [351, 101] on div "false true true true false false true true false false Workflow Set Inputs Inpu…" at bounding box center [315, 199] width 590 height 359
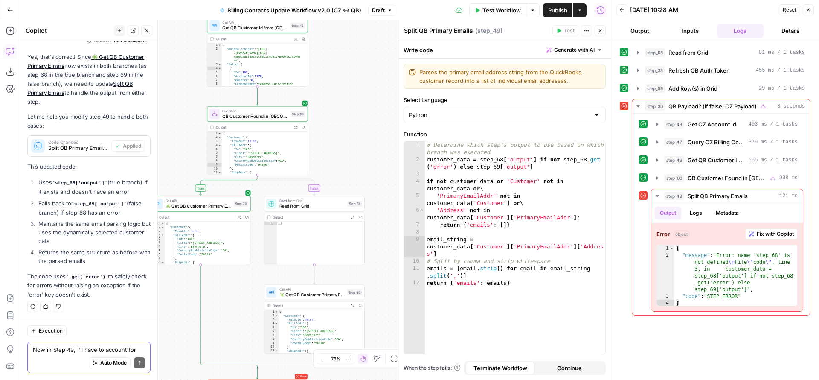
drag, startPoint x: 348, startPoint y: 137, endPoint x: 341, endPoint y: 73, distance: 64.8
click at [342, 76] on div "false true true true false false true true false false Workflow Set Inputs Inpu…" at bounding box center [315, 199] width 590 height 359
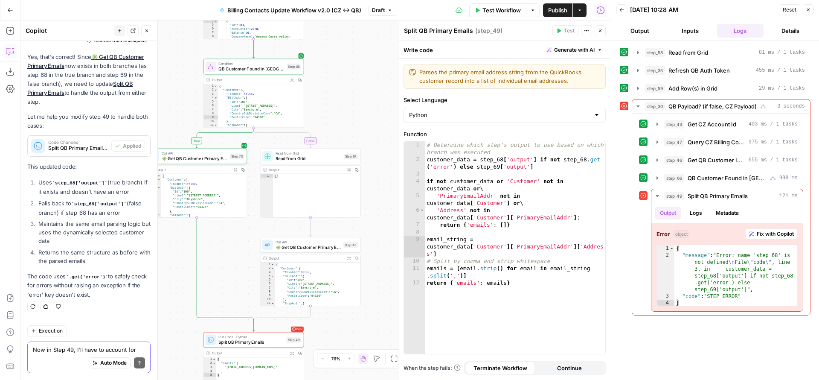
drag, startPoint x: 360, startPoint y: 149, endPoint x: 337, endPoint y: 34, distance: 117.8
click at [340, 44] on div "false true true true false false true true false false Workflow Set Inputs Inpu…" at bounding box center [315, 199] width 590 height 359
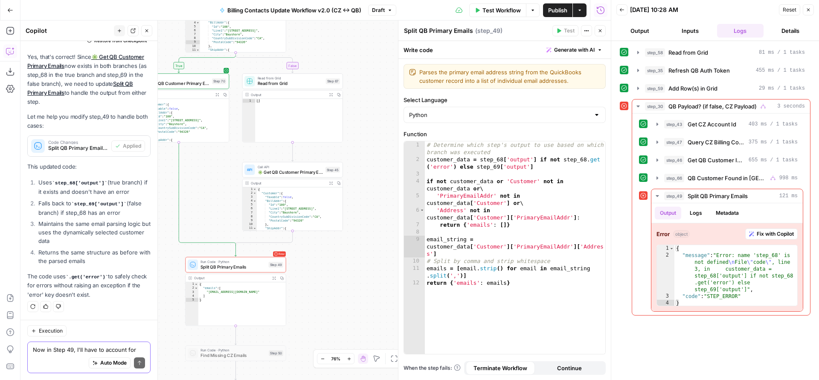
drag, startPoint x: 355, startPoint y: 264, endPoint x: 370, endPoint y: 161, distance: 104.8
click at [369, 164] on div "false true true true false false true true false false Workflow Set Inputs Inpu…" at bounding box center [315, 199] width 590 height 359
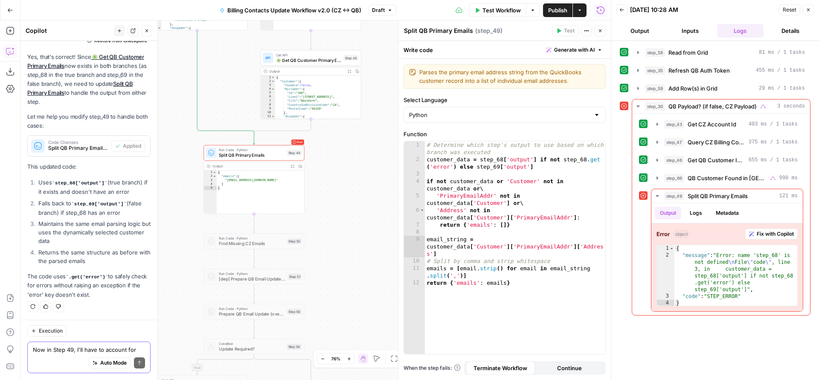
drag, startPoint x: 347, startPoint y: 246, endPoint x: 372, endPoint y: 193, distance: 58.9
click at [370, 201] on div "false true true true false false true true false false Workflow Set Inputs Inpu…" at bounding box center [315, 199] width 590 height 359
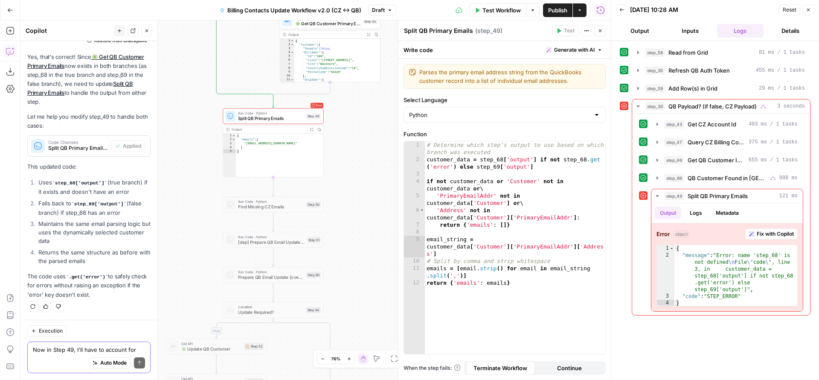
drag, startPoint x: 352, startPoint y: 247, endPoint x: 372, endPoint y: 126, distance: 123.2
click at [372, 127] on div "false true true true false false true true false false Workflow Set Inputs Inpu…" at bounding box center [315, 199] width 590 height 359
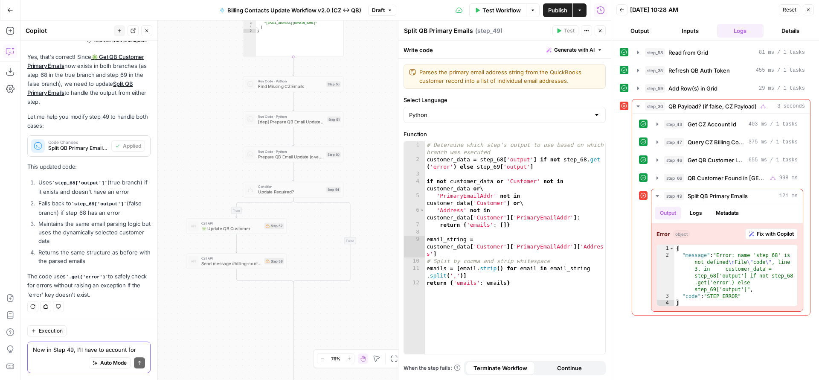
drag, startPoint x: 370, startPoint y: 265, endPoint x: 377, endPoint y: 162, distance: 103.0
click at [377, 171] on div "false true true true false false true true false false Workflow Set Inputs Inpu…" at bounding box center [315, 199] width 590 height 359
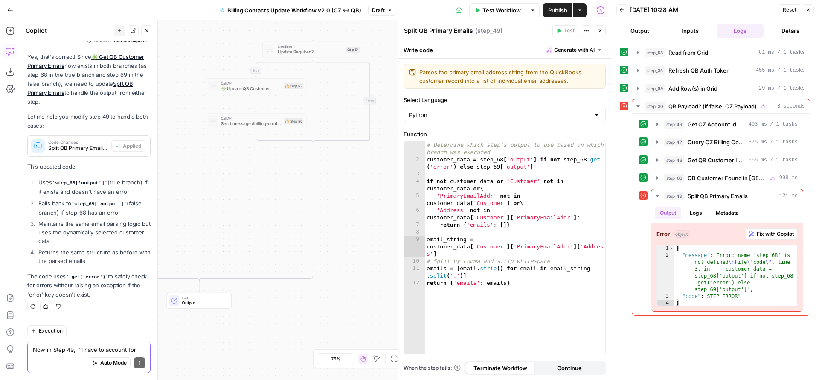
drag, startPoint x: 363, startPoint y: 261, endPoint x: 383, endPoint y: 192, distance: 71.7
click at [383, 197] on div "false true true true false false true true false false Workflow Set Inputs Inpu…" at bounding box center [315, 199] width 590 height 359
click at [66, 355] on div "Auto Mode Send" at bounding box center [89, 363] width 112 height 19
type textarea "Where does step 68 come from?"
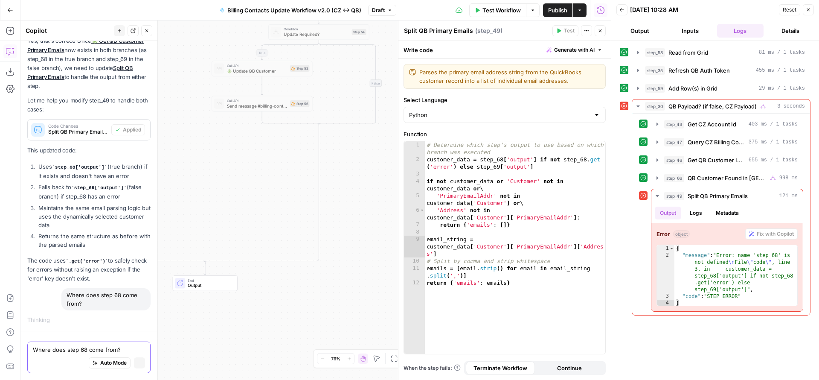
scroll to position [2922, 0]
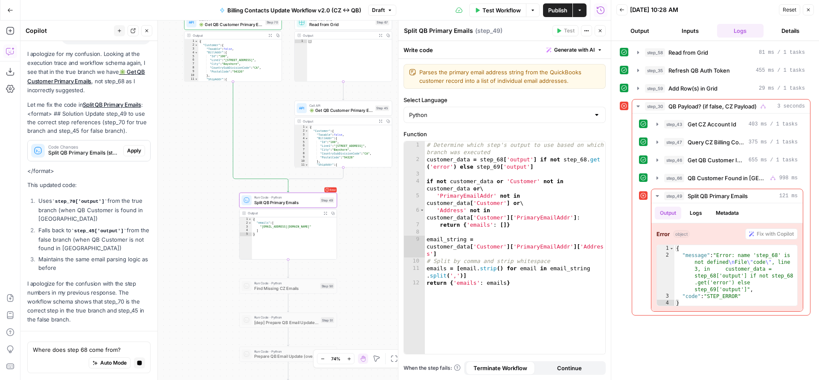
click at [131, 152] on div "I apologize for my confusion. Looking at the execution trace and workflow schem…" at bounding box center [88, 186] width 123 height 274
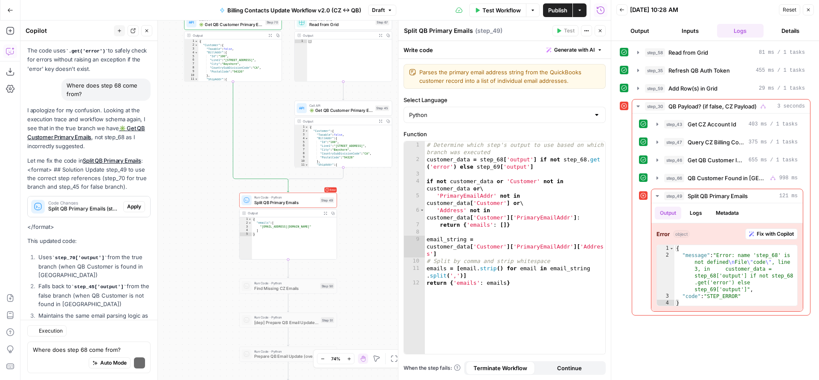
scroll to position [3333, 0]
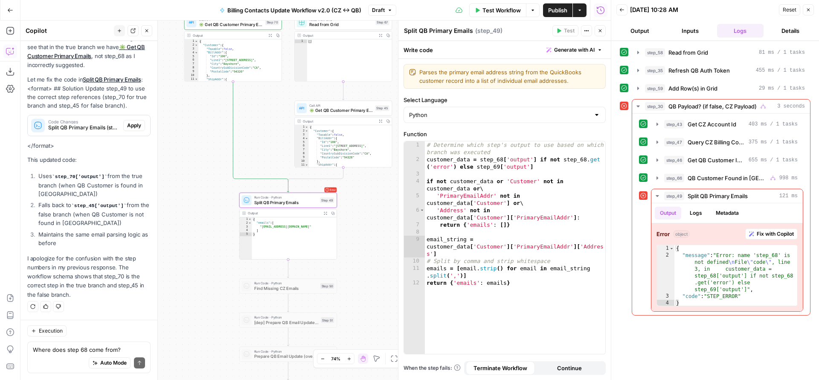
click at [128, 126] on span "Apply" at bounding box center [134, 126] width 14 height 8
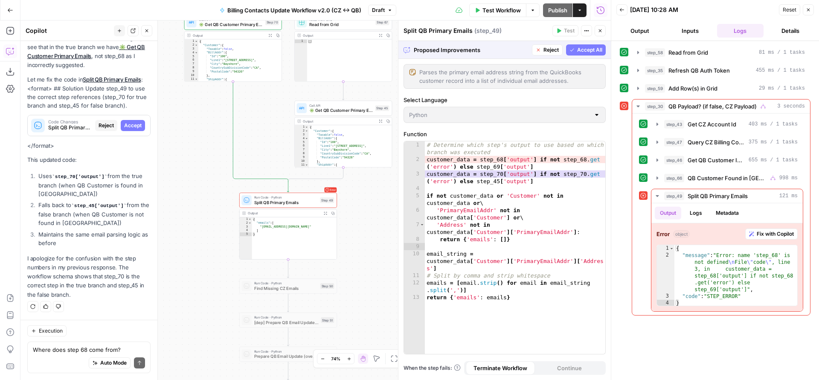
click at [579, 48] on span "Accept All" at bounding box center [589, 50] width 25 height 8
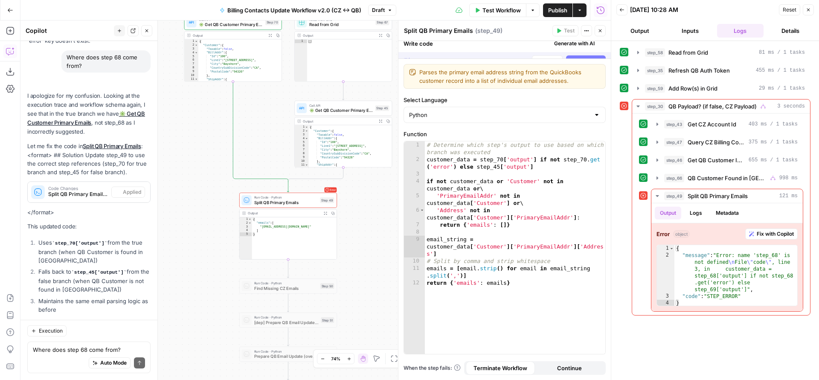
scroll to position [3347, 0]
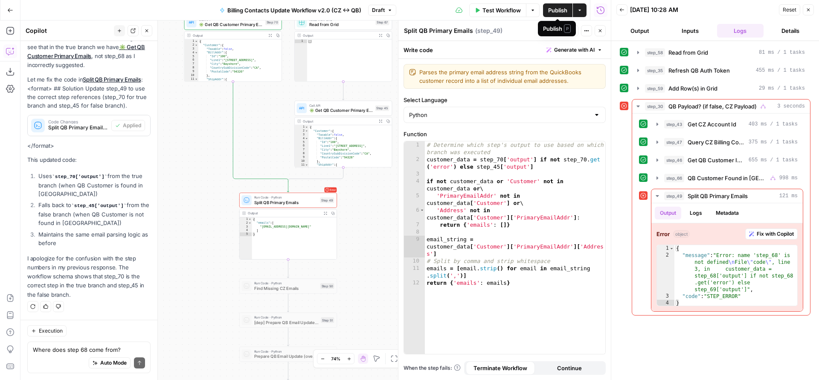
click at [499, 14] on button "Test Workflow" at bounding box center [497, 10] width 57 height 14
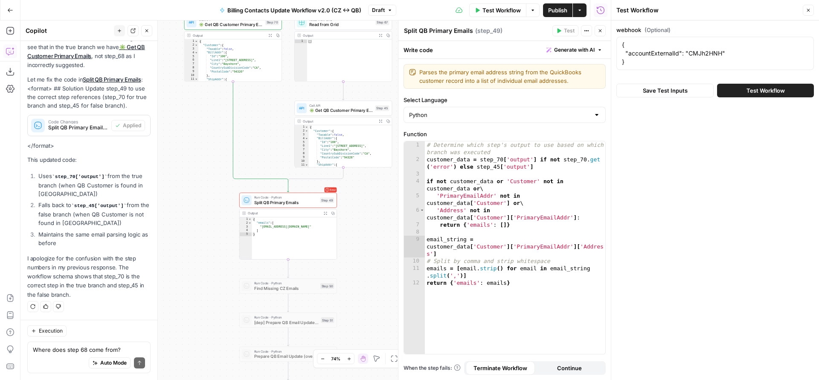
click at [757, 97] on button "Test Workflow" at bounding box center [765, 91] width 97 height 14
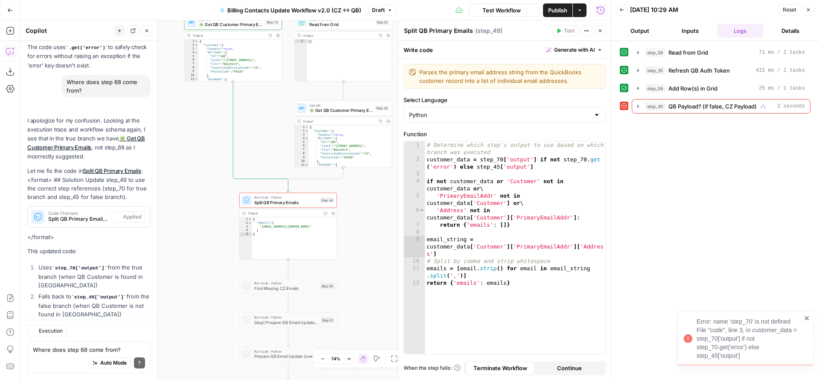
scroll to position [3347, 0]
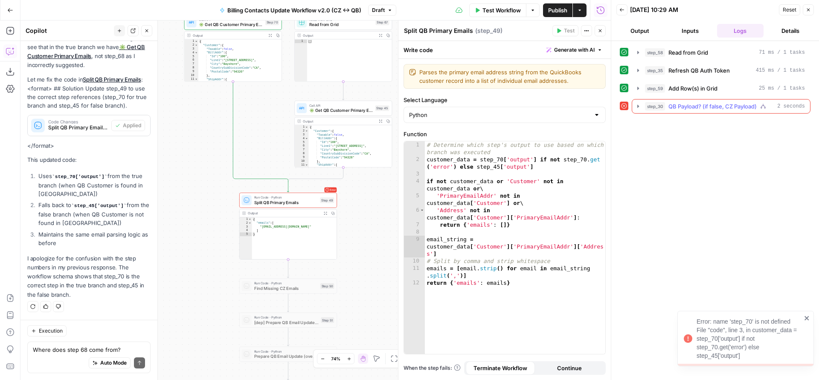
click at [641, 106] on icon "button" at bounding box center [638, 106] width 7 height 7
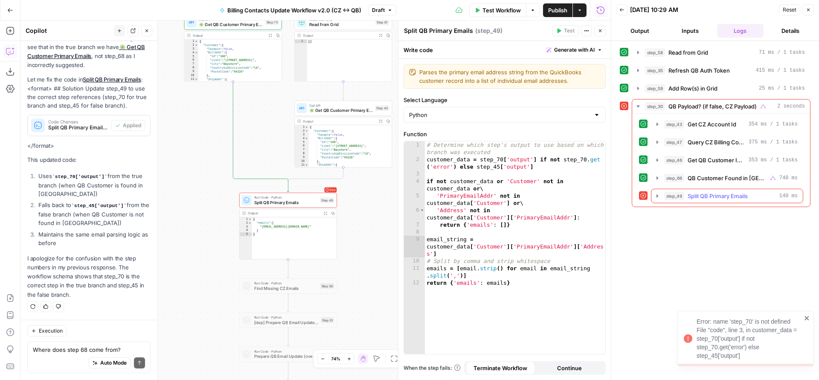
click at [654, 196] on icon "button" at bounding box center [657, 195] width 7 height 7
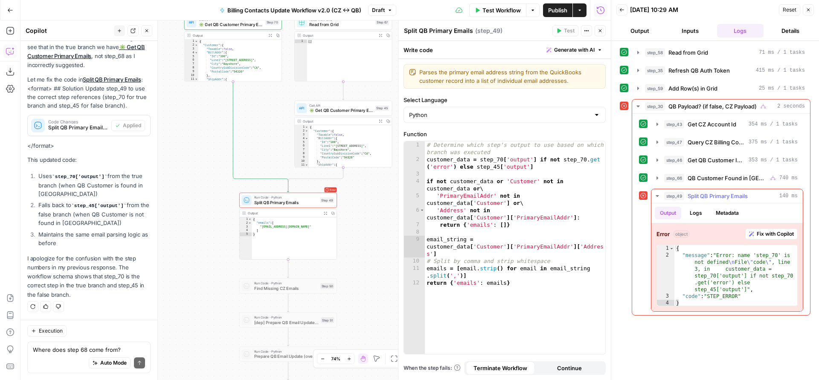
click at [780, 234] on span "Fix with Copilot" at bounding box center [775, 234] width 37 height 8
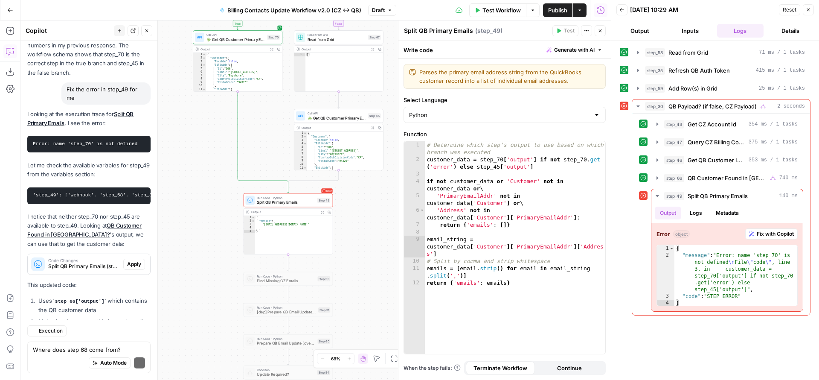
scroll to position [3664, 0]
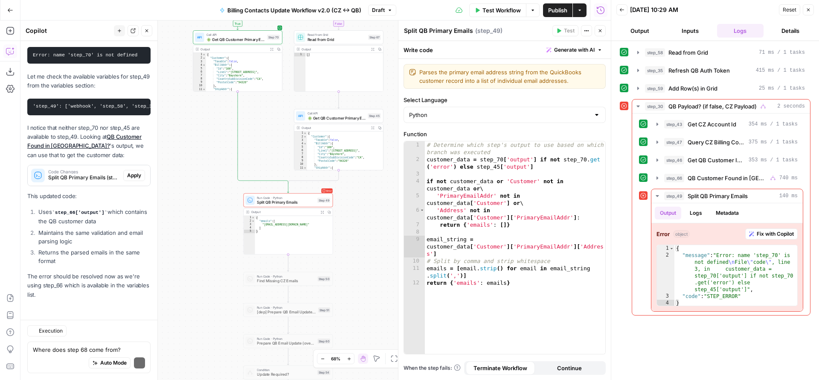
click at [125, 200] on p "This updated code:" at bounding box center [88, 195] width 123 height 9
click at [127, 174] on span "Apply" at bounding box center [134, 175] width 14 height 8
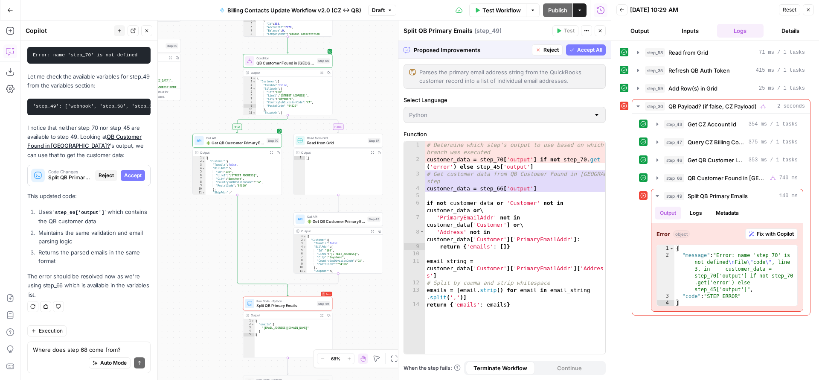
drag, startPoint x: 194, startPoint y: 135, endPoint x: 188, endPoint y: 281, distance: 146.0
click at [188, 279] on div "false true true true false false true true false false Workflow Set Inputs Inpu…" at bounding box center [315, 199] width 590 height 359
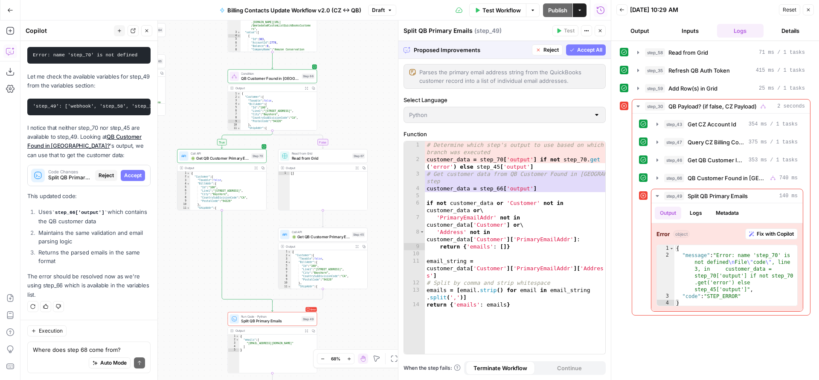
drag, startPoint x: 280, startPoint y: 128, endPoint x: 263, endPoint y: 254, distance: 127.4
click at [263, 254] on div "false true true true false false true true false false Workflow Set Inputs Inpu…" at bounding box center [315, 199] width 590 height 359
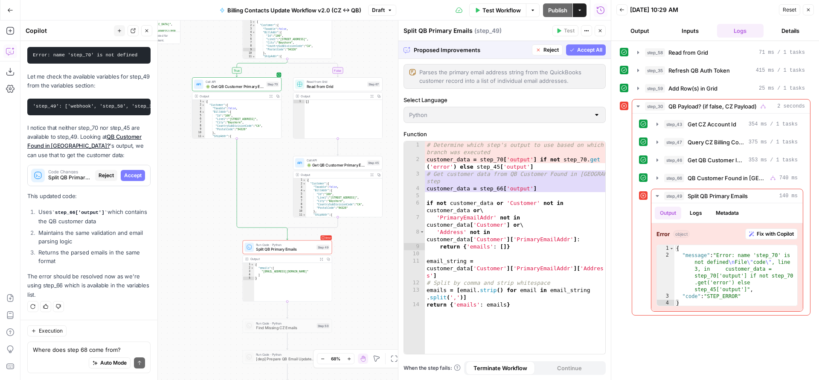
drag, startPoint x: 220, startPoint y: 140, endPoint x: 219, endPoint y: 171, distance: 30.7
click at [219, 171] on div "false true true true false false true true false false Workflow Set Inputs Inpu…" at bounding box center [315, 199] width 590 height 359
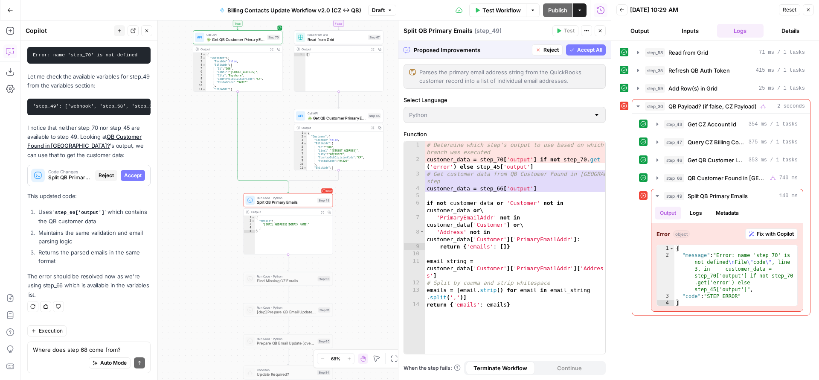
click at [543, 51] on span "Reject" at bounding box center [550, 50] width 15 height 8
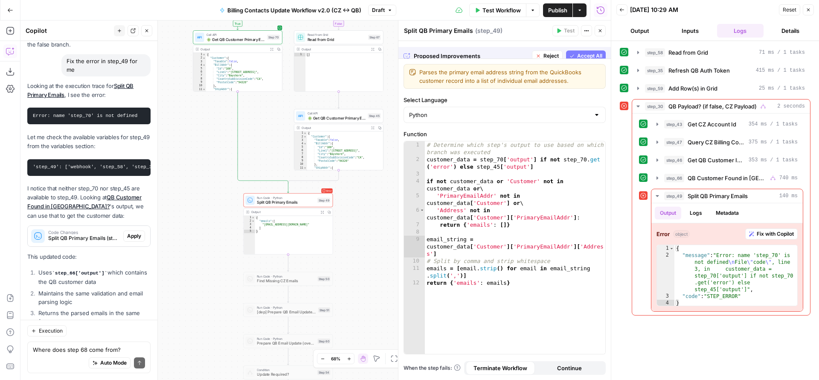
scroll to position [3664, 0]
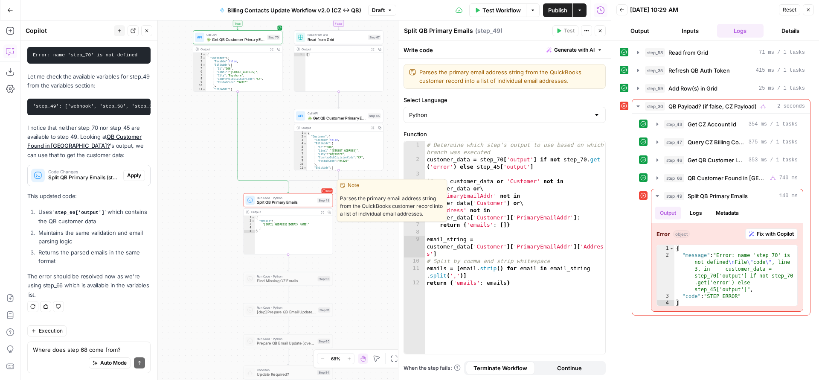
click at [294, 203] on span "Split QB Primary Emails" at bounding box center [286, 202] width 58 height 6
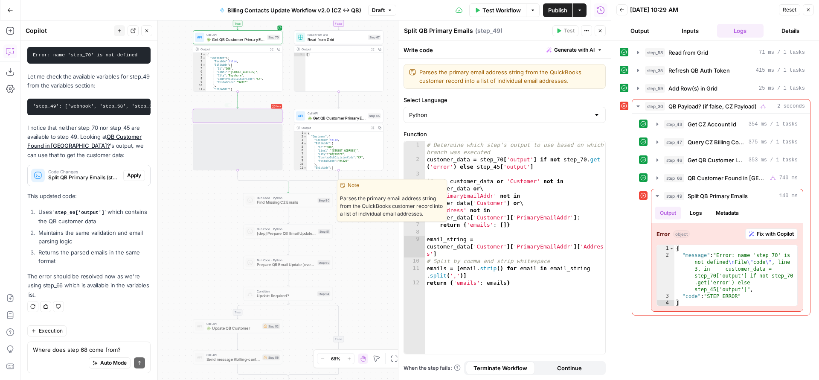
scroll to position [3677, 0]
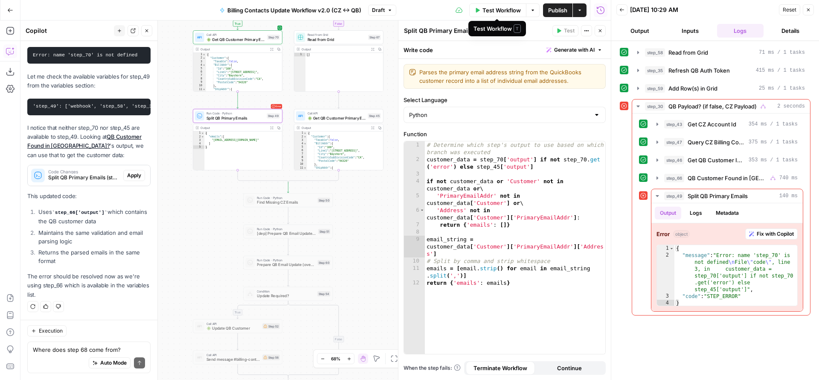
click at [498, 10] on span "Test Workflow" at bounding box center [501, 10] width 38 height 9
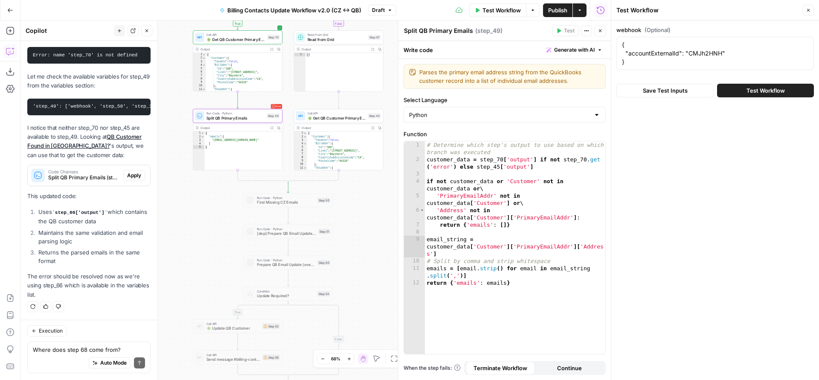
click at [756, 91] on span "Test Workflow" at bounding box center [765, 90] width 38 height 9
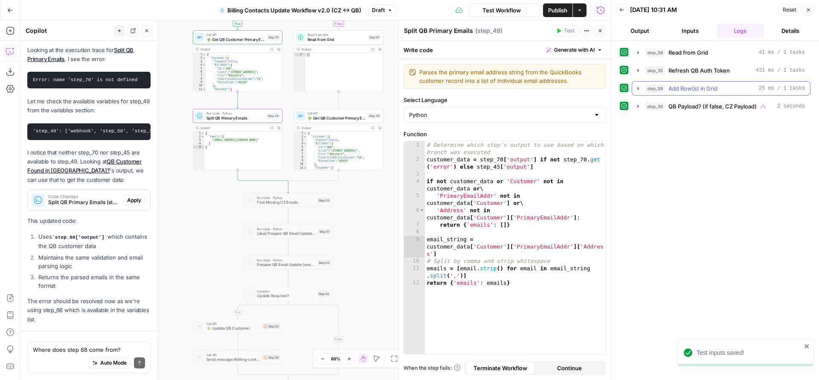
scroll to position [3677, 0]
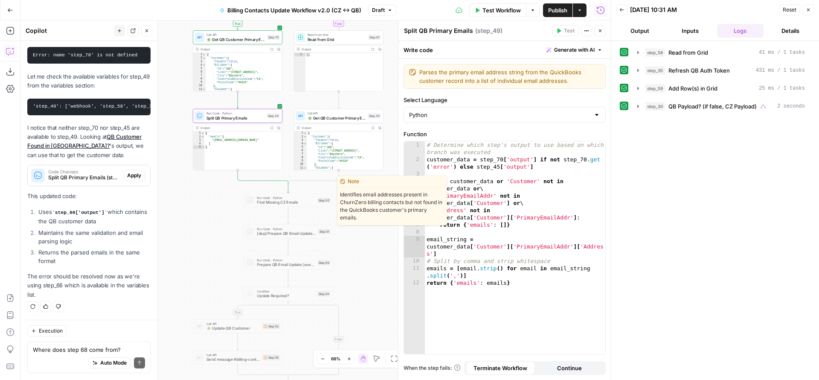
click at [279, 200] on span "Find Missing CZ Emails" at bounding box center [286, 202] width 58 height 6
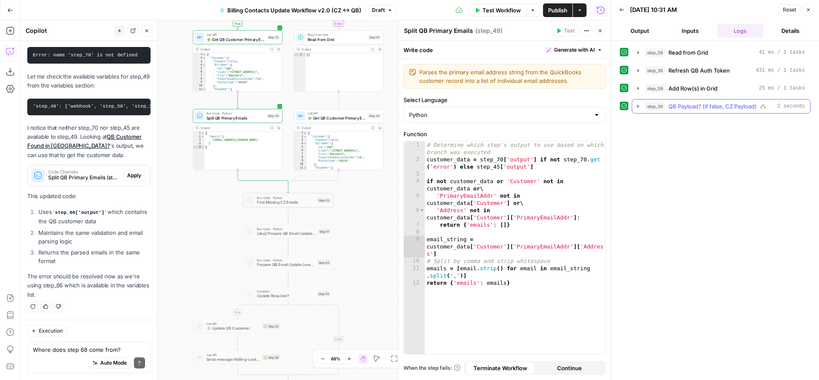
click at [640, 107] on icon "button" at bounding box center [638, 106] width 7 height 7
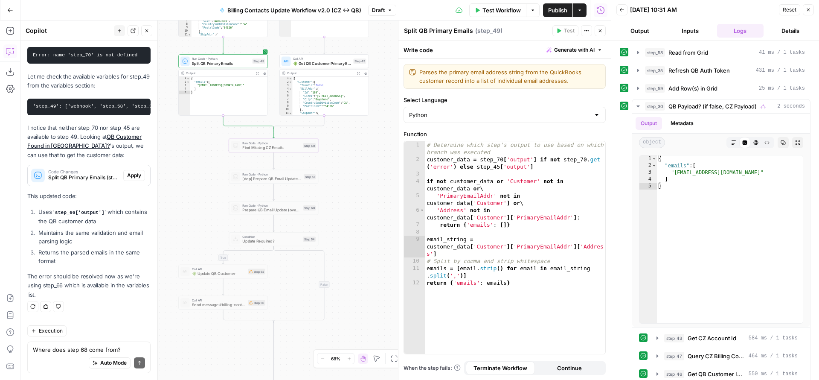
drag, startPoint x: 372, startPoint y: 229, endPoint x: 335, endPoint y: 142, distance: 94.4
click at [355, 169] on div "false true true true false false true true false false Workflow Set Inputs Inpu…" at bounding box center [315, 199] width 590 height 359
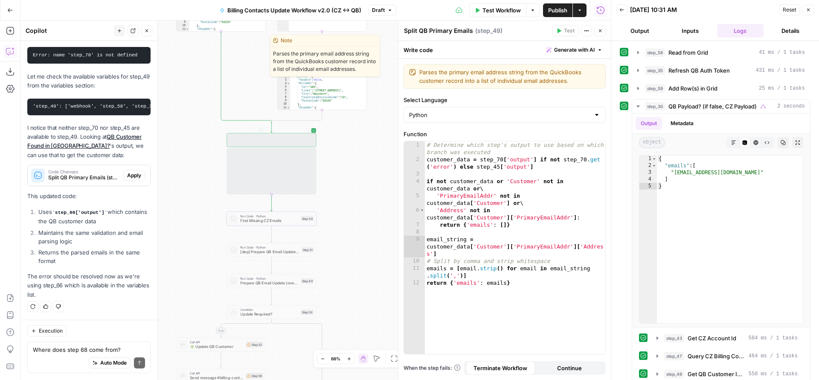
scroll to position [3664, 0]
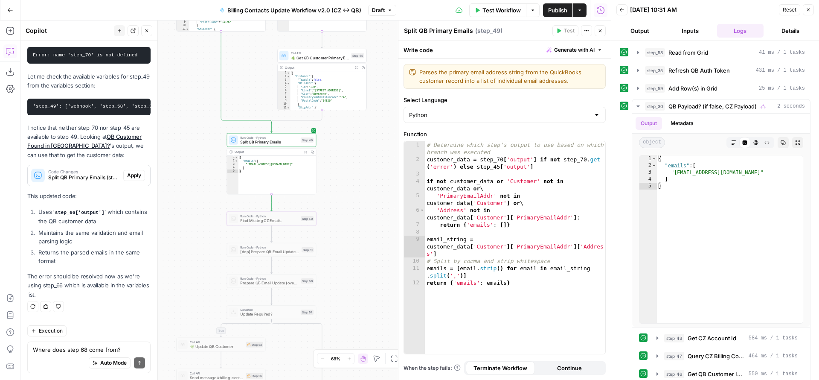
click at [333, 187] on div "false true true true false false true true false false Workflow Set Inputs Inpu…" at bounding box center [315, 199] width 590 height 359
click at [48, 357] on div "Auto Mode Send" at bounding box center [89, 363] width 112 height 19
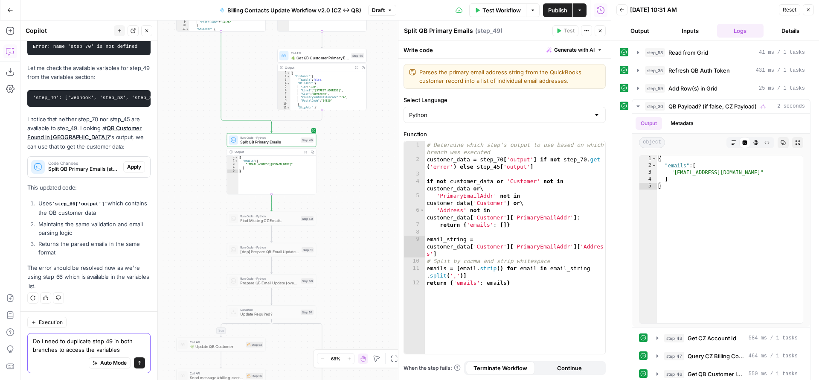
type textarea "Do I need to duplicate step 49 in both branches to access the variables?"
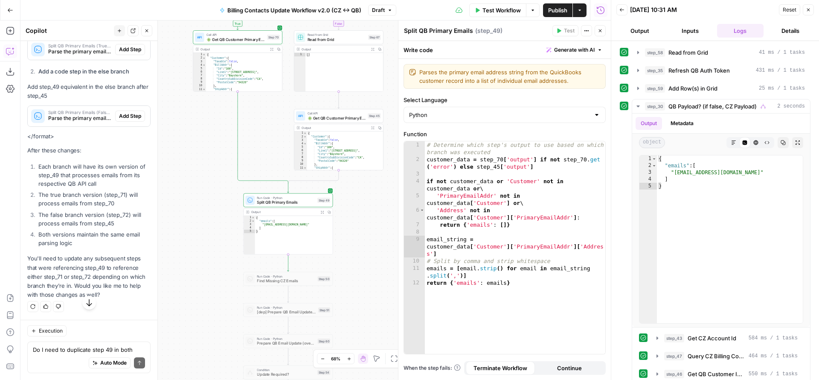
scroll to position [4177, 0]
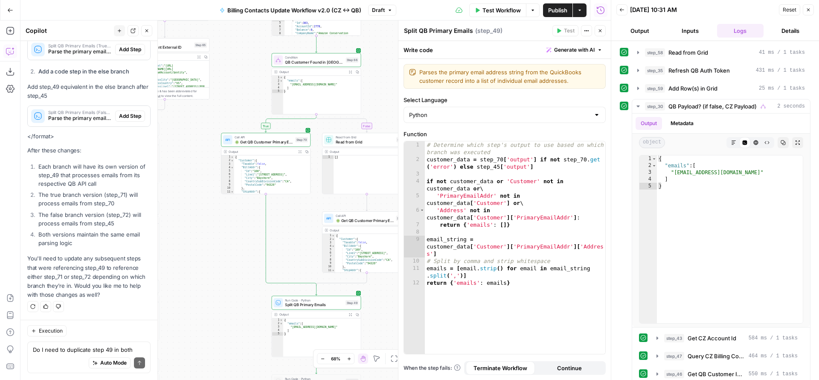
drag, startPoint x: 362, startPoint y: 206, endPoint x: 396, endPoint y: 337, distance: 134.9
click at [396, 337] on body "FreeWill New Home Browse Your Data Usage Settings Recent Grids QB -> CZ Sync Ac…" at bounding box center [409, 190] width 819 height 380
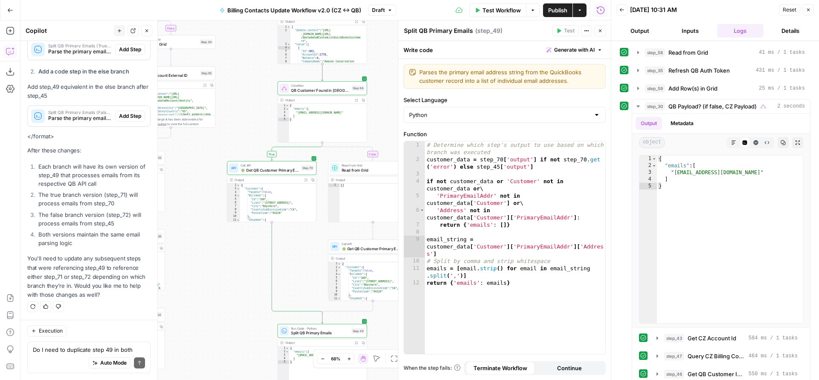
drag, startPoint x: 252, startPoint y: 104, endPoint x: 261, endPoint y: 197, distance: 93.4
click at [260, 193] on div "false true true true false false true true false false Workflow Set Inputs Inpu…" at bounding box center [315, 199] width 590 height 359
